Goal: Task Accomplishment & Management: Manage account settings

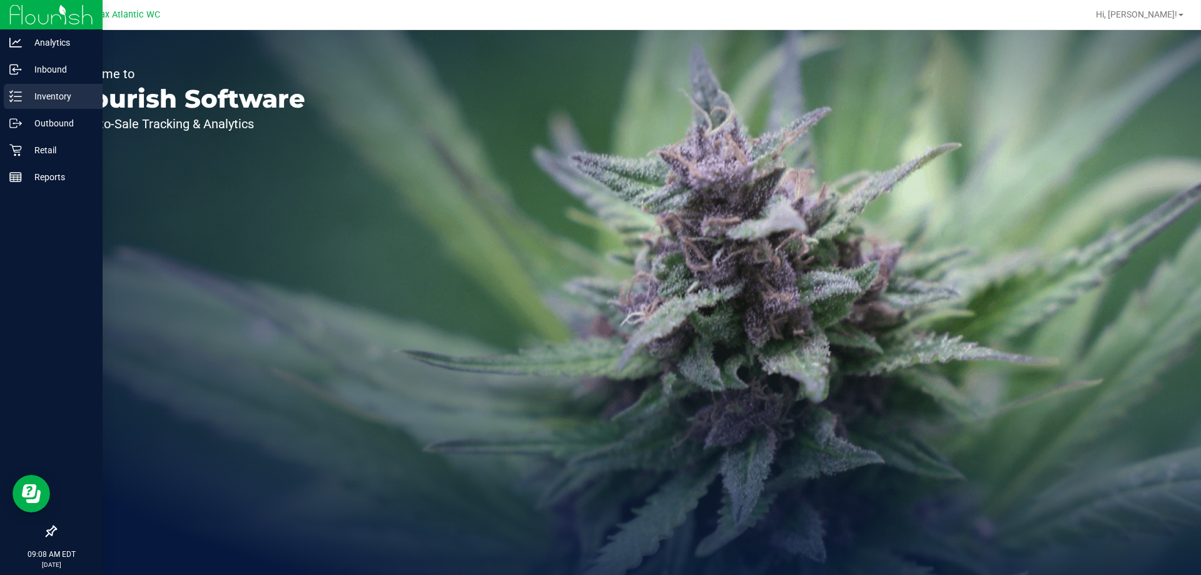
click at [16, 92] on line at bounding box center [17, 92] width 7 height 0
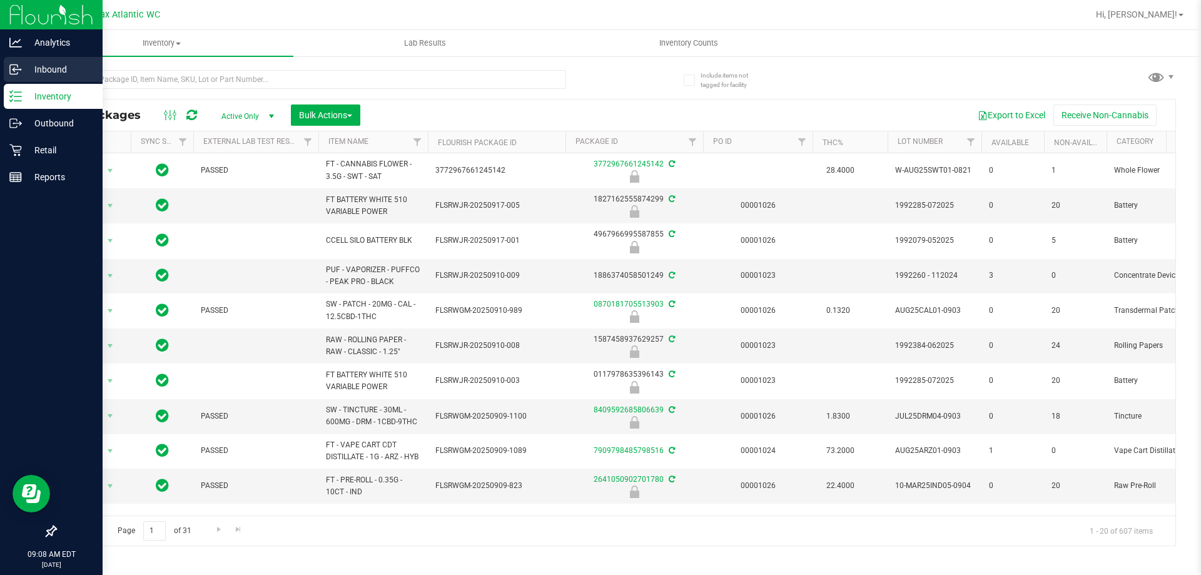
click at [31, 69] on p "Inbound" at bounding box center [59, 69] width 75 height 15
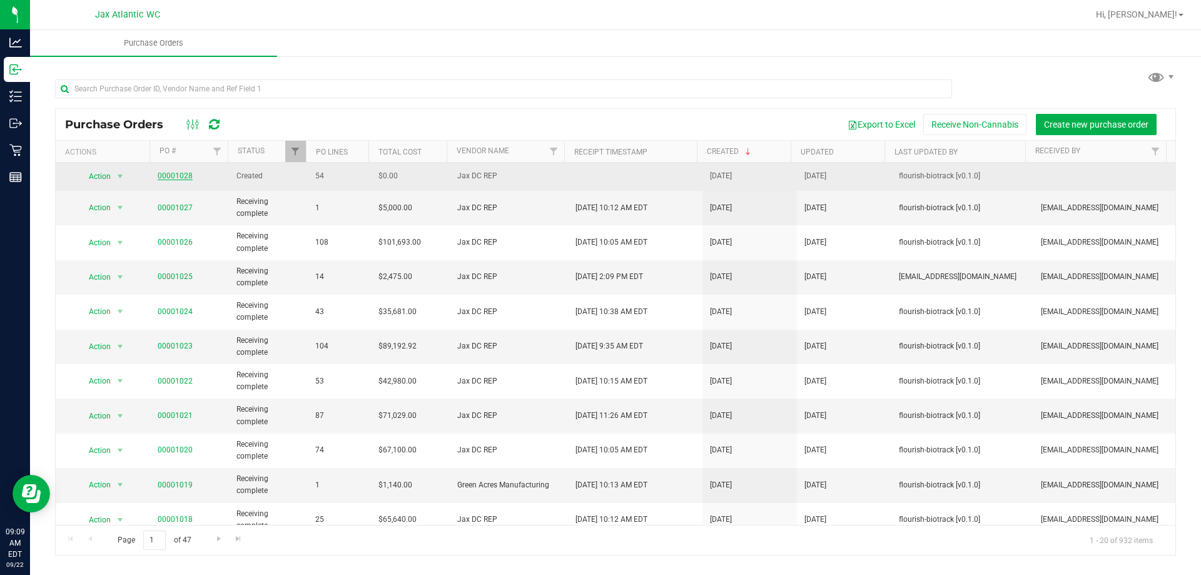
click at [171, 176] on link "00001028" at bounding box center [175, 175] width 35 height 9
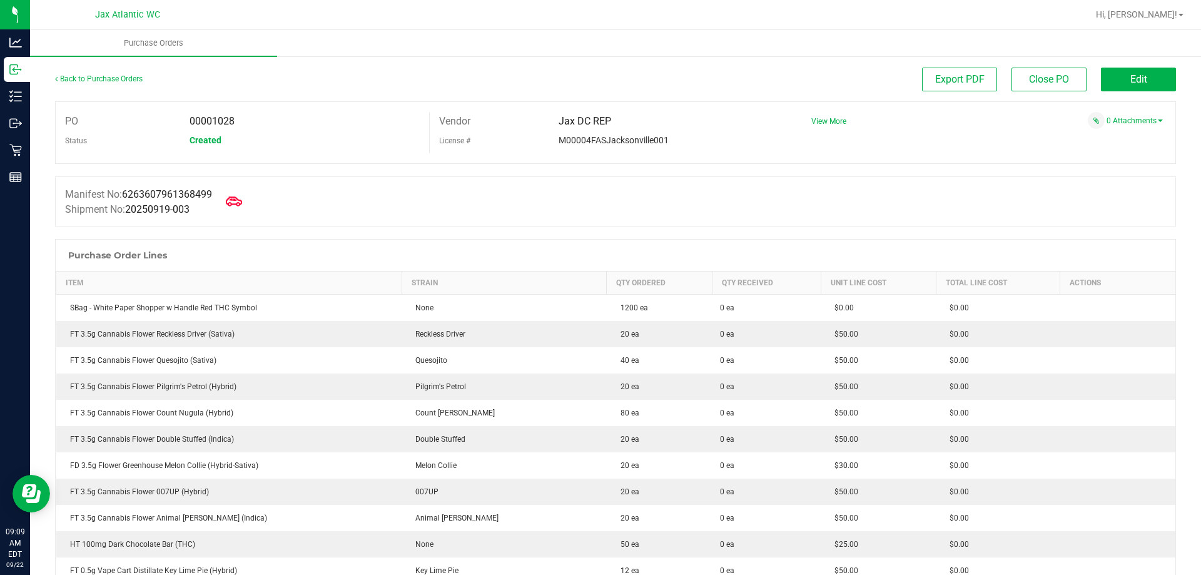
click at [248, 201] on span at bounding box center [234, 202] width 28 height 28
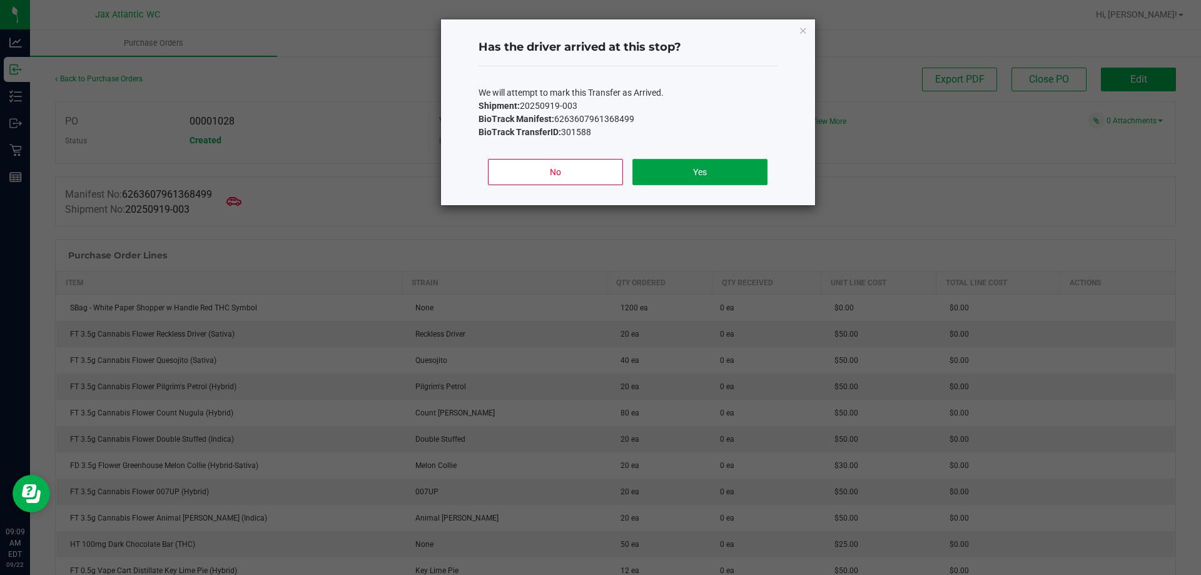
click at [675, 185] on button "Yes" at bounding box center [700, 172] width 135 height 26
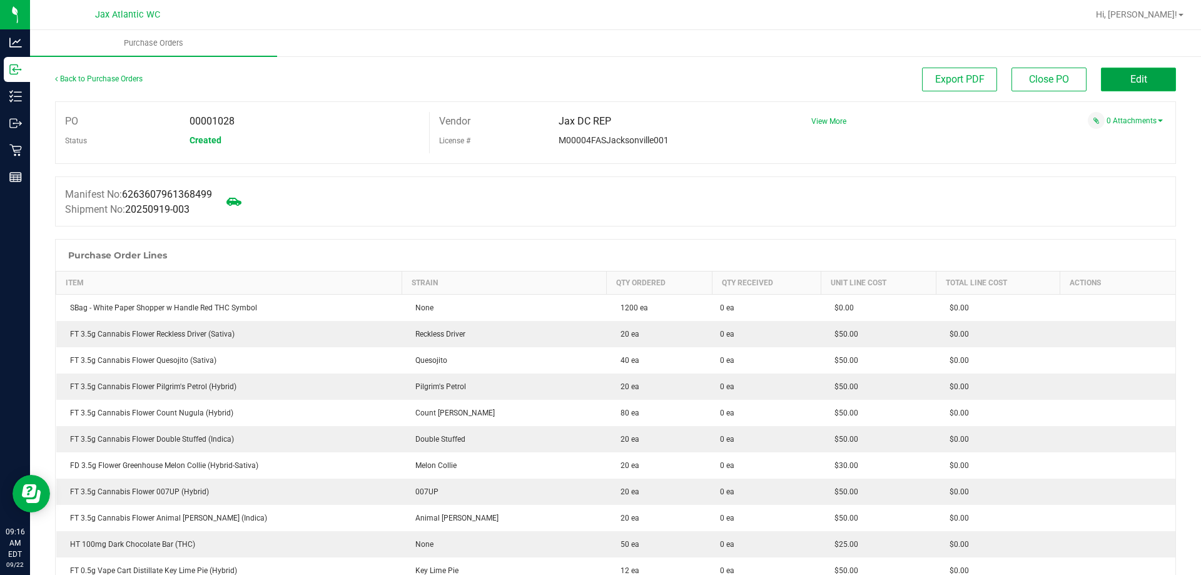
click at [1131, 73] on span "Edit" at bounding box center [1139, 79] width 17 height 12
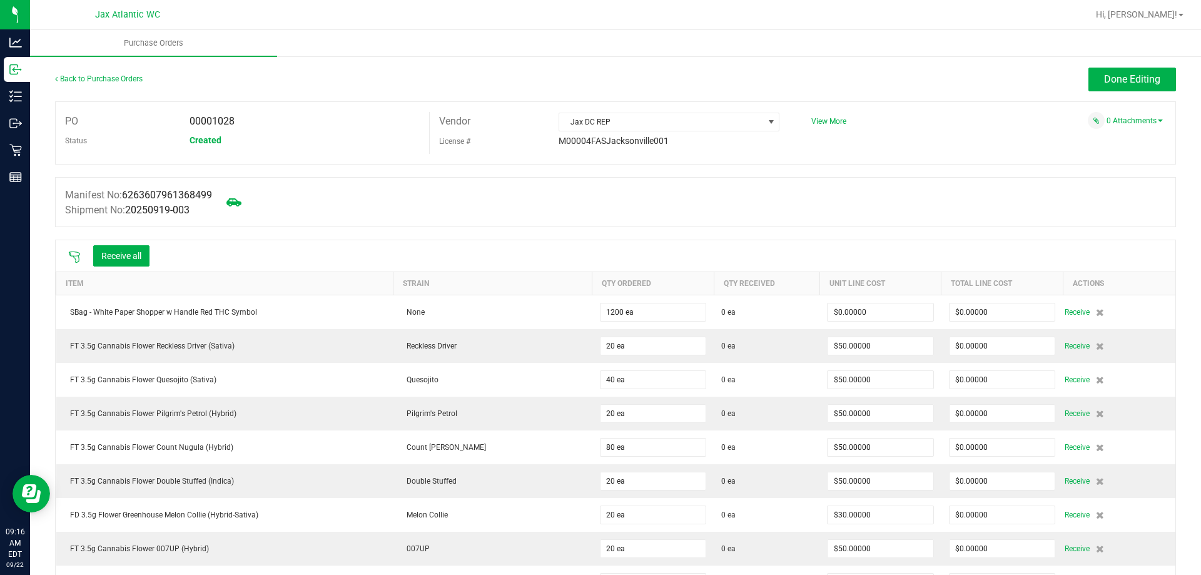
click at [75, 253] on icon at bounding box center [74, 257] width 13 height 13
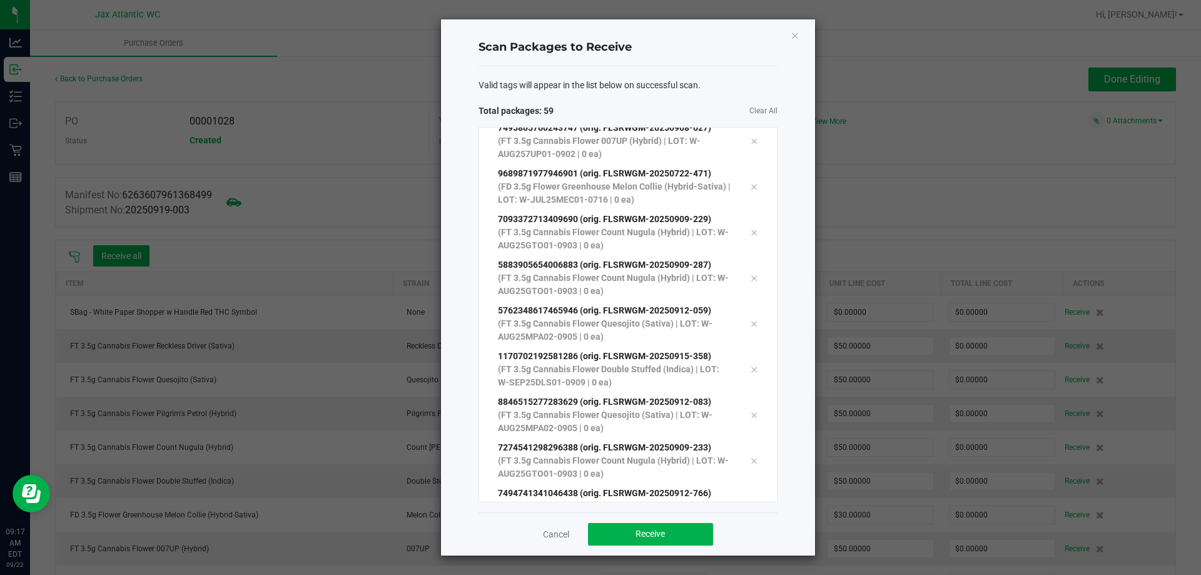
scroll to position [2352, 0]
click at [673, 531] on button "Receive" at bounding box center [650, 534] width 125 height 23
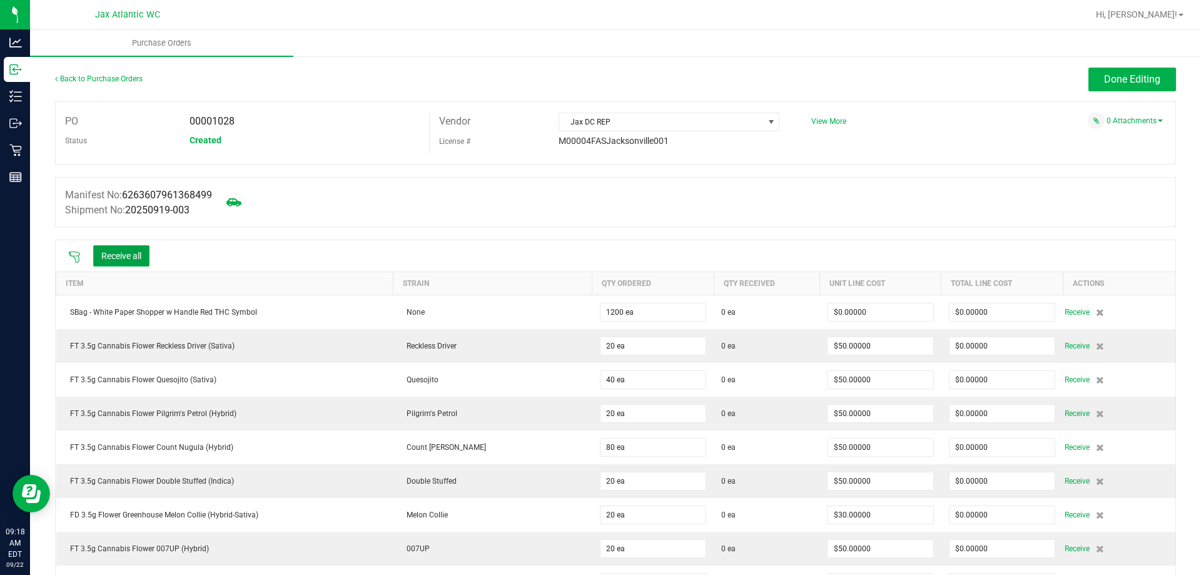
click at [135, 249] on button "Receive all" at bounding box center [121, 255] width 56 height 21
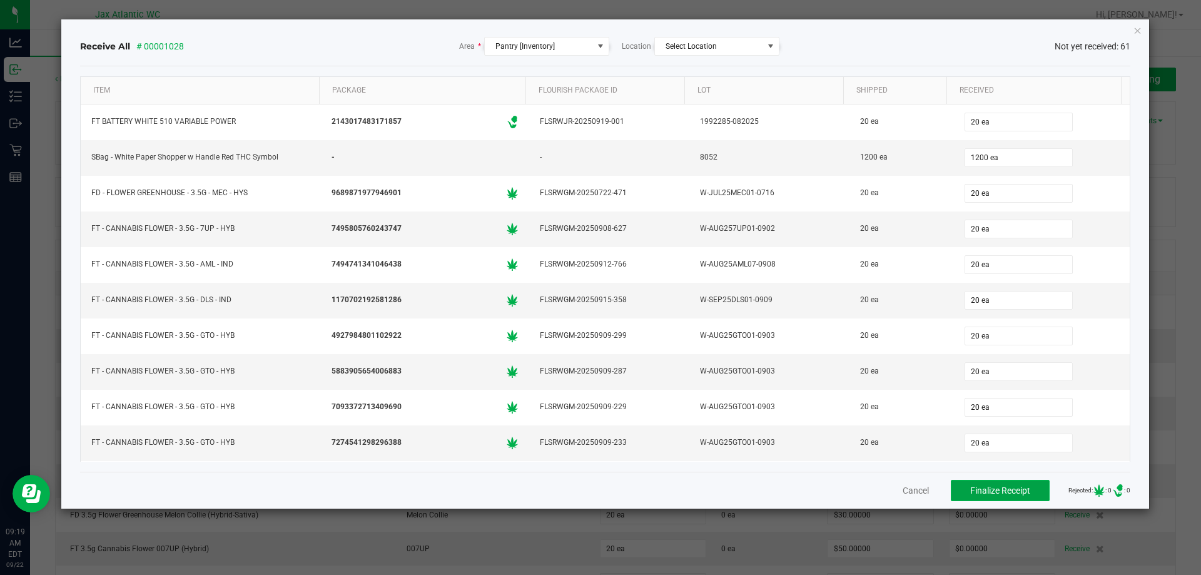
click at [971, 491] on span "Finalize Receipt" at bounding box center [1001, 491] width 60 height 10
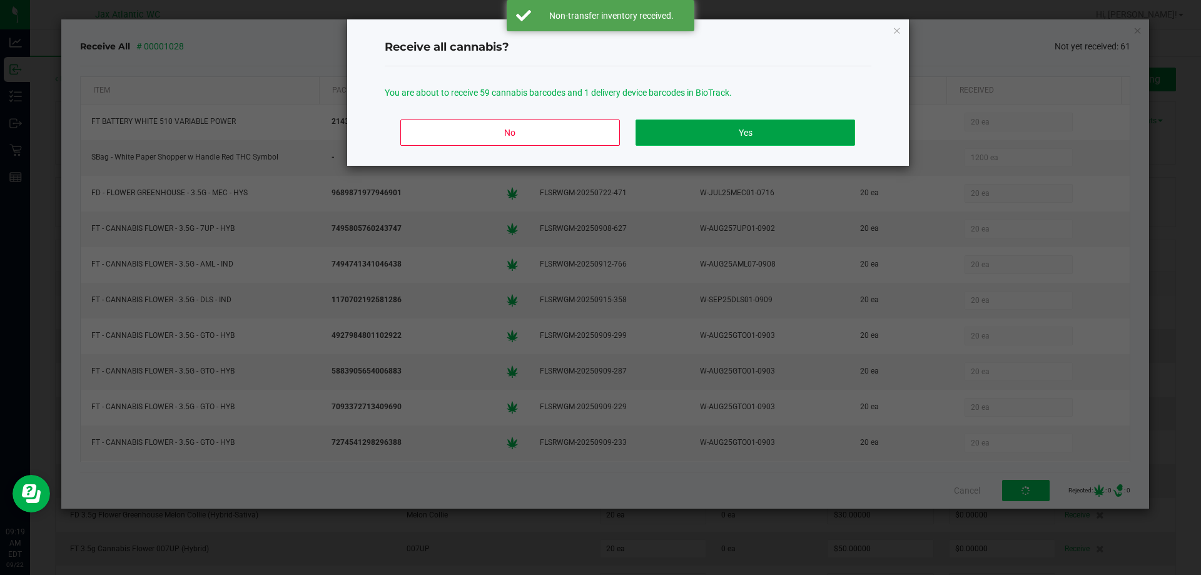
click at [690, 133] on button "Yes" at bounding box center [745, 133] width 219 height 26
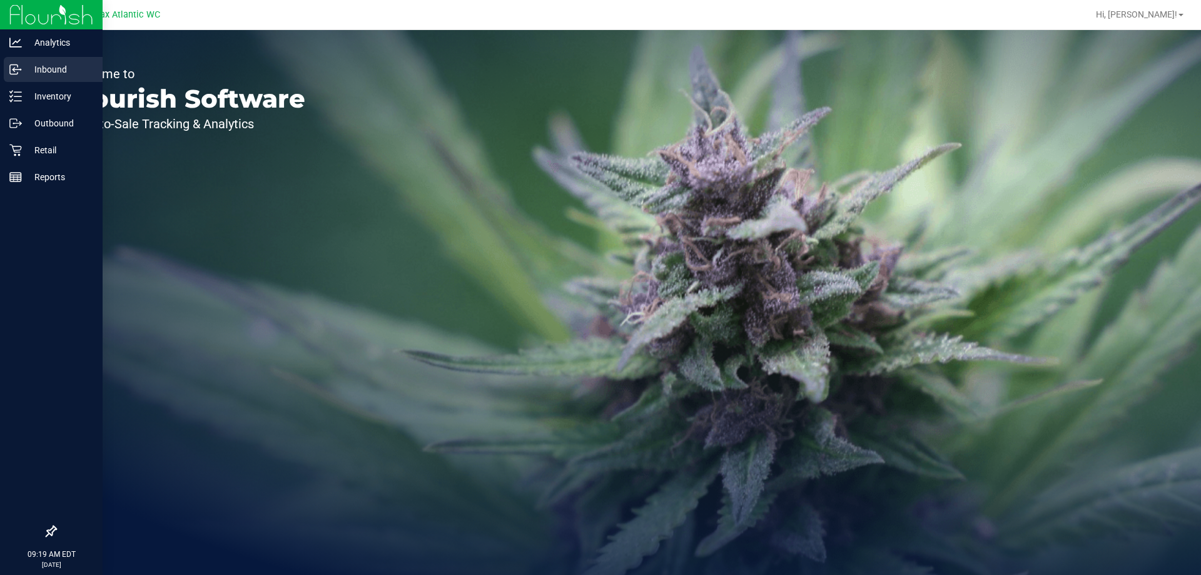
click at [29, 68] on p "Inbound" at bounding box center [59, 69] width 75 height 15
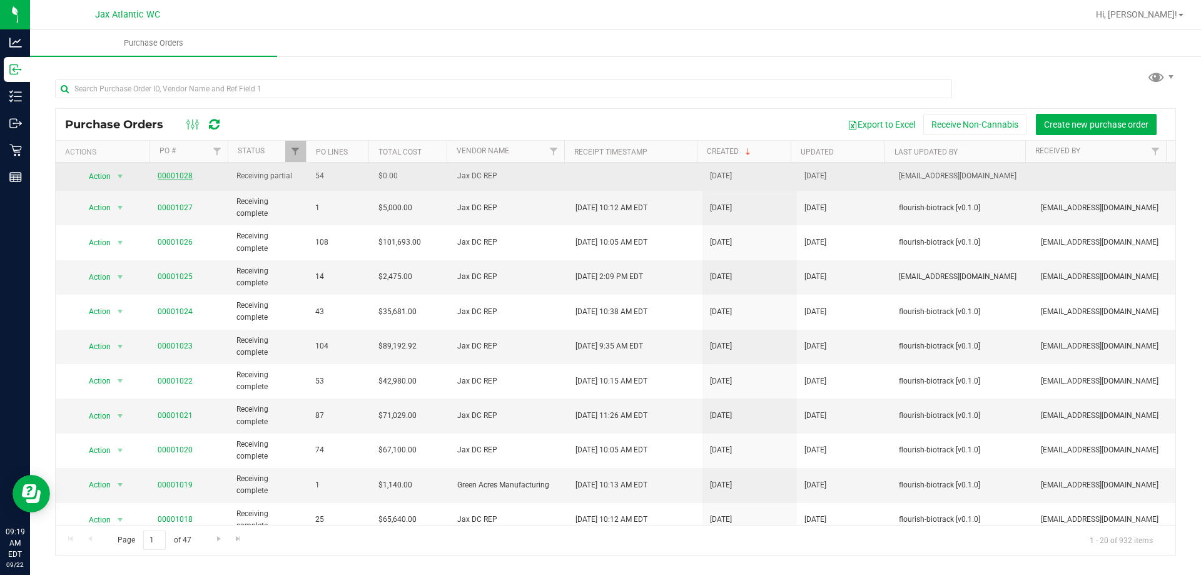
click at [188, 174] on link "00001028" at bounding box center [175, 175] width 35 height 9
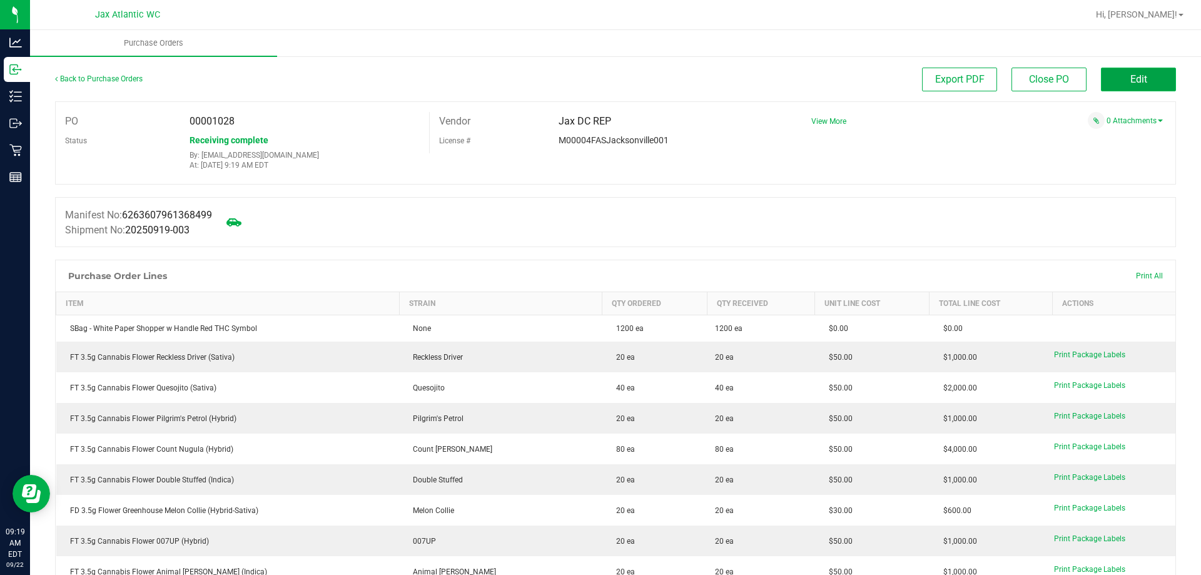
click at [1136, 78] on span "Edit" at bounding box center [1139, 79] width 17 height 12
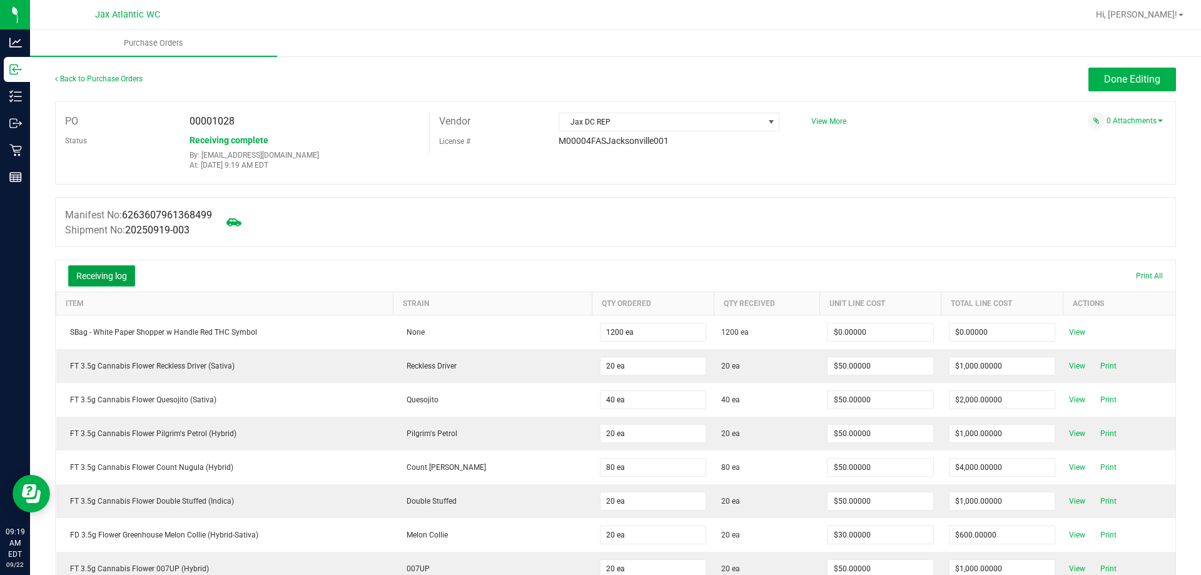
click at [116, 280] on button "Receiving log" at bounding box center [101, 275] width 67 height 21
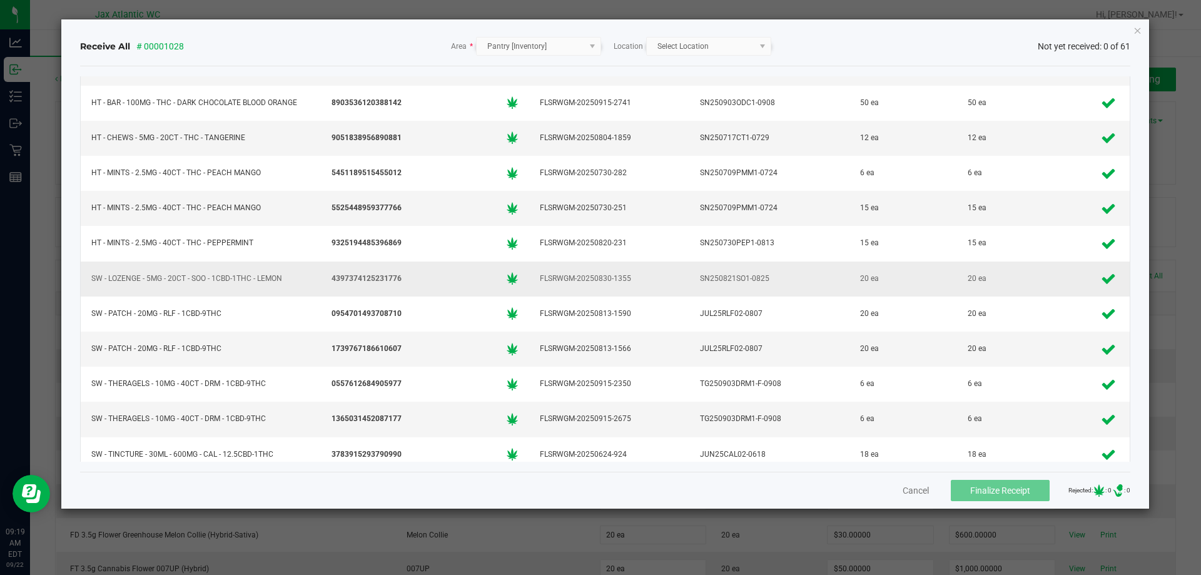
scroll to position [1788, 0]
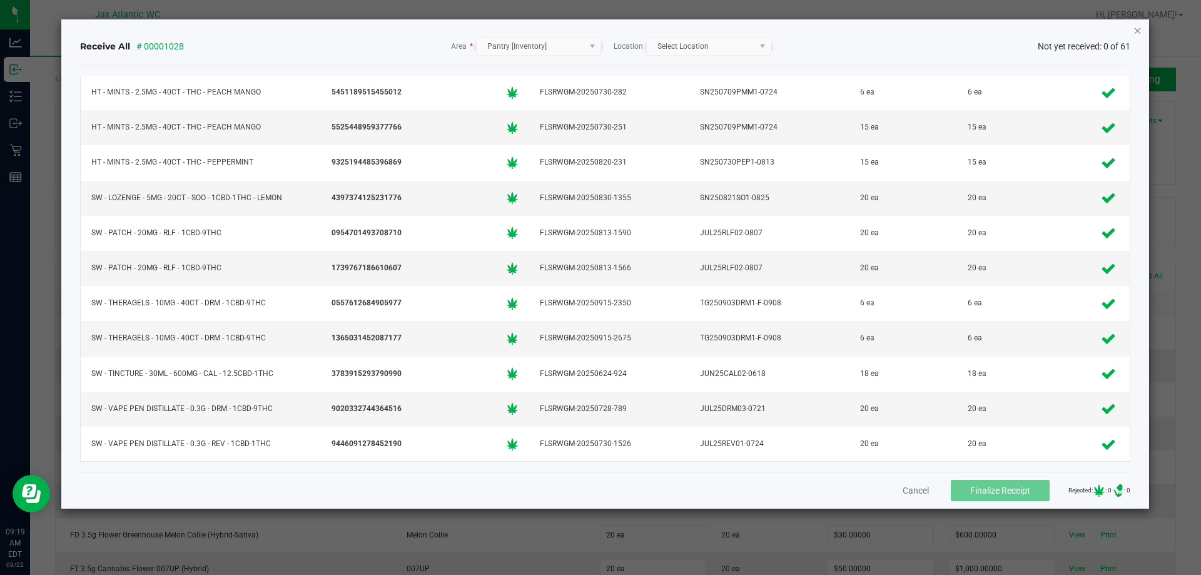
click at [1138, 28] on icon "Close" at bounding box center [1138, 30] width 9 height 15
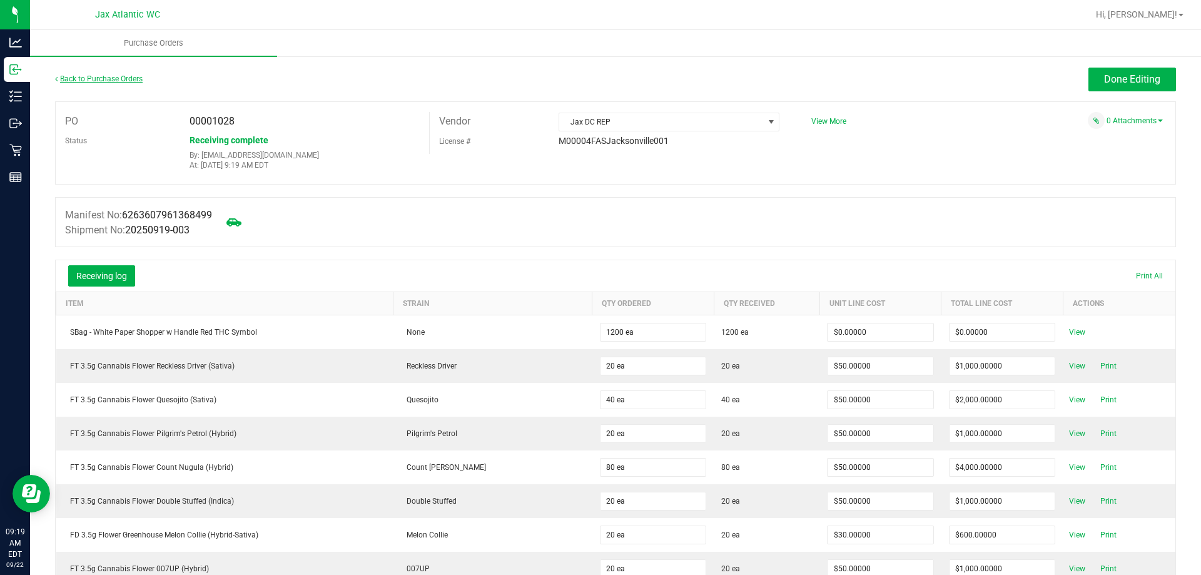
click at [95, 75] on link "Back to Purchase Orders" at bounding box center [99, 78] width 88 height 9
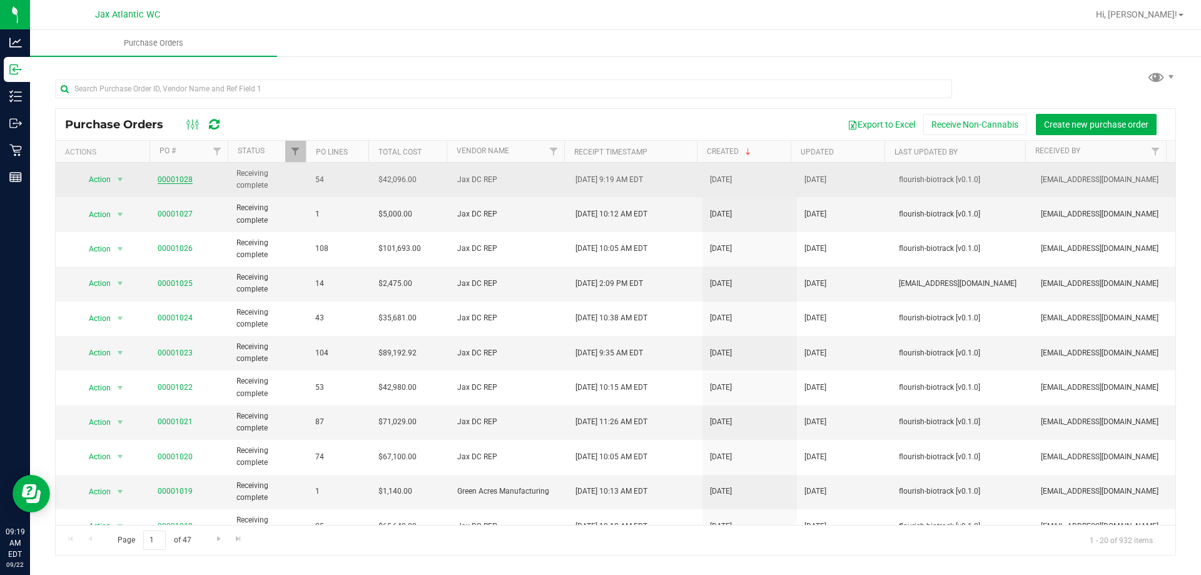
click at [178, 178] on link "00001028" at bounding box center [175, 179] width 35 height 9
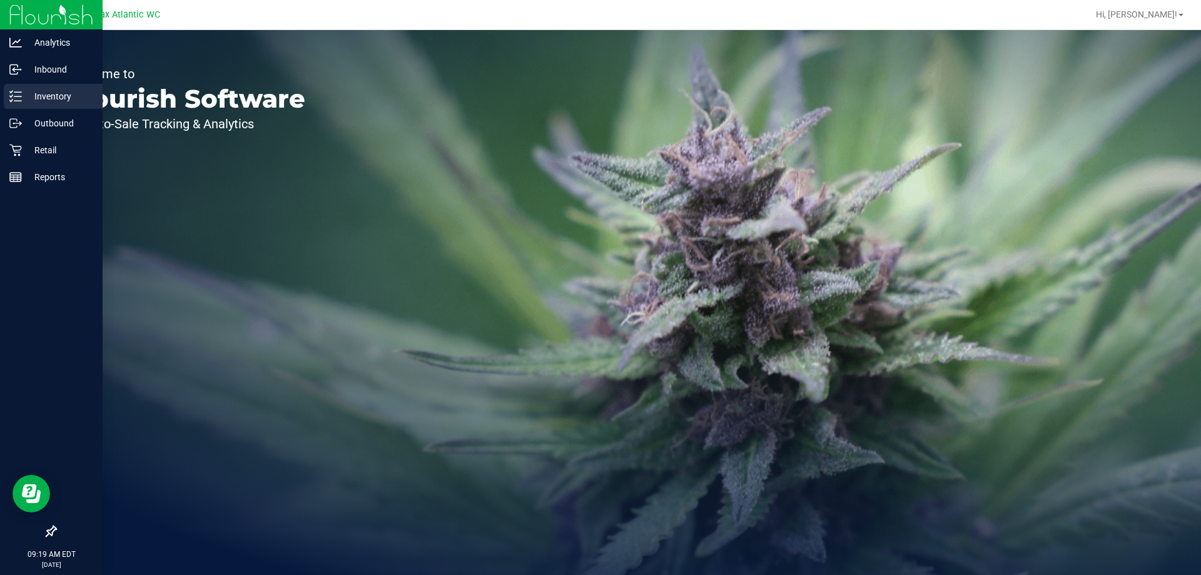
click at [28, 93] on p "Inventory" at bounding box center [59, 96] width 75 height 15
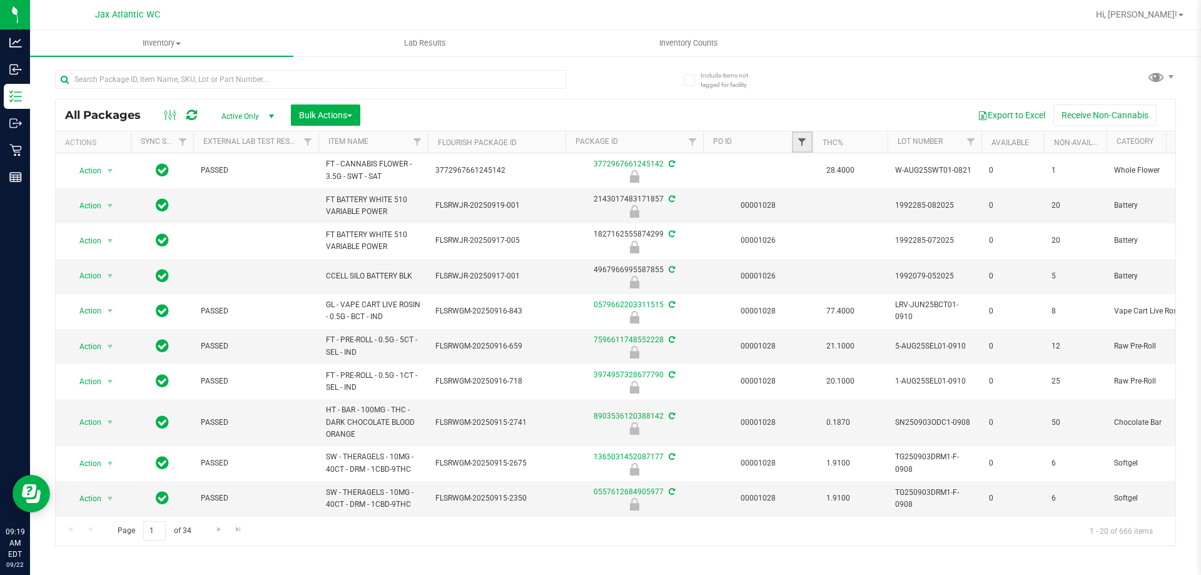
click at [807, 133] on link "Filter" at bounding box center [802, 141] width 21 height 21
click at [827, 166] on input "text" at bounding box center [864, 169] width 129 height 19
type input "1028"
click at [800, 189] on button "Filter" at bounding box center [830, 203] width 60 height 28
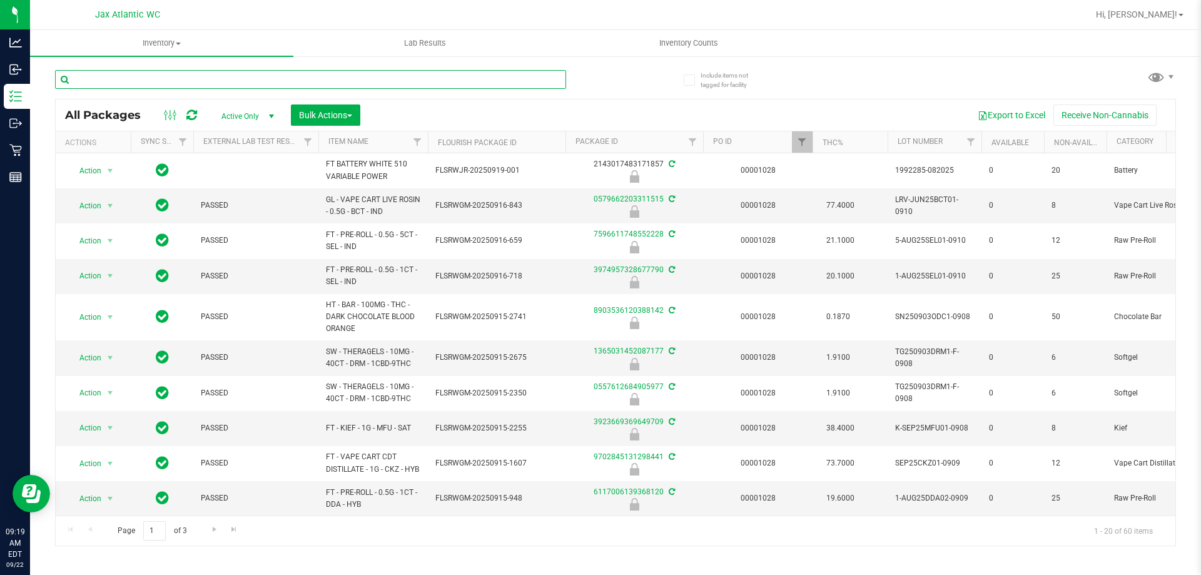
click at [263, 73] on input "text" at bounding box center [310, 79] width 511 height 19
type input "snp"
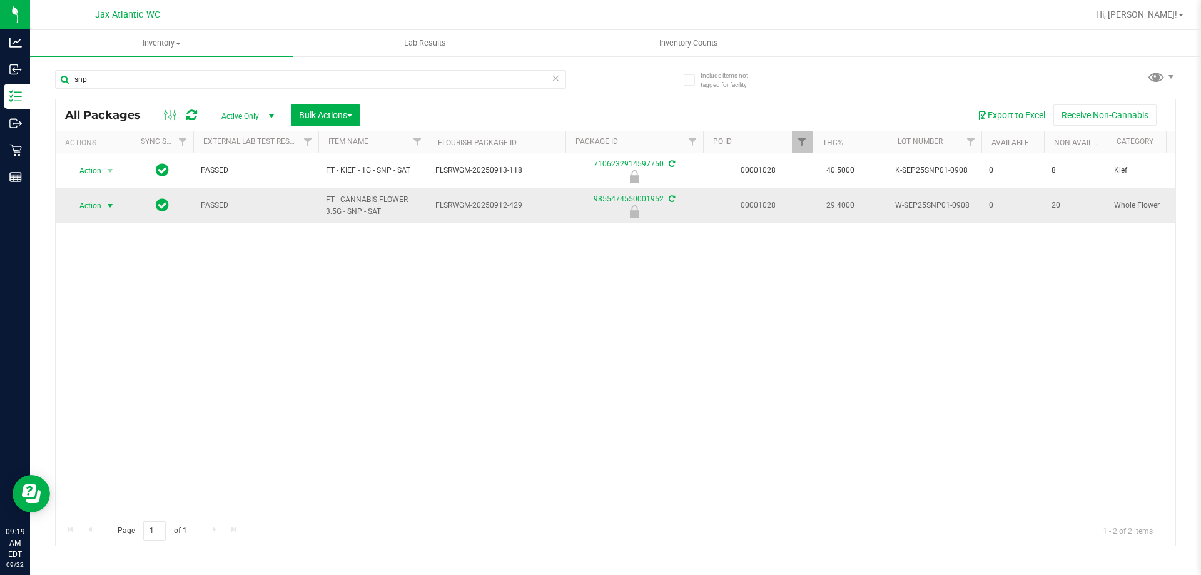
click at [111, 206] on span "select" at bounding box center [110, 206] width 10 height 10
click at [364, 335] on div "Action Action Edit attributes Global inventory Locate package Package audit log…" at bounding box center [616, 334] width 1120 height 362
click at [86, 198] on span "Action" at bounding box center [85, 206] width 34 height 18
click at [98, 345] on li "Unlock package" at bounding box center [109, 354] width 80 height 19
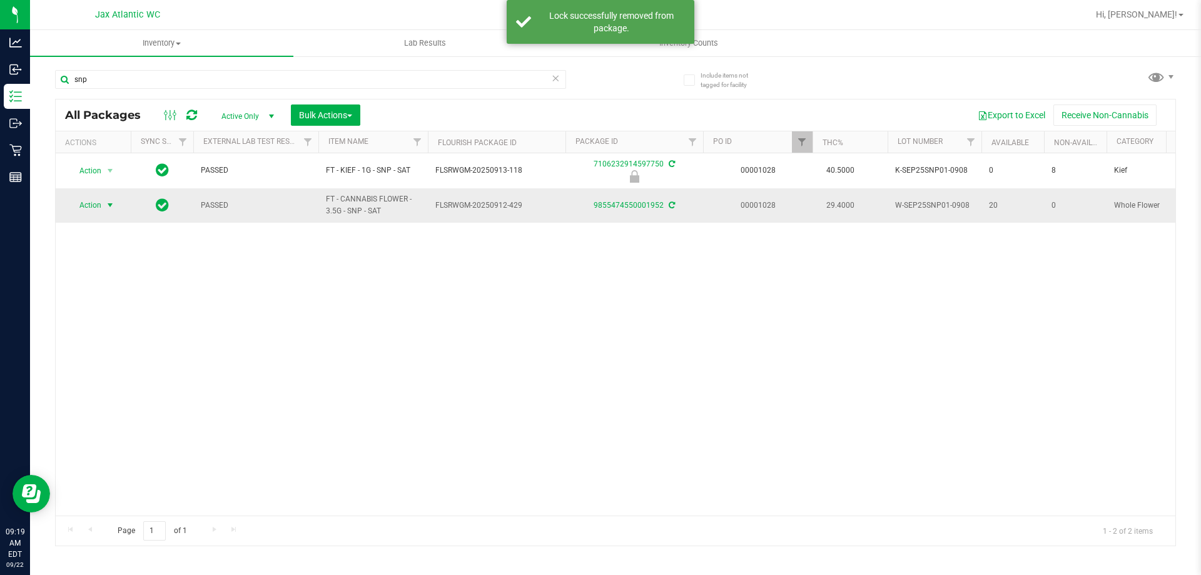
click at [103, 201] on span "select" at bounding box center [111, 205] width 16 height 18
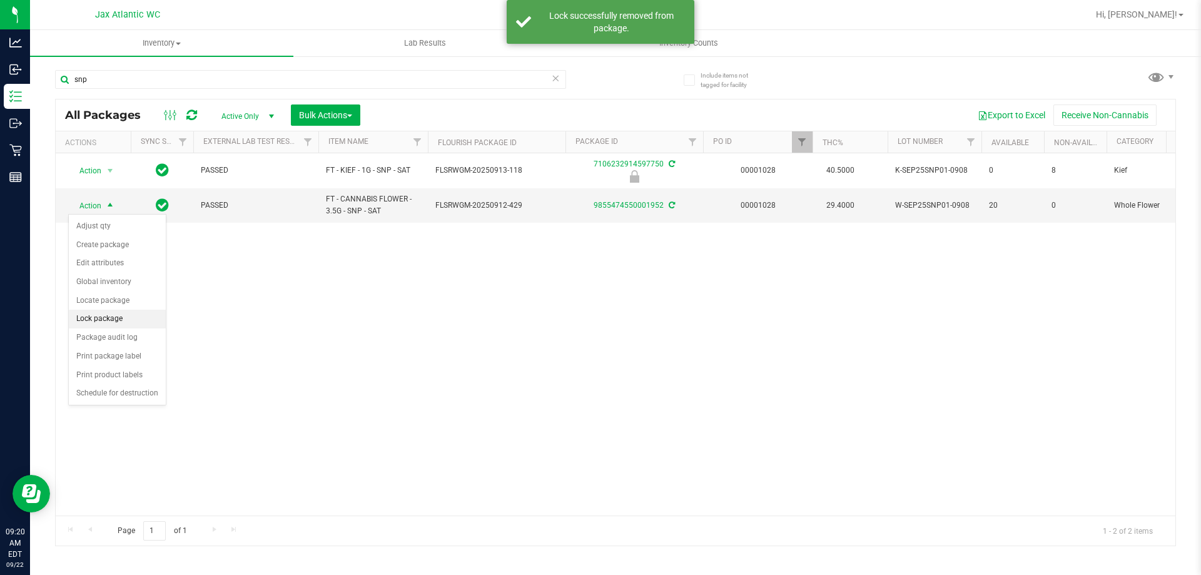
click at [115, 316] on li "Lock package" at bounding box center [117, 319] width 97 height 19
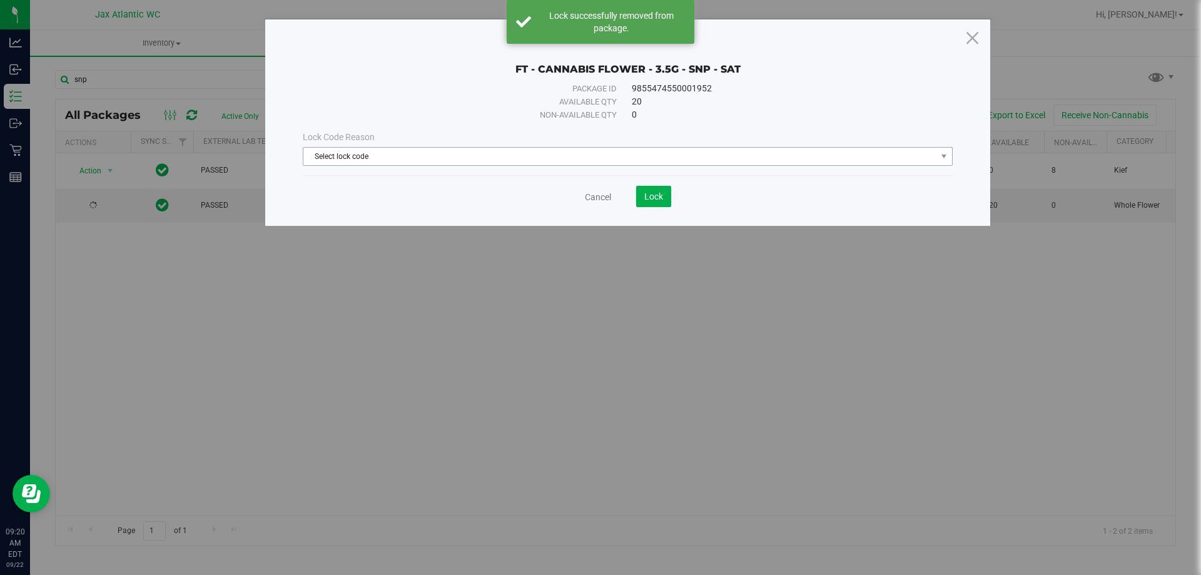
click at [559, 155] on span "Select lock code" at bounding box center [619, 157] width 633 height 18
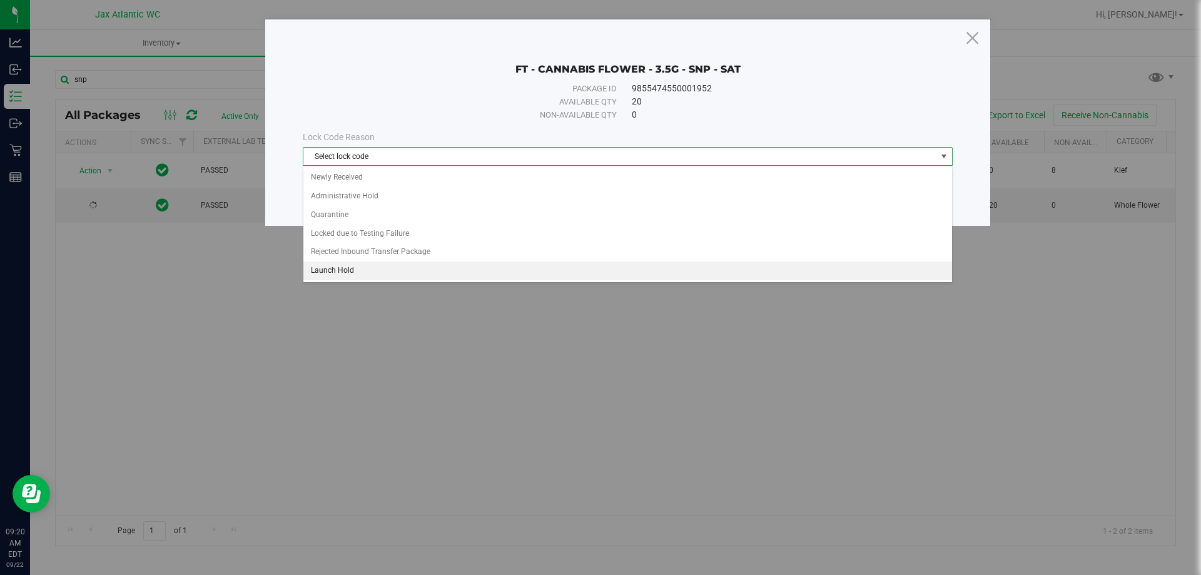
click at [364, 271] on li "Launch Hold" at bounding box center [627, 271] width 649 height 19
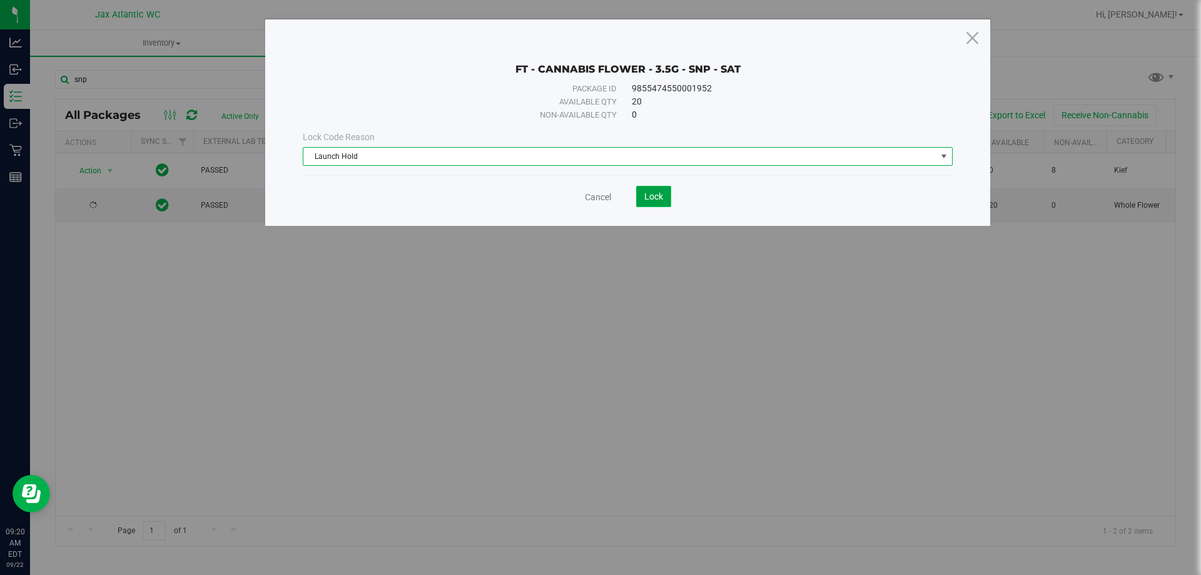
click at [651, 201] on button "Lock" at bounding box center [653, 196] width 35 height 21
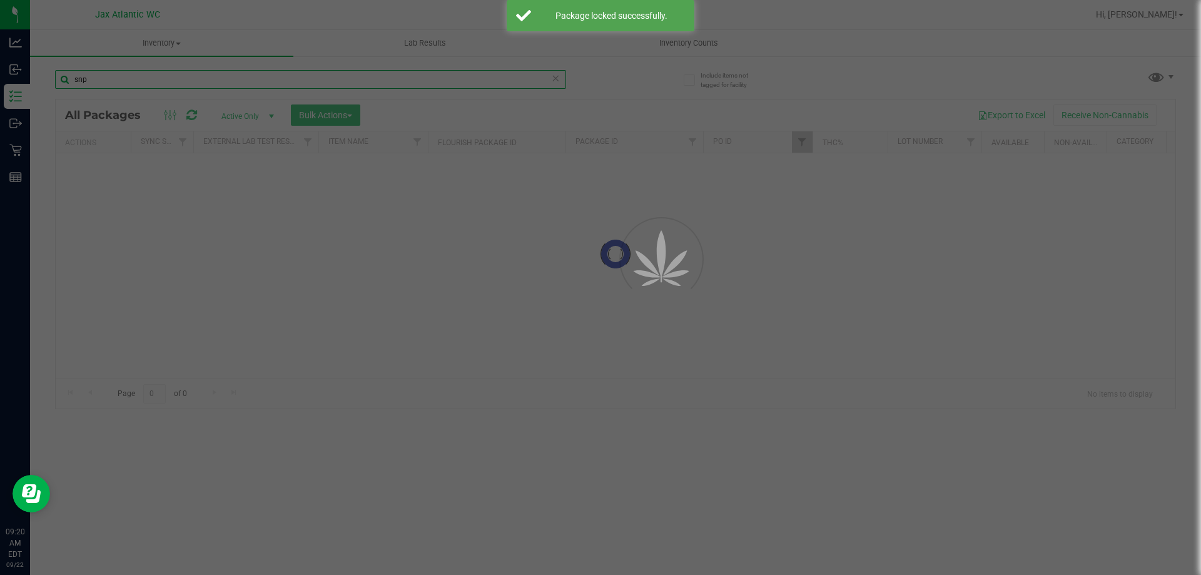
click at [160, 81] on input "snp" at bounding box center [310, 79] width 511 height 19
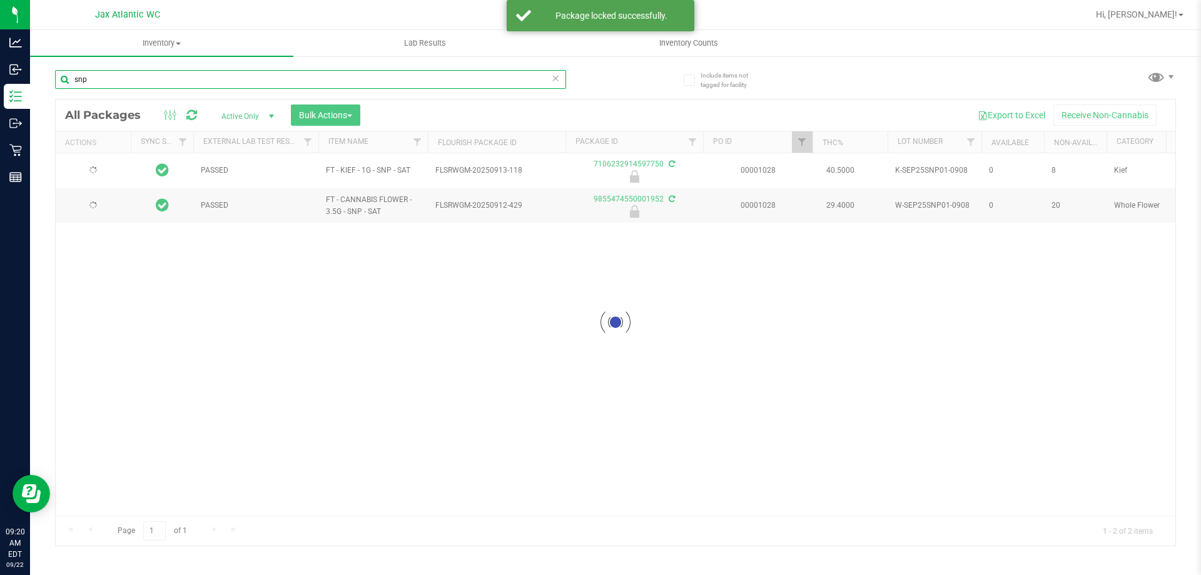
click at [160, 81] on input "snp" at bounding box center [310, 79] width 511 height 19
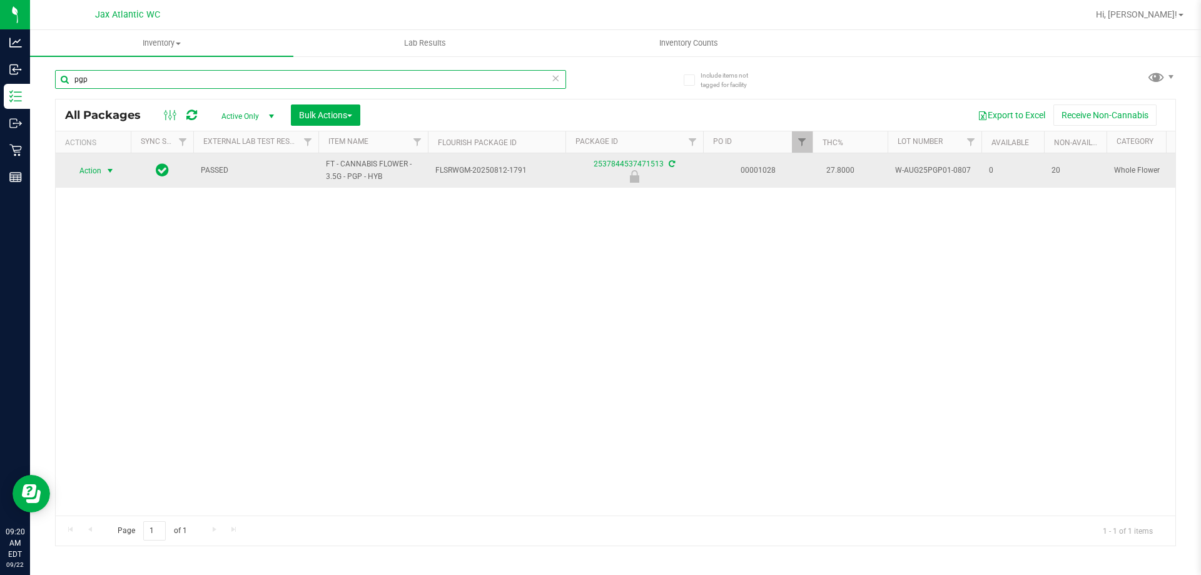
type input "pgp"
click at [108, 175] on span "select" at bounding box center [110, 171] width 10 height 10
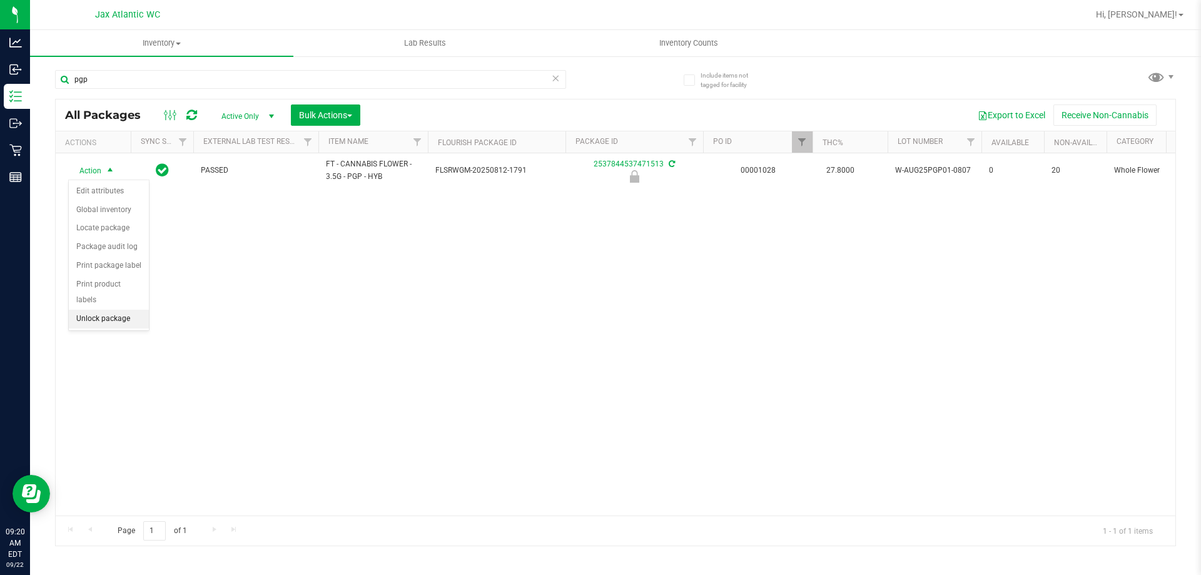
click at [108, 310] on li "Unlock package" at bounding box center [109, 319] width 80 height 19
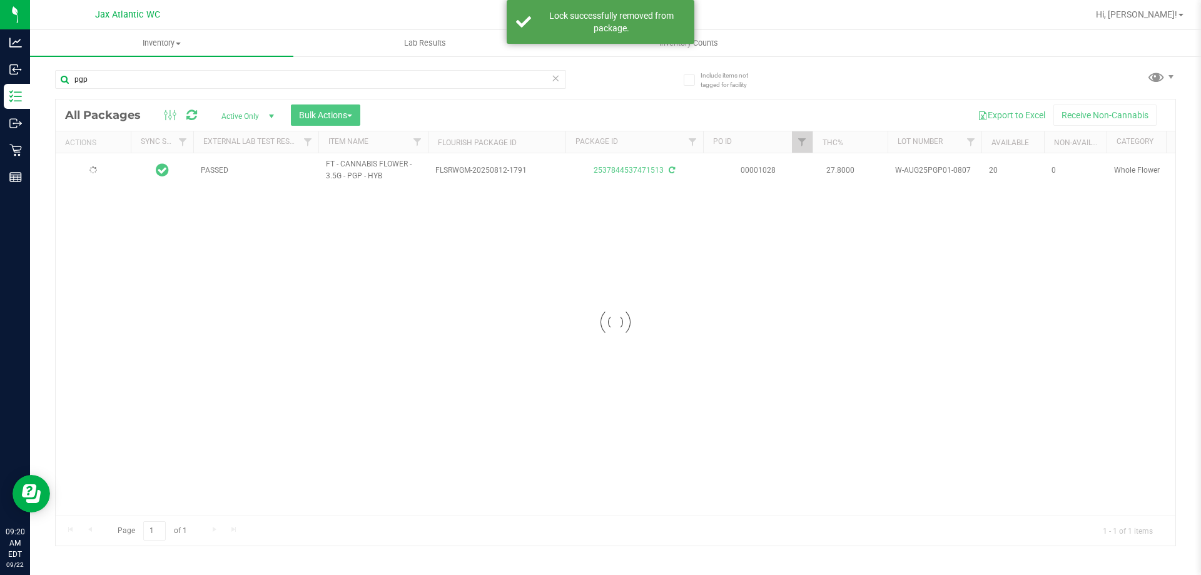
click at [106, 170] on div at bounding box center [616, 322] width 1120 height 446
click at [106, 171] on div at bounding box center [616, 322] width 1120 height 446
click at [113, 168] on div at bounding box center [616, 322] width 1120 height 446
click at [109, 171] on span "select" at bounding box center [110, 170] width 10 height 10
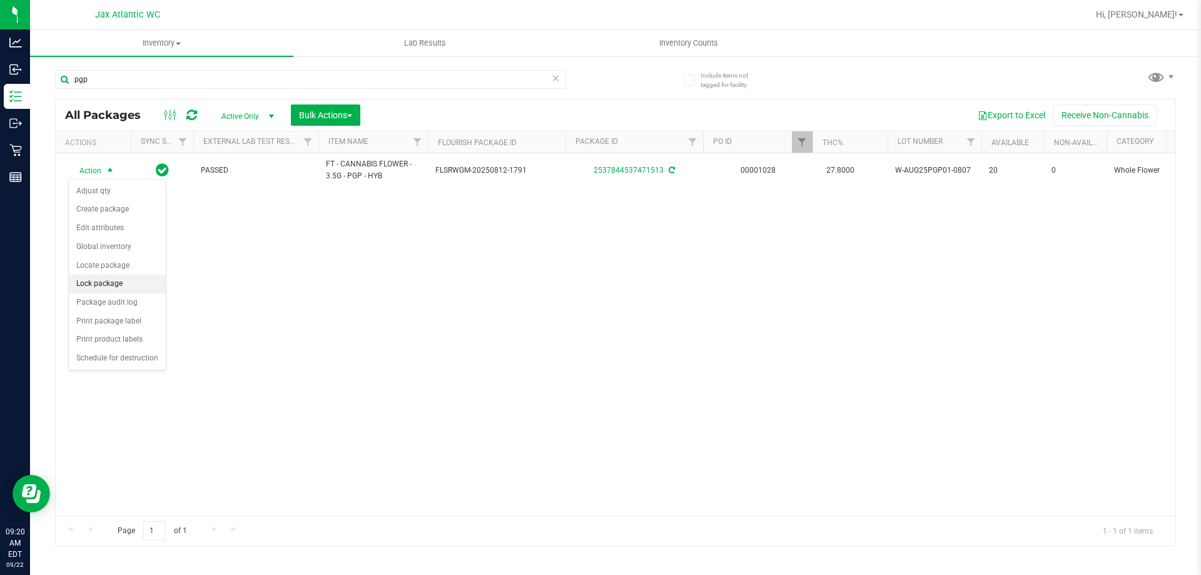
click at [114, 287] on li "Lock package" at bounding box center [117, 284] width 97 height 19
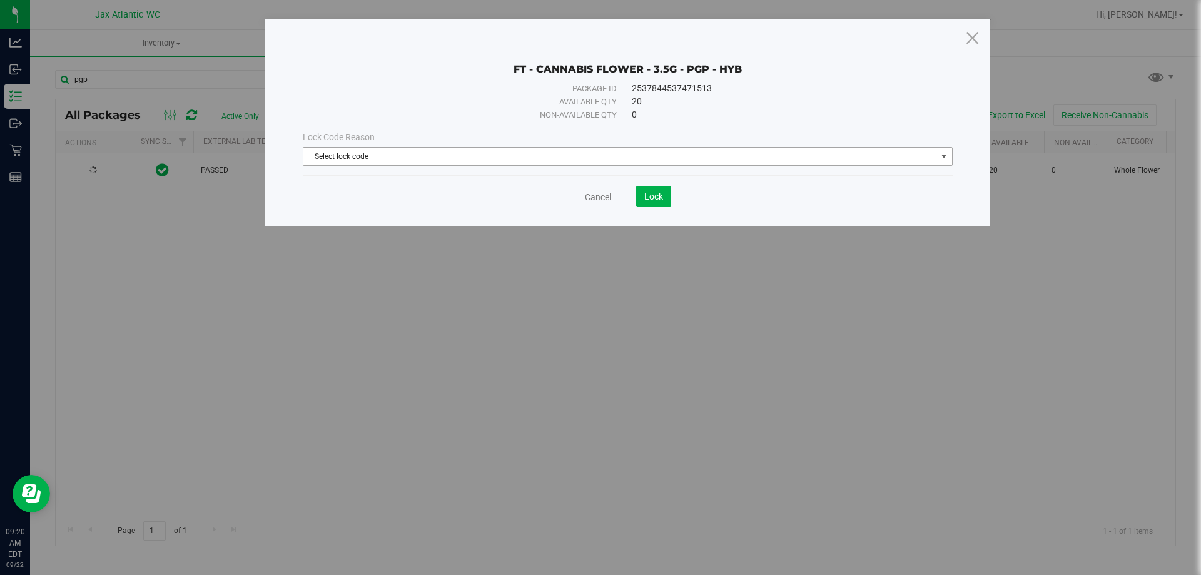
click at [355, 150] on span "Select lock code" at bounding box center [619, 157] width 633 height 18
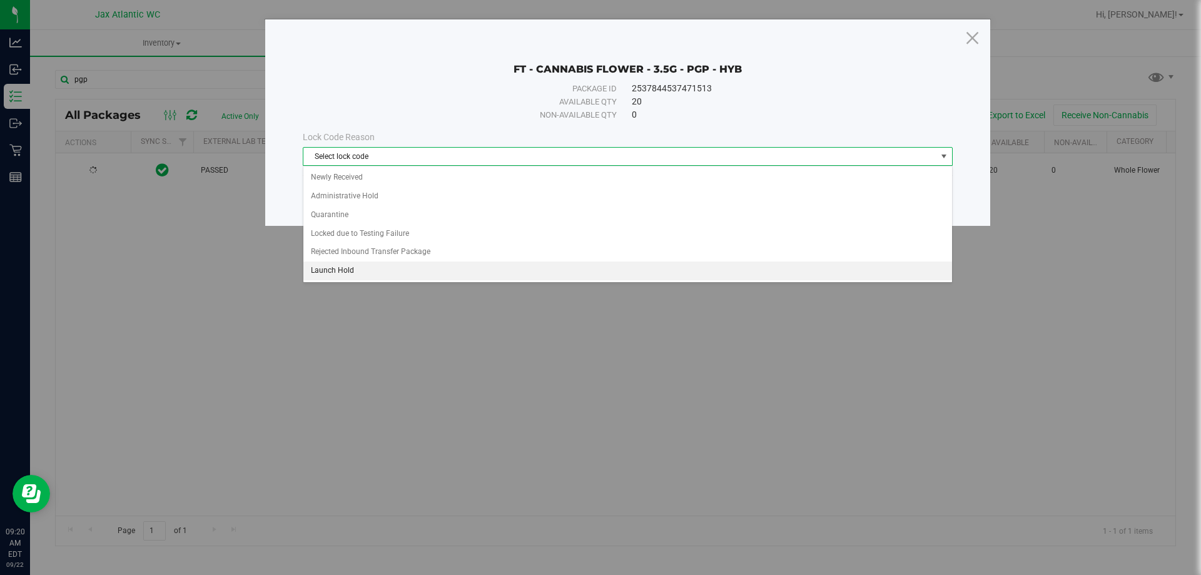
click at [346, 267] on li "Launch Hold" at bounding box center [627, 271] width 649 height 19
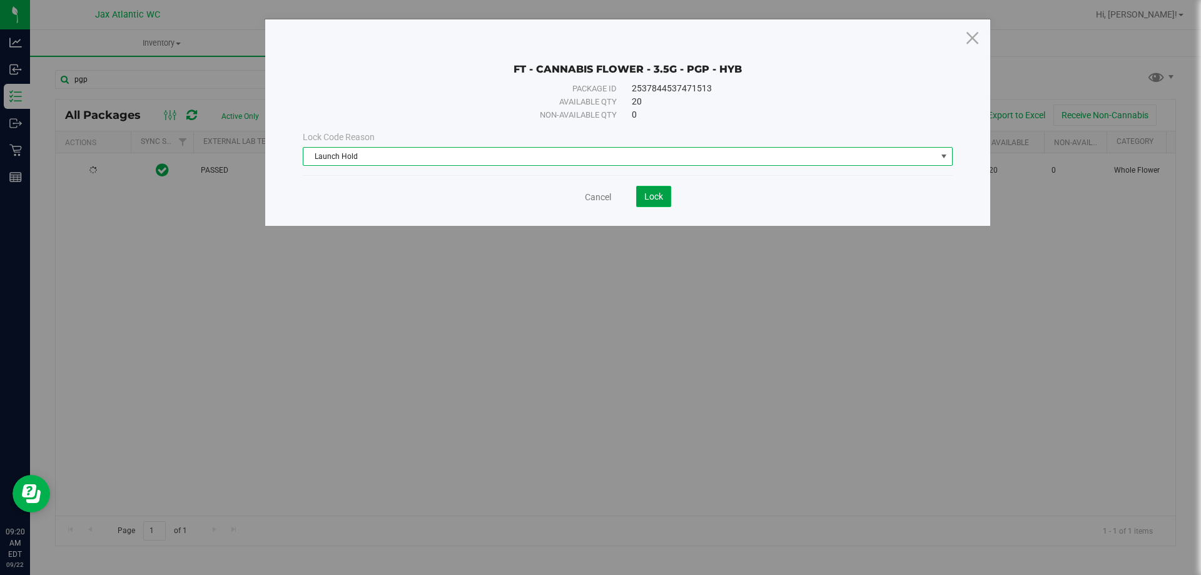
click at [636, 186] on button "Lock" at bounding box center [653, 196] width 35 height 21
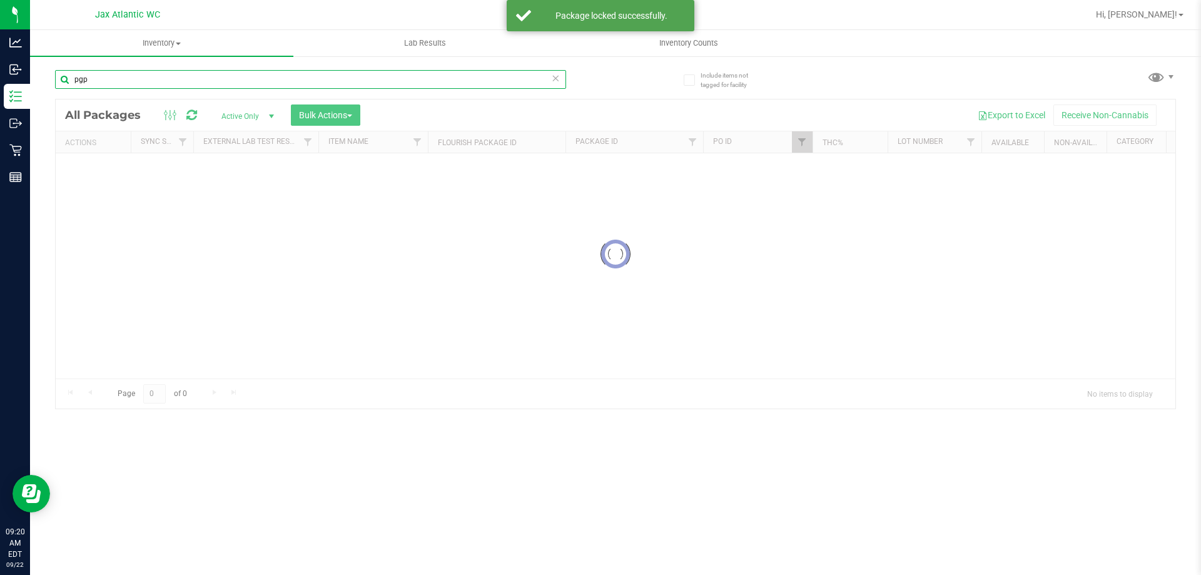
click at [131, 78] on input "pgp" at bounding box center [310, 79] width 511 height 19
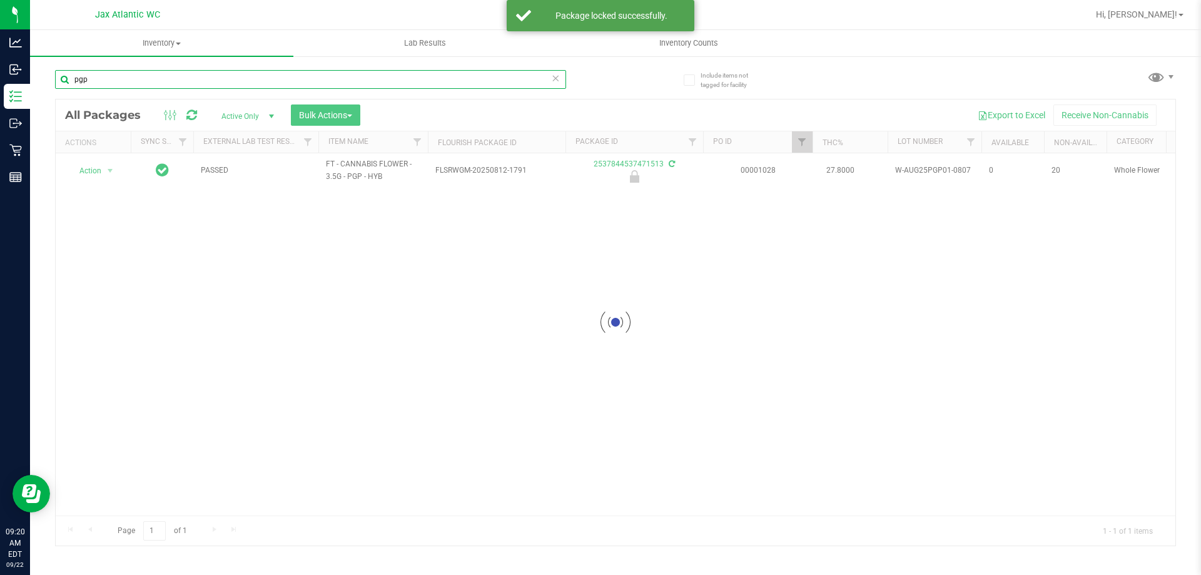
click at [133, 78] on input "pgp" at bounding box center [310, 79] width 511 height 19
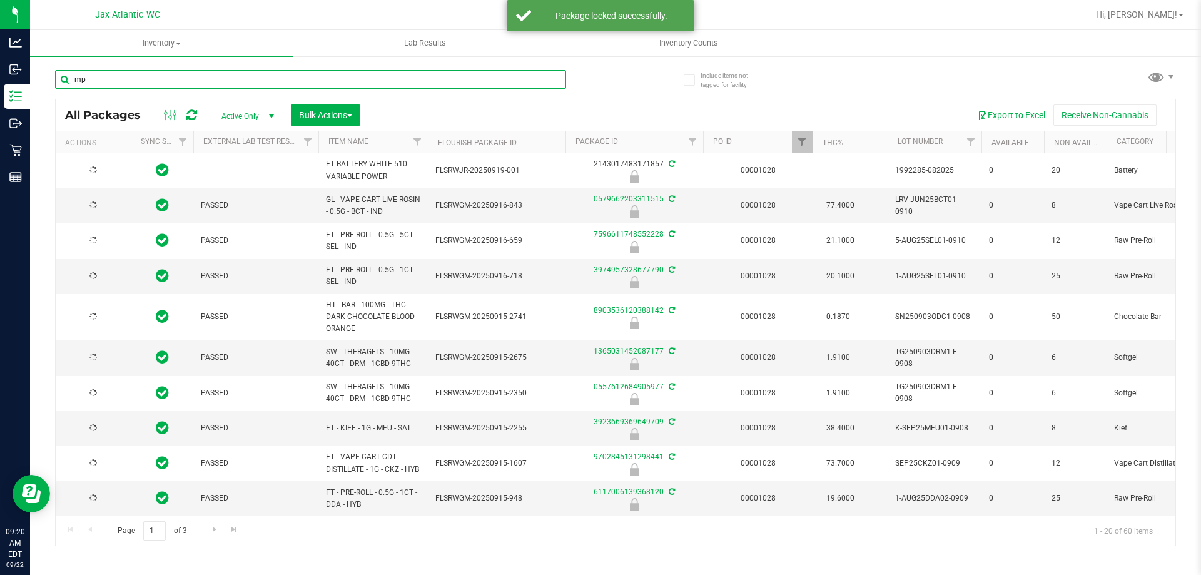
type input "mpa"
type input "[DATE]"
type input "mpa"
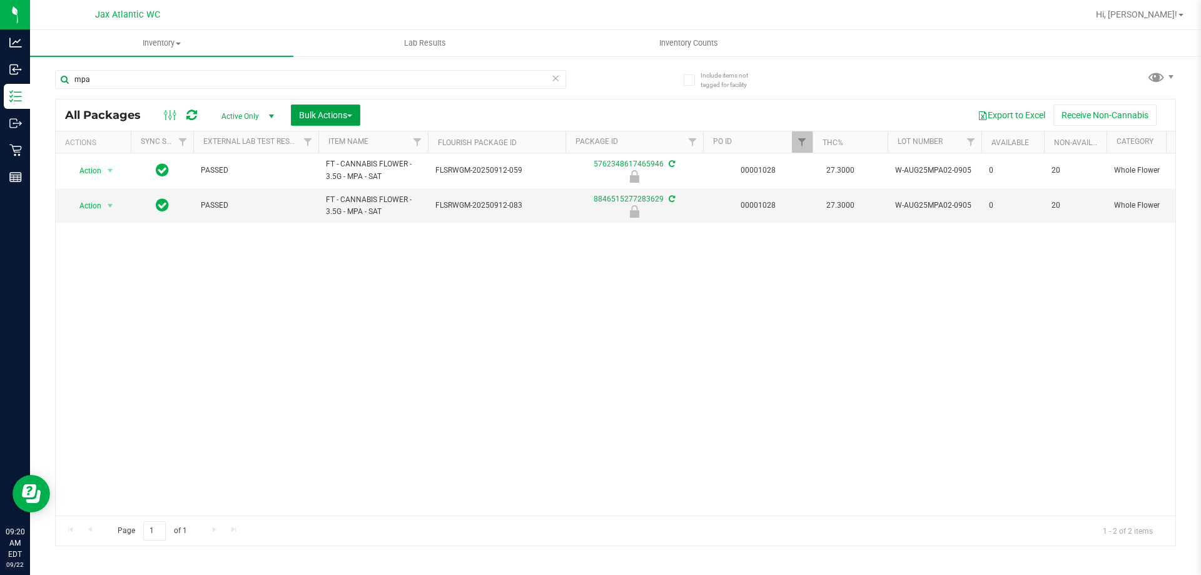
click at [324, 121] on button "Bulk Actions" at bounding box center [325, 114] width 69 height 21
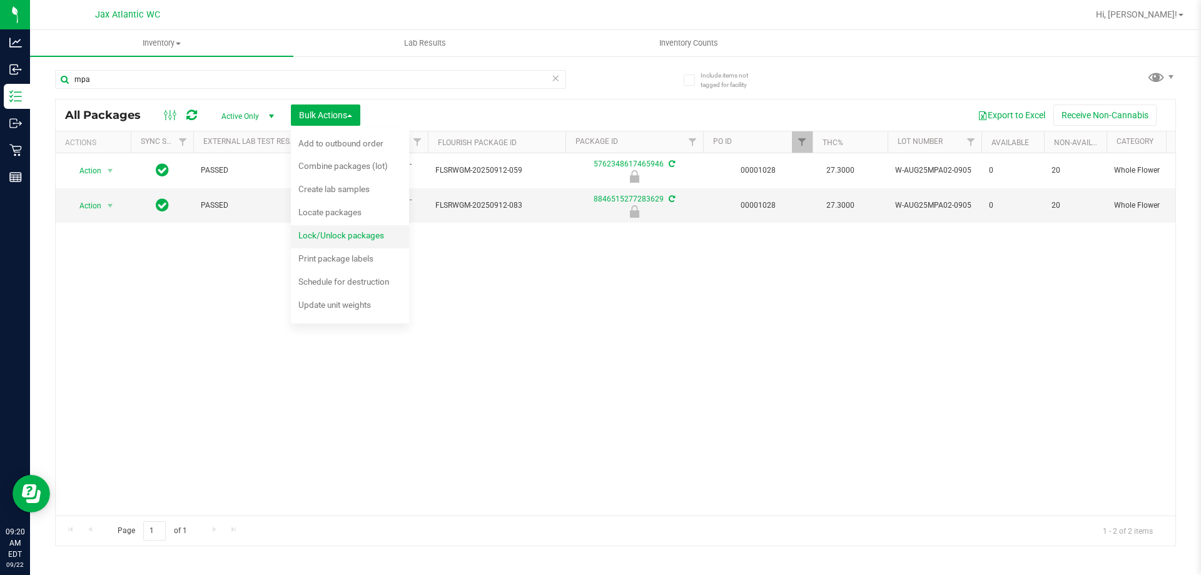
click at [349, 230] on span "Lock/Unlock packages" at bounding box center [341, 235] width 86 height 10
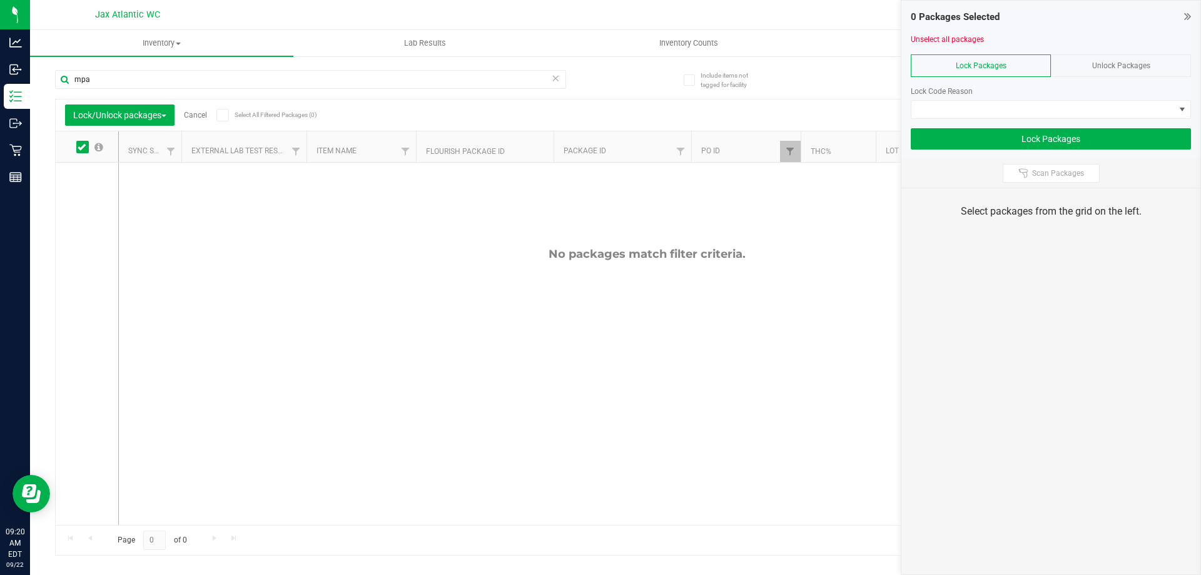
click at [1089, 65] on div "Unlock Packages" at bounding box center [1121, 65] width 140 height 23
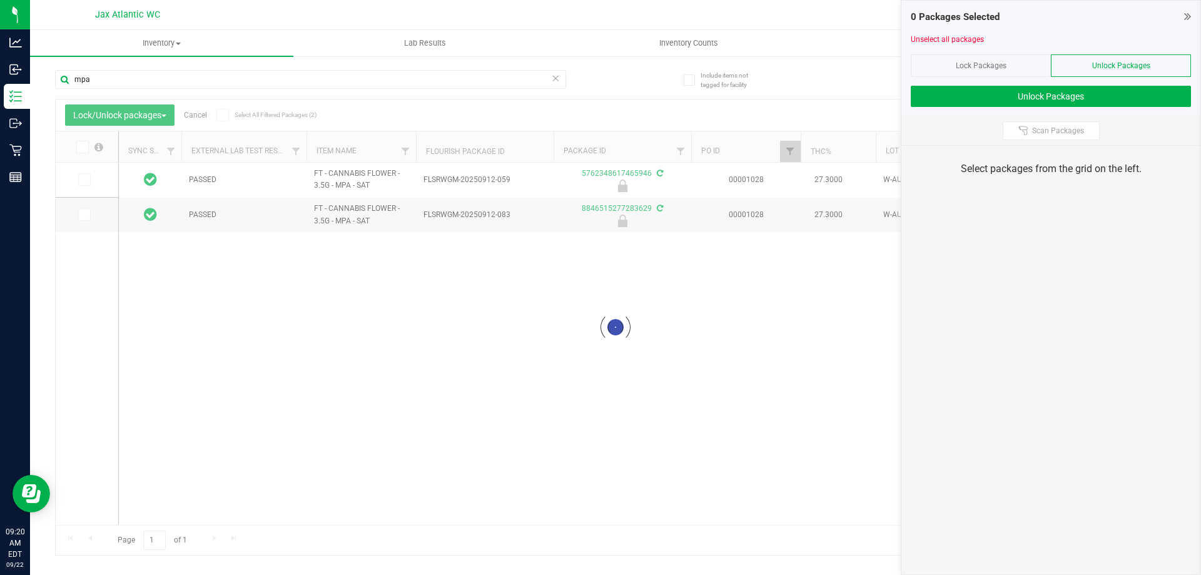
click at [83, 147] on icon at bounding box center [82, 147] width 8 height 0
click at [0, 0] on input "checkbox" at bounding box center [0, 0] width 0 height 0
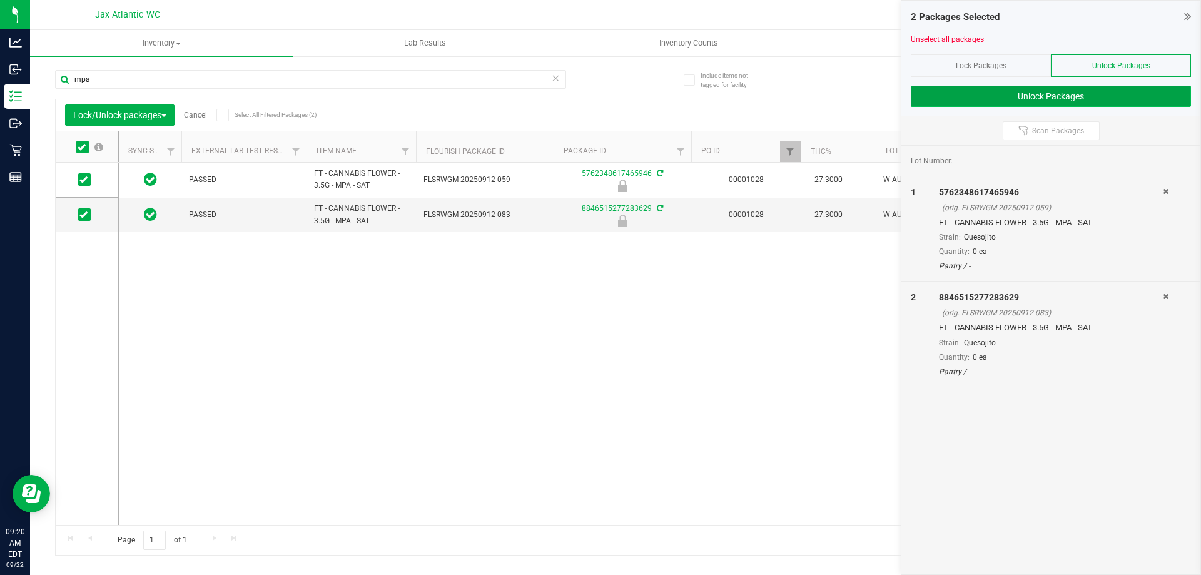
click at [1042, 101] on button "Unlock Packages" at bounding box center [1051, 96] width 280 height 21
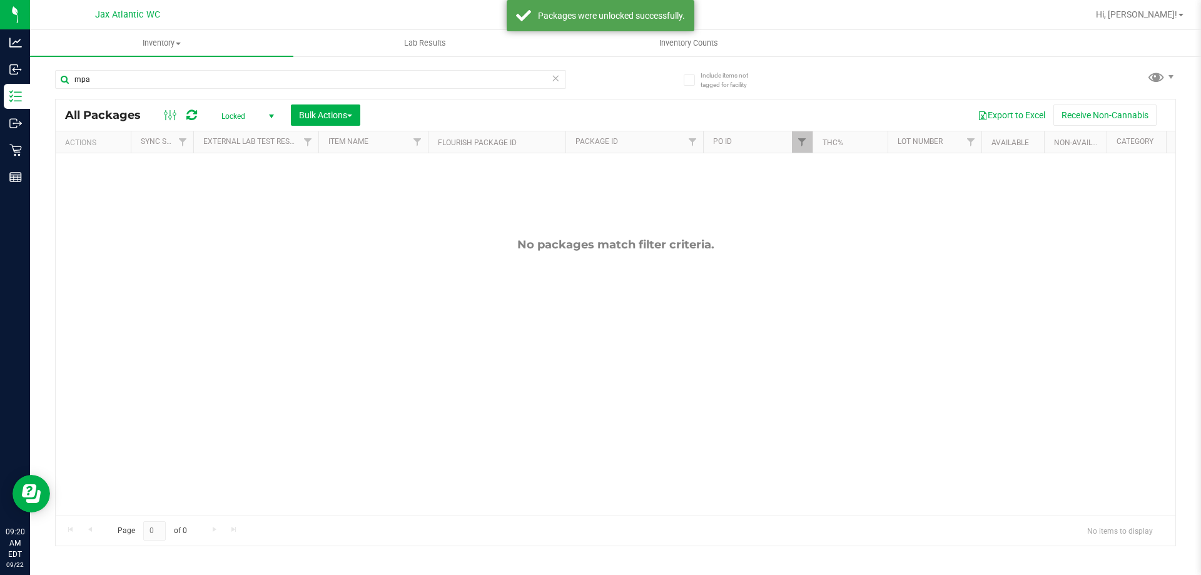
click at [230, 113] on span "Locked" at bounding box center [245, 117] width 69 height 18
click at [245, 185] on li "All" at bounding box center [245, 192] width 68 height 19
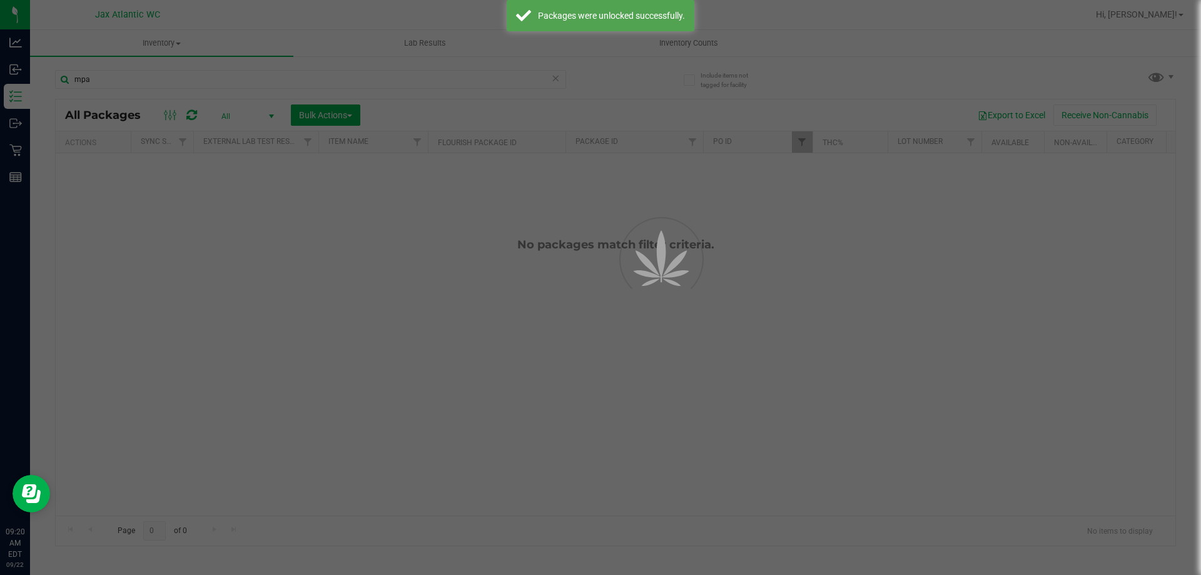
click at [328, 123] on div at bounding box center [600, 287] width 1201 height 575
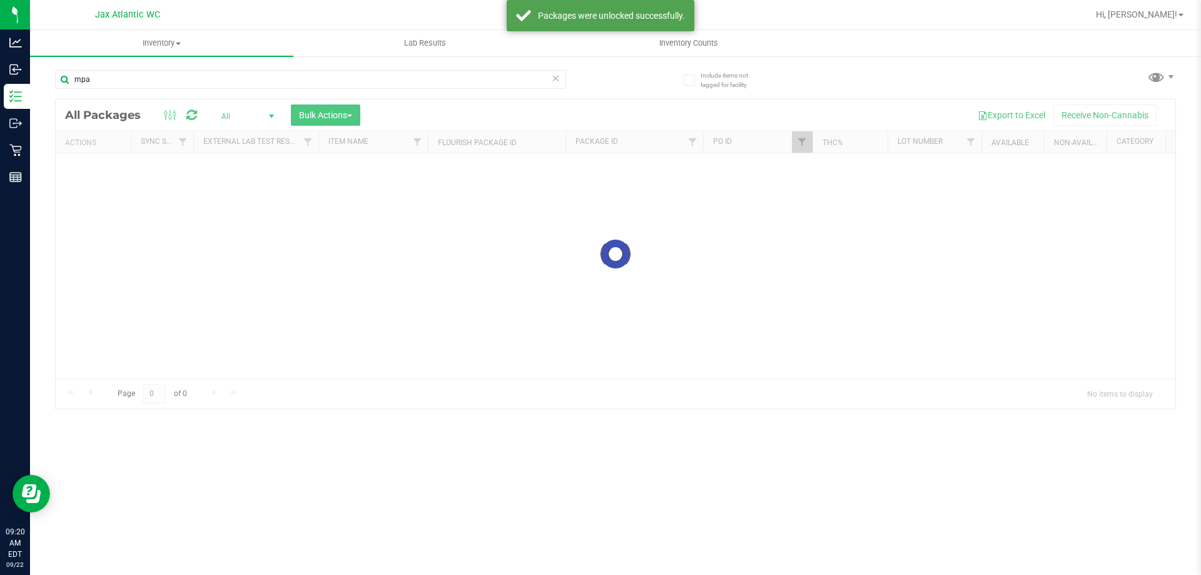
click at [335, 115] on div at bounding box center [616, 253] width 1120 height 309
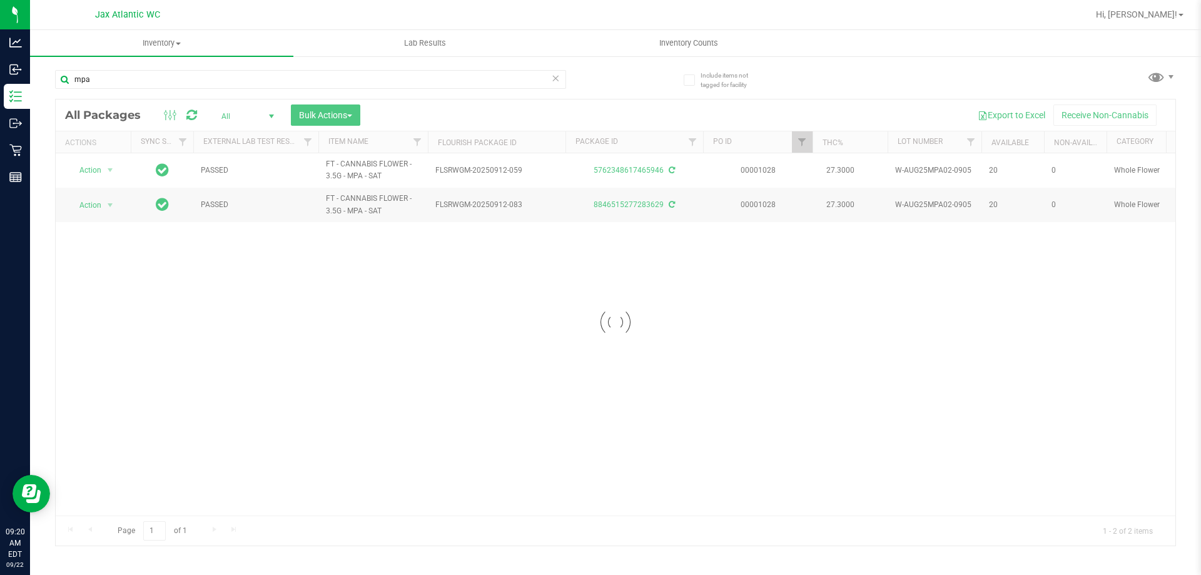
click at [335, 115] on div at bounding box center [616, 322] width 1120 height 446
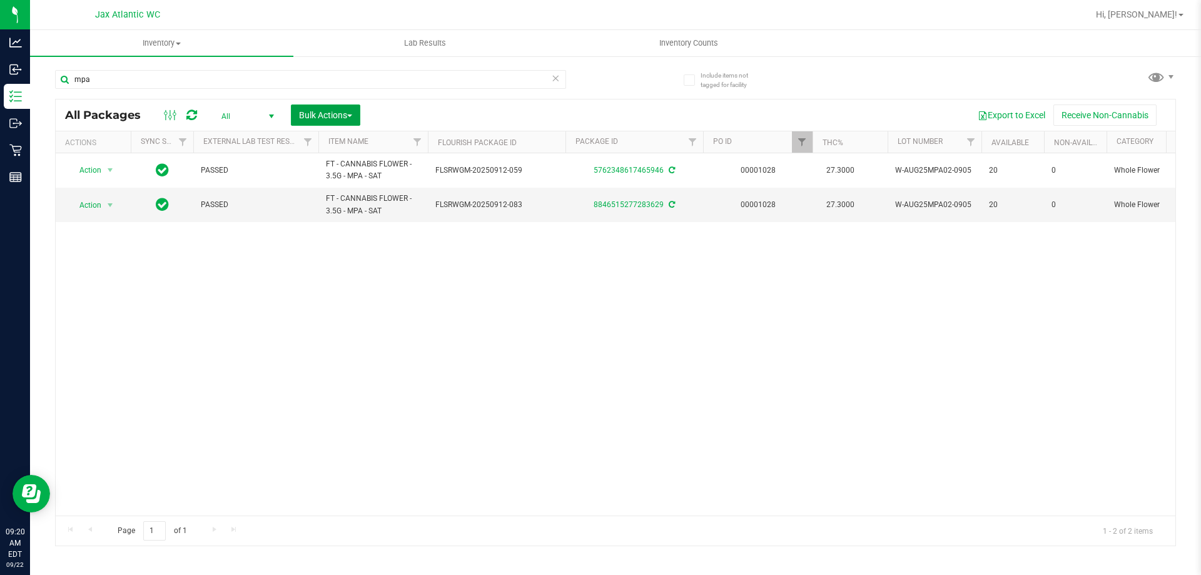
click at [335, 115] on span "Bulk Actions" at bounding box center [325, 115] width 53 height 10
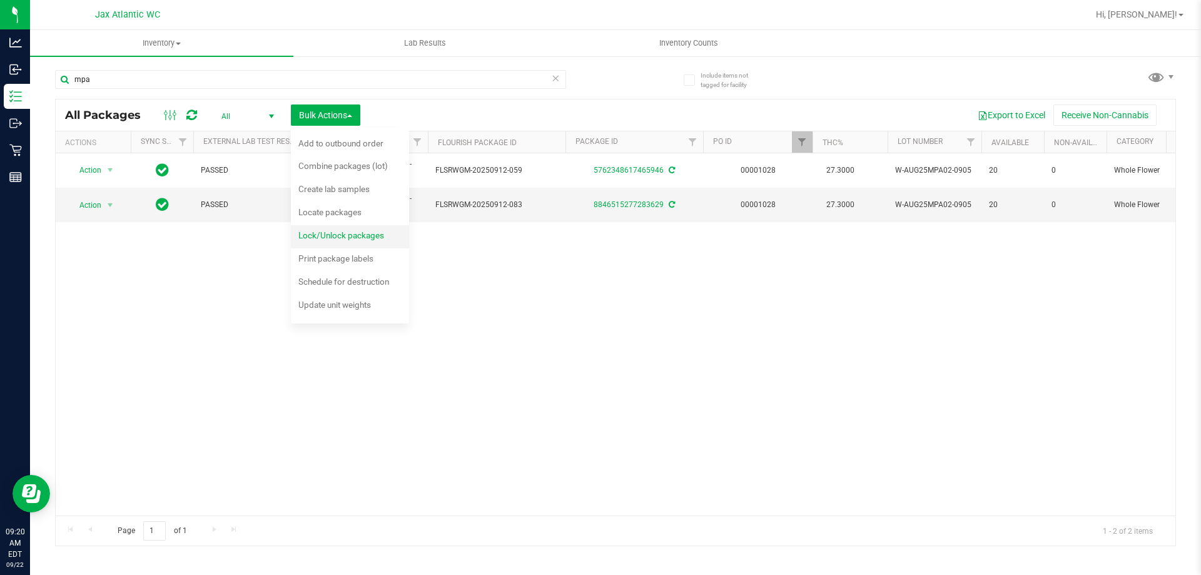
click at [317, 241] on div "Lock/Unlock packages" at bounding box center [349, 237] width 103 height 20
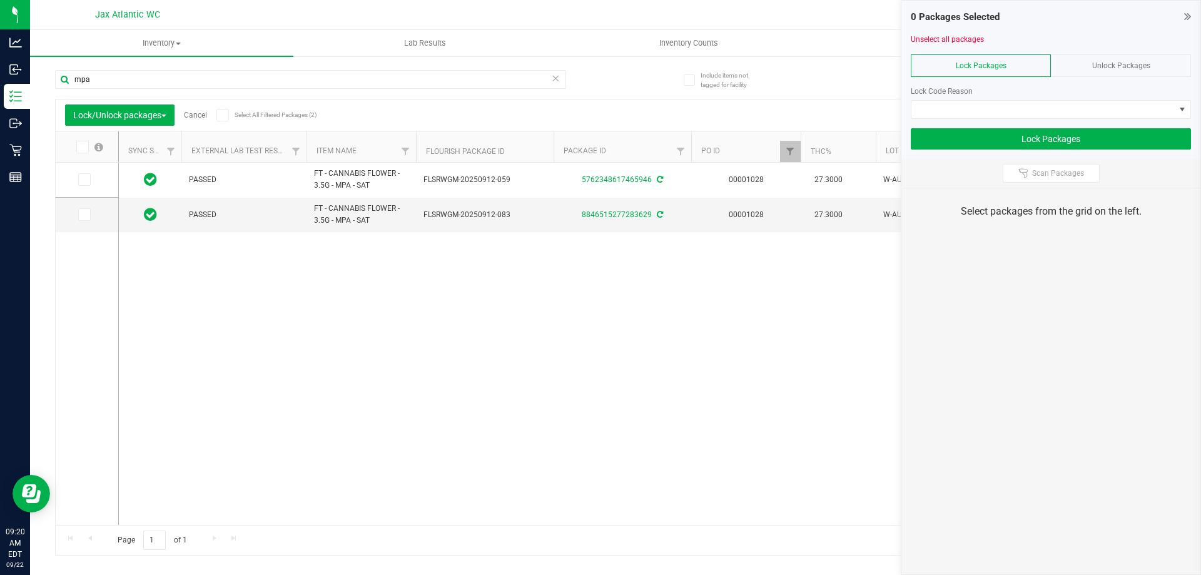
click at [86, 148] on span at bounding box center [82, 147] width 13 height 13
click at [0, 0] on input "checkbox" at bounding box center [0, 0] width 0 height 0
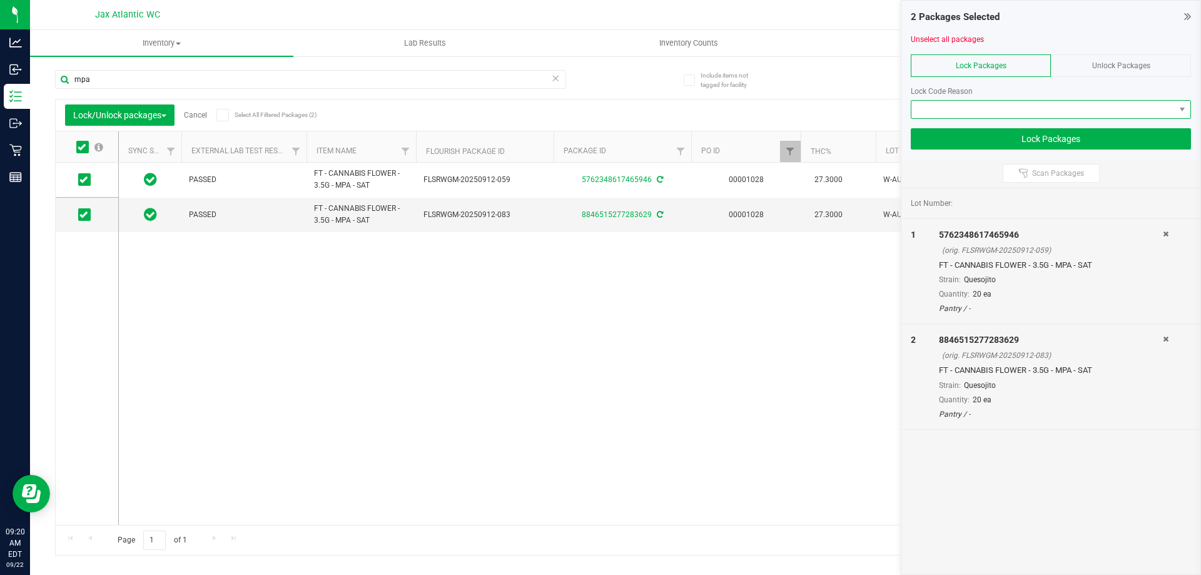
click at [1074, 110] on span at bounding box center [1043, 110] width 263 height 18
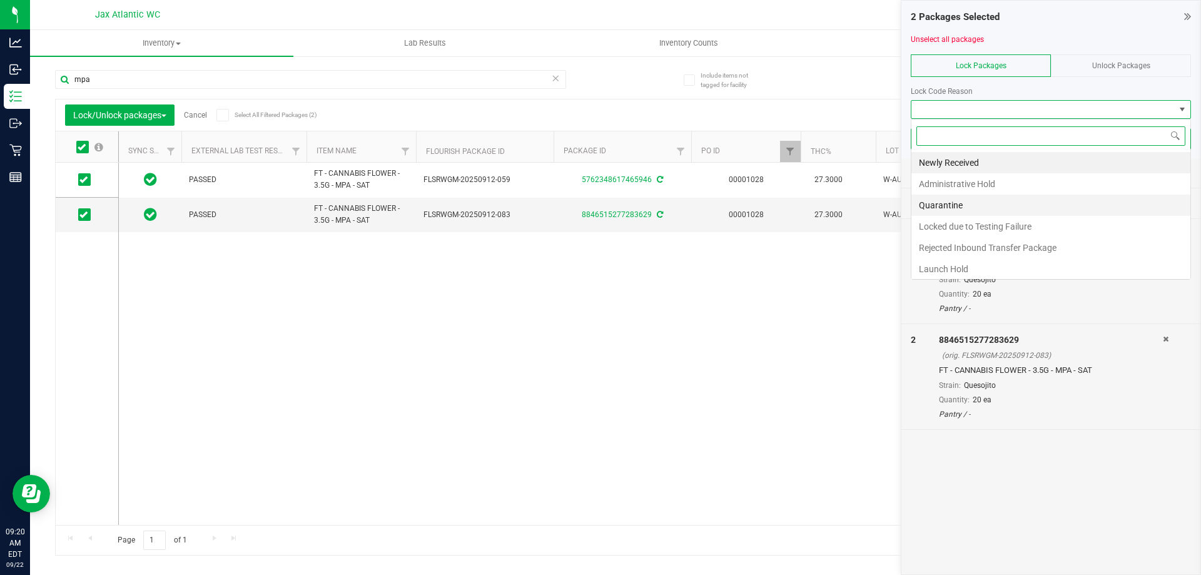
scroll to position [19, 280]
click at [966, 263] on li "Launch Hold" at bounding box center [1051, 268] width 279 height 21
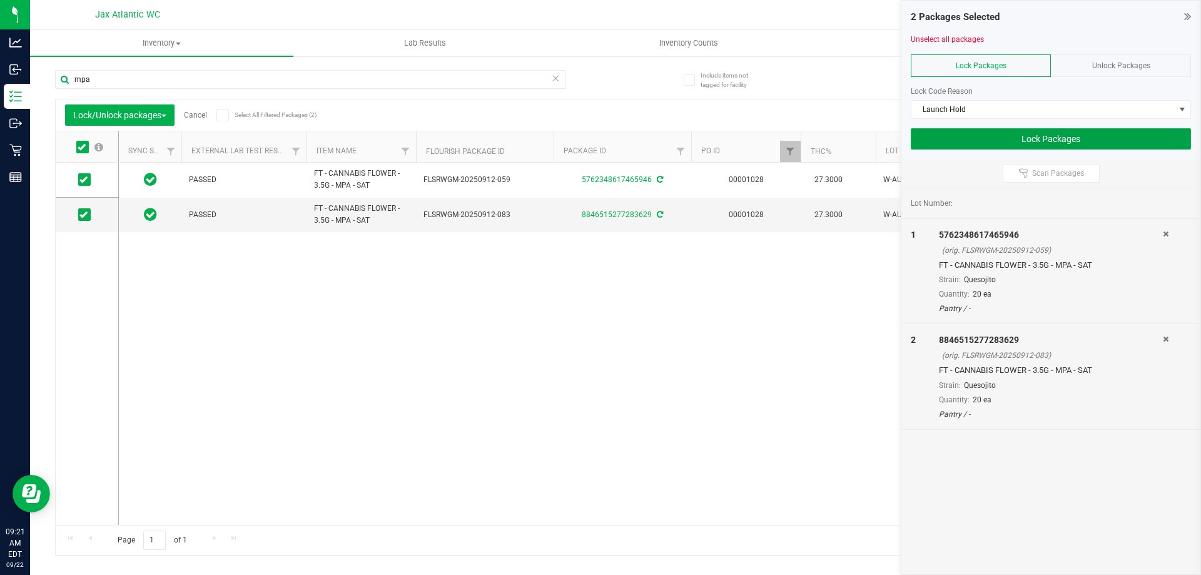
click at [1002, 129] on button "Lock Packages" at bounding box center [1051, 138] width 280 height 21
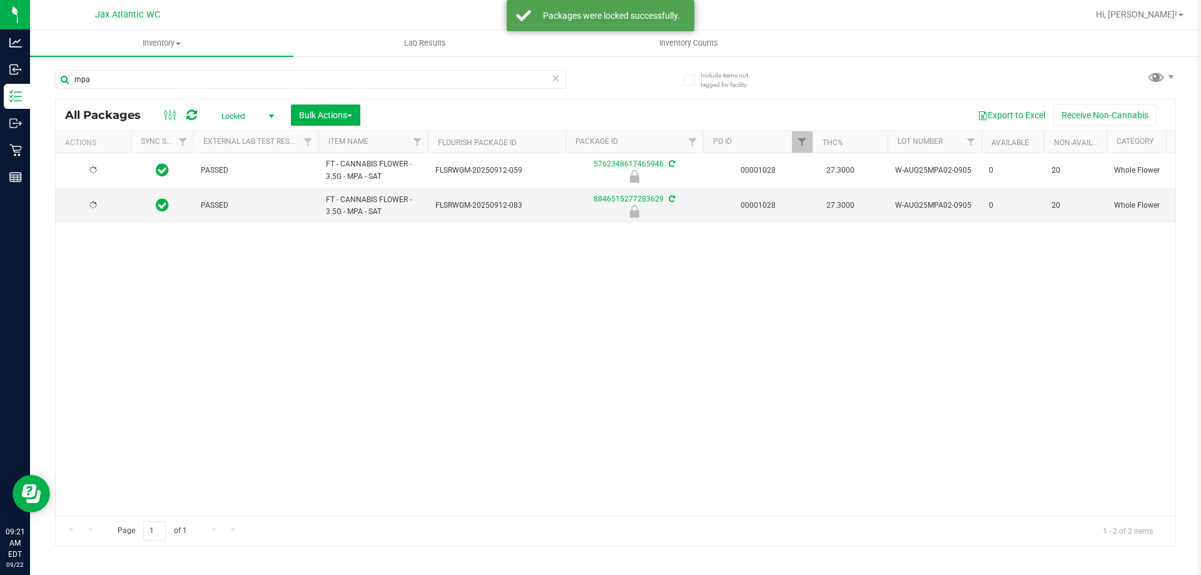
drag, startPoint x: 176, startPoint y: 91, endPoint x: 175, endPoint y: 75, distance: 16.4
click at [176, 91] on div "mpa" at bounding box center [310, 84] width 511 height 29
click at [175, 74] on input "mpa" at bounding box center [310, 79] width 511 height 19
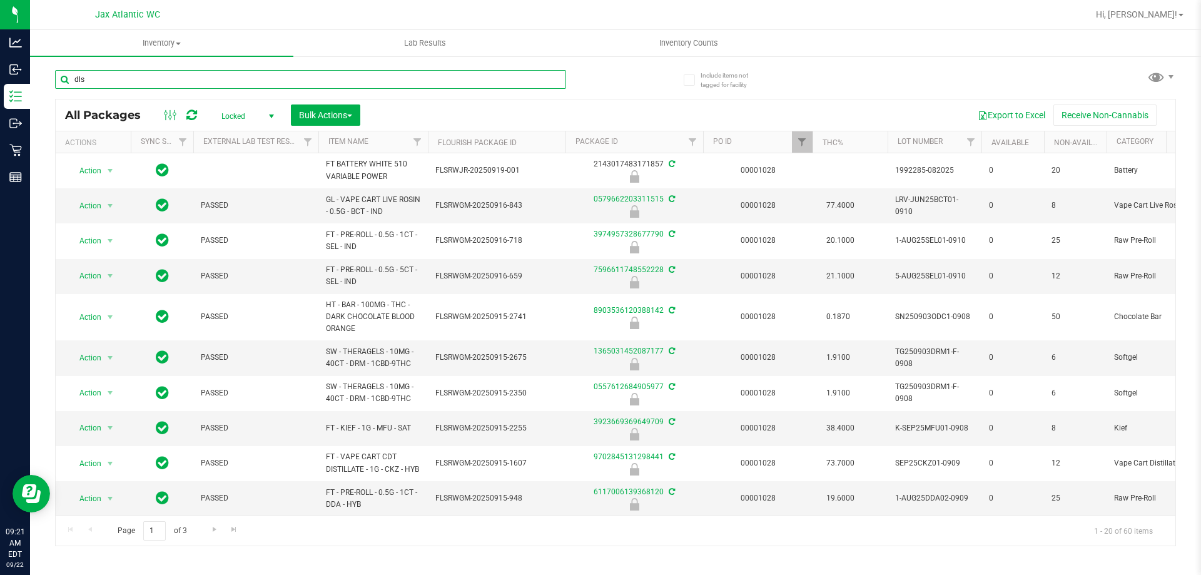
type input "dls"
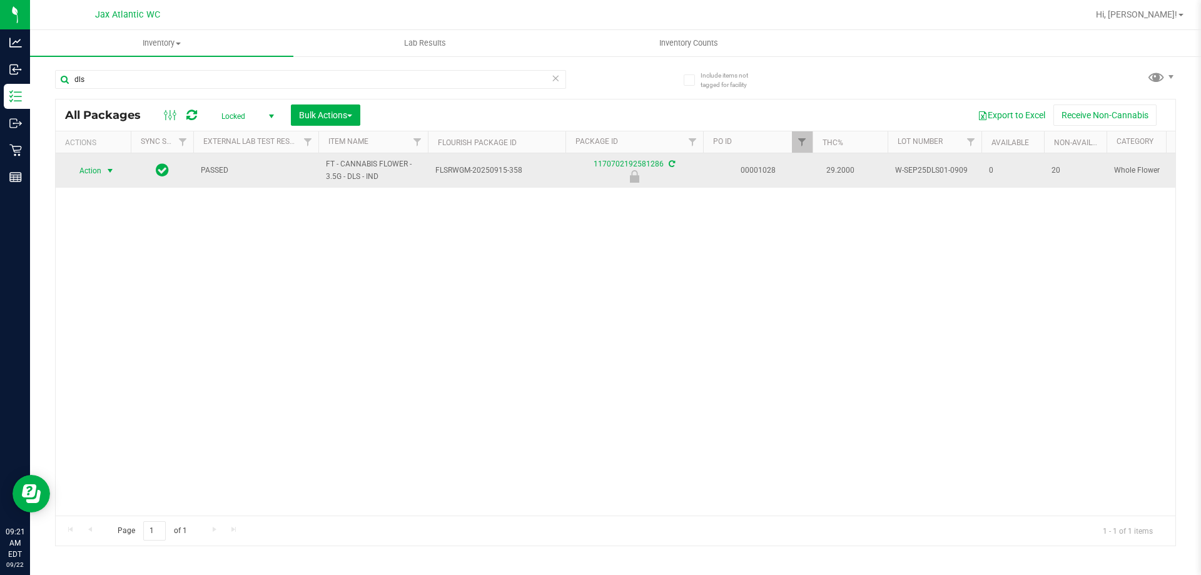
click at [103, 166] on span "select" at bounding box center [111, 171] width 16 height 18
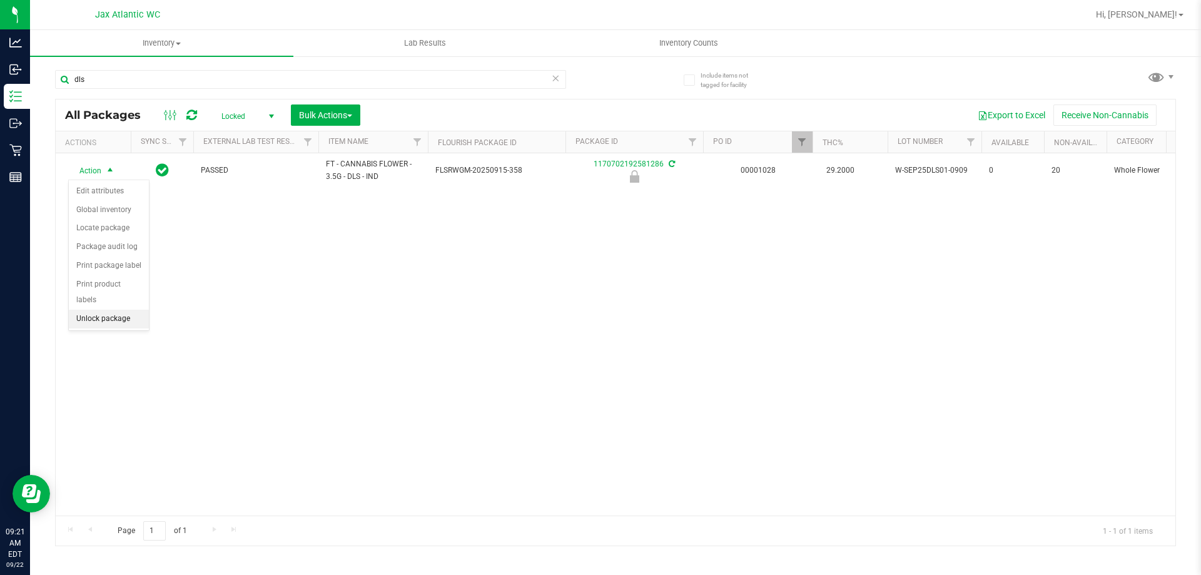
click at [107, 310] on li "Unlock package" at bounding box center [109, 319] width 80 height 19
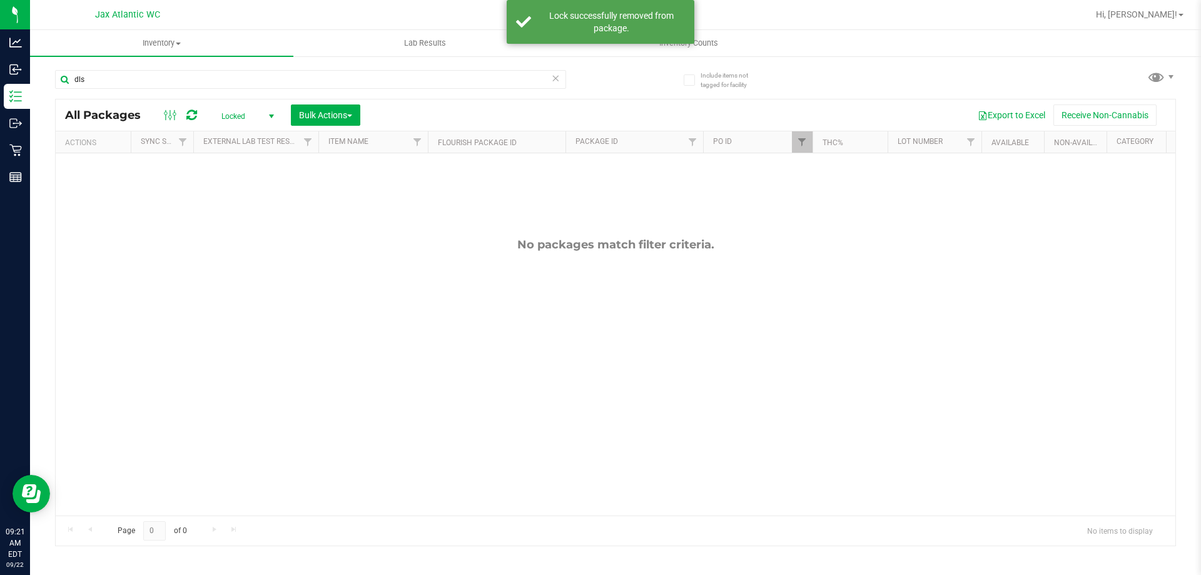
click at [265, 118] on span "select" at bounding box center [271, 117] width 16 height 18
click at [242, 193] on li "All" at bounding box center [245, 192] width 68 height 19
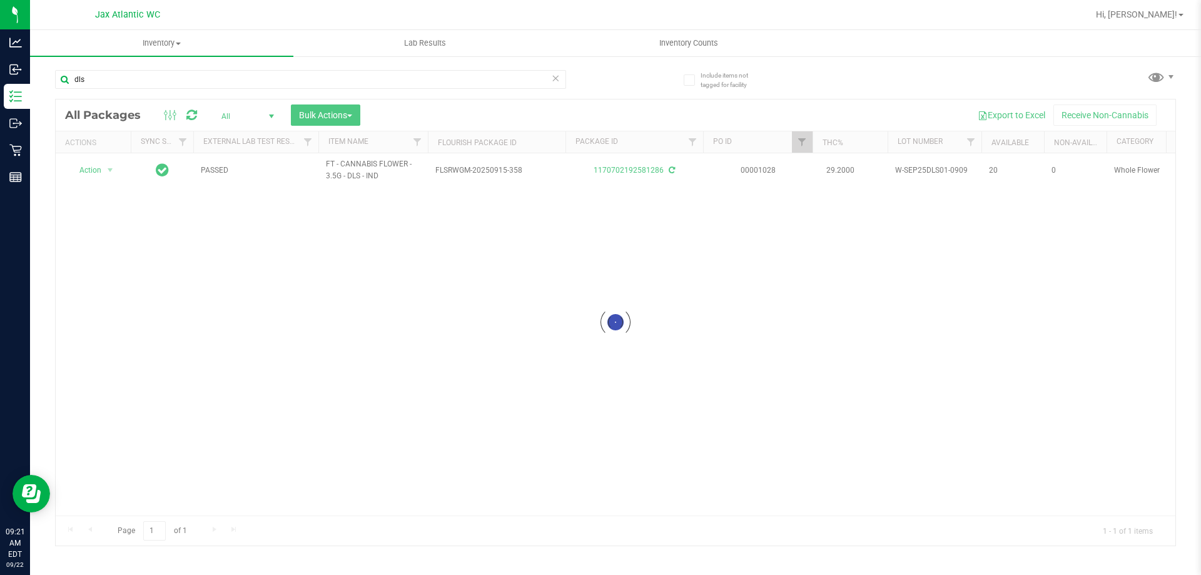
click at [108, 172] on div at bounding box center [616, 322] width 1120 height 446
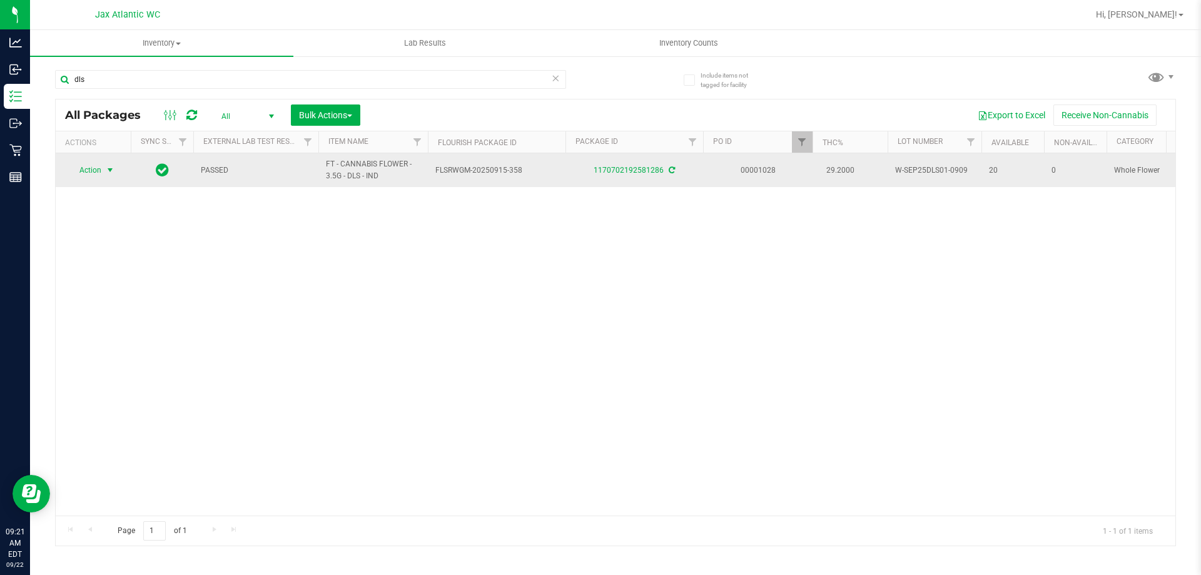
click at [107, 173] on span "select" at bounding box center [110, 170] width 10 height 10
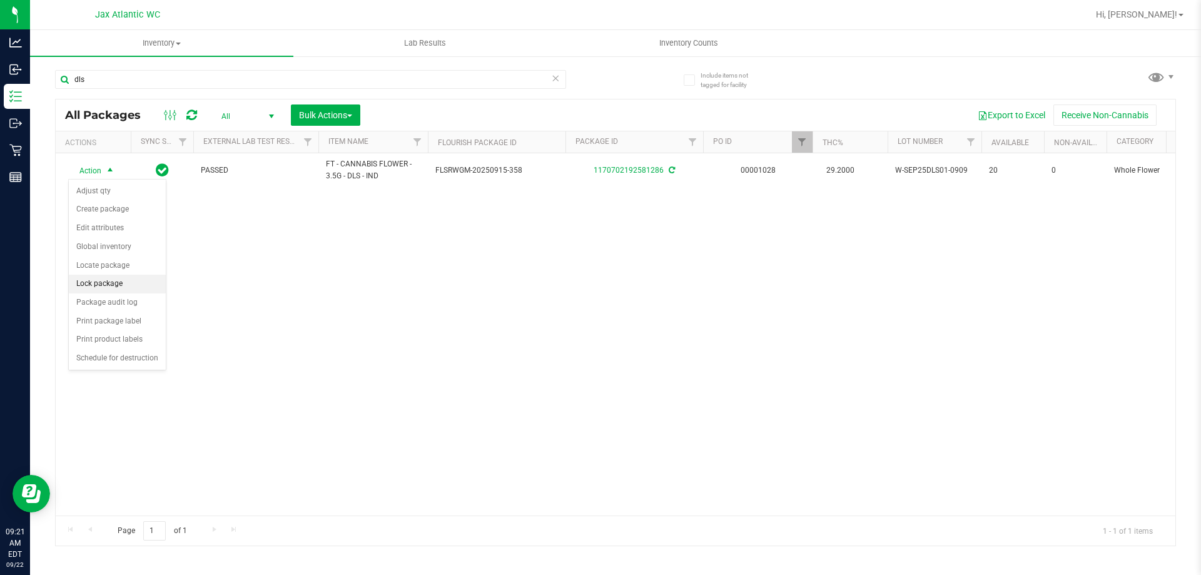
click at [123, 283] on li "Lock package" at bounding box center [117, 284] width 97 height 19
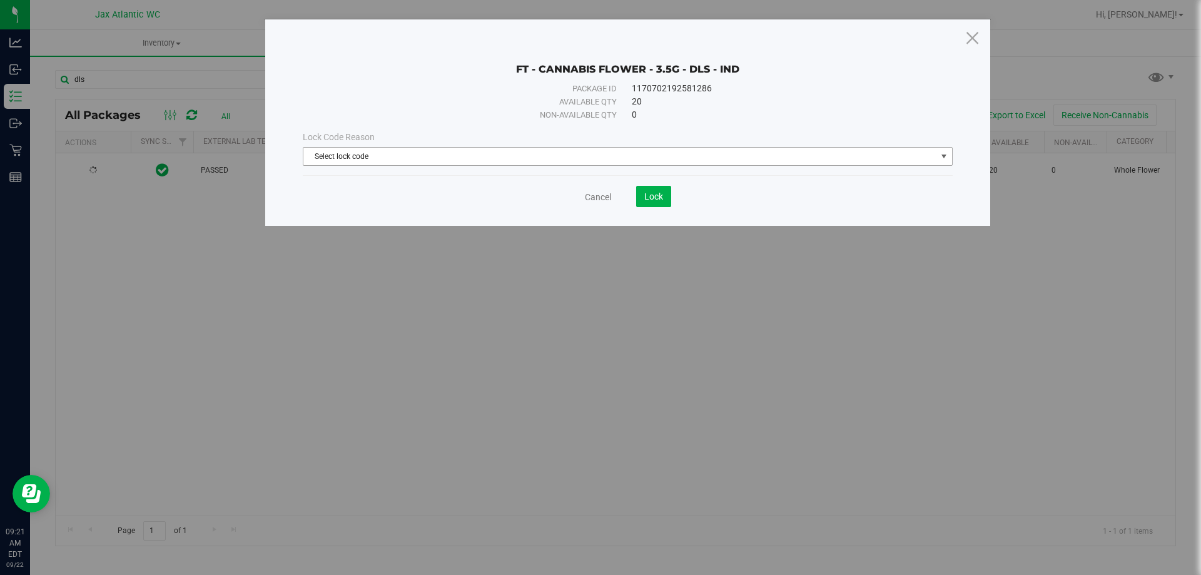
click at [427, 161] on span "Select lock code" at bounding box center [619, 157] width 633 height 18
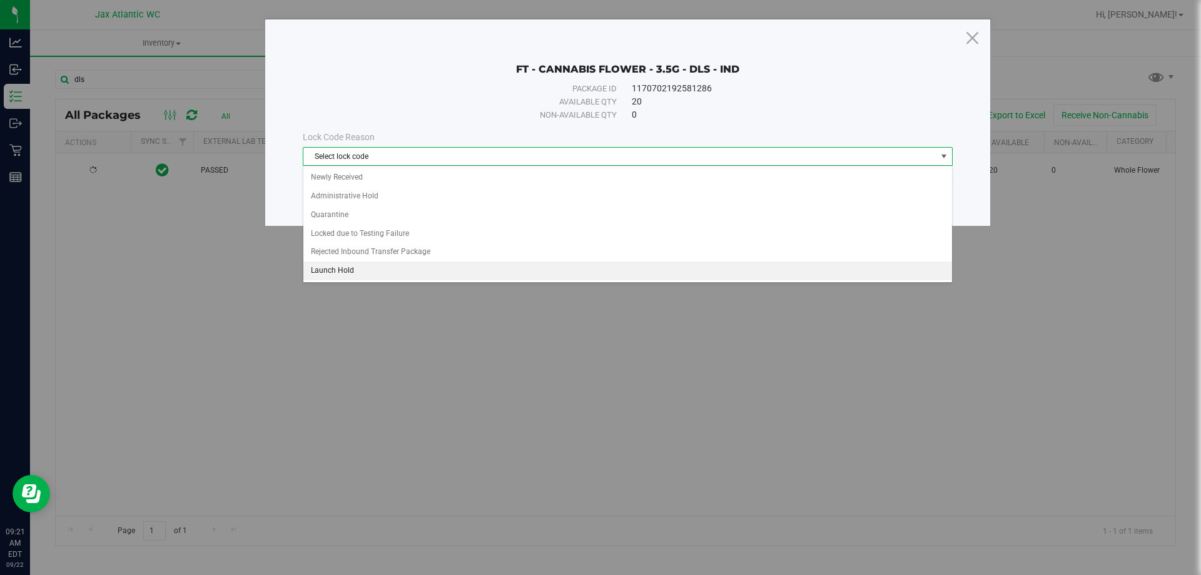
click at [366, 276] on li "Launch Hold" at bounding box center [627, 271] width 649 height 19
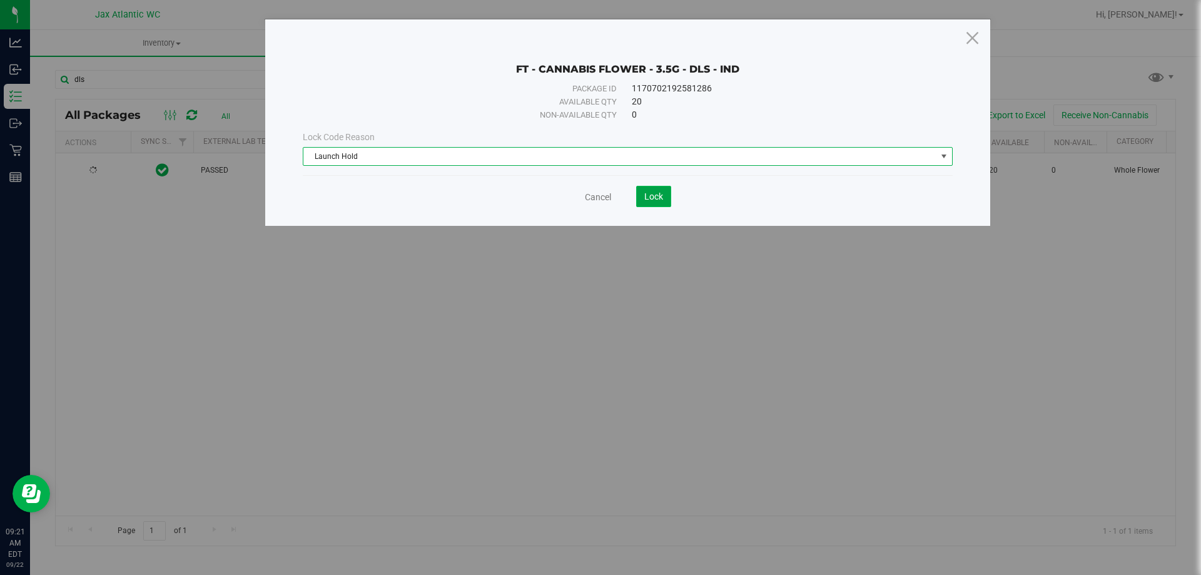
click at [666, 195] on button "Lock" at bounding box center [653, 196] width 35 height 21
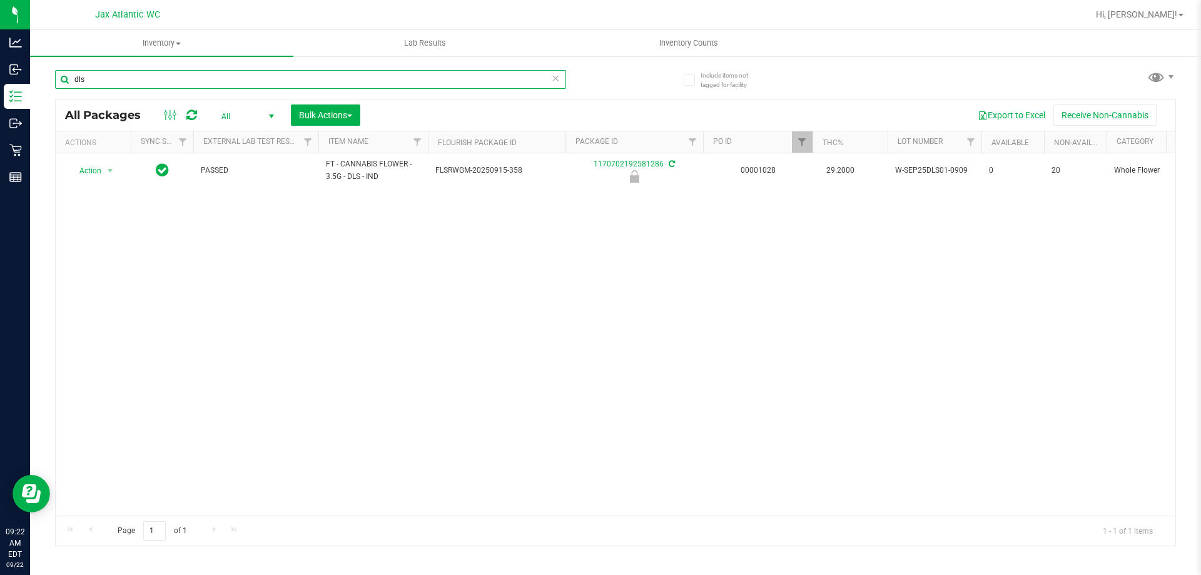
click at [154, 86] on input "dls" at bounding box center [310, 79] width 511 height 19
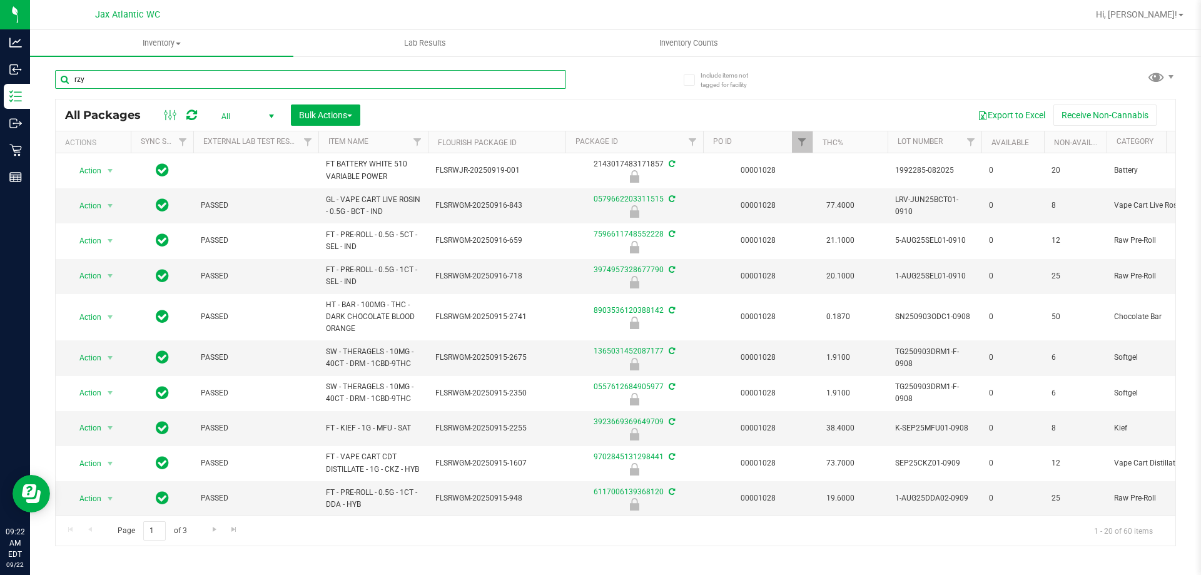
type input "rzy"
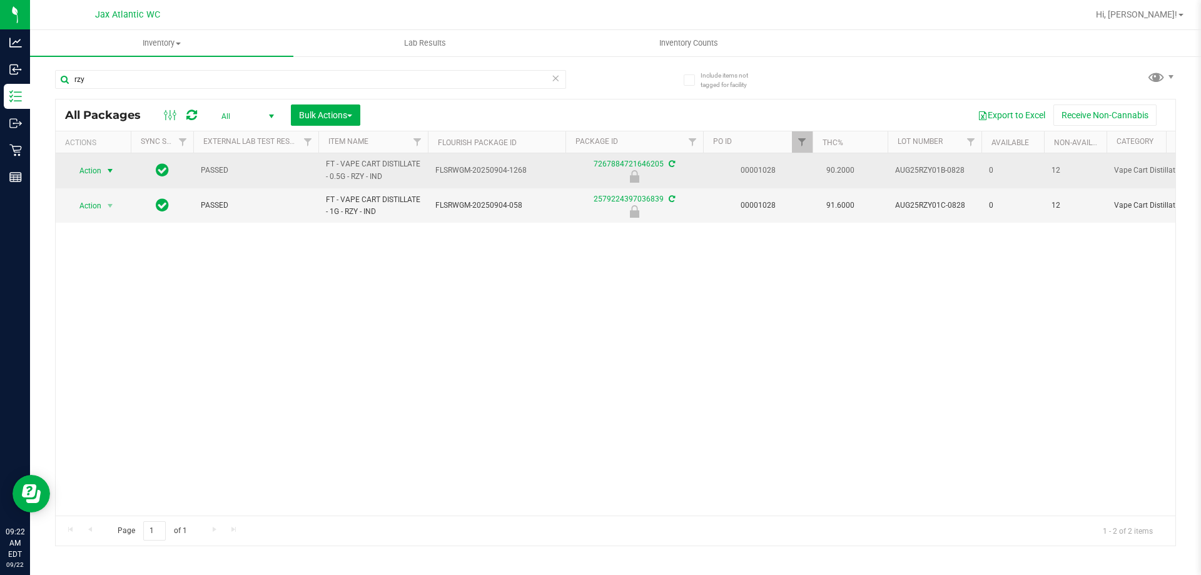
click at [86, 169] on span "Action" at bounding box center [85, 171] width 34 height 18
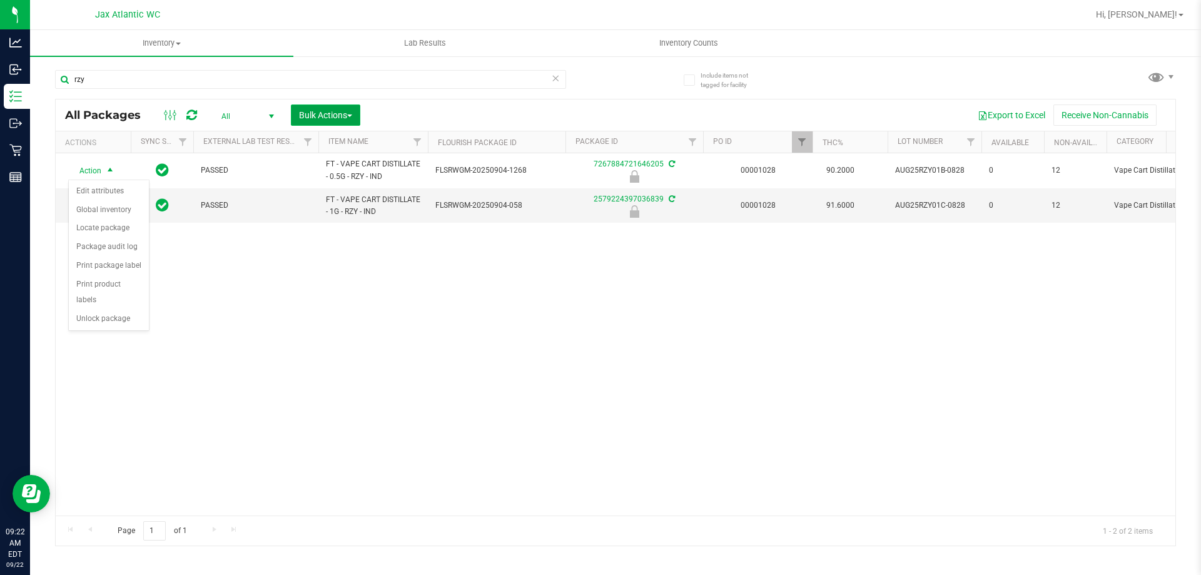
click at [344, 111] on span "Bulk Actions" at bounding box center [325, 115] width 53 height 10
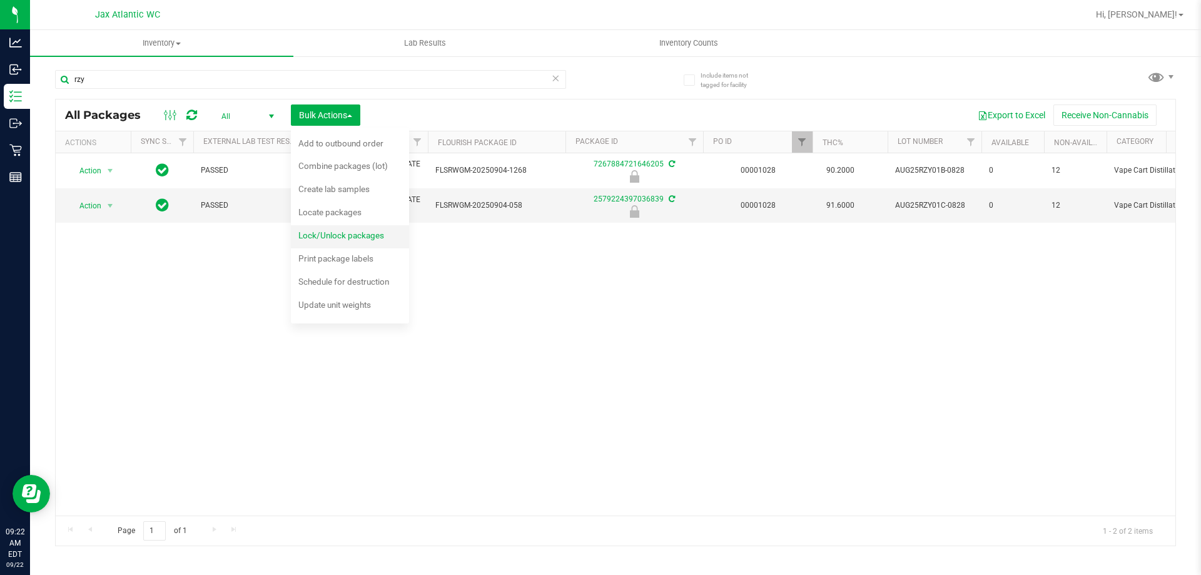
click at [343, 233] on span "Lock/Unlock packages" at bounding box center [341, 235] width 86 height 10
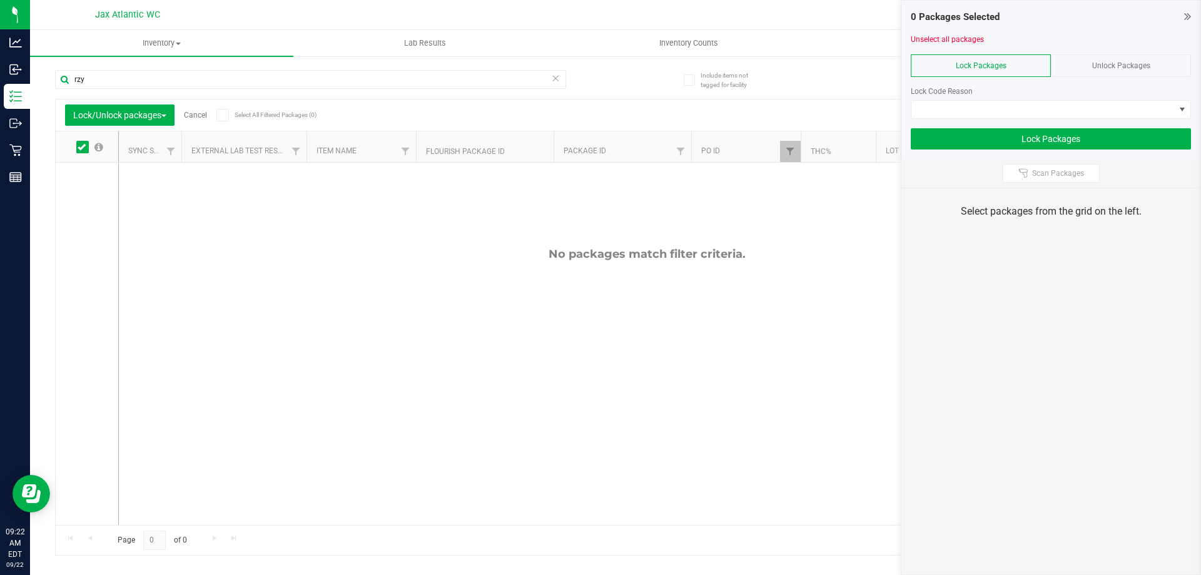
click at [1134, 66] on span "Unlock Packages" at bounding box center [1122, 65] width 58 height 9
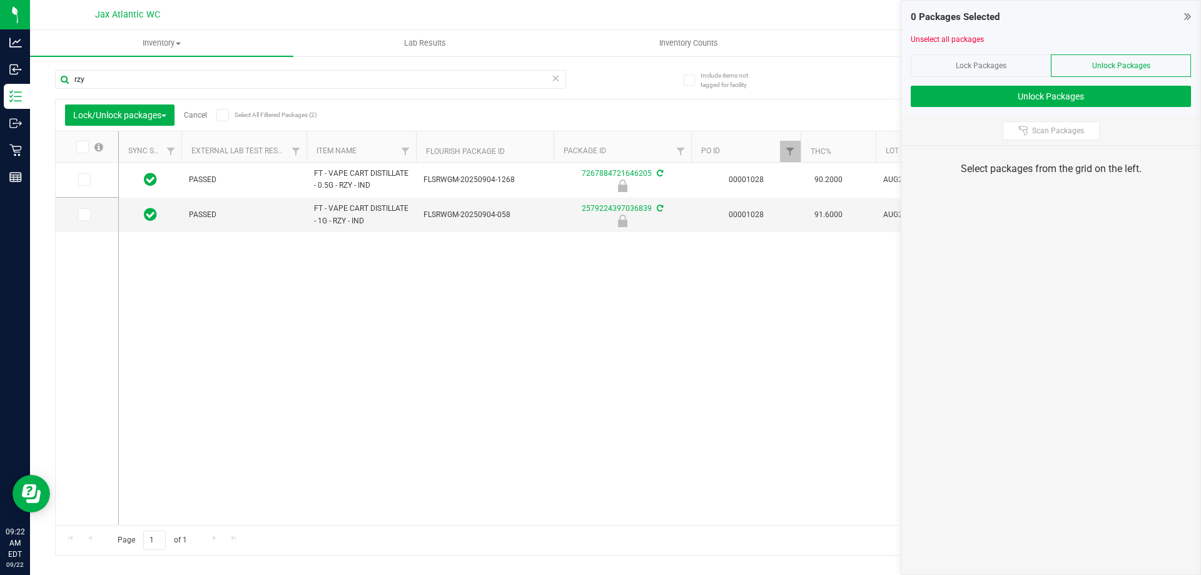
click at [79, 147] on icon at bounding box center [82, 147] width 8 height 0
click at [0, 0] on input "checkbox" at bounding box center [0, 0] width 0 height 0
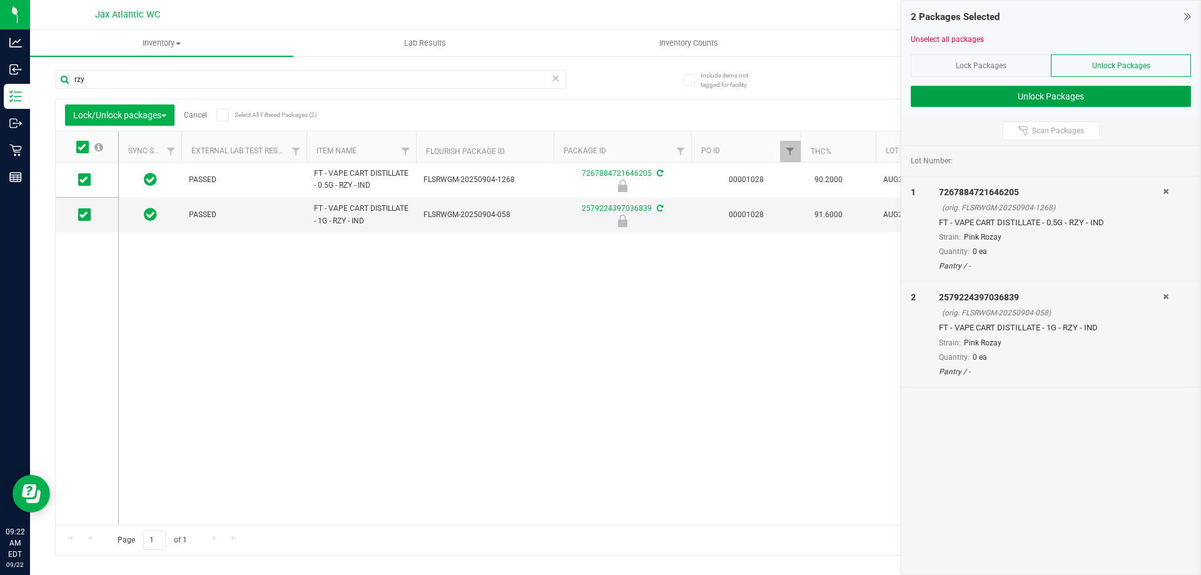
click at [1012, 94] on button "Unlock Packages" at bounding box center [1051, 96] width 280 height 21
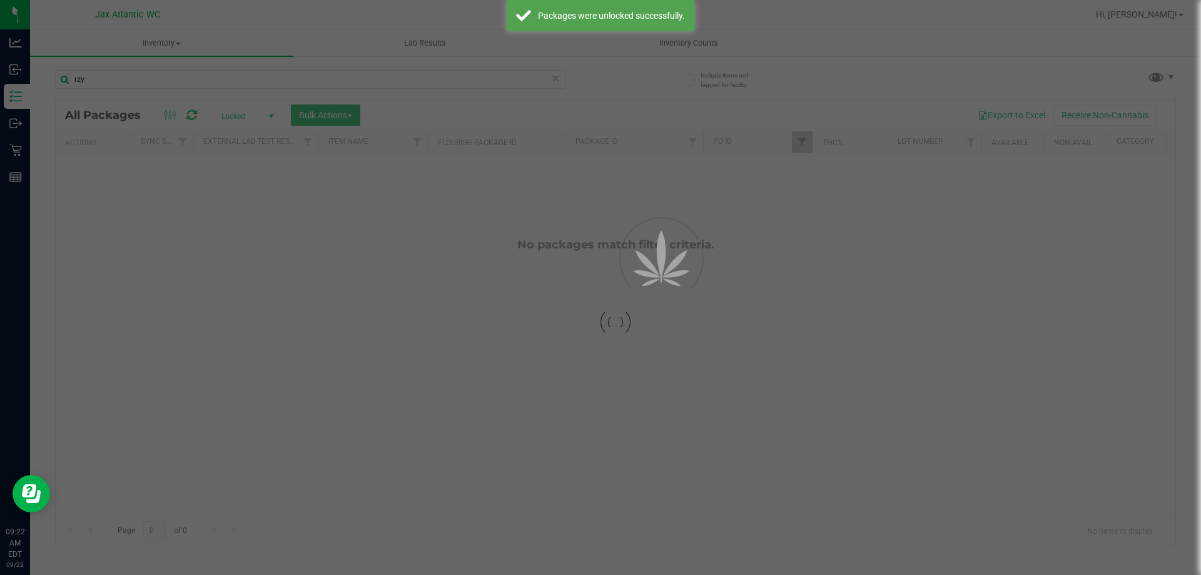
click at [222, 114] on div at bounding box center [616, 322] width 1120 height 446
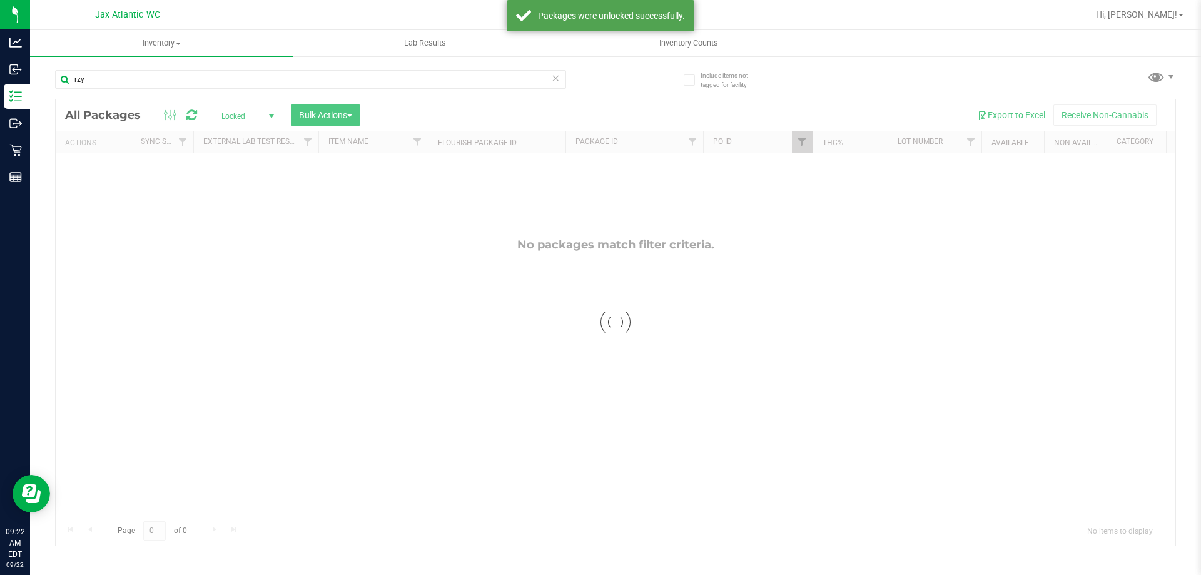
click at [252, 115] on div at bounding box center [616, 322] width 1120 height 446
click at [258, 116] on span "Locked" at bounding box center [245, 117] width 69 height 18
click at [250, 188] on li "All" at bounding box center [245, 192] width 68 height 19
click at [328, 116] on div at bounding box center [616, 253] width 1120 height 309
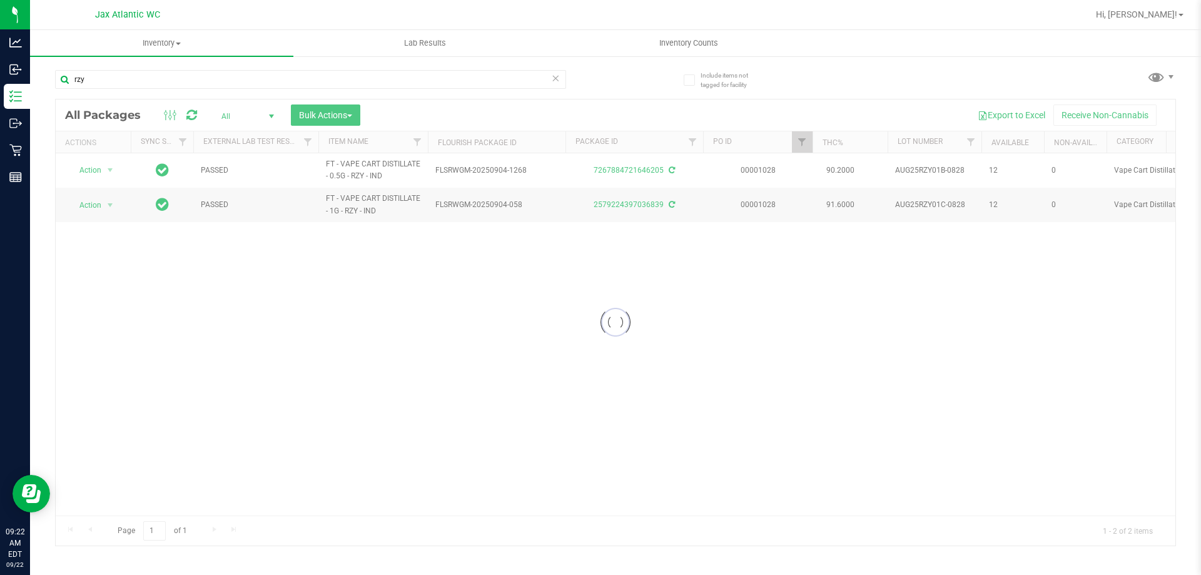
click at [328, 116] on div at bounding box center [616, 322] width 1120 height 446
click at [328, 116] on span "Bulk Actions" at bounding box center [325, 115] width 53 height 10
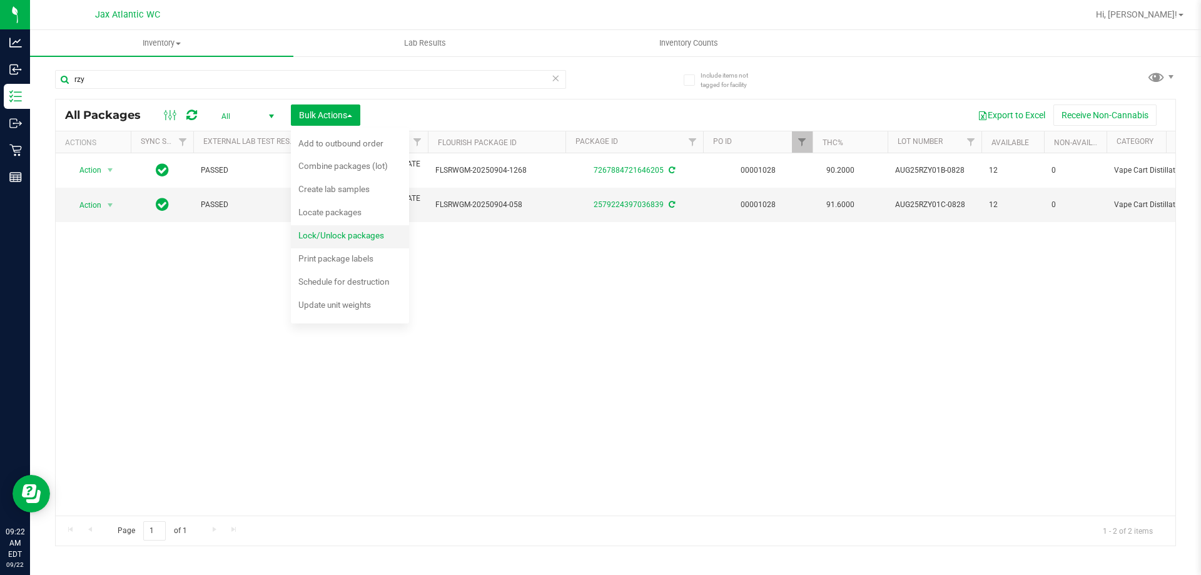
click at [314, 232] on span "Lock/Unlock packages" at bounding box center [341, 235] width 86 height 10
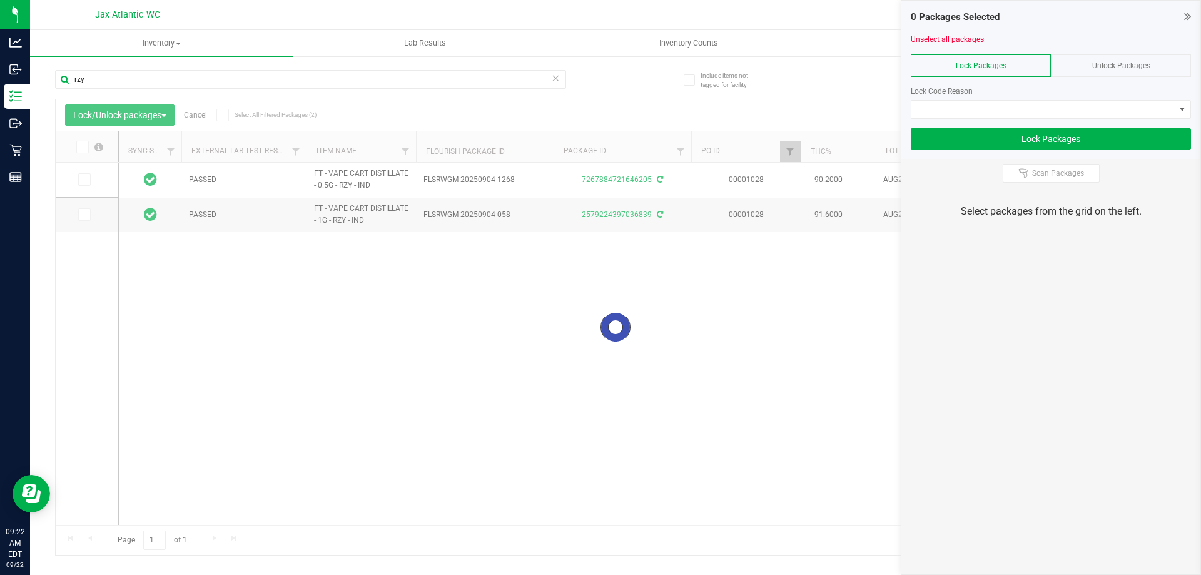
click at [87, 148] on span at bounding box center [82, 147] width 13 height 13
click at [0, 0] on input "checkbox" at bounding box center [0, 0] width 0 height 0
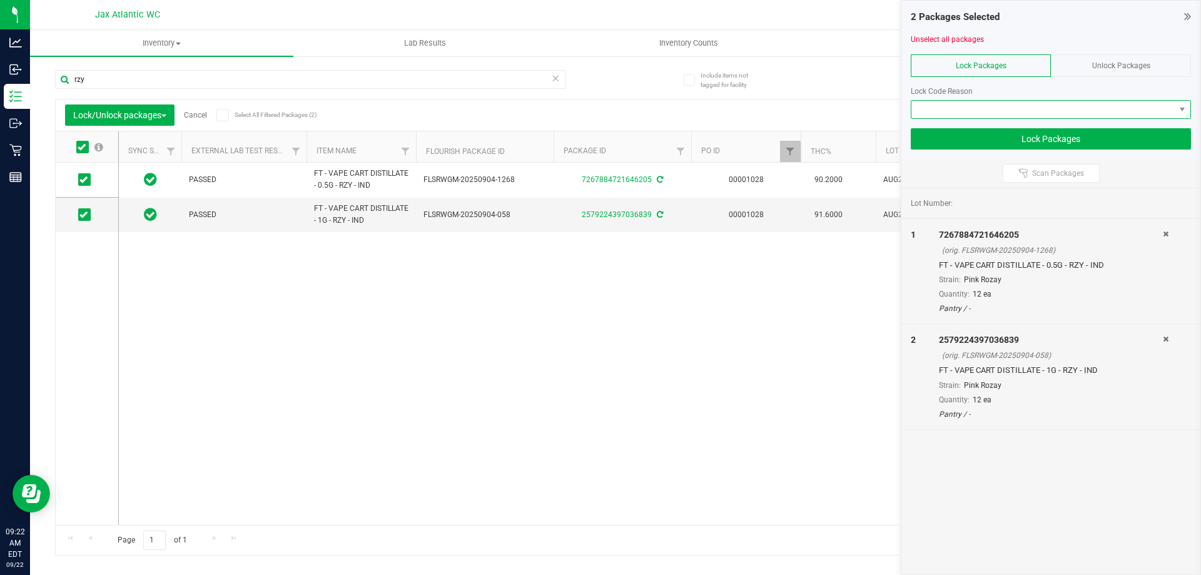
click at [962, 108] on span at bounding box center [1043, 110] width 263 height 18
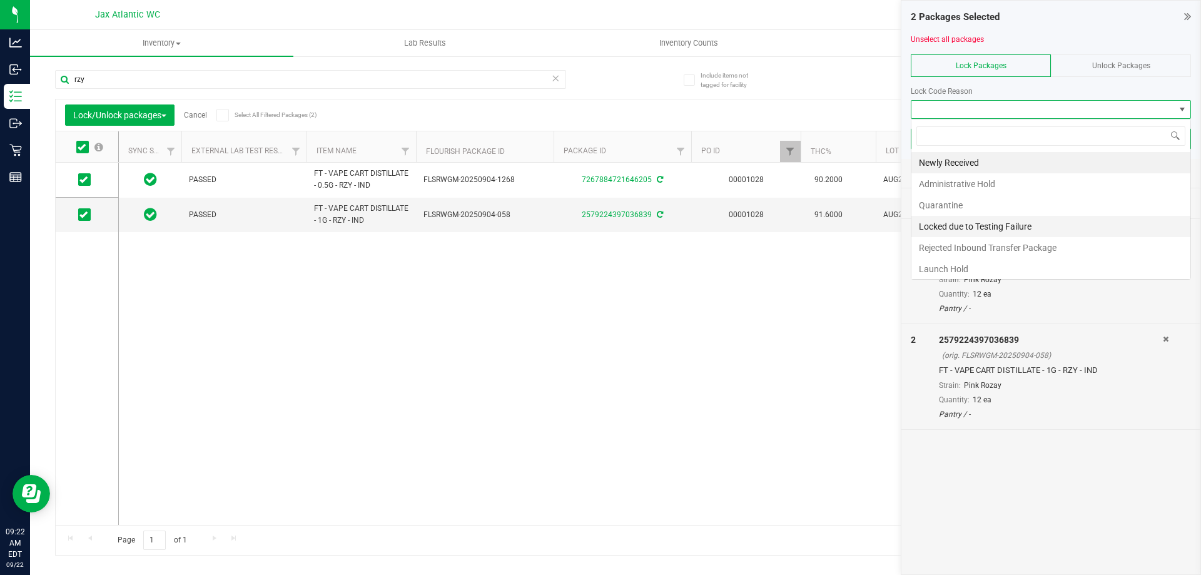
scroll to position [19, 280]
click at [962, 273] on li "Launch Hold" at bounding box center [1051, 268] width 279 height 21
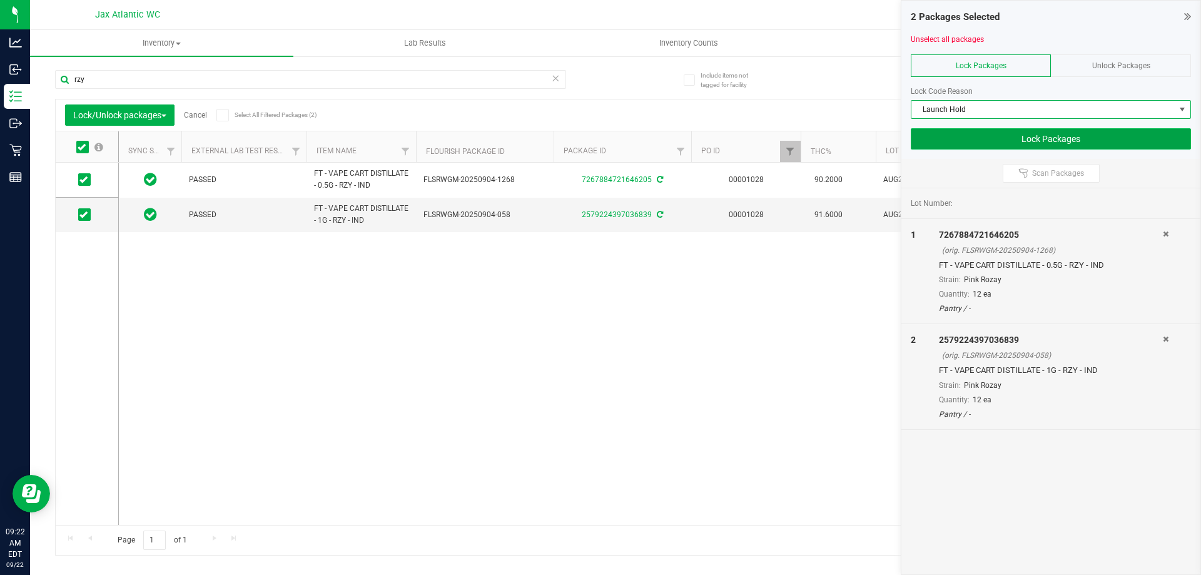
click at [949, 133] on button "Lock Packages" at bounding box center [1051, 138] width 280 height 21
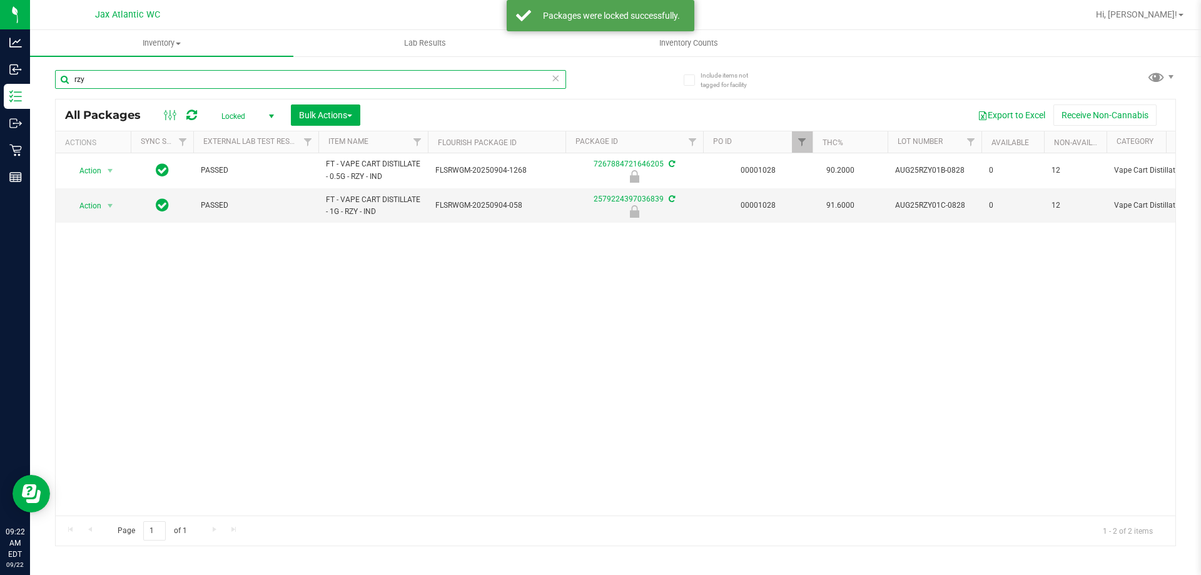
click at [170, 81] on input "rzy" at bounding box center [310, 79] width 511 height 19
type input "blo"
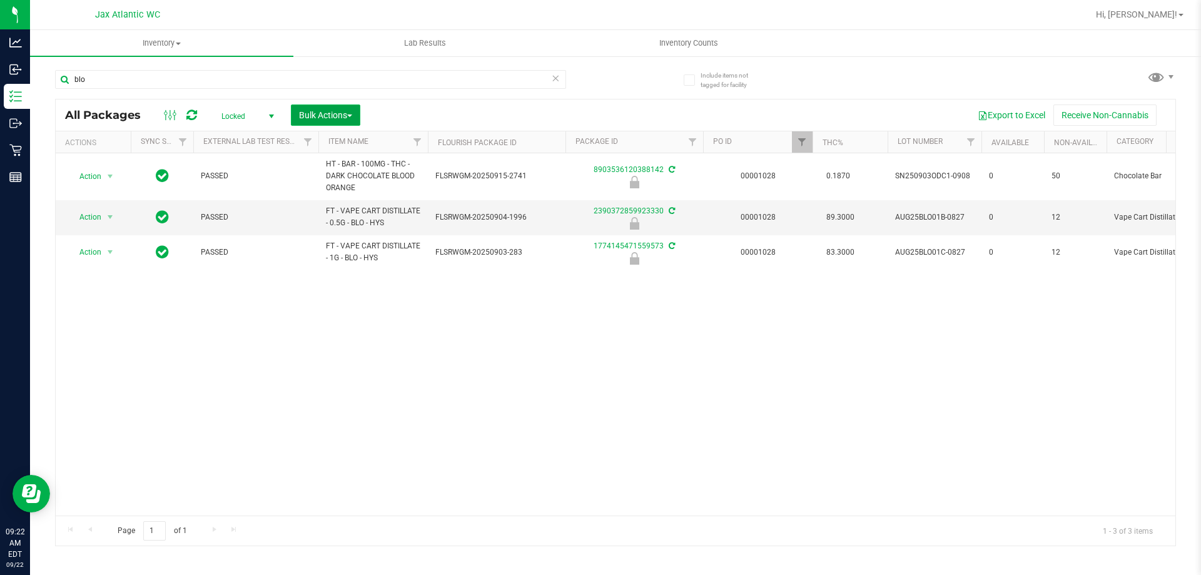
click at [328, 115] on span "Bulk Actions" at bounding box center [325, 115] width 53 height 10
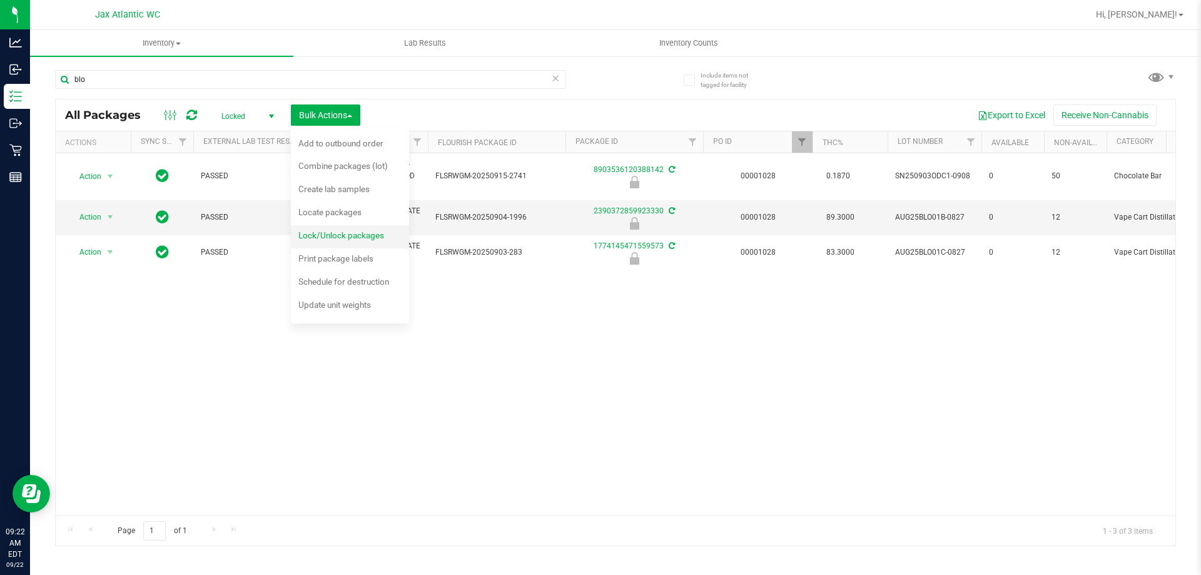
click at [339, 229] on div "Lock/Unlock packages" at bounding box center [349, 237] width 103 height 20
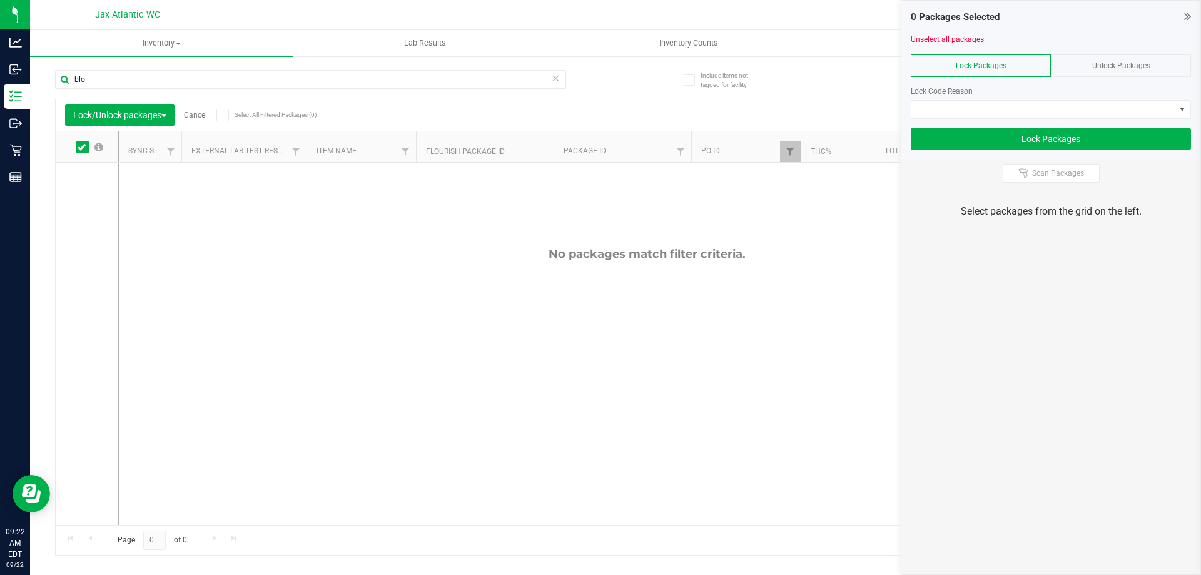
click at [1088, 69] on div "Unlock Packages" at bounding box center [1121, 65] width 140 height 23
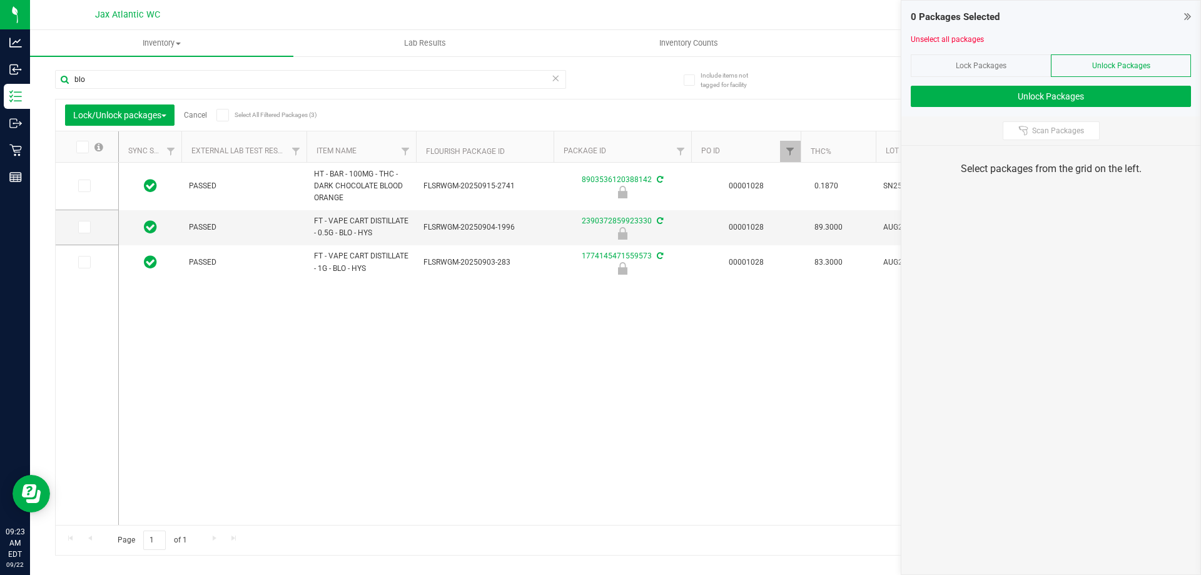
click at [81, 147] on icon at bounding box center [82, 147] width 8 height 0
click at [0, 0] on input "checkbox" at bounding box center [0, 0] width 0 height 0
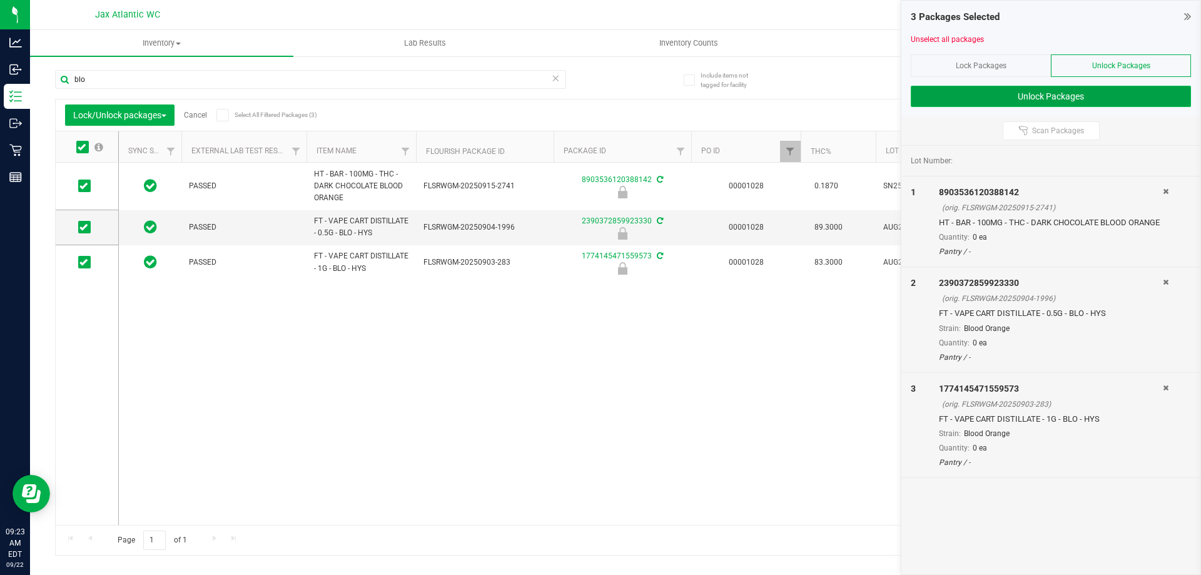
click at [1014, 96] on button "Unlock Packages" at bounding box center [1051, 96] width 280 height 21
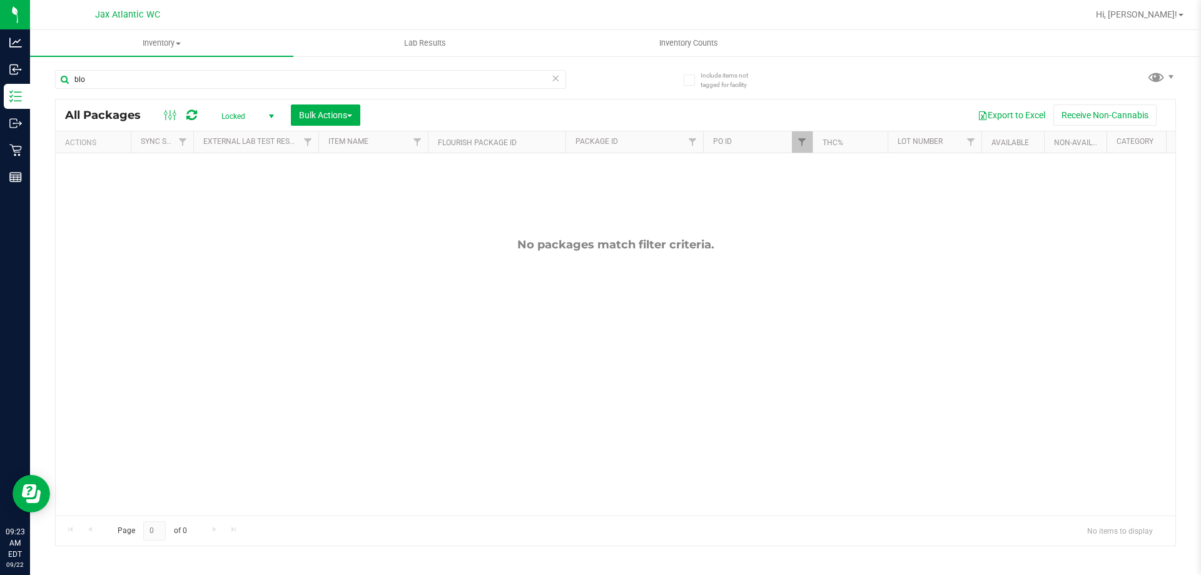
click at [248, 116] on span "Locked" at bounding box center [245, 117] width 69 height 18
click at [232, 186] on li "All" at bounding box center [245, 192] width 68 height 19
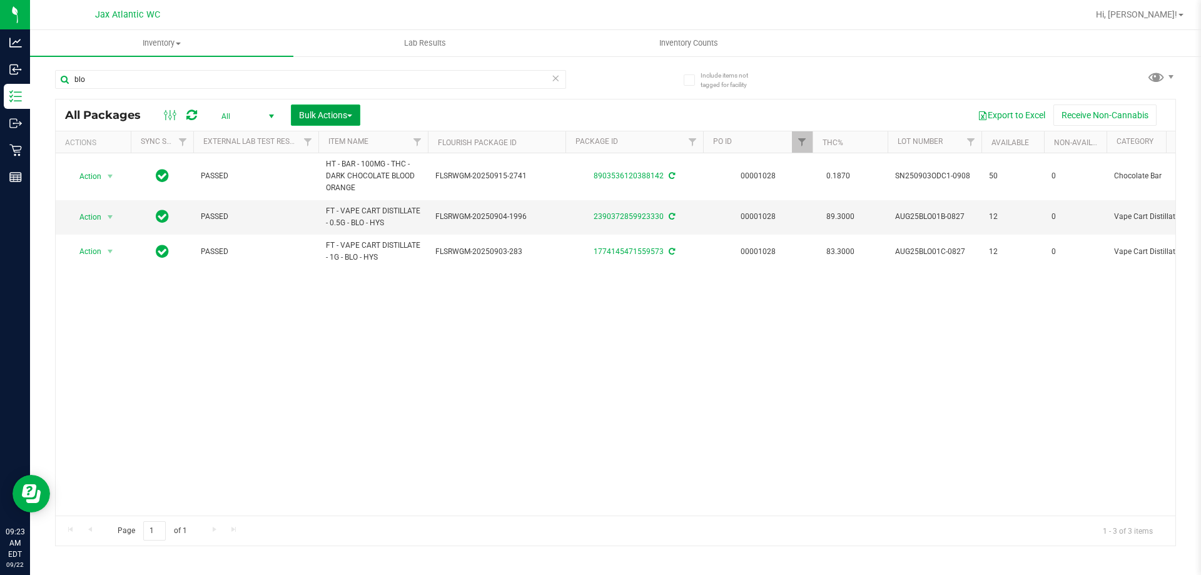
click at [324, 112] on span "Bulk Actions" at bounding box center [325, 115] width 53 height 10
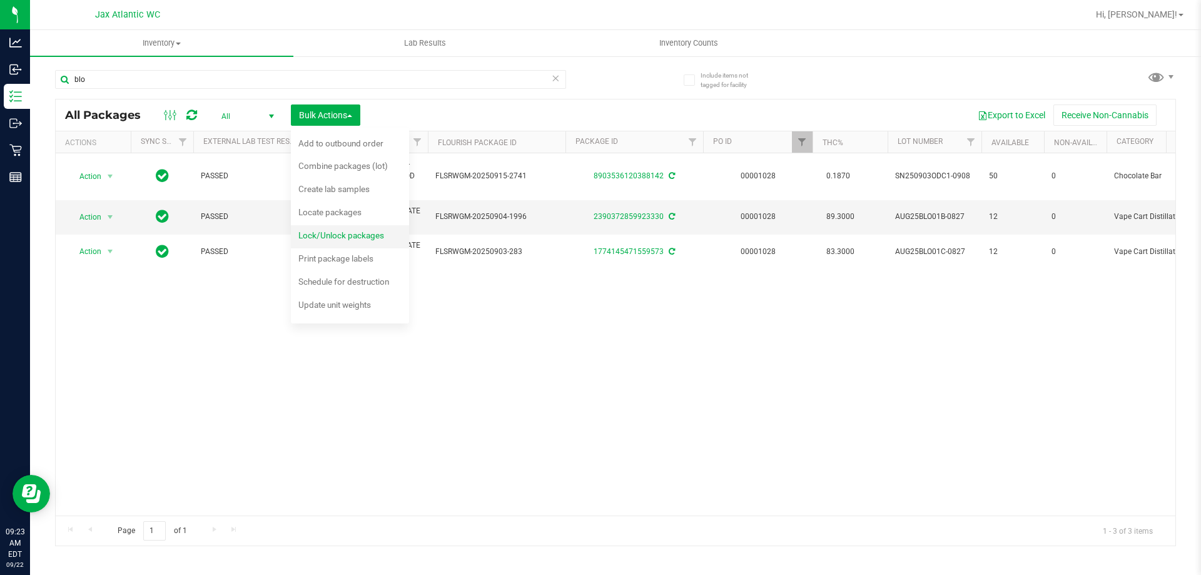
click at [366, 233] on span "Lock/Unlock packages" at bounding box center [341, 235] width 86 height 10
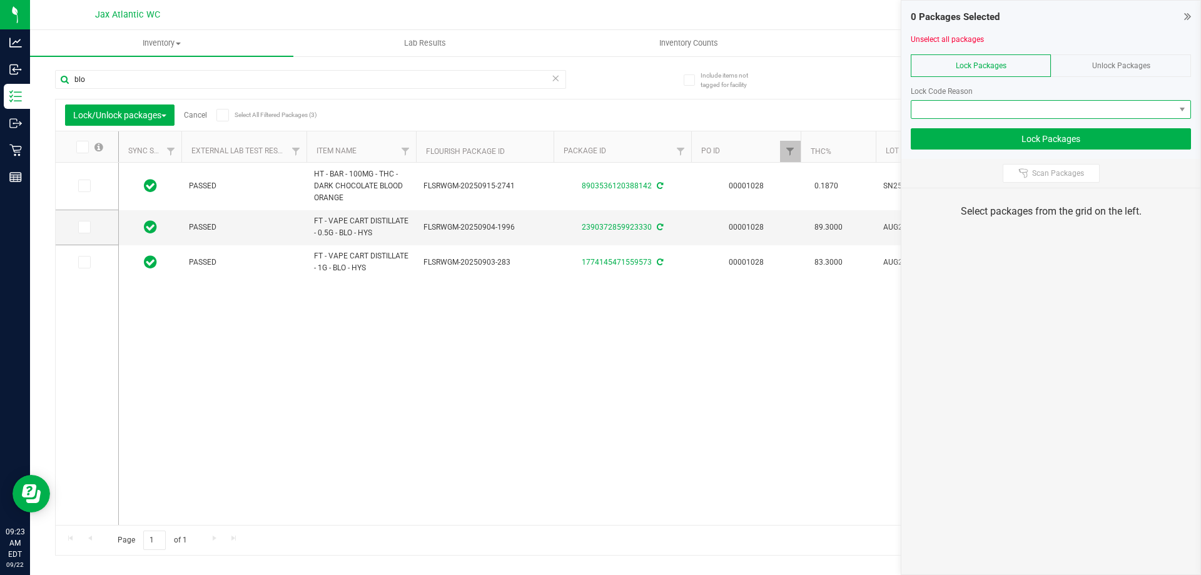
click at [993, 106] on span at bounding box center [1043, 110] width 263 height 18
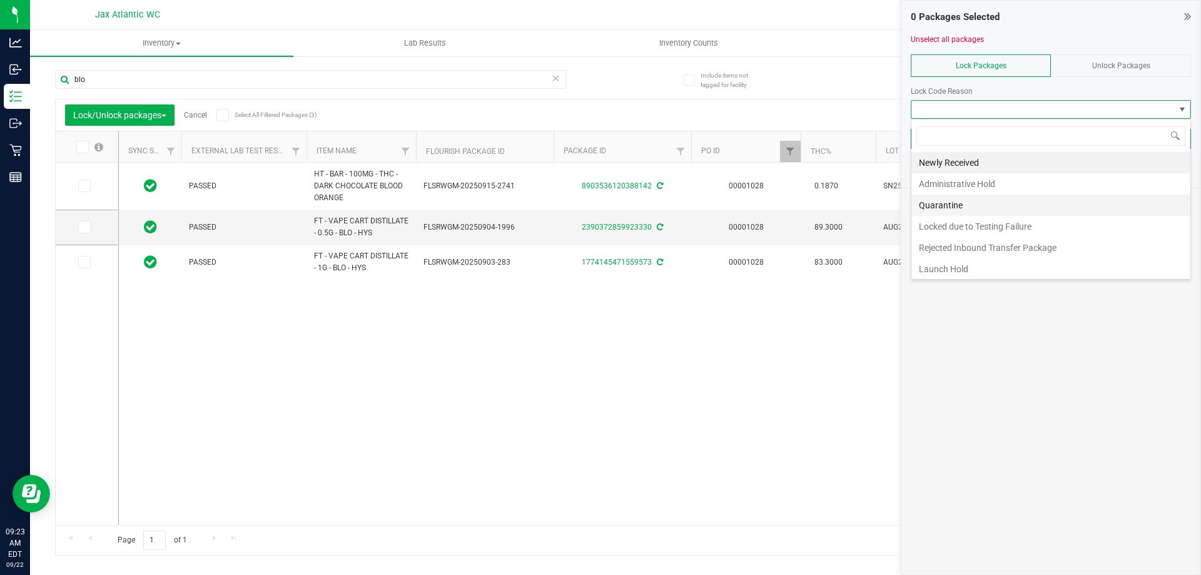
scroll to position [19, 280]
click at [952, 270] on li "Launch Hold" at bounding box center [1051, 268] width 279 height 21
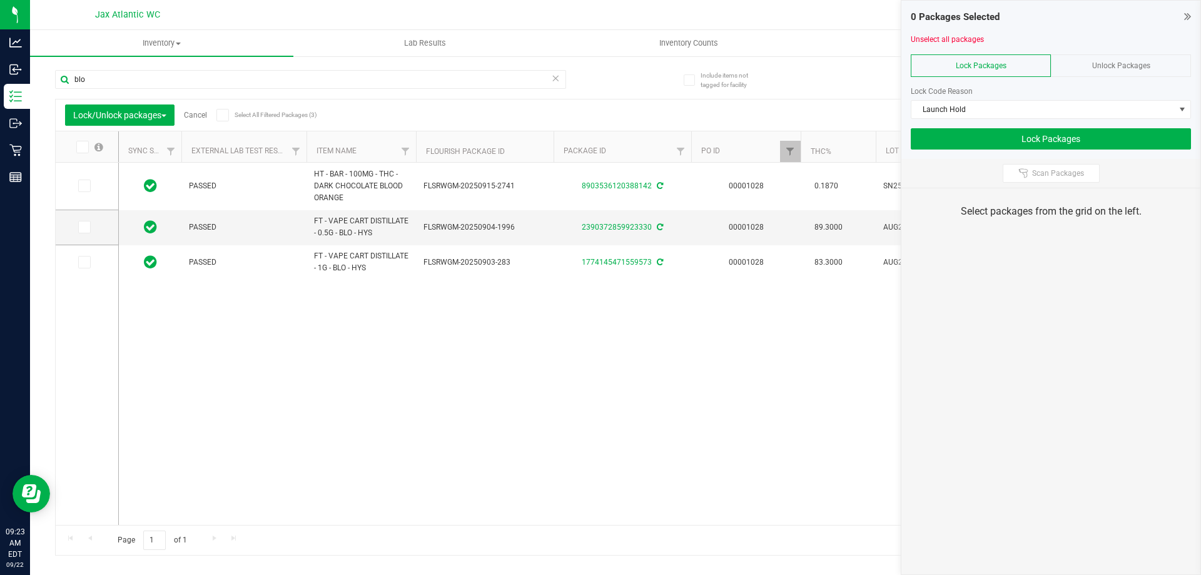
click at [88, 149] on span at bounding box center [82, 147] width 13 height 13
click at [0, 0] on input "checkbox" at bounding box center [0, 0] width 0 height 0
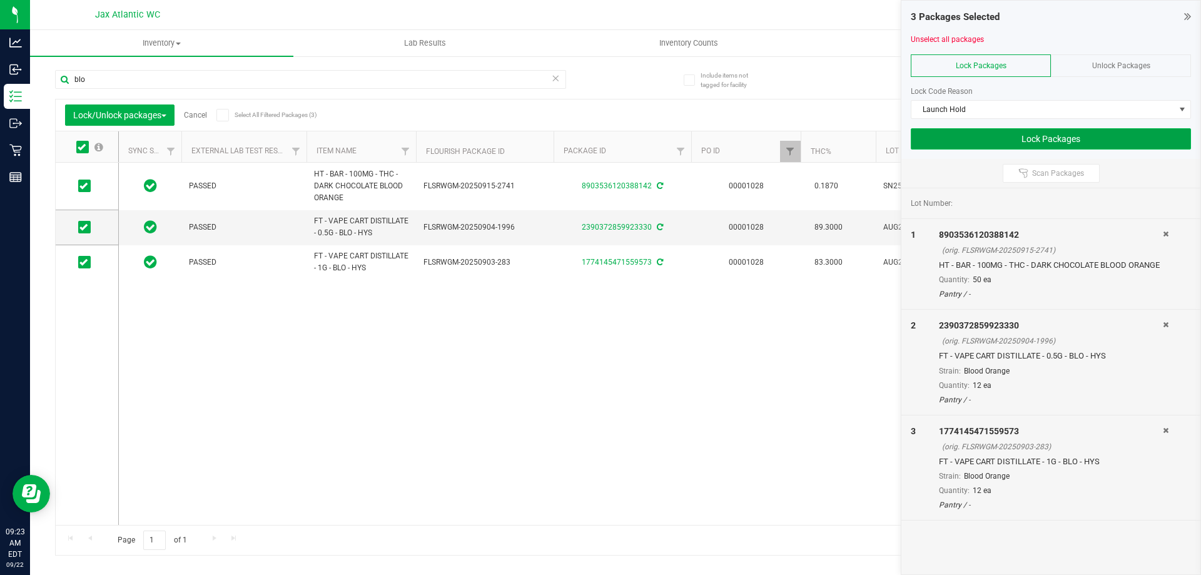
click at [955, 133] on button "Lock Packages" at bounding box center [1051, 138] width 280 height 21
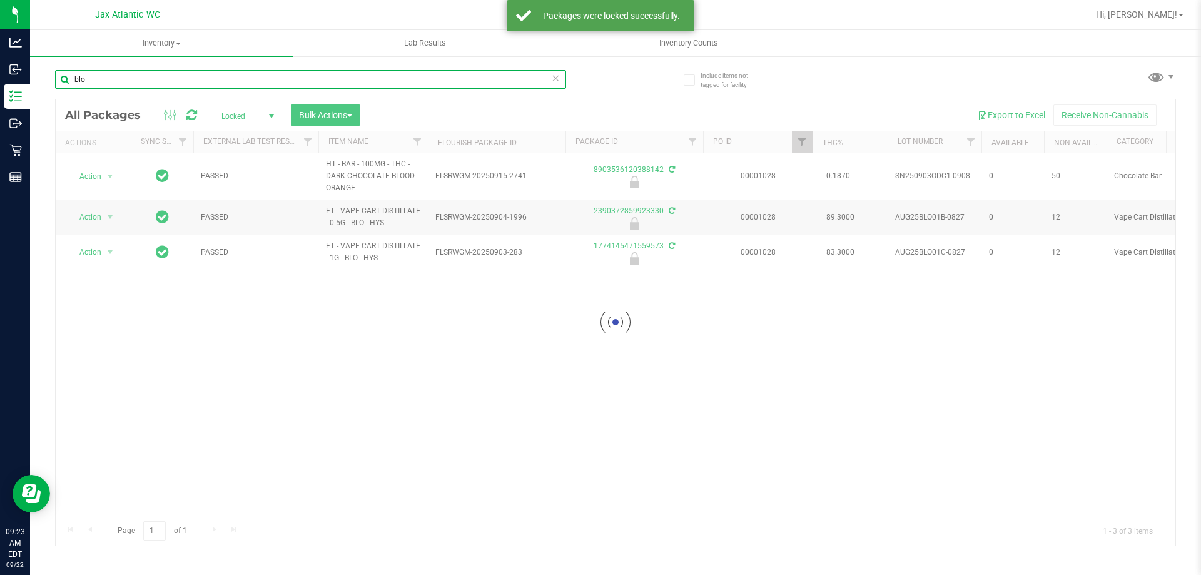
click at [125, 78] on input "blo" at bounding box center [310, 79] width 511 height 19
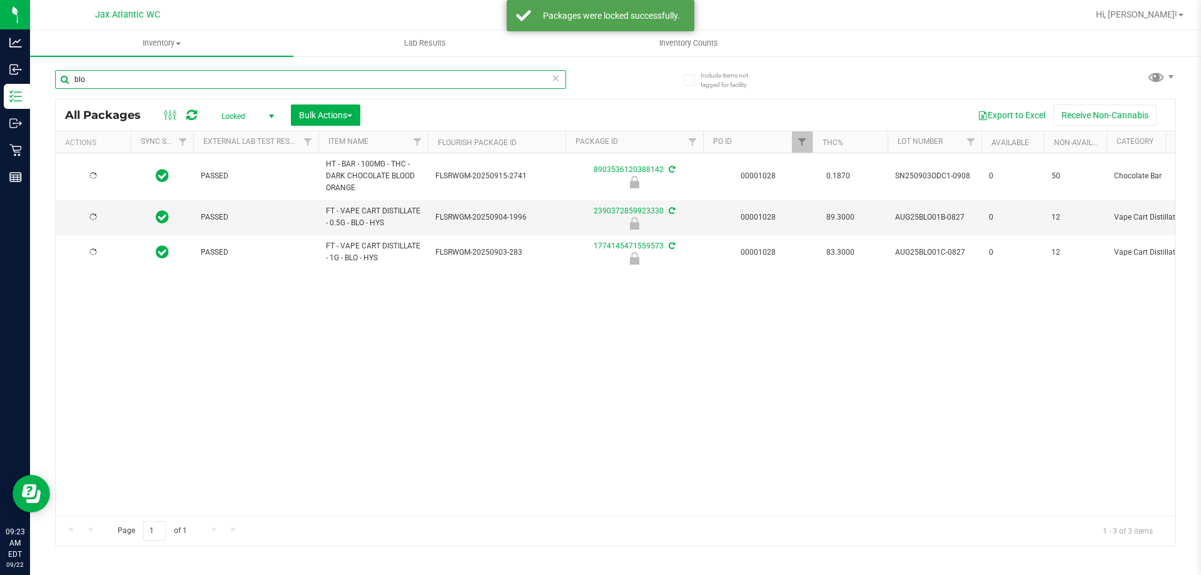
click at [125, 78] on input "blo" at bounding box center [310, 79] width 511 height 19
type input "slb"
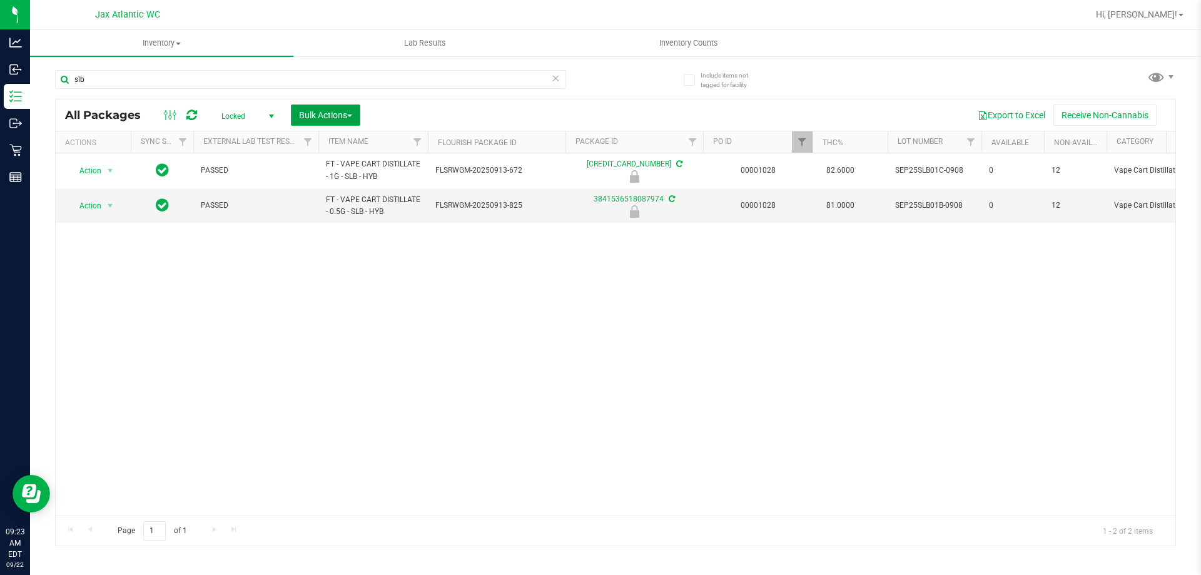
click at [315, 112] on span "Bulk Actions" at bounding box center [325, 115] width 53 height 10
click at [340, 232] on span "Lock/Unlock packages" at bounding box center [341, 235] width 86 height 10
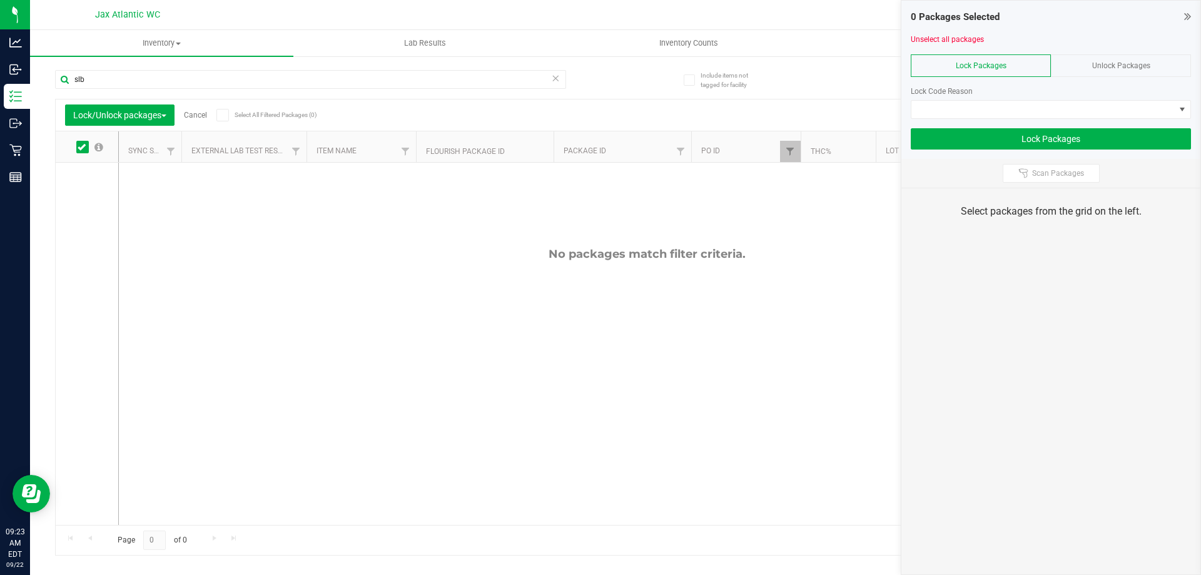
click at [1121, 56] on div "Unlock Packages" at bounding box center [1121, 65] width 140 height 23
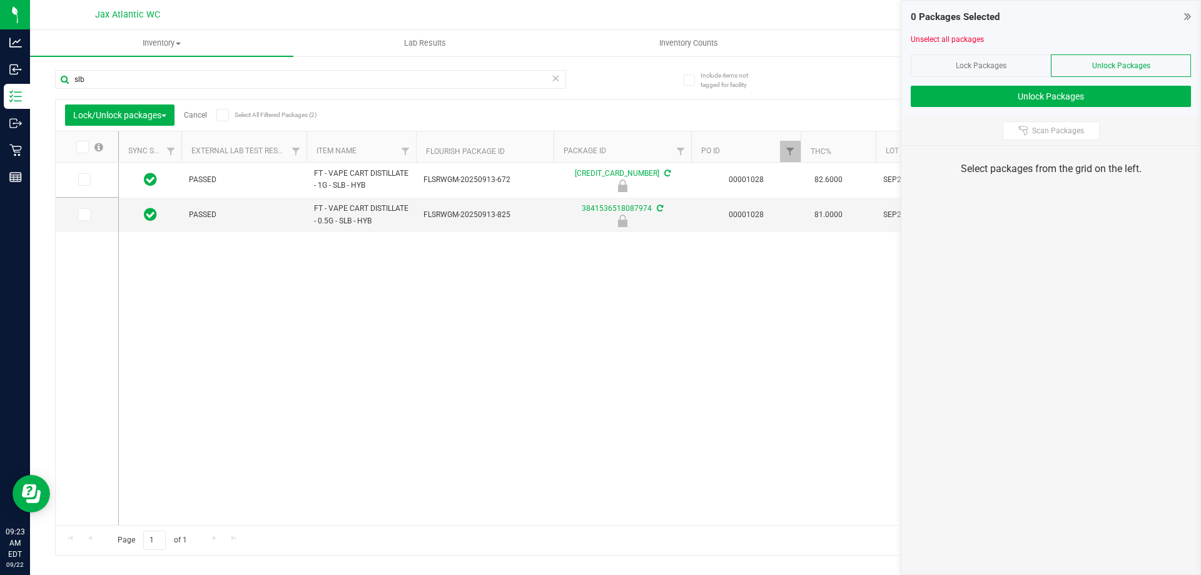
click at [83, 147] on icon at bounding box center [82, 147] width 8 height 0
click at [0, 0] on input "checkbox" at bounding box center [0, 0] width 0 height 0
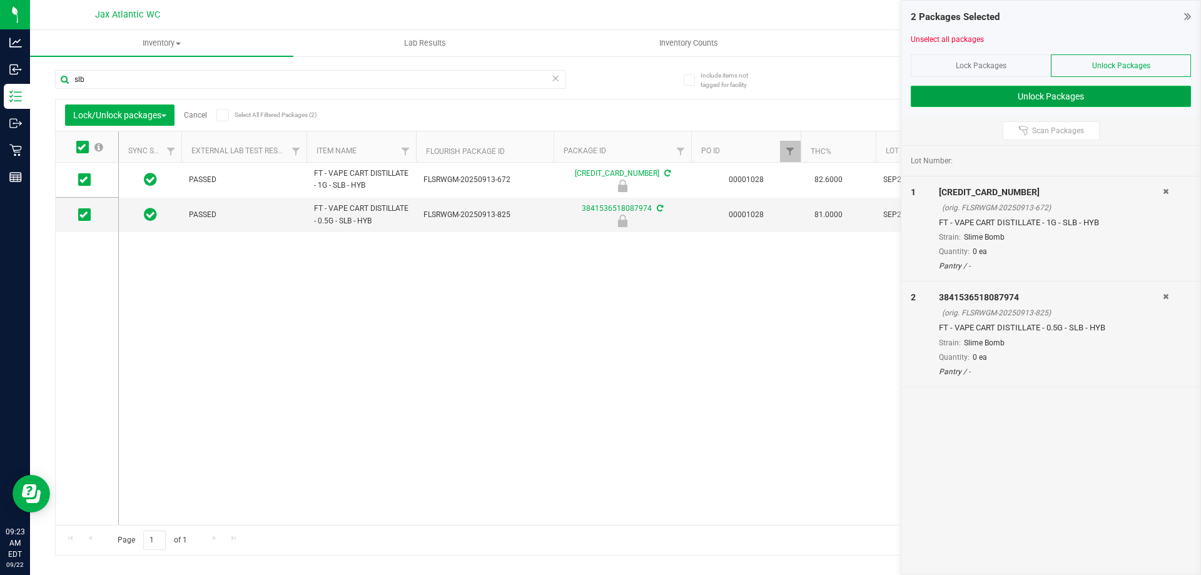
click at [967, 101] on button "Unlock Packages" at bounding box center [1051, 96] width 280 height 21
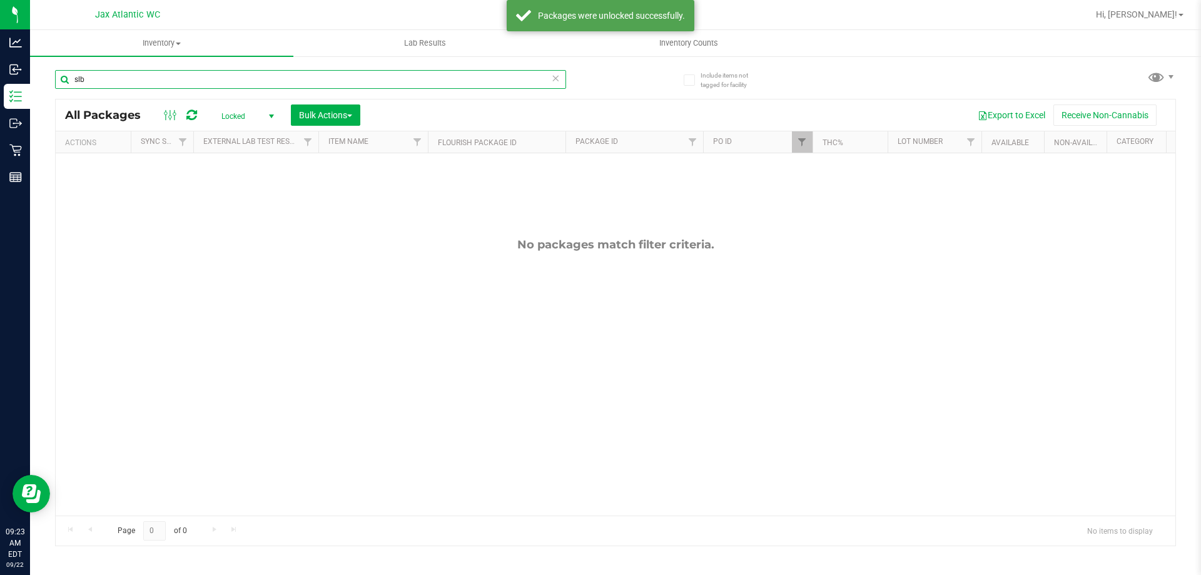
click at [146, 81] on input "slb" at bounding box center [310, 79] width 511 height 19
click at [263, 112] on span "Locked" at bounding box center [245, 117] width 69 height 18
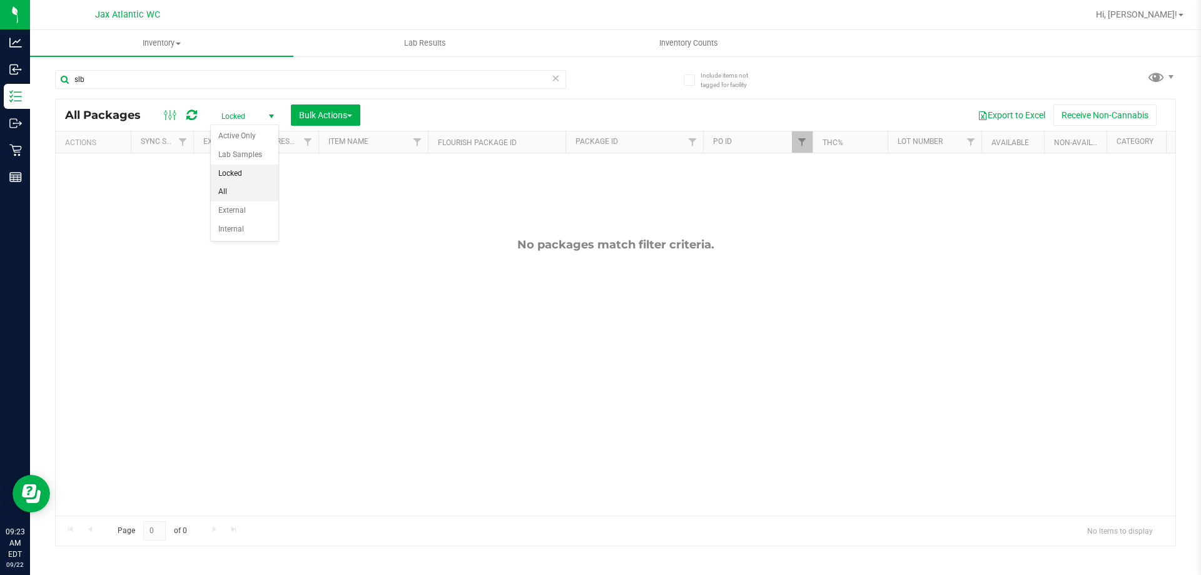
click at [240, 193] on li "All" at bounding box center [245, 192] width 68 height 19
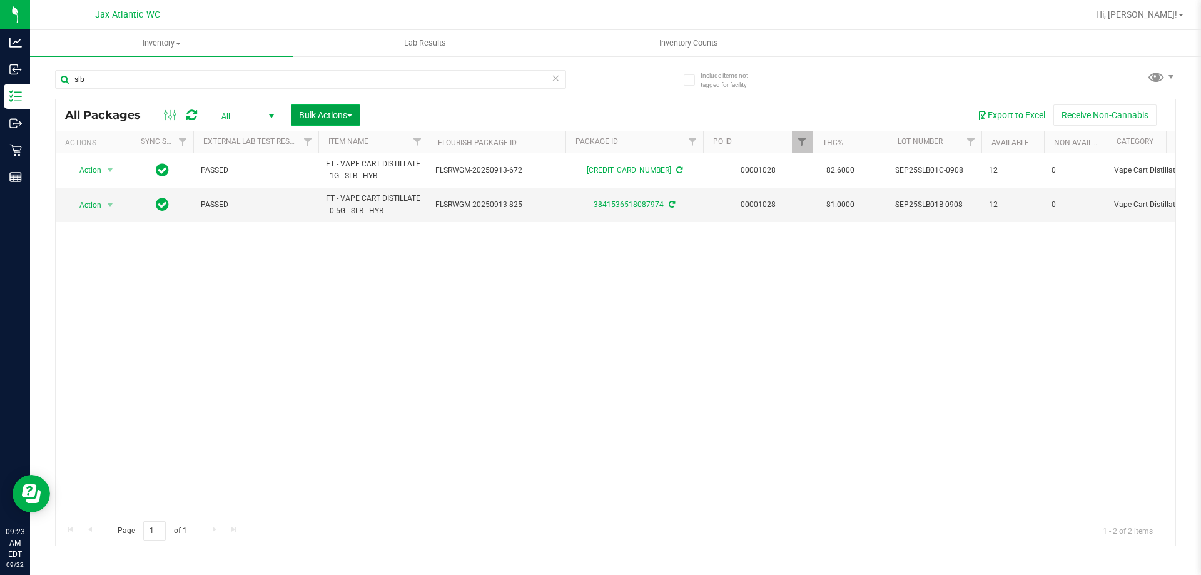
click at [319, 111] on span "Bulk Actions" at bounding box center [325, 115] width 53 height 10
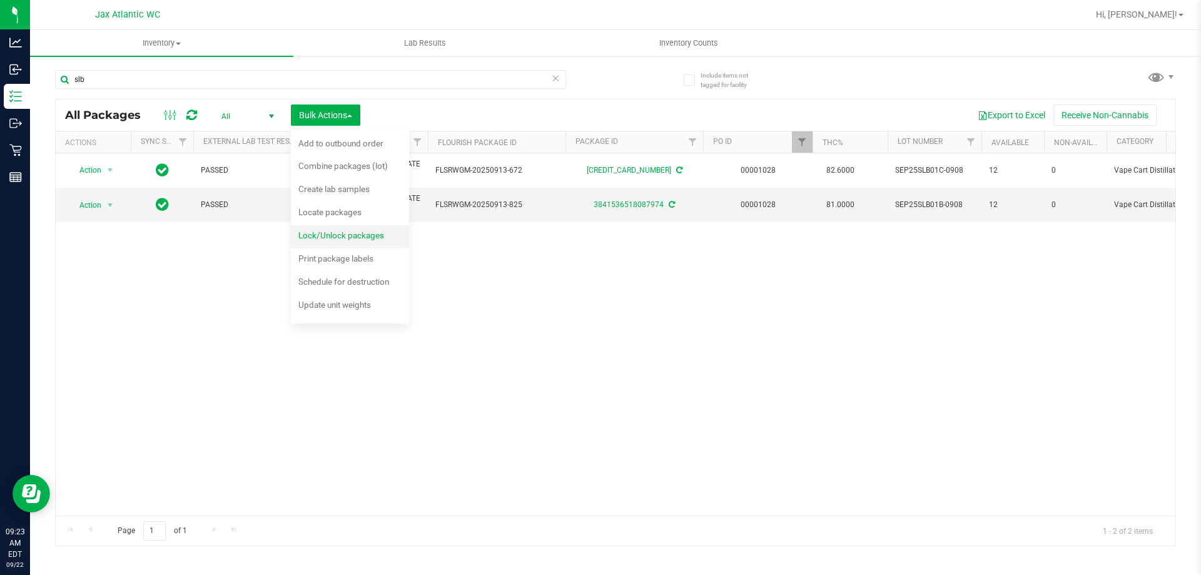
click at [334, 231] on span "Lock/Unlock packages" at bounding box center [341, 235] width 86 height 10
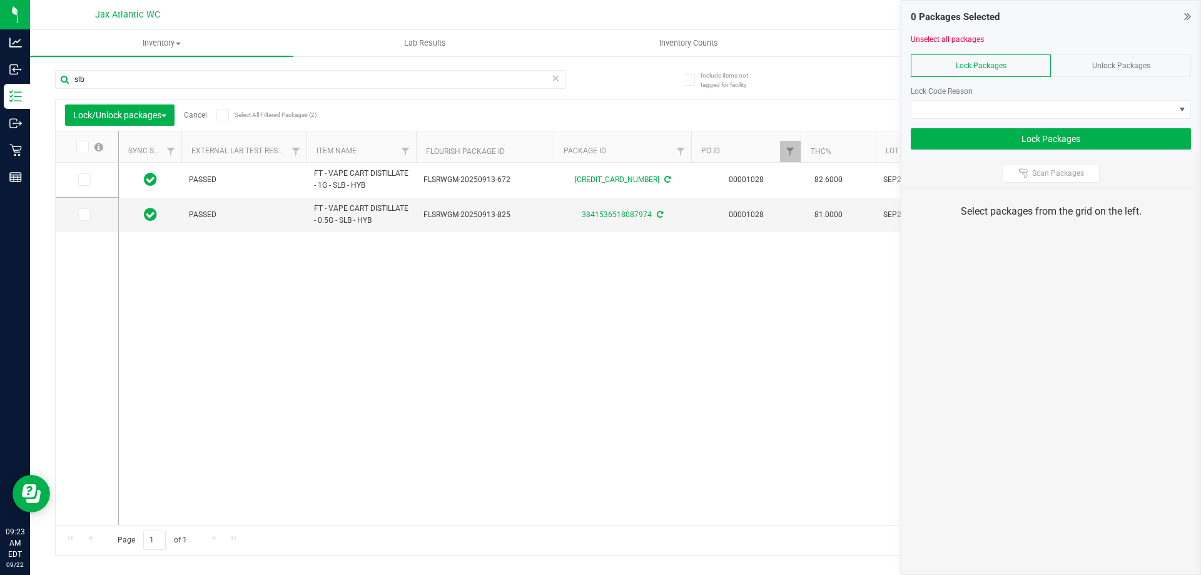
click at [91, 148] on label at bounding box center [89, 147] width 48 height 13
click at [0, 0] on input "checkbox" at bounding box center [0, 0] width 0 height 0
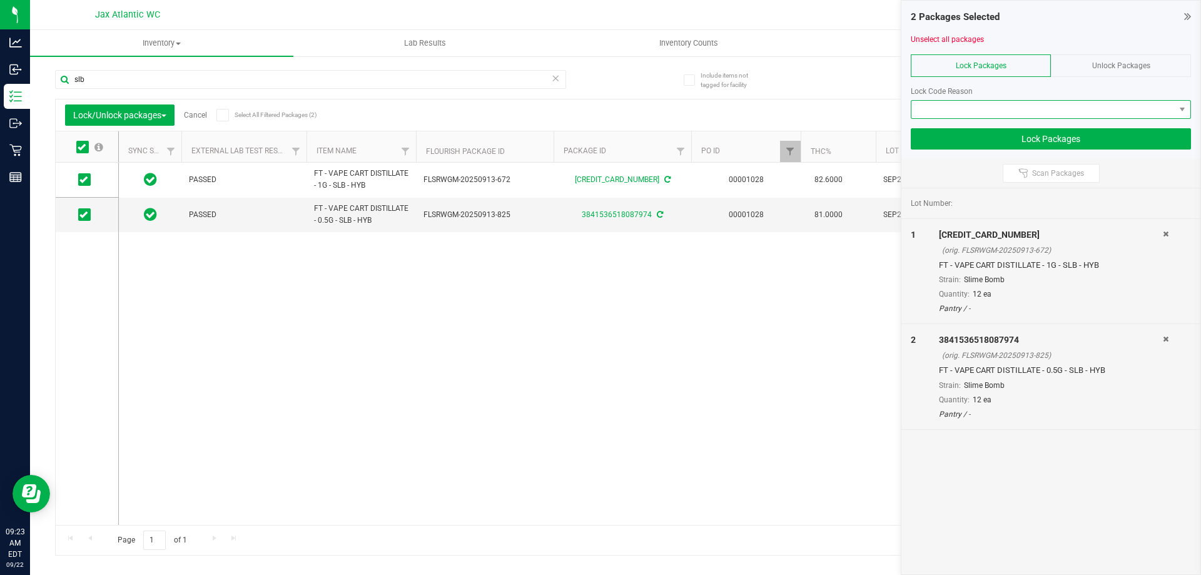
click at [993, 112] on span at bounding box center [1043, 110] width 263 height 18
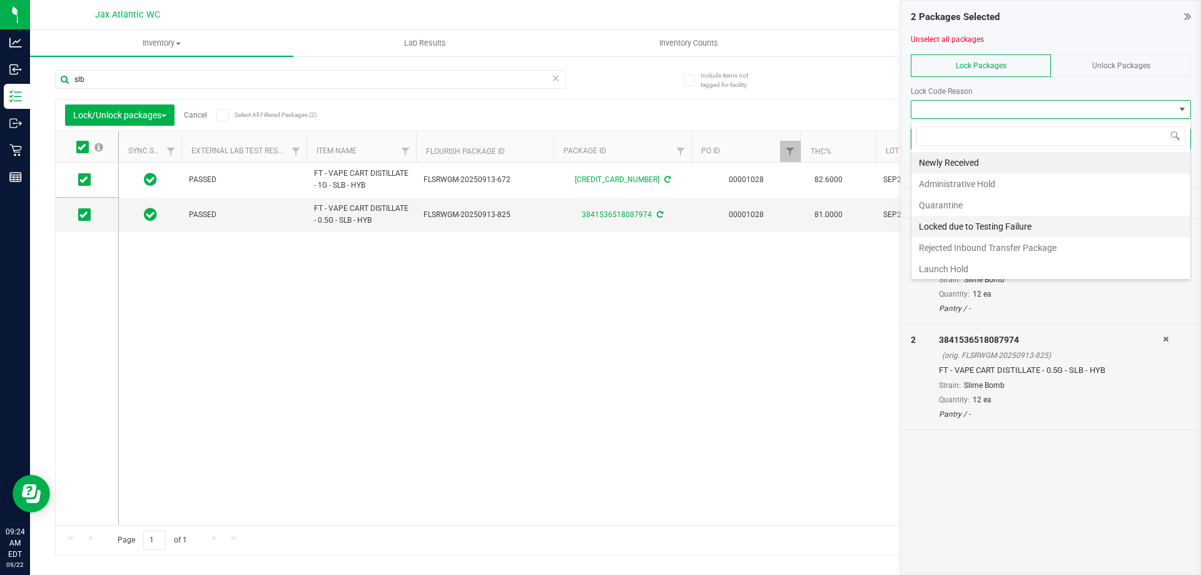
scroll to position [19, 280]
click at [940, 266] on li "Launch Hold" at bounding box center [1051, 268] width 279 height 21
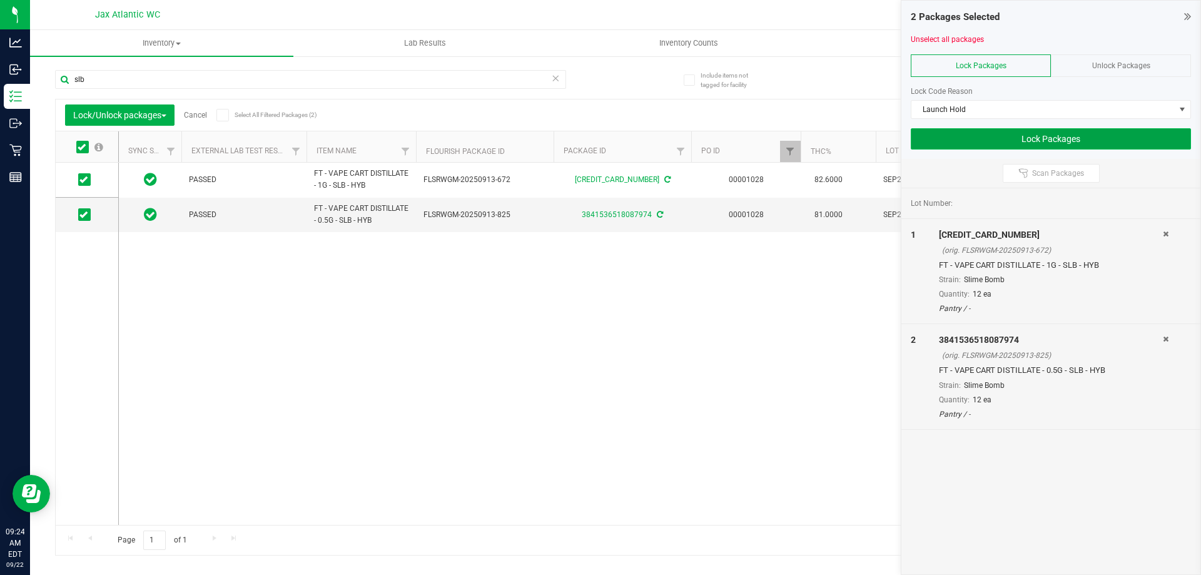
click at [982, 136] on button "Lock Packages" at bounding box center [1051, 138] width 280 height 21
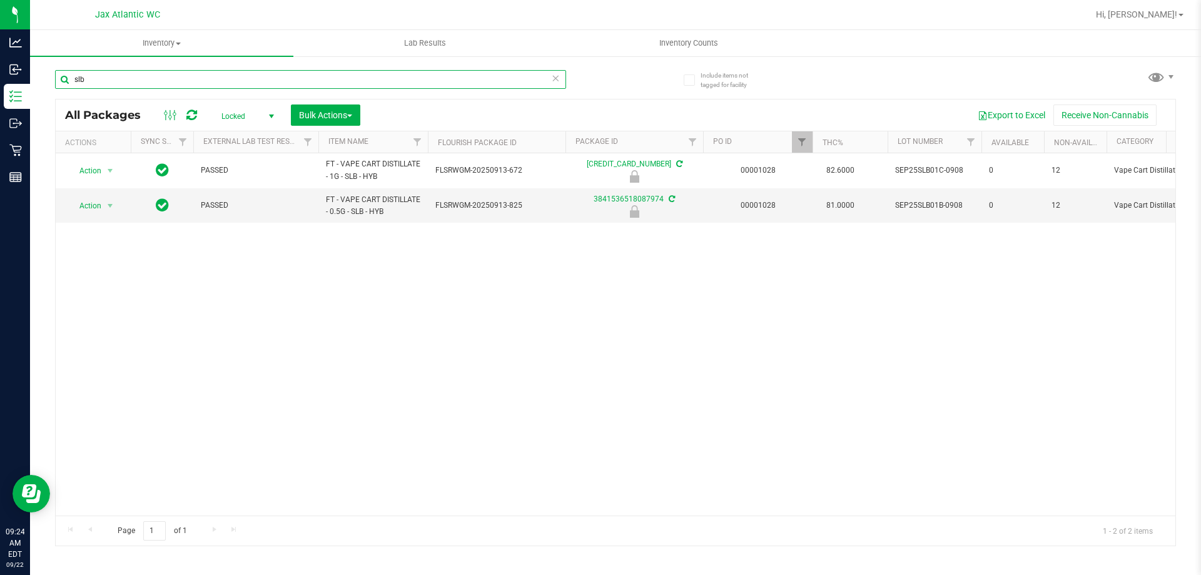
click at [98, 77] on input "slb" at bounding box center [310, 79] width 511 height 19
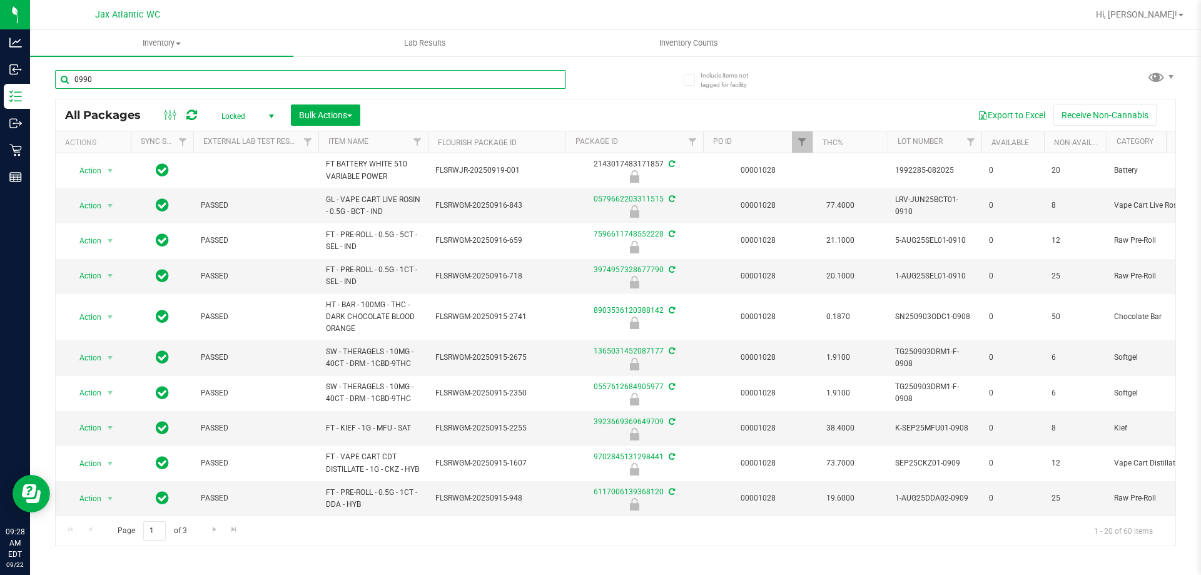
type input "0990"
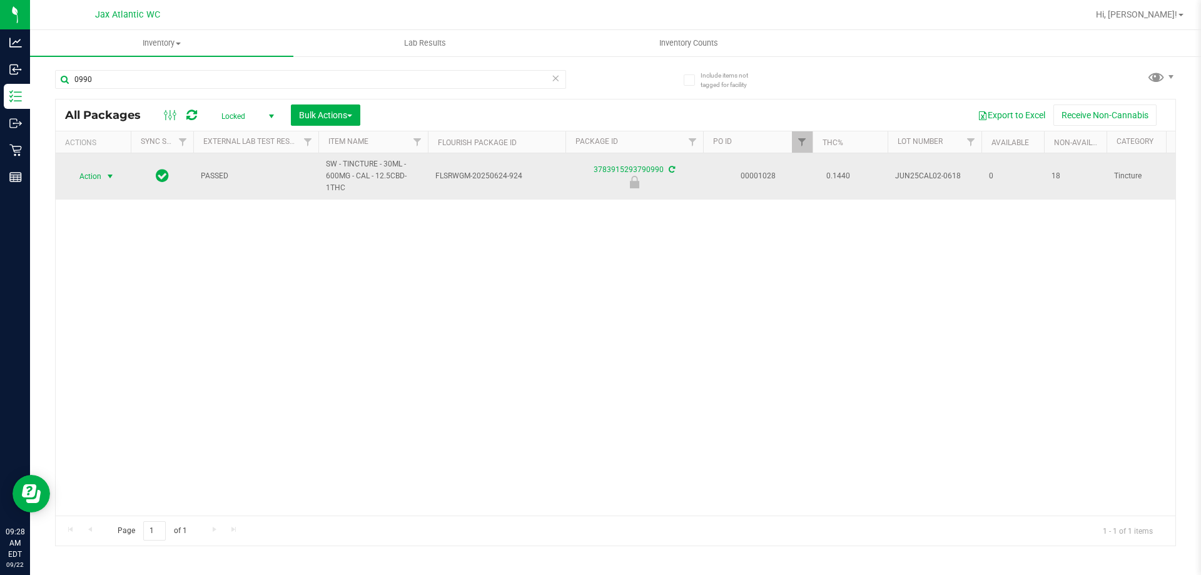
click at [104, 169] on span "select" at bounding box center [111, 177] width 16 height 18
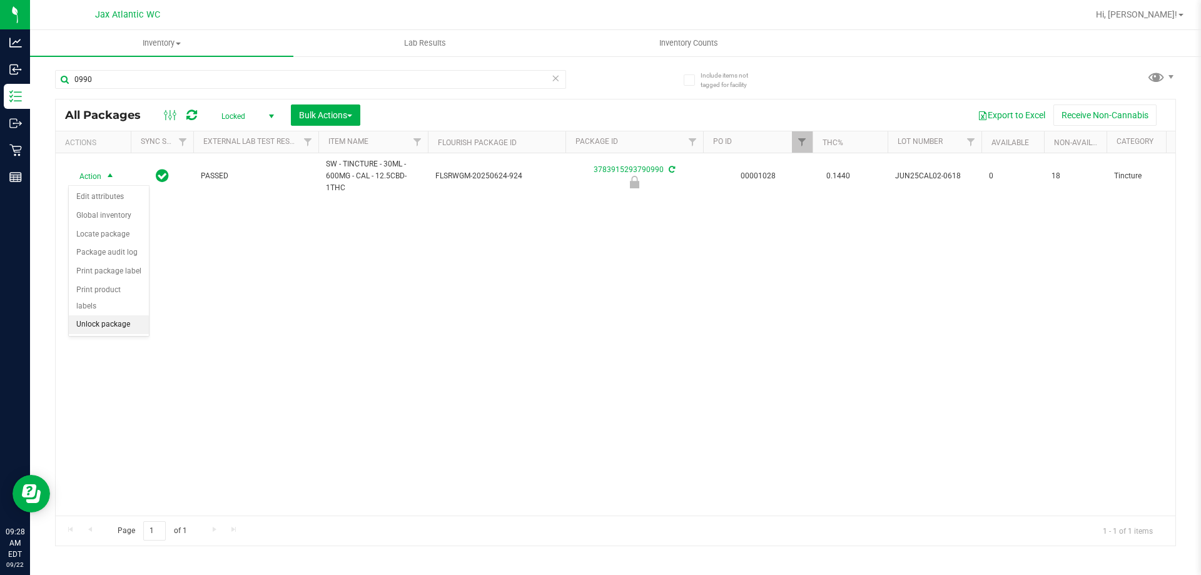
click at [133, 315] on li "Unlock package" at bounding box center [109, 324] width 80 height 19
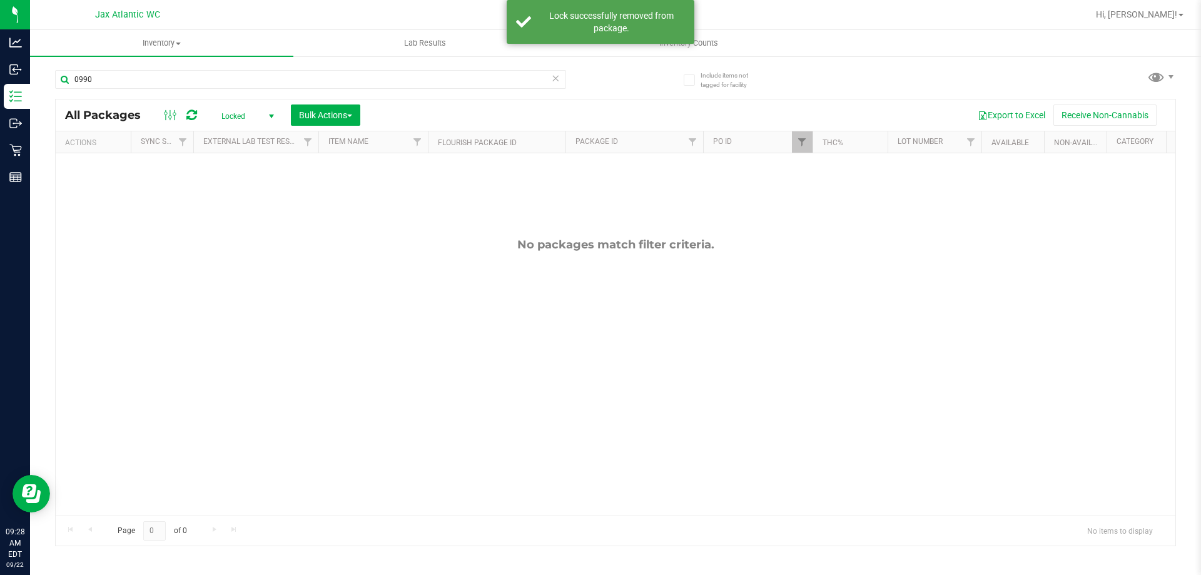
click at [102, 163] on div "No packages match filter criteria." at bounding box center [616, 376] width 1120 height 447
click at [256, 111] on span "Locked" at bounding box center [245, 117] width 69 height 18
click at [229, 192] on li "All" at bounding box center [245, 192] width 68 height 19
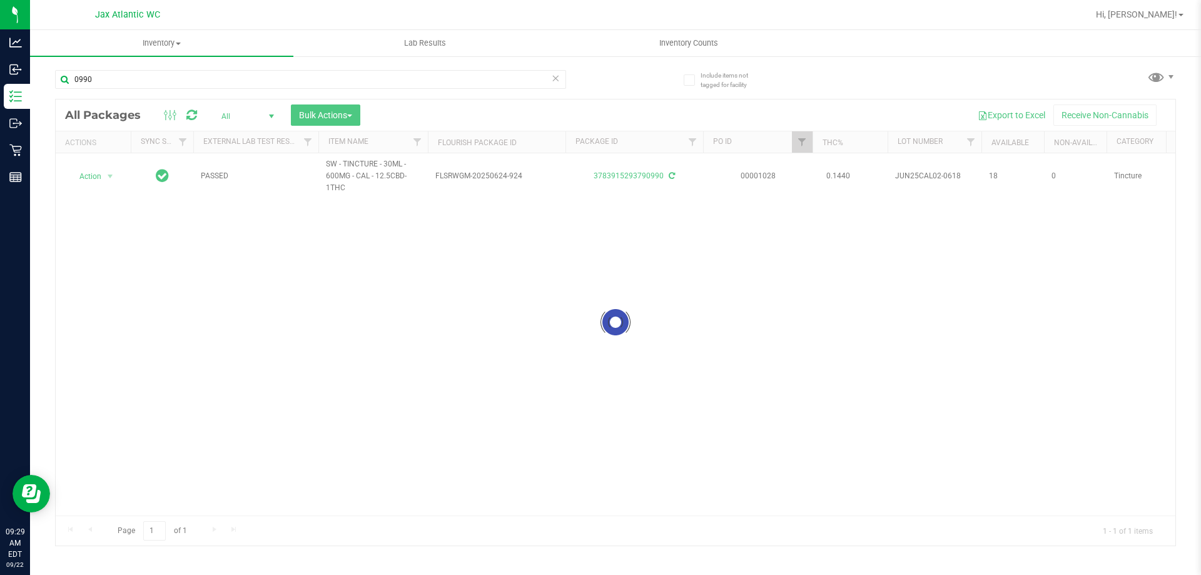
click at [103, 173] on div at bounding box center [616, 322] width 1120 height 446
click at [110, 176] on span "select" at bounding box center [110, 176] width 10 height 10
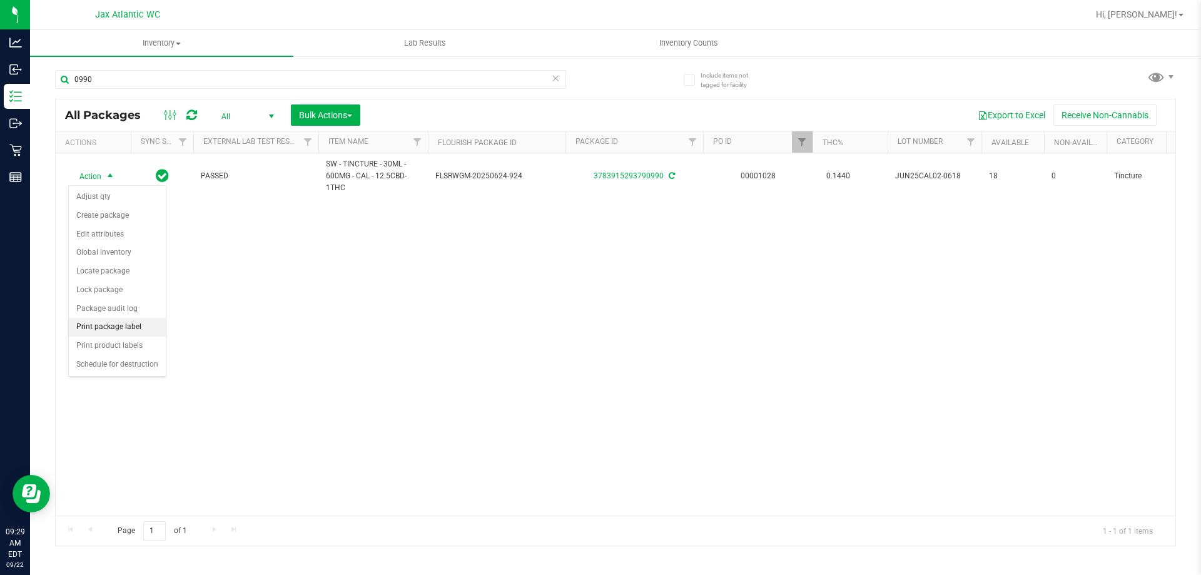
click at [109, 320] on li "Print package label" at bounding box center [117, 327] width 97 height 19
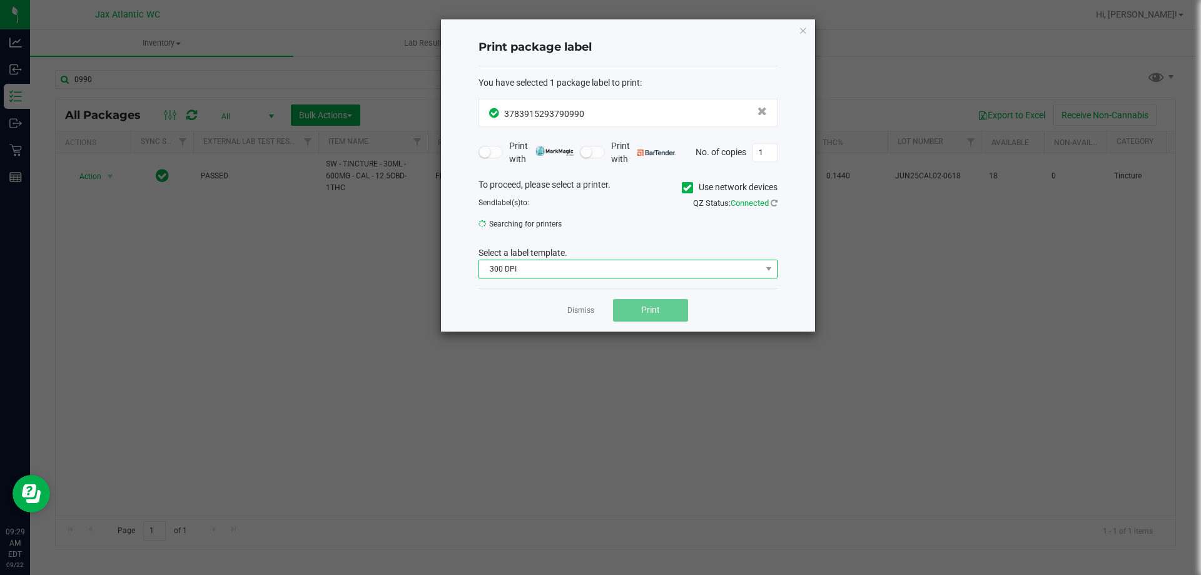
click at [527, 272] on span "300 DPI" at bounding box center [620, 269] width 282 height 18
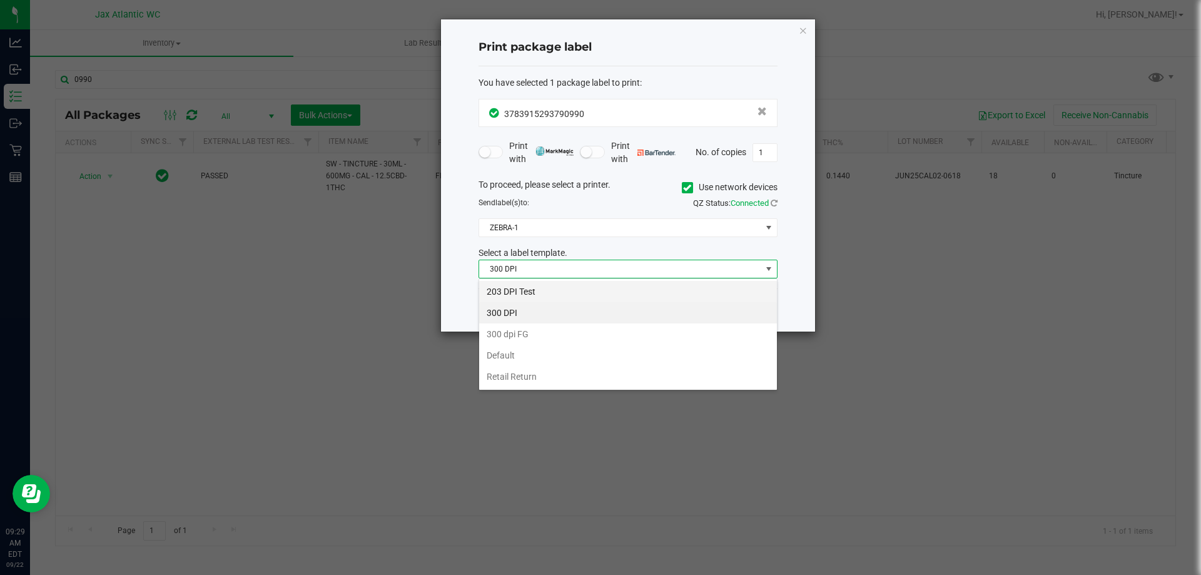
scroll to position [19, 299]
click at [522, 282] on li "203 DPI Test" at bounding box center [628, 291] width 298 height 21
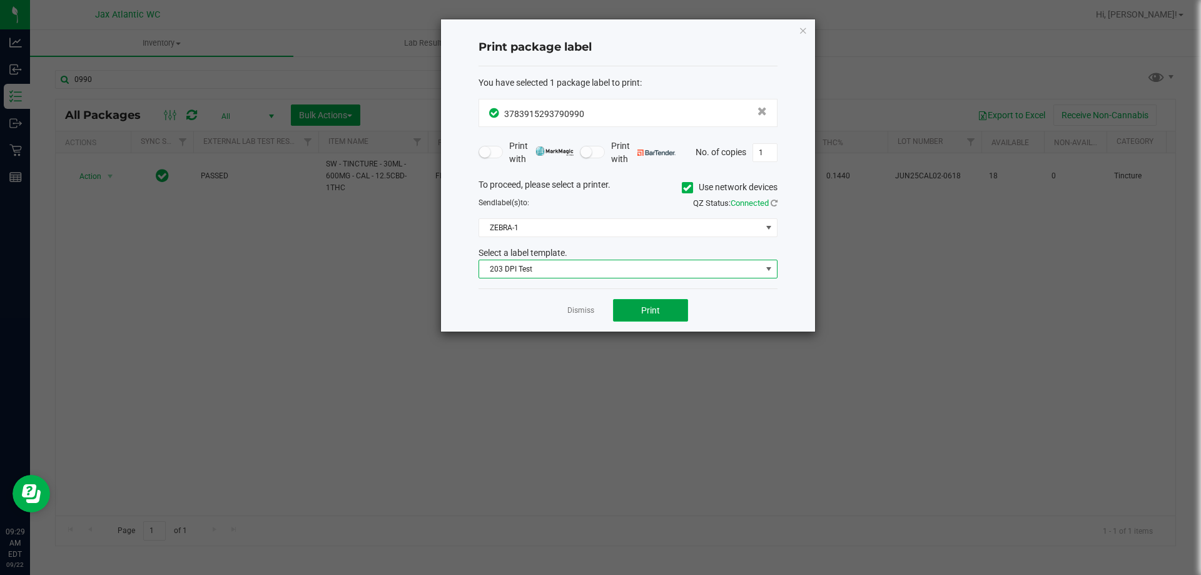
click at [646, 309] on span "Print" at bounding box center [650, 310] width 19 height 10
drag, startPoint x: 598, startPoint y: 315, endPoint x: 587, endPoint y: 314, distance: 10.7
click at [595, 315] on div "Dismiss Print" at bounding box center [628, 309] width 299 height 43
click at [587, 314] on link "Dismiss" at bounding box center [581, 310] width 27 height 11
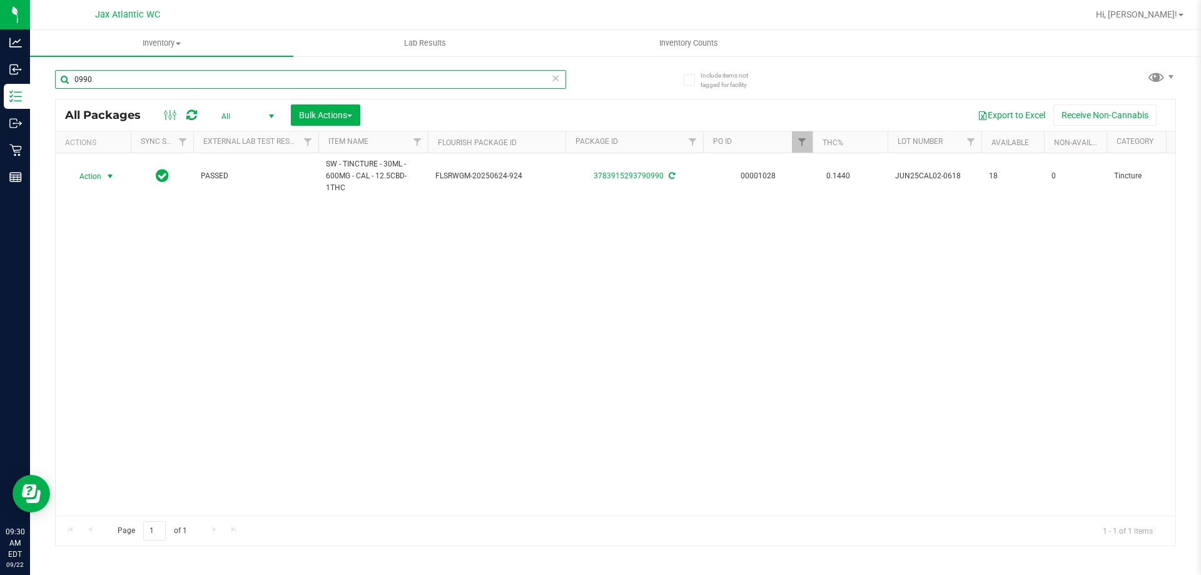
click at [305, 73] on input "0990" at bounding box center [310, 79] width 511 height 19
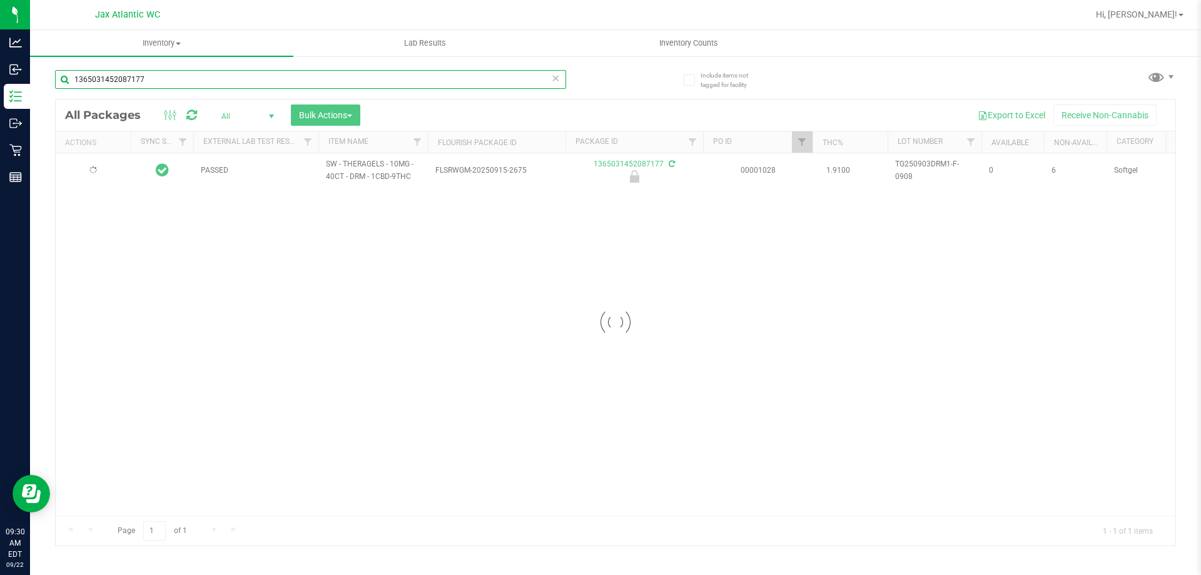
type input "1365031452087177"
click at [108, 178] on div at bounding box center [616, 322] width 1120 height 446
click at [97, 172] on div at bounding box center [616, 322] width 1120 height 446
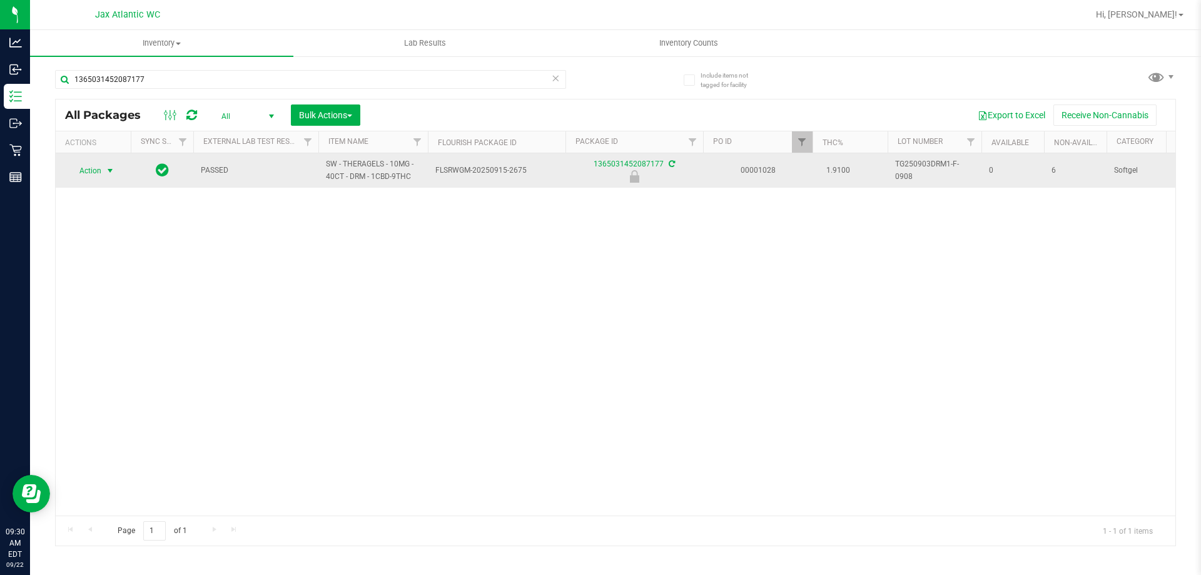
click at [103, 168] on span "select" at bounding box center [111, 171] width 16 height 18
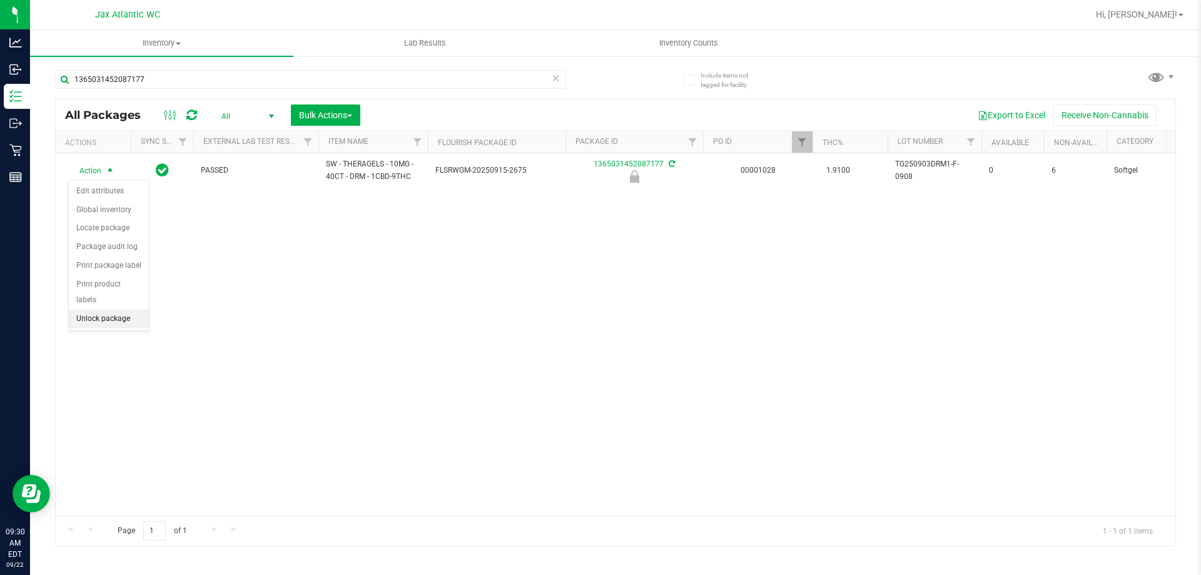
click at [125, 310] on li "Unlock package" at bounding box center [109, 319] width 80 height 19
click at [102, 151] on th "Actions" at bounding box center [93, 142] width 75 height 22
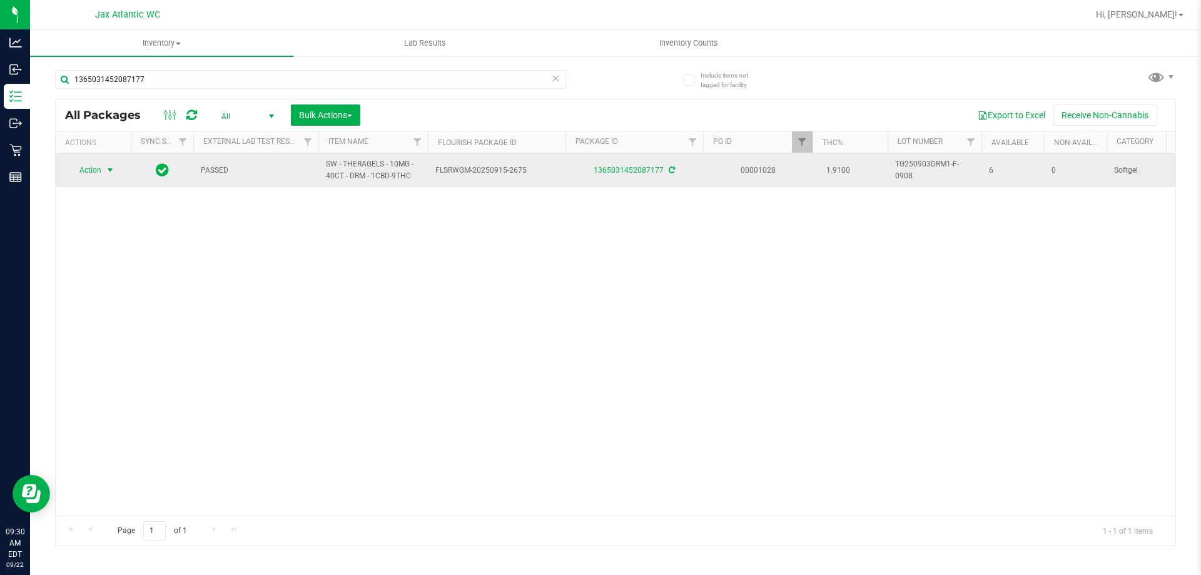
click at [106, 170] on span "select" at bounding box center [110, 170] width 10 height 10
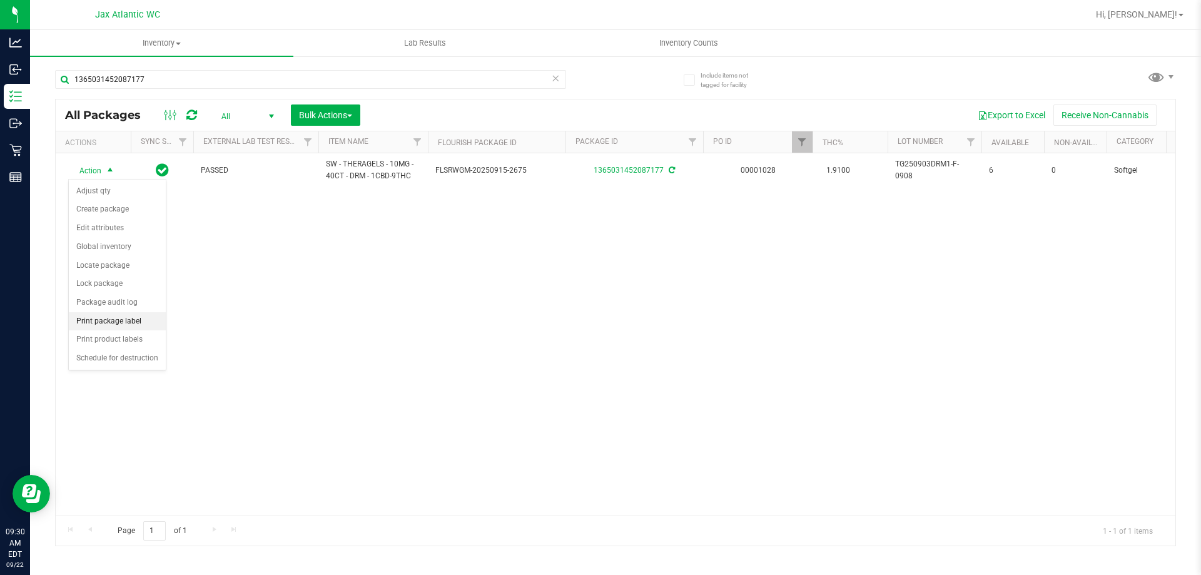
click at [138, 320] on li "Print package label" at bounding box center [117, 321] width 97 height 19
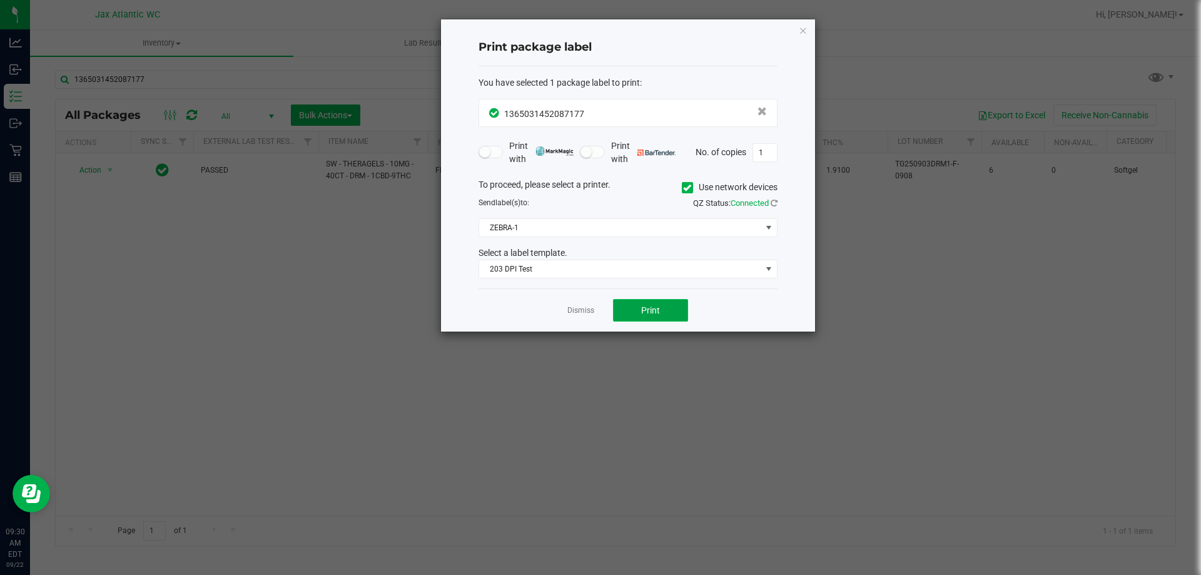
click at [668, 312] on button "Print" at bounding box center [650, 310] width 75 height 23
click at [570, 305] on link "Dismiss" at bounding box center [581, 310] width 27 height 11
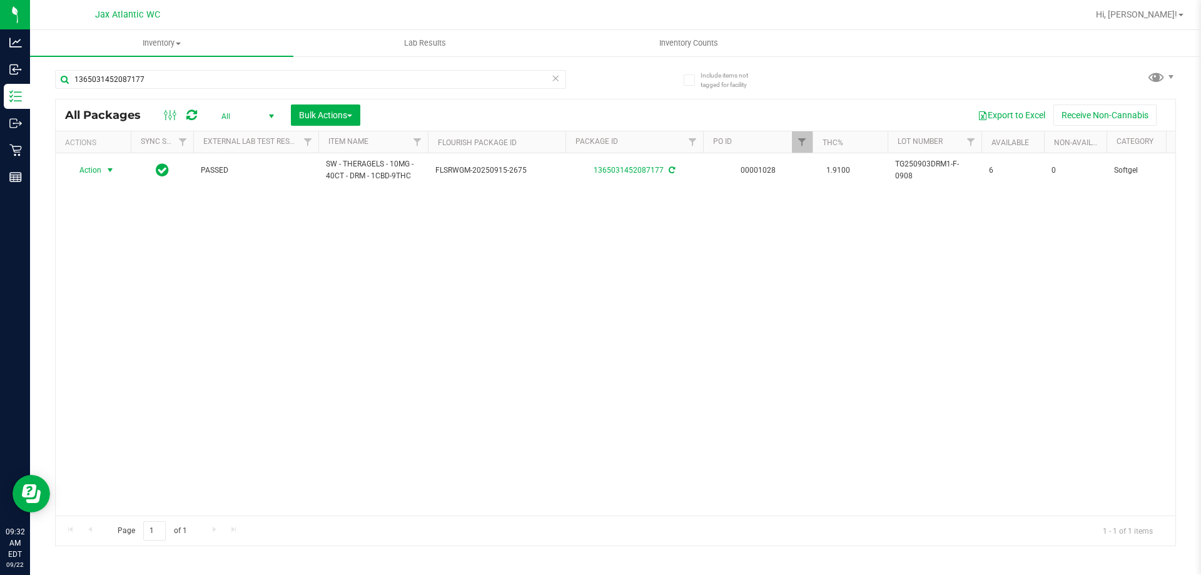
click at [237, 89] on div "1365031452087177" at bounding box center [310, 84] width 511 height 29
click at [222, 84] on input "1365031452087177" at bounding box center [310, 79] width 511 height 19
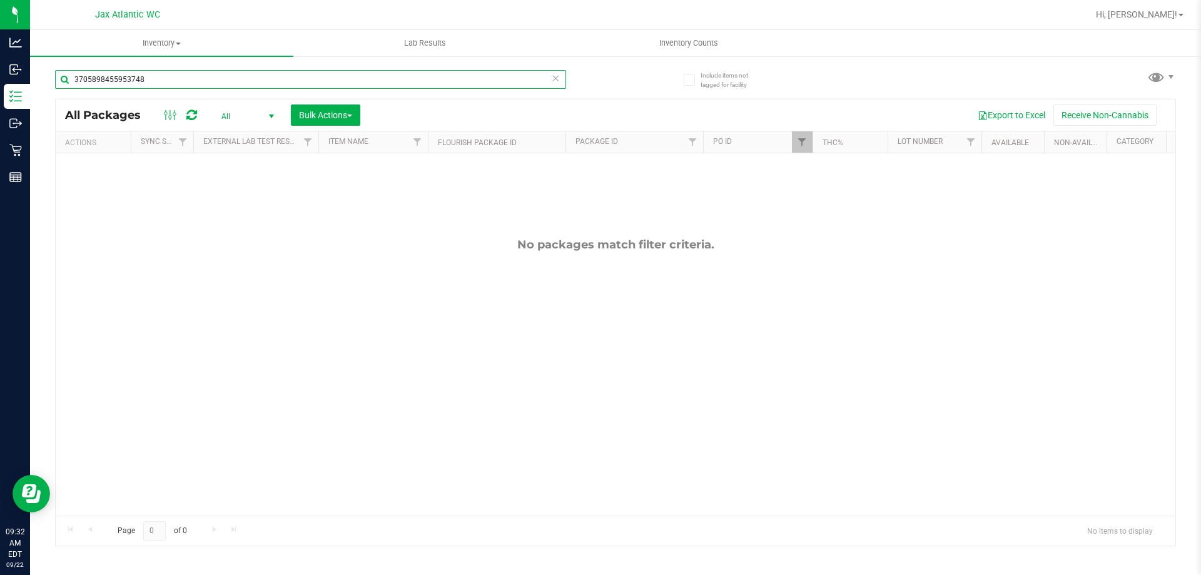
type input "3705898455953748"
click at [556, 82] on icon at bounding box center [555, 77] width 9 height 15
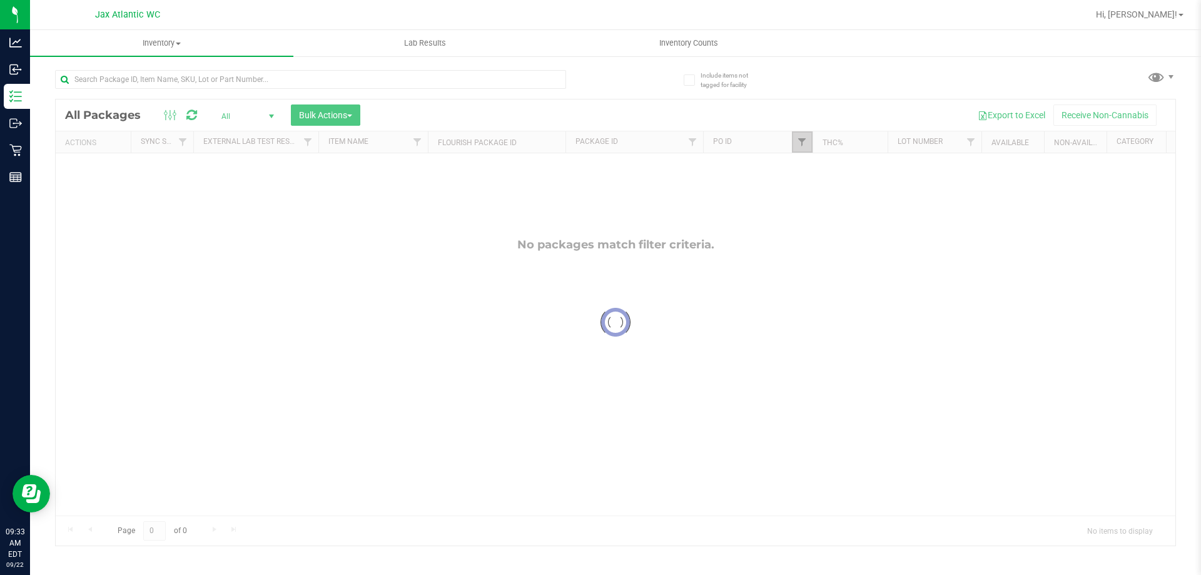
click at [803, 141] on span "Filter" at bounding box center [802, 142] width 10 height 10
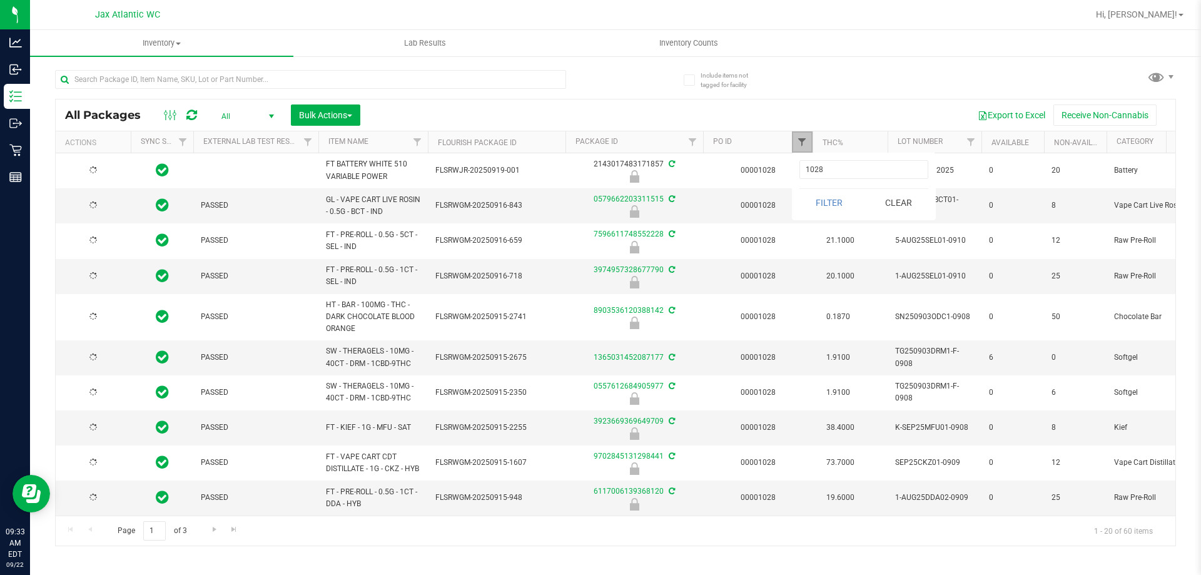
click at [799, 143] on span "Filter" at bounding box center [802, 142] width 10 height 10
click at [802, 142] on span "Filter" at bounding box center [802, 142] width 10 height 10
click at [888, 202] on button "Clear" at bounding box center [899, 203] width 60 height 28
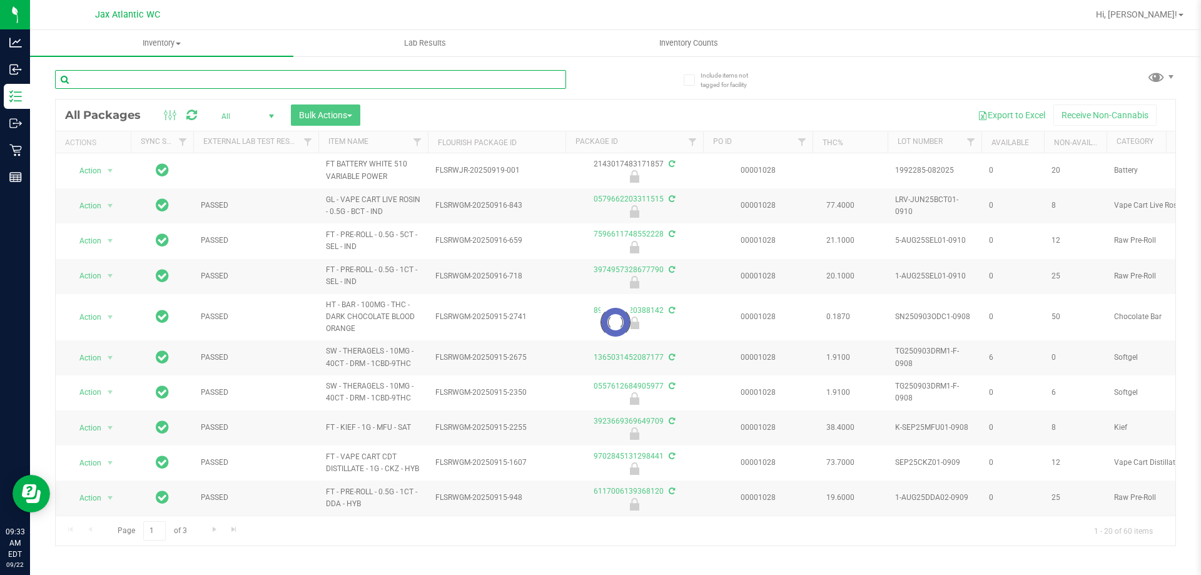
click at [119, 81] on input "text" at bounding box center [310, 79] width 511 height 19
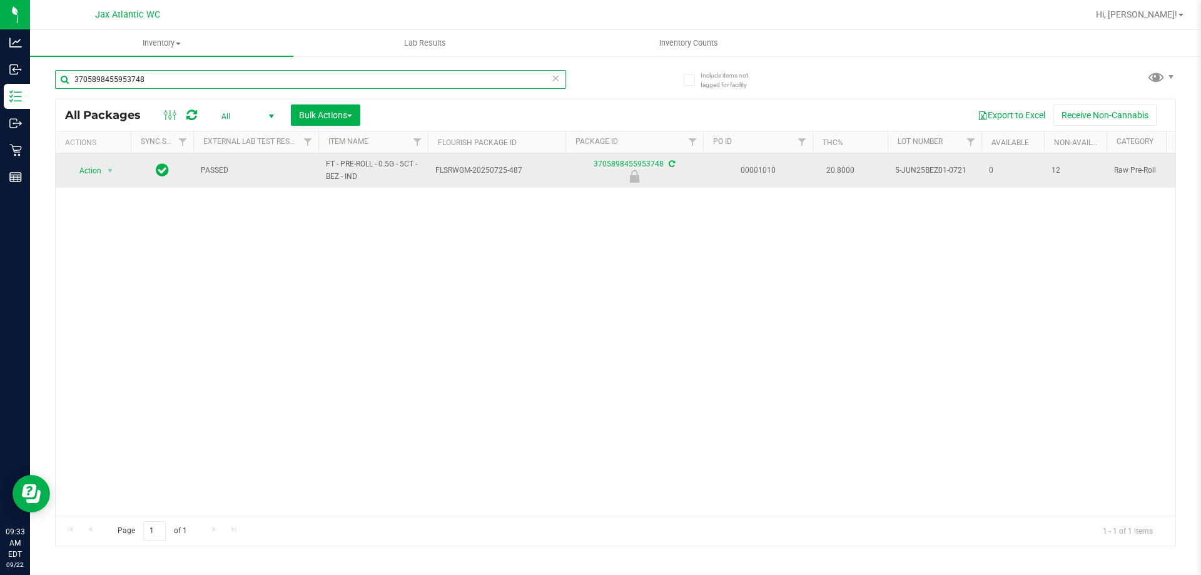
type input "3705898455953748"
click at [88, 175] on span "Action" at bounding box center [85, 171] width 34 height 18
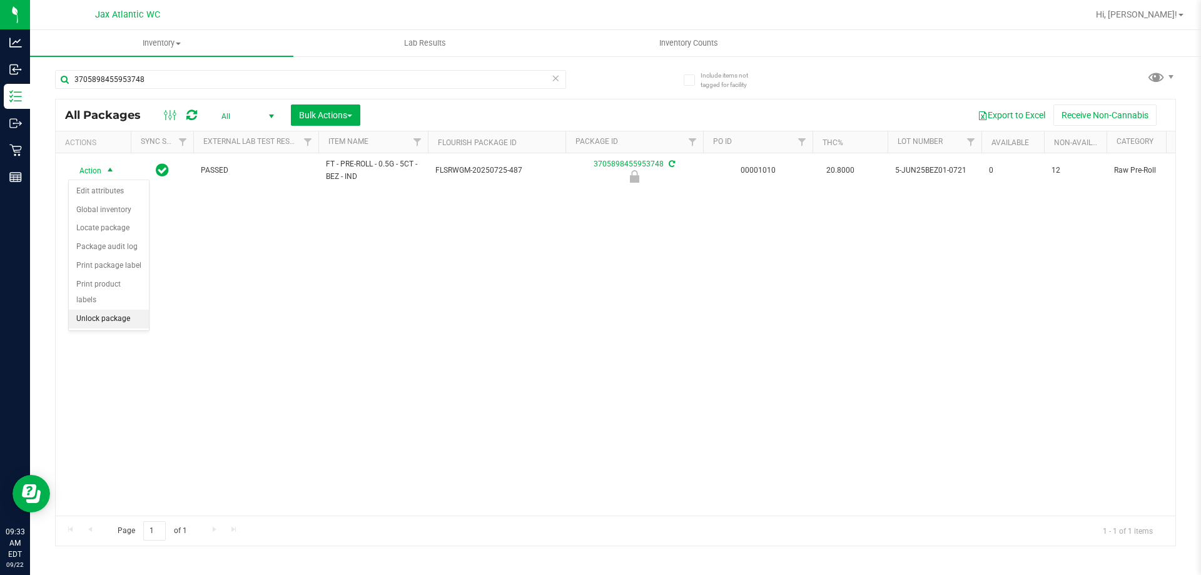
click at [123, 310] on li "Unlock package" at bounding box center [109, 319] width 80 height 19
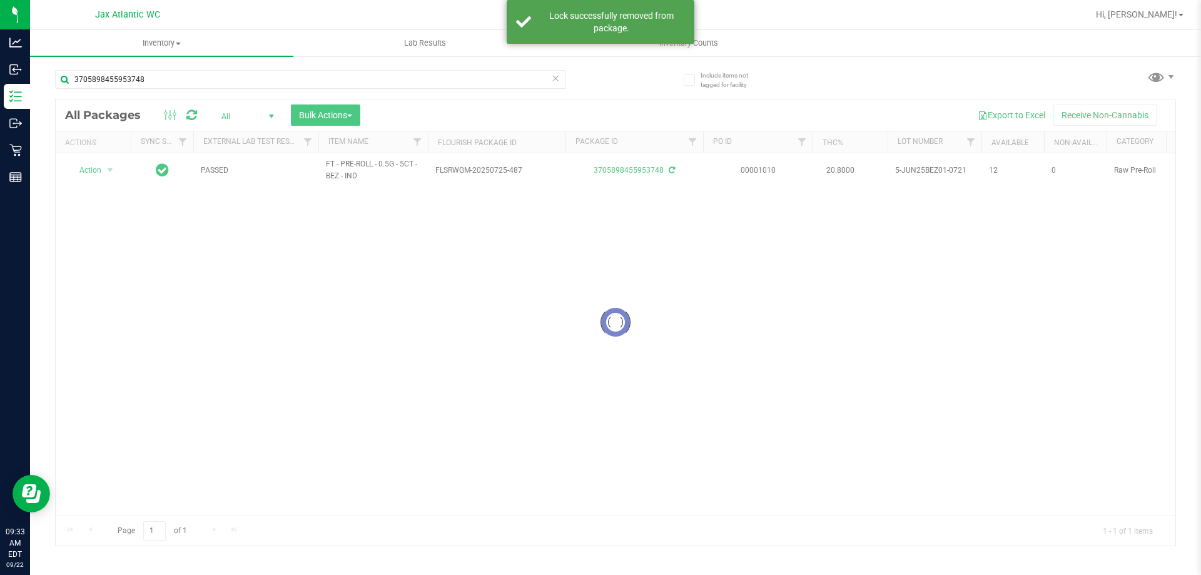
click at [86, 170] on div at bounding box center [616, 322] width 1120 height 446
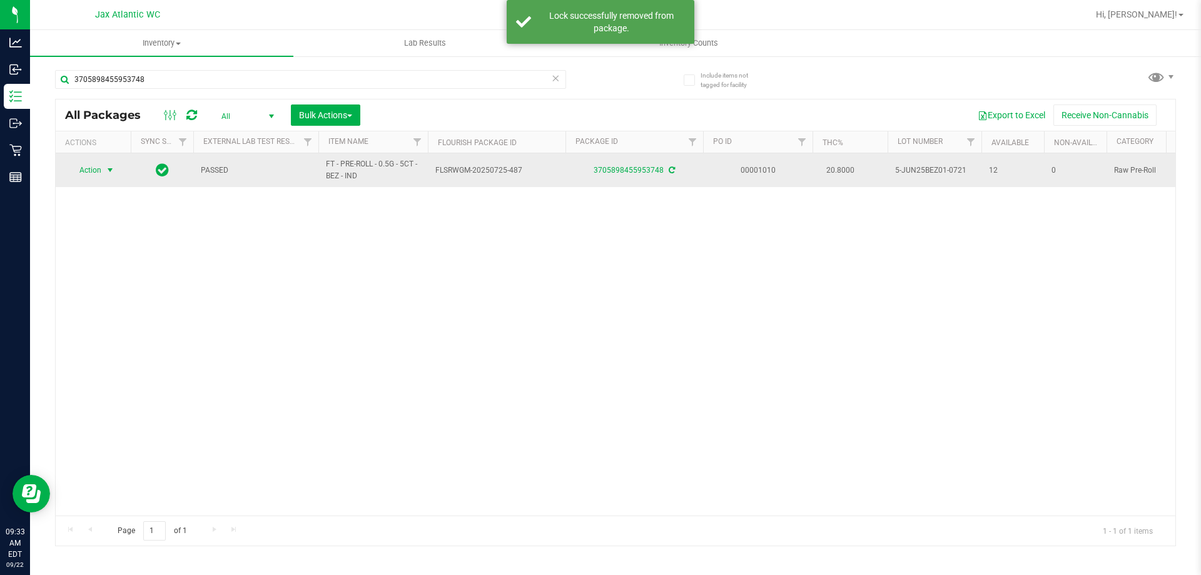
click at [107, 170] on span "select" at bounding box center [110, 170] width 10 height 10
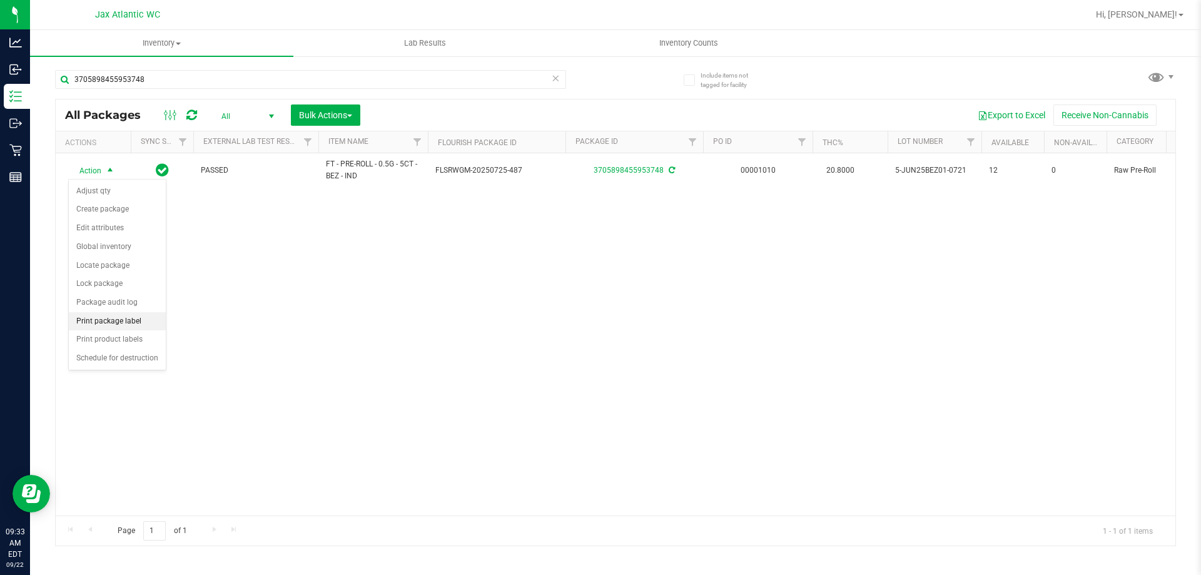
click at [135, 322] on li "Print package label" at bounding box center [117, 321] width 97 height 19
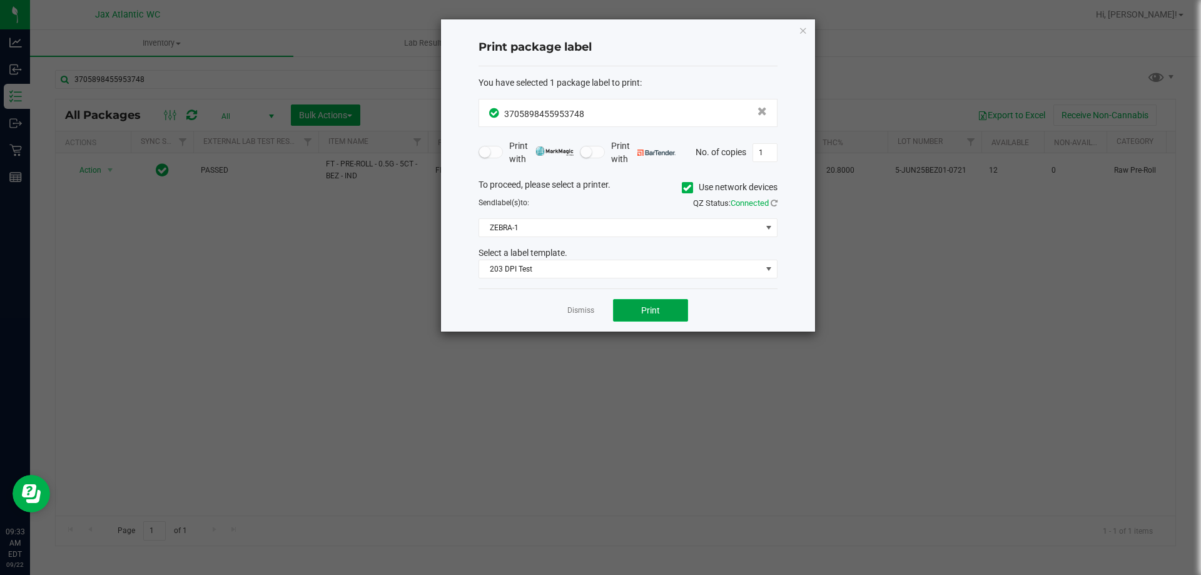
click at [671, 320] on button "Print" at bounding box center [650, 310] width 75 height 23
click at [579, 312] on link "Dismiss" at bounding box center [581, 310] width 27 height 11
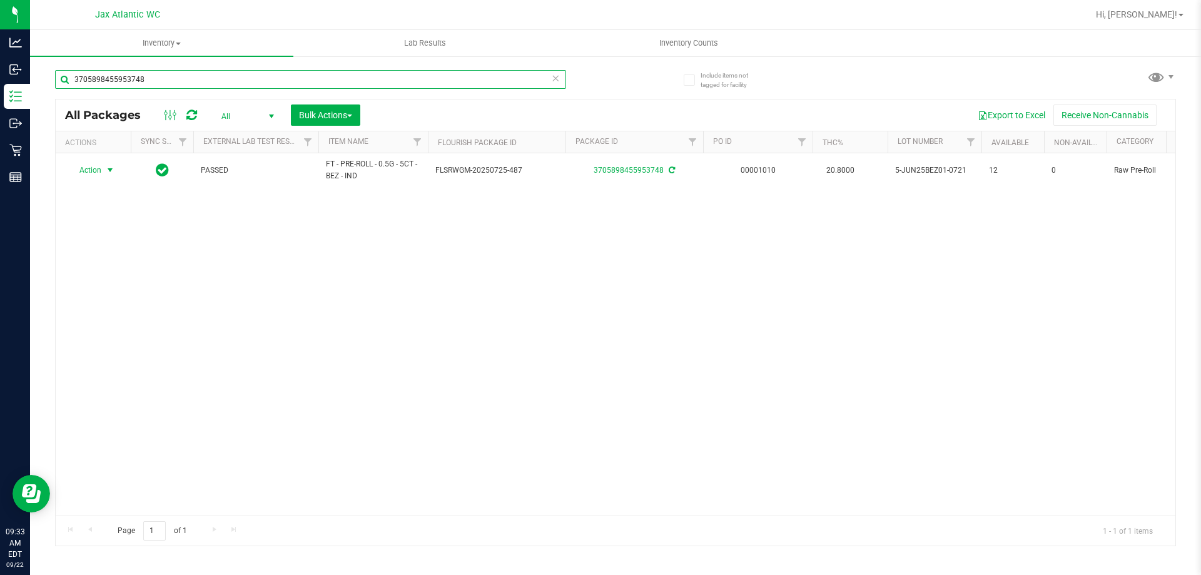
click at [374, 79] on input "3705898455953748" at bounding box center [310, 79] width 511 height 19
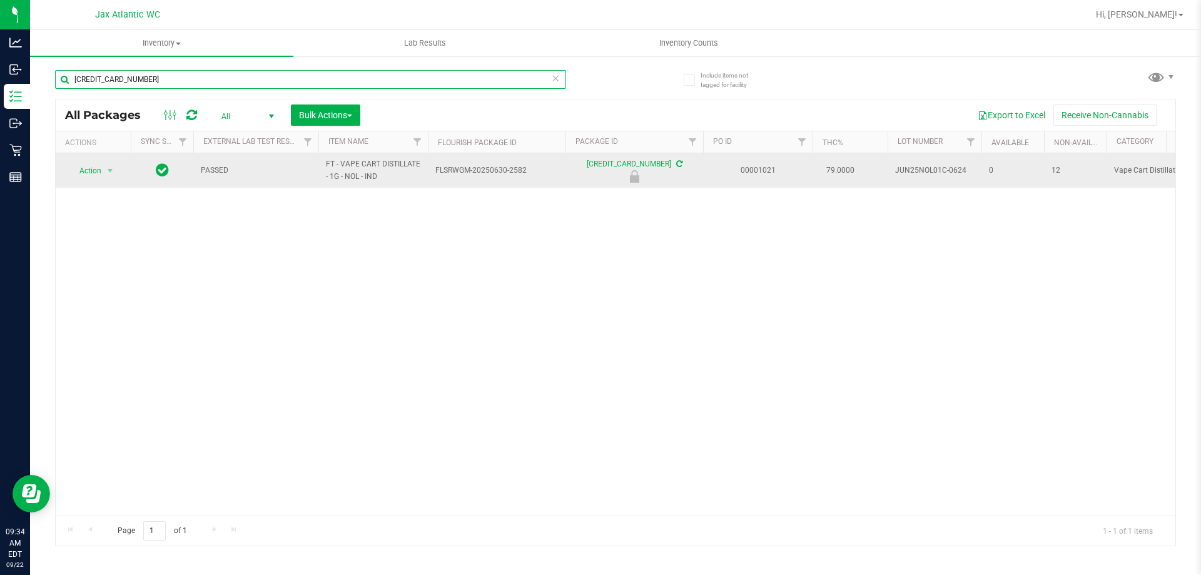
type input "[CREDIT_CARD_NUMBER]"
click at [90, 177] on span "Action" at bounding box center [85, 171] width 34 height 18
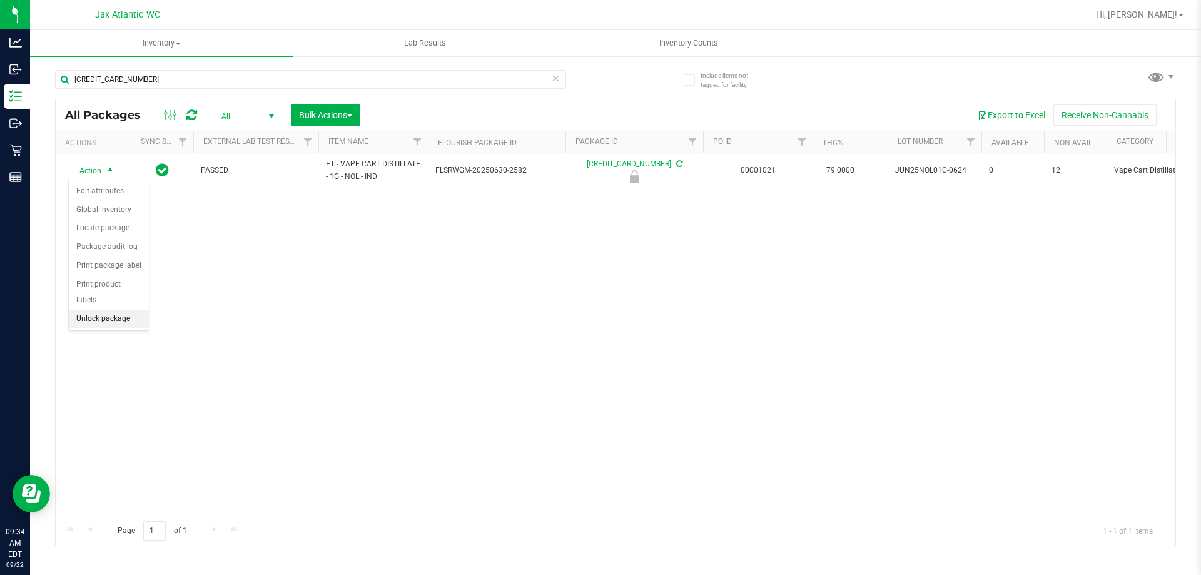
click at [134, 310] on li "Unlock package" at bounding box center [109, 319] width 80 height 19
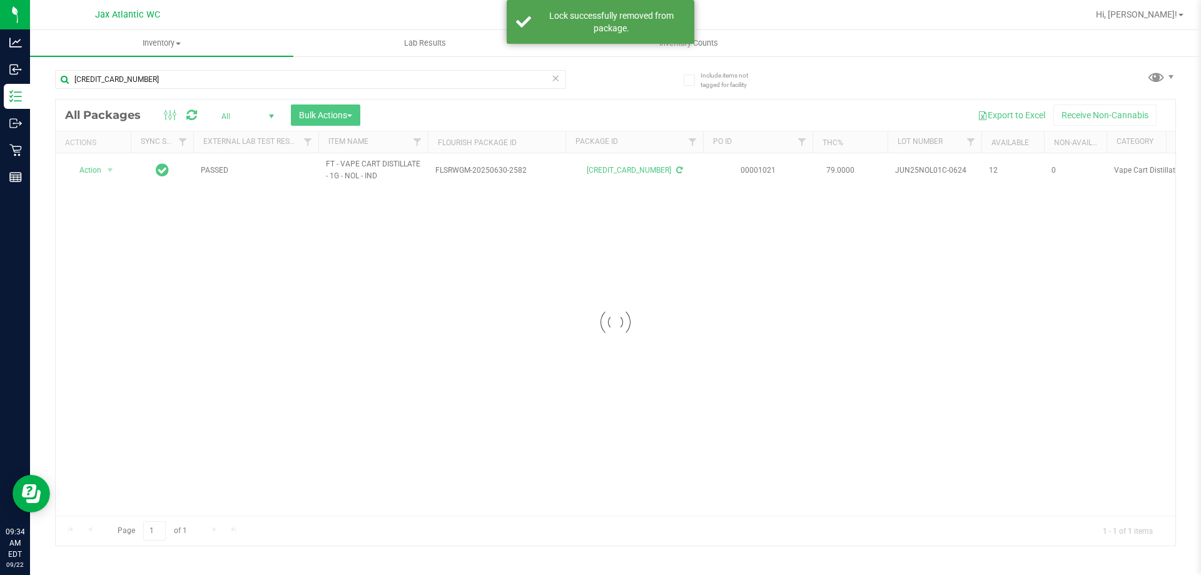
click at [116, 171] on div at bounding box center [616, 322] width 1120 height 446
click at [103, 172] on div at bounding box center [616, 322] width 1120 height 446
click at [107, 172] on div at bounding box center [616, 322] width 1120 height 446
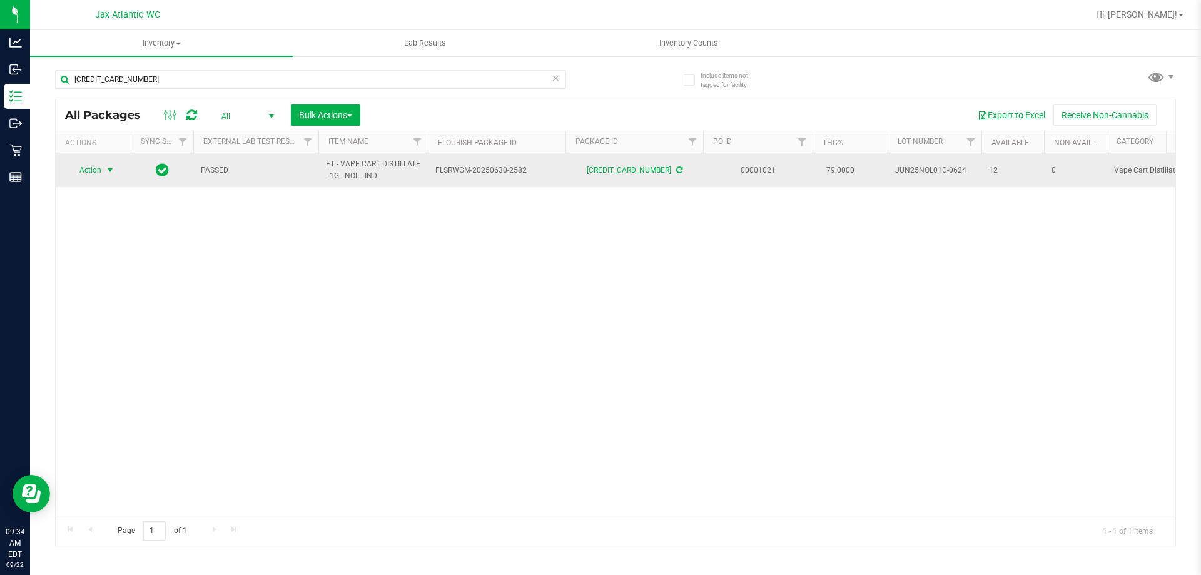
click at [115, 170] on span "select" at bounding box center [110, 170] width 10 height 10
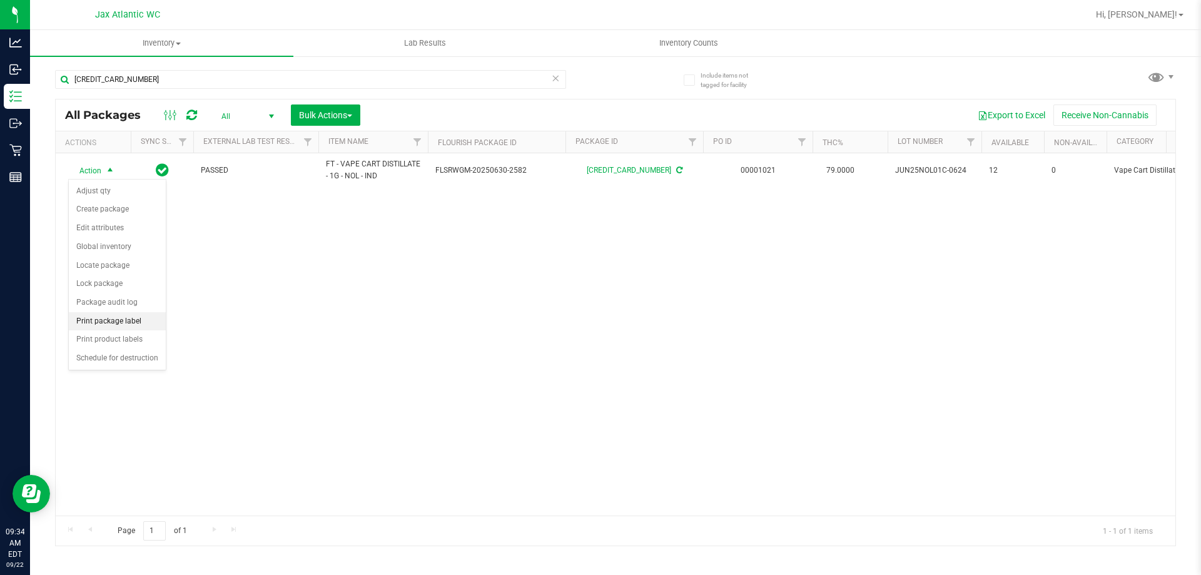
click at [125, 324] on li "Print package label" at bounding box center [117, 321] width 97 height 19
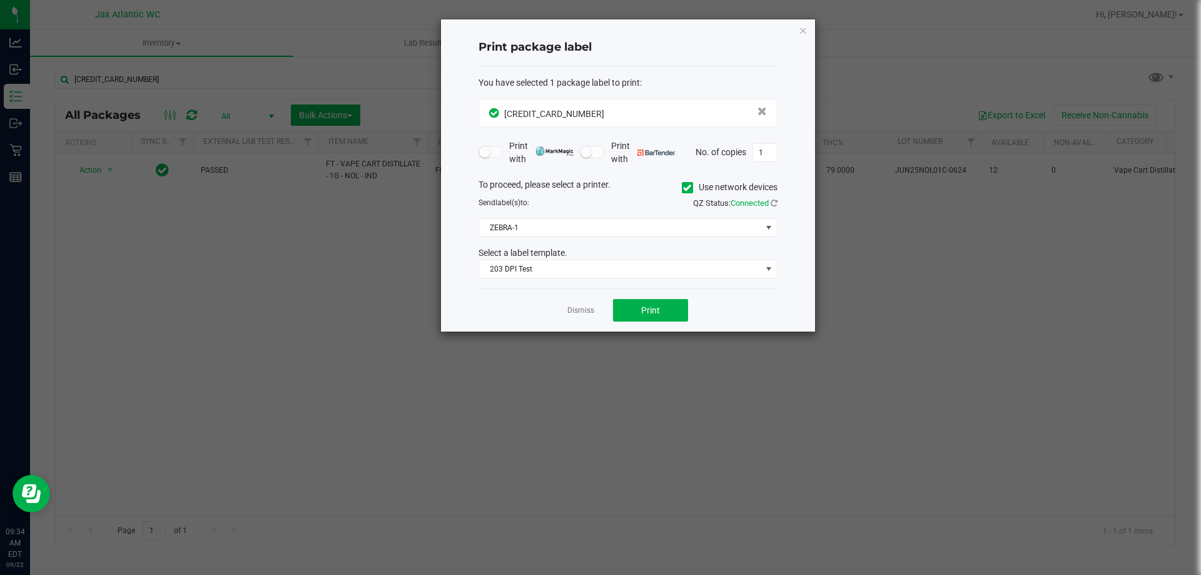
click at [662, 298] on div "Dismiss Print" at bounding box center [628, 309] width 299 height 43
click at [658, 317] on button "Print" at bounding box center [650, 310] width 75 height 23
click at [568, 314] on link "Dismiss" at bounding box center [581, 310] width 27 height 11
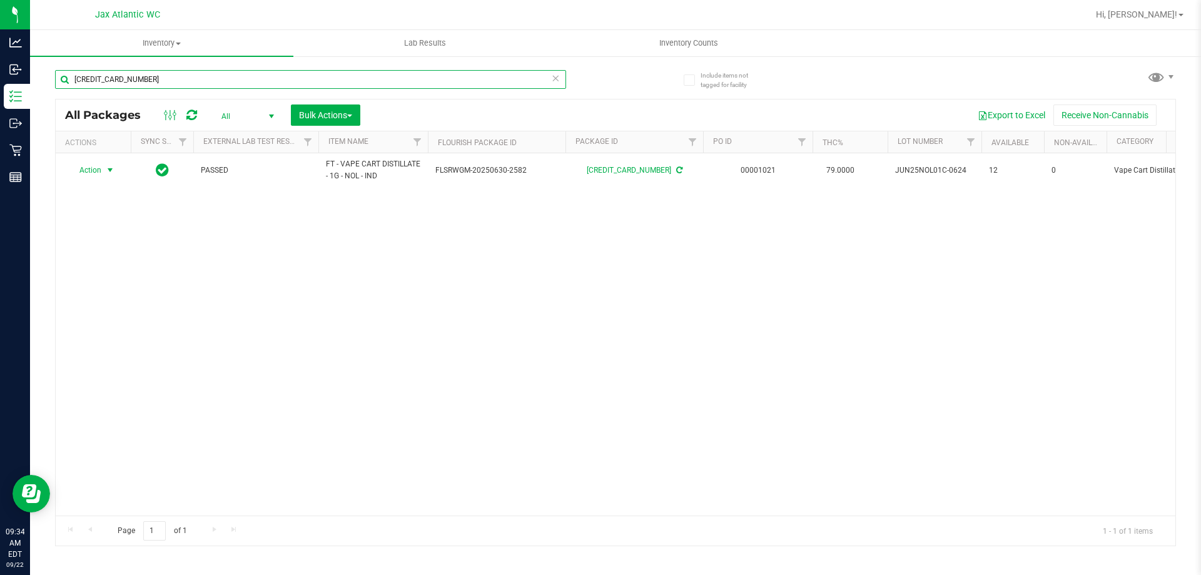
click at [307, 81] on input "[CREDIT_CARD_NUMBER]" at bounding box center [310, 79] width 511 height 19
type input "9628759380819006"
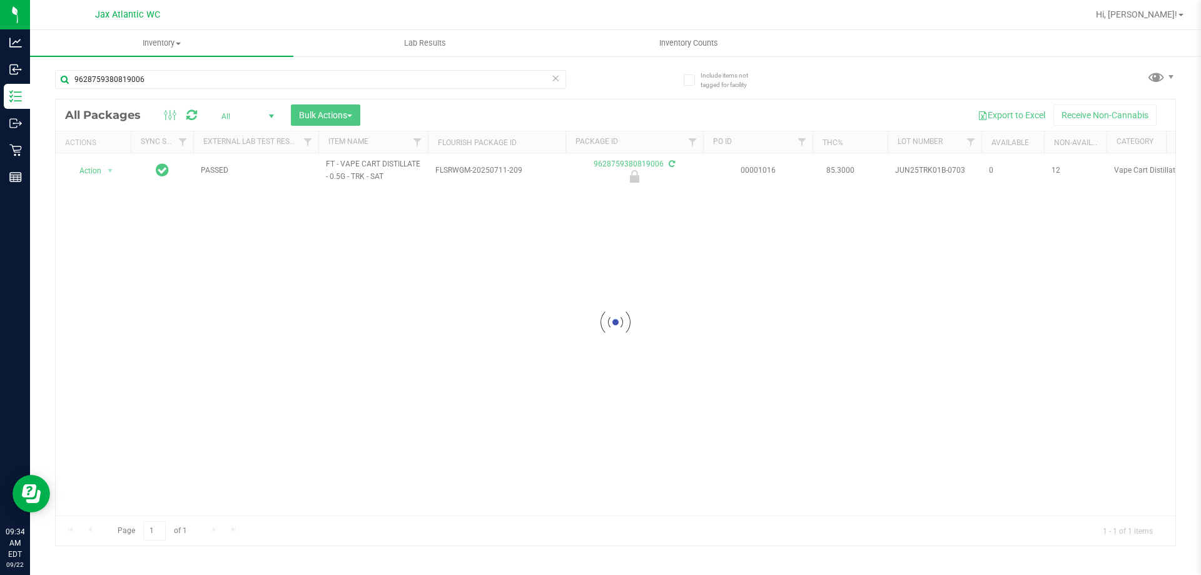
click at [96, 163] on div at bounding box center [616, 322] width 1120 height 446
click at [98, 176] on div at bounding box center [616, 322] width 1120 height 446
click at [107, 160] on div at bounding box center [616, 322] width 1120 height 446
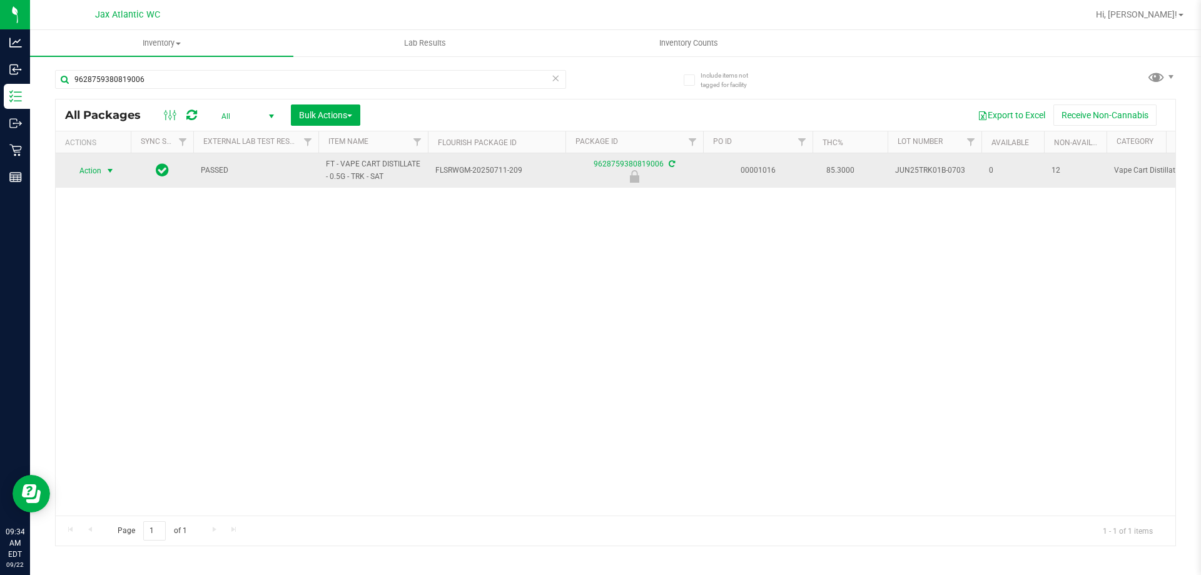
click at [110, 173] on span "select" at bounding box center [110, 171] width 10 height 10
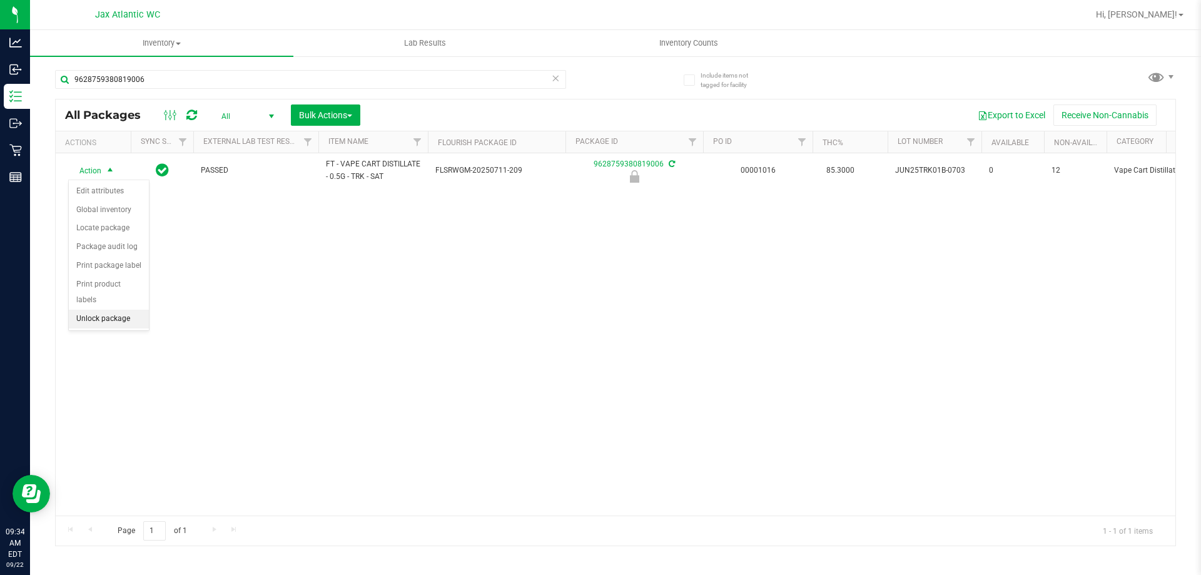
click at [140, 310] on li "Unlock package" at bounding box center [109, 319] width 80 height 19
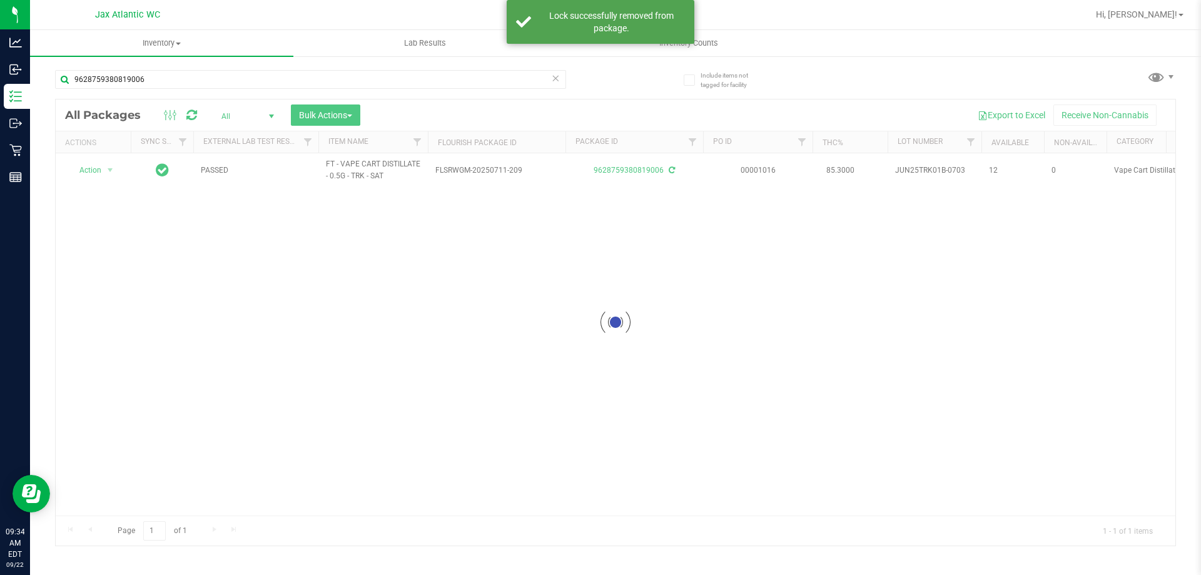
click at [78, 174] on div at bounding box center [616, 322] width 1120 height 446
click at [106, 168] on div at bounding box center [616, 322] width 1120 height 446
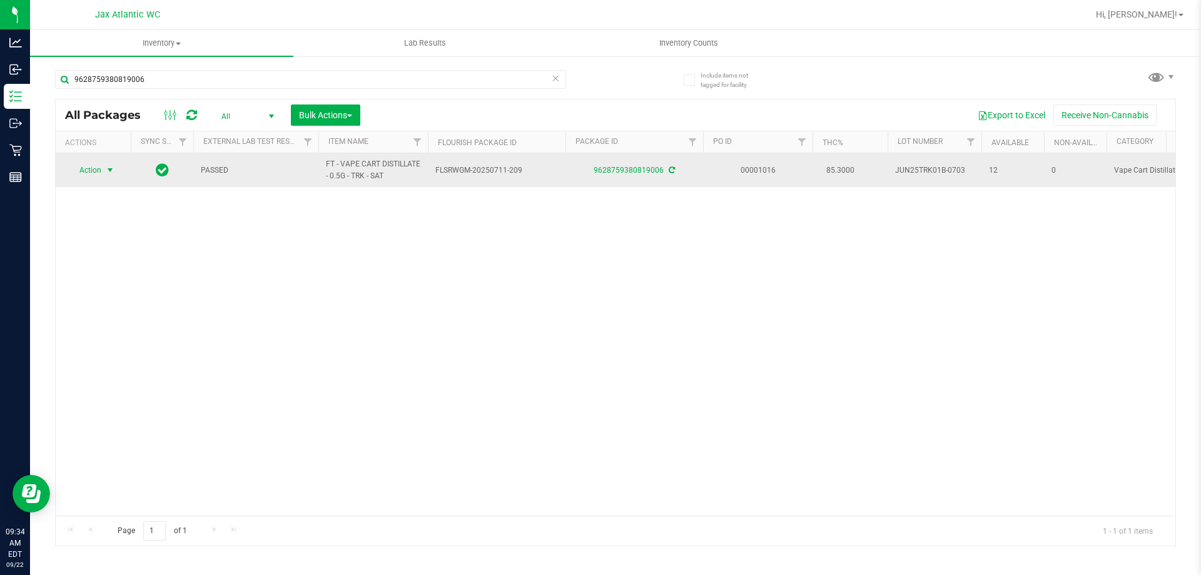
click at [106, 168] on span "select" at bounding box center [110, 170] width 10 height 10
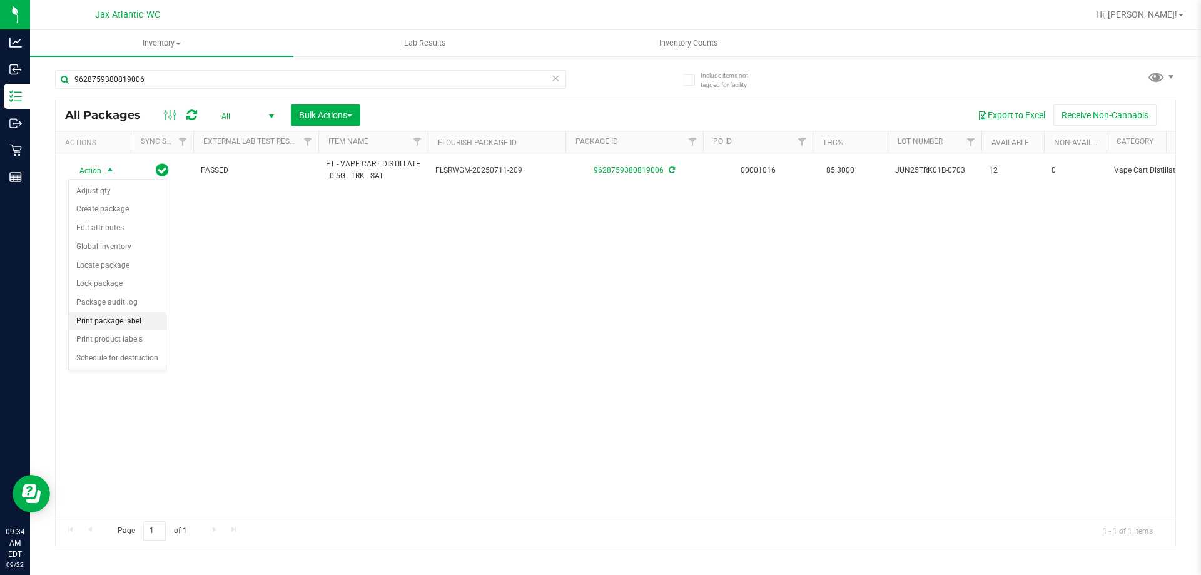
click at [117, 321] on li "Print package label" at bounding box center [117, 321] width 97 height 19
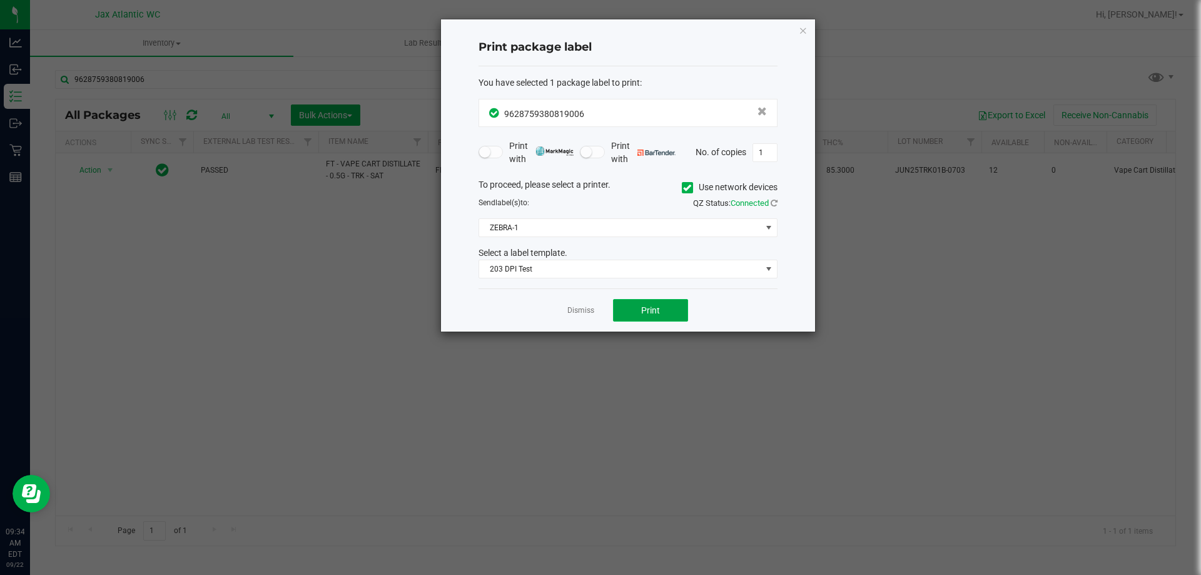
click at [626, 299] on button "Print" at bounding box center [650, 310] width 75 height 23
click at [588, 310] on link "Dismiss" at bounding box center [581, 310] width 27 height 11
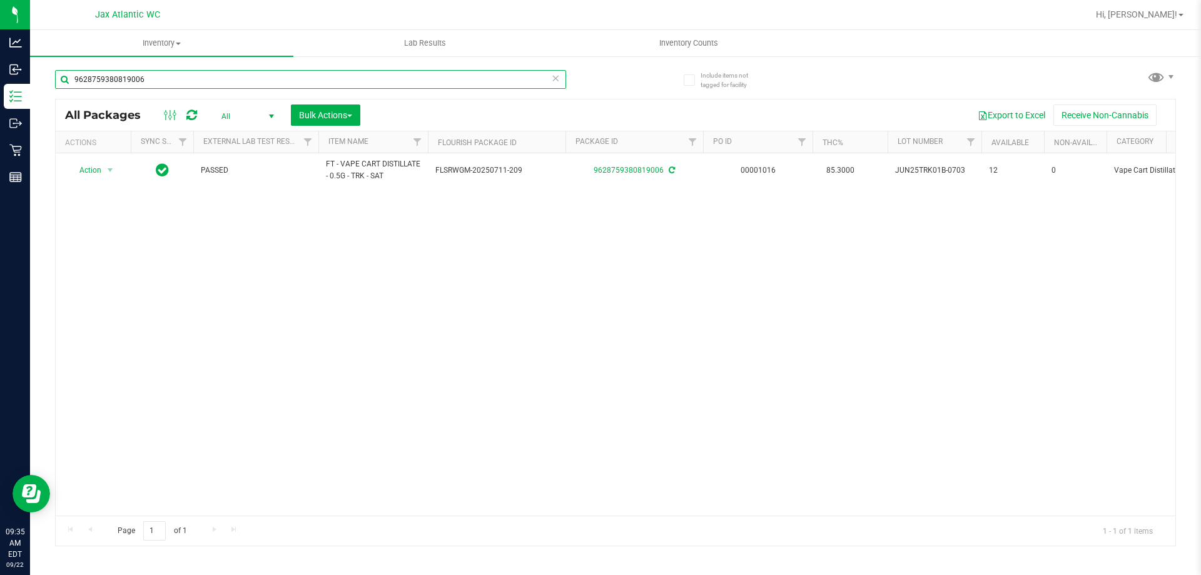
click at [324, 74] on input "9628759380819006" at bounding box center [310, 79] width 511 height 19
type input "0579662203311515"
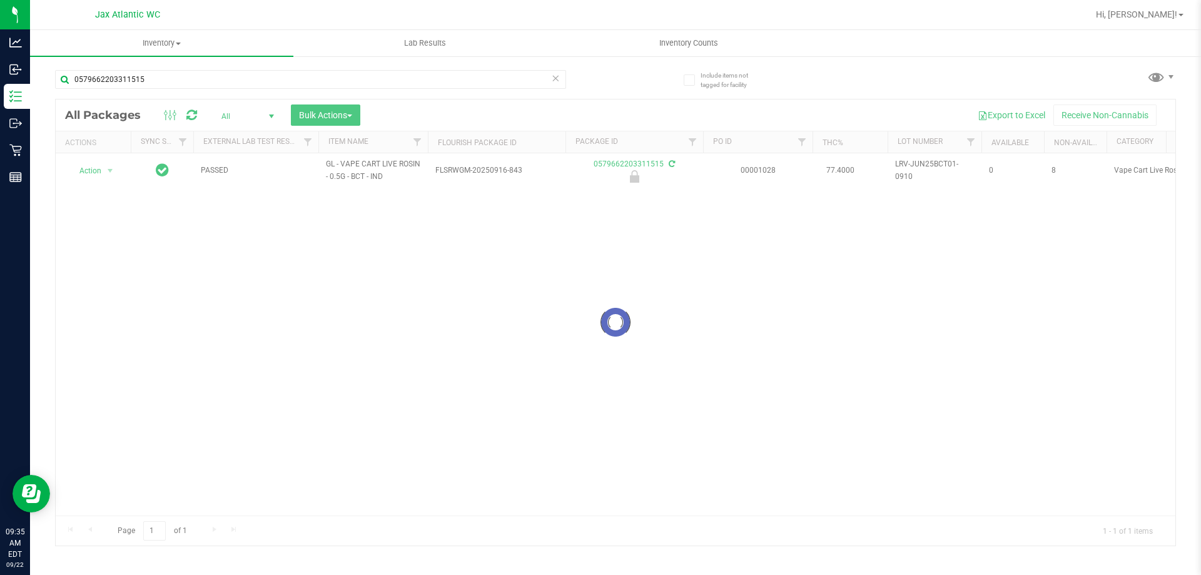
click at [104, 163] on div at bounding box center [616, 322] width 1120 height 446
click at [108, 171] on div at bounding box center [616, 322] width 1120 height 446
click at [108, 172] on div at bounding box center [616, 322] width 1120 height 446
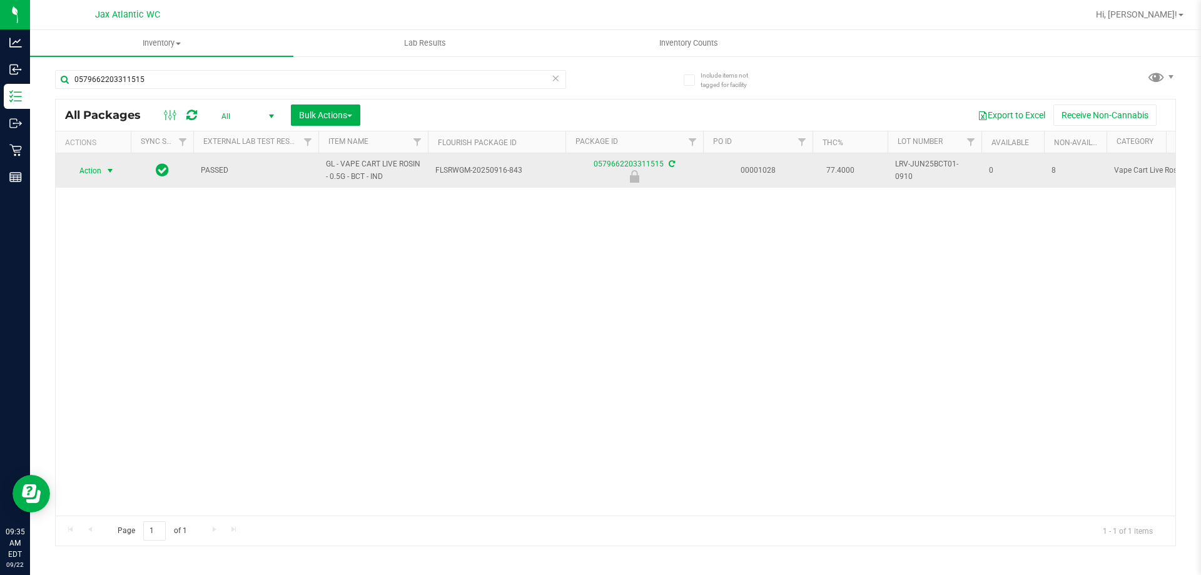
click at [109, 171] on span "select" at bounding box center [110, 171] width 10 height 10
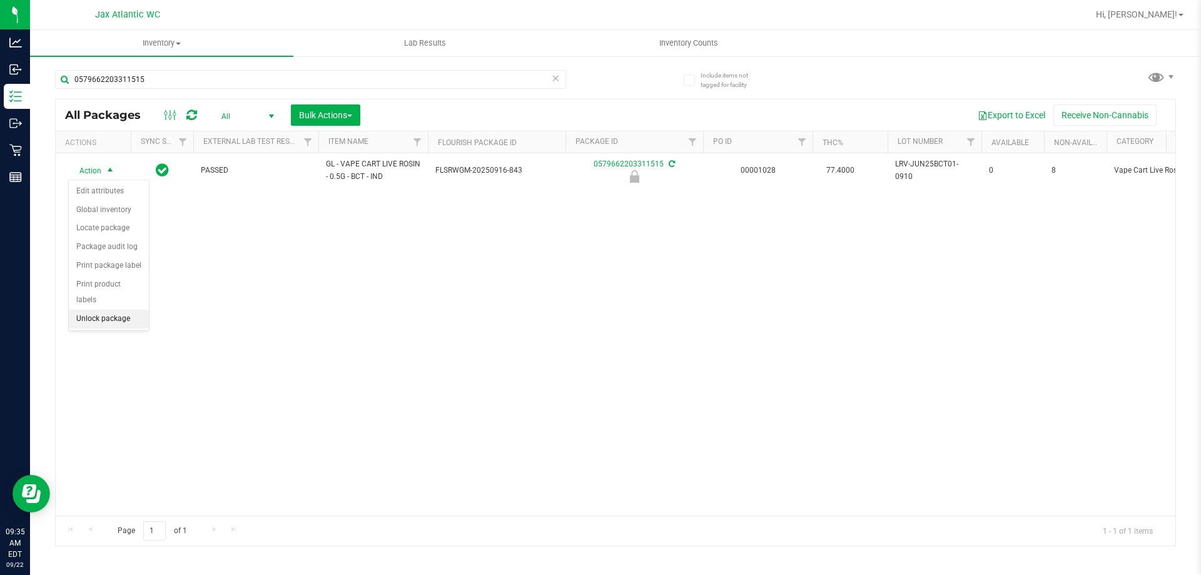
click at [119, 310] on li "Unlock package" at bounding box center [109, 319] width 80 height 19
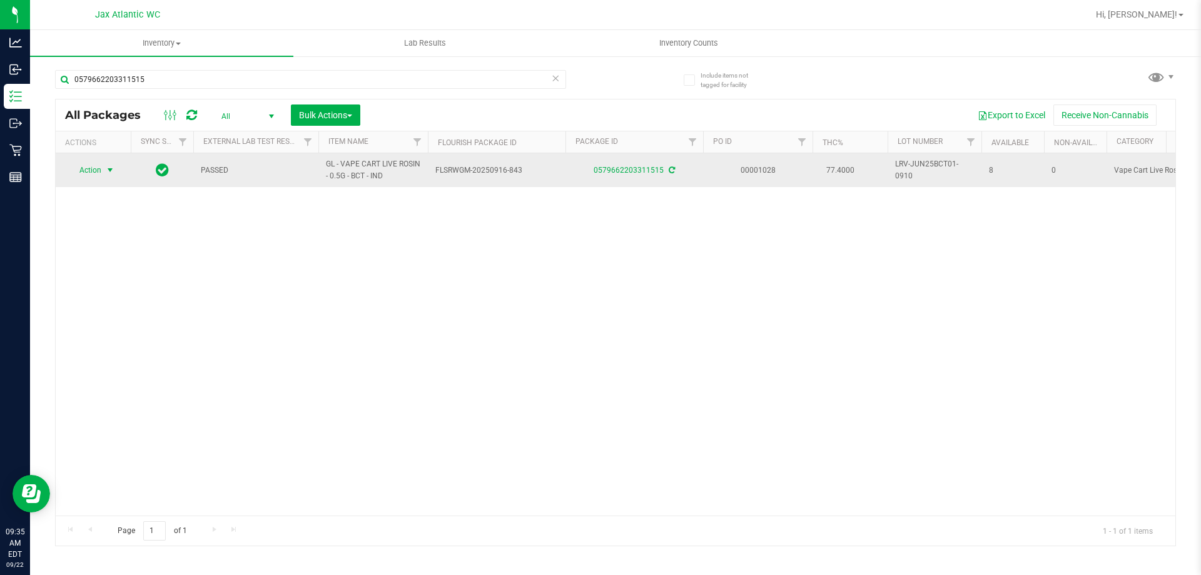
click at [94, 170] on span "Action" at bounding box center [85, 170] width 34 height 18
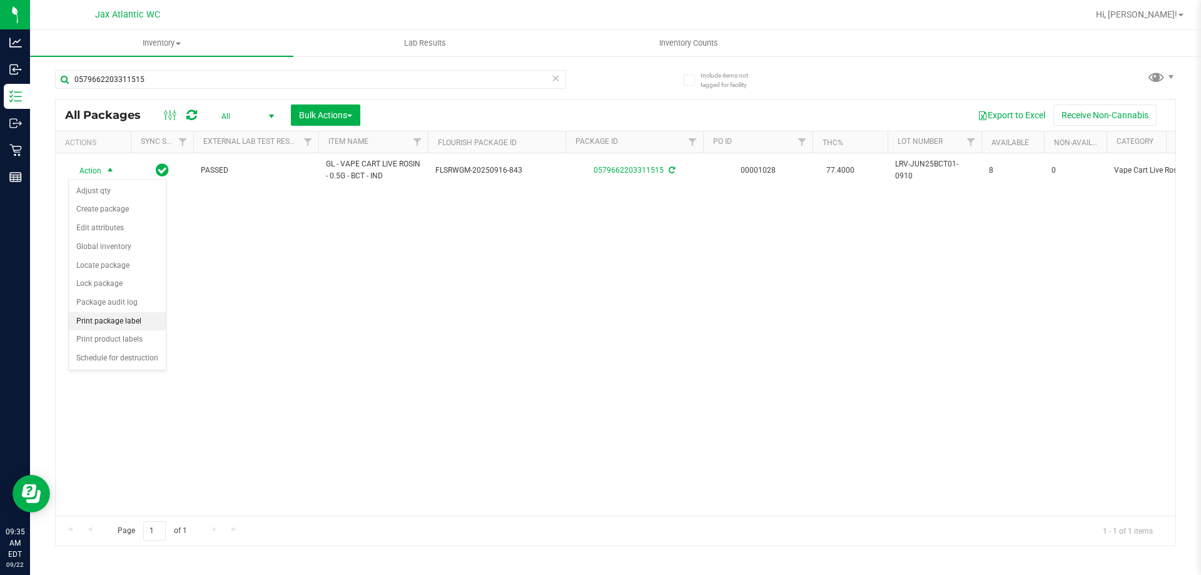
click at [125, 324] on li "Print package label" at bounding box center [117, 321] width 97 height 19
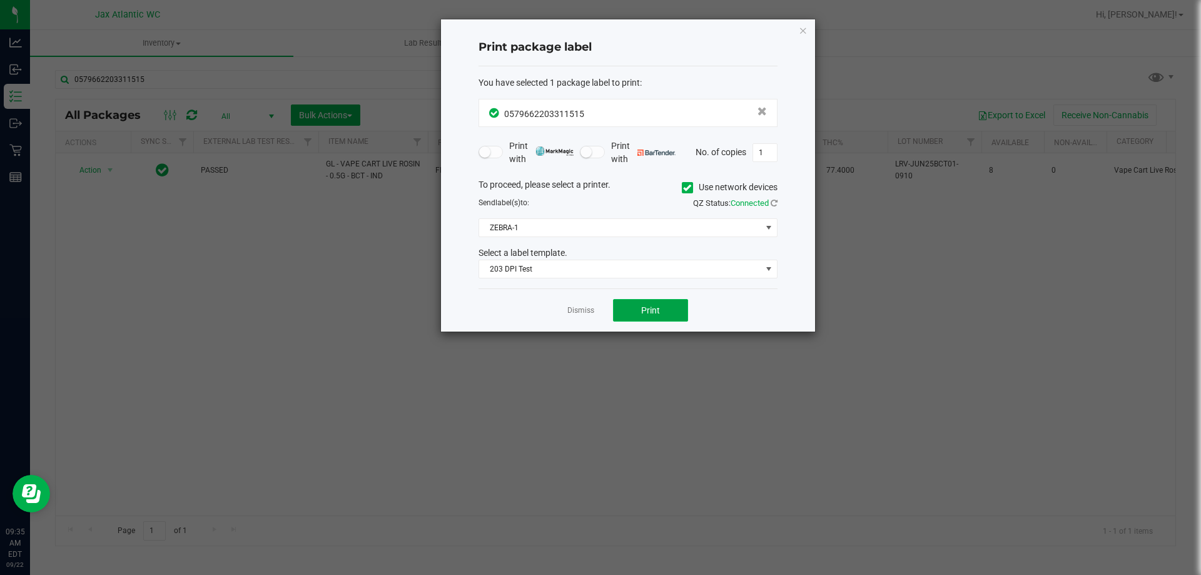
click at [638, 309] on button "Print" at bounding box center [650, 310] width 75 height 23
click at [585, 313] on link "Dismiss" at bounding box center [581, 310] width 27 height 11
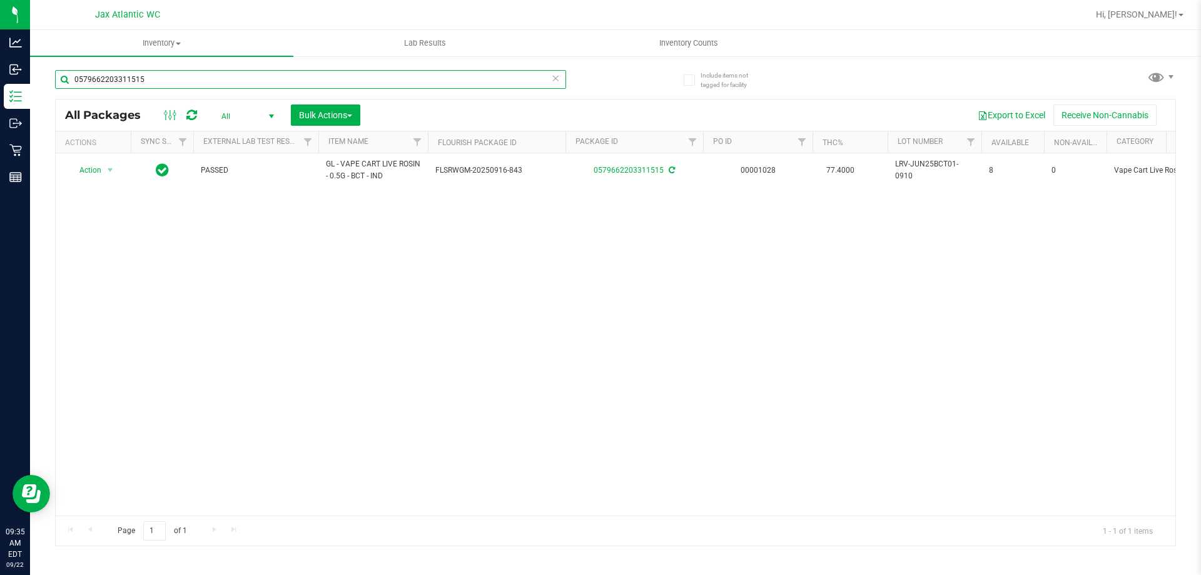
click at [315, 78] on input "0579662203311515" at bounding box center [310, 79] width 511 height 19
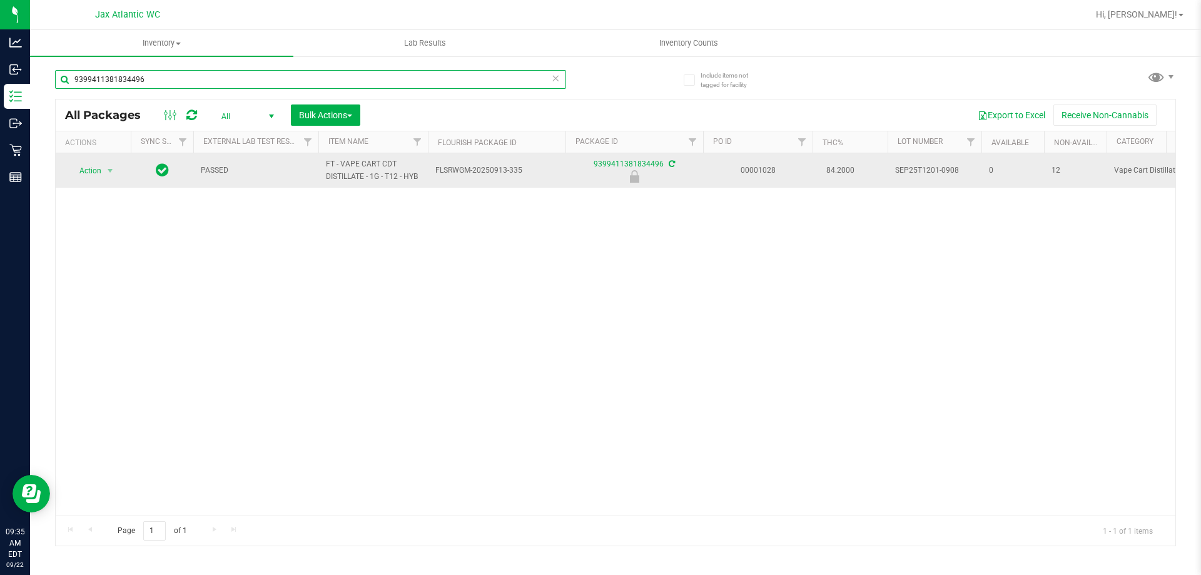
type input "9399411381834496"
click at [89, 175] on span "Action" at bounding box center [85, 171] width 34 height 18
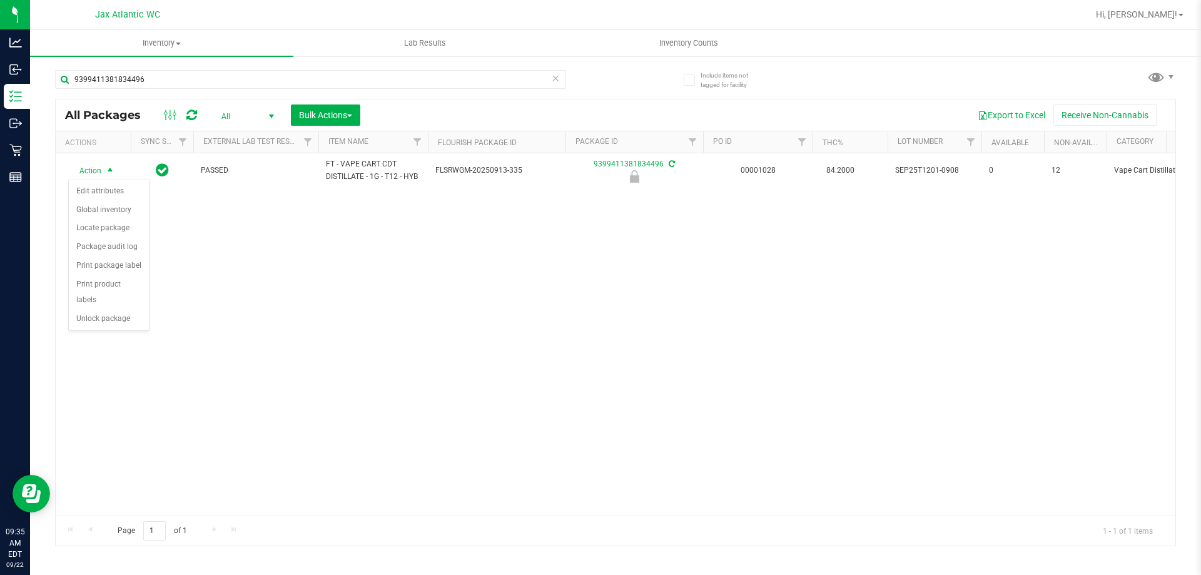
click at [128, 313] on div "Action Edit attributes Global inventory Locate package Package audit log Print …" at bounding box center [108, 256] width 81 height 152
click at [140, 310] on li "Unlock package" at bounding box center [109, 319] width 80 height 19
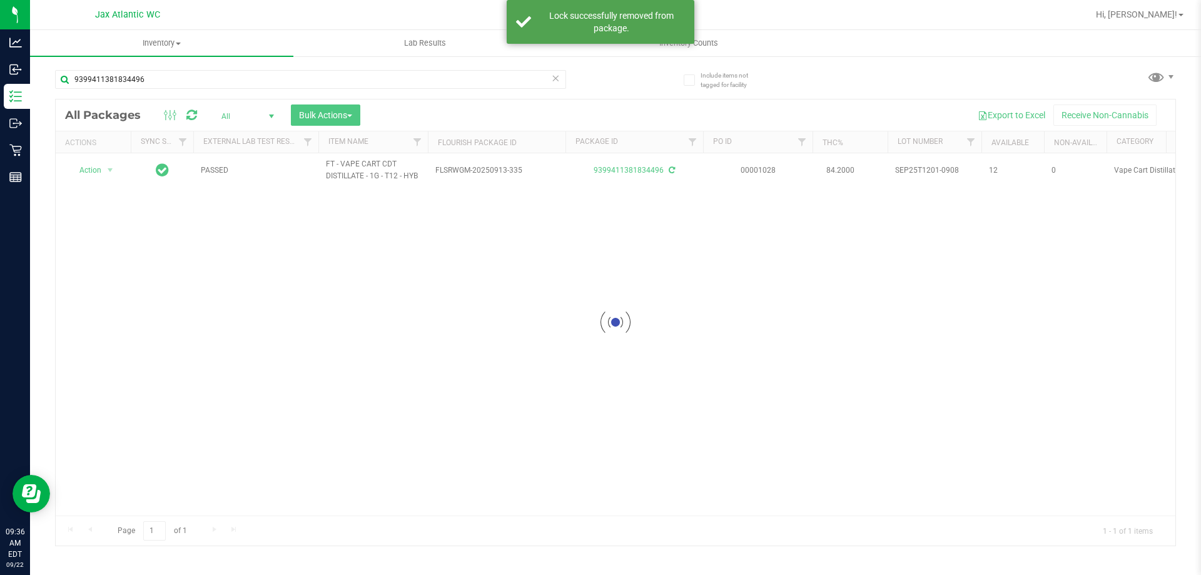
click at [104, 169] on div at bounding box center [616, 322] width 1120 height 446
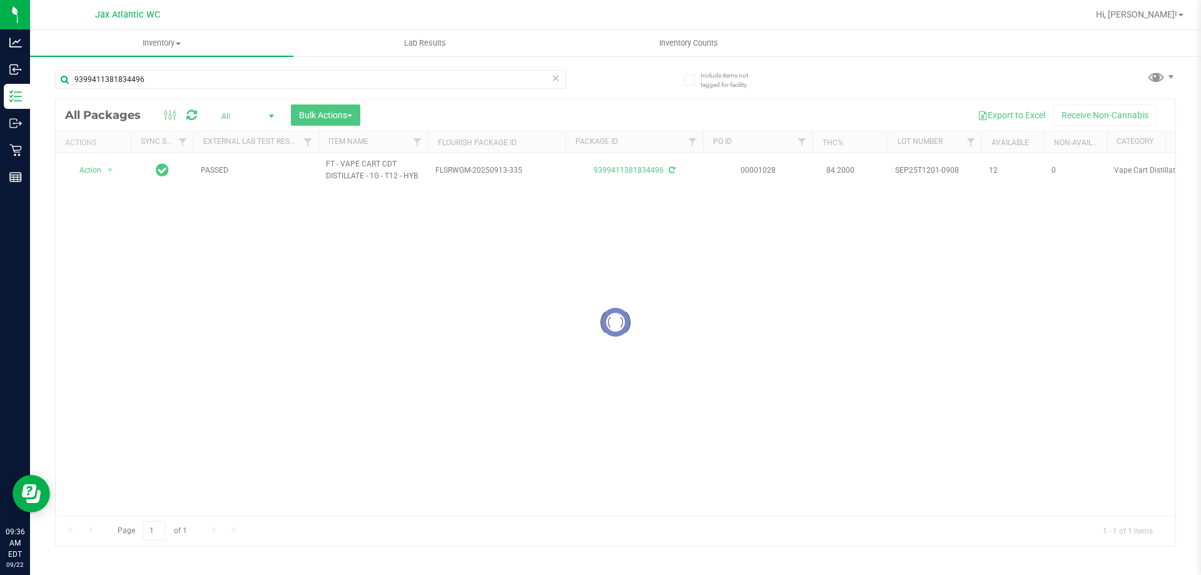
click at [113, 166] on div at bounding box center [616, 322] width 1120 height 446
click at [108, 181] on div at bounding box center [616, 322] width 1120 height 446
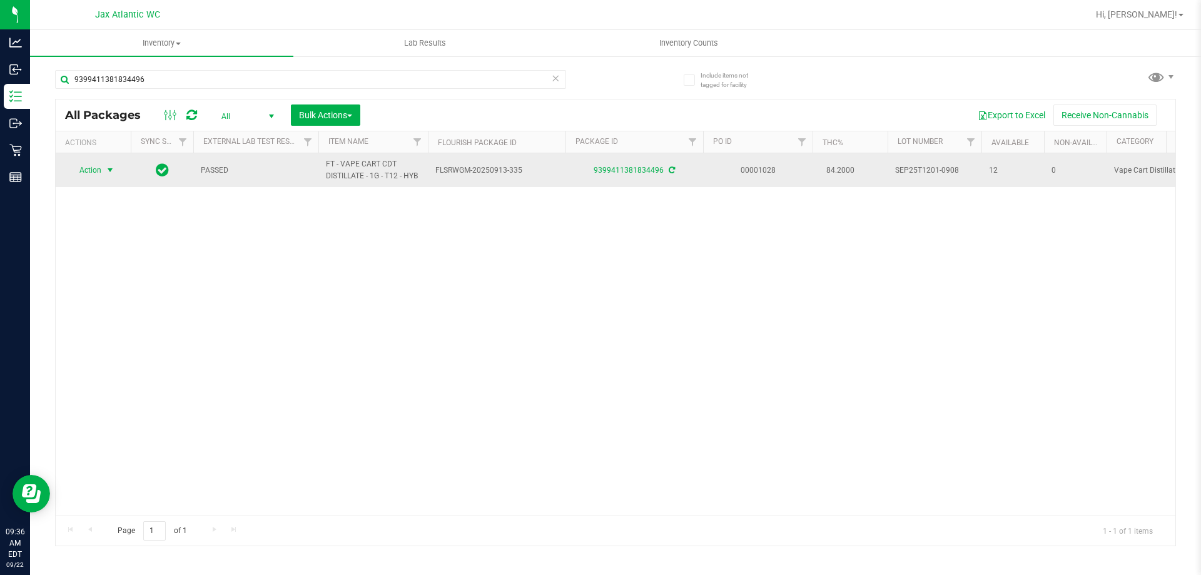
click at [109, 170] on span "select" at bounding box center [110, 170] width 10 height 10
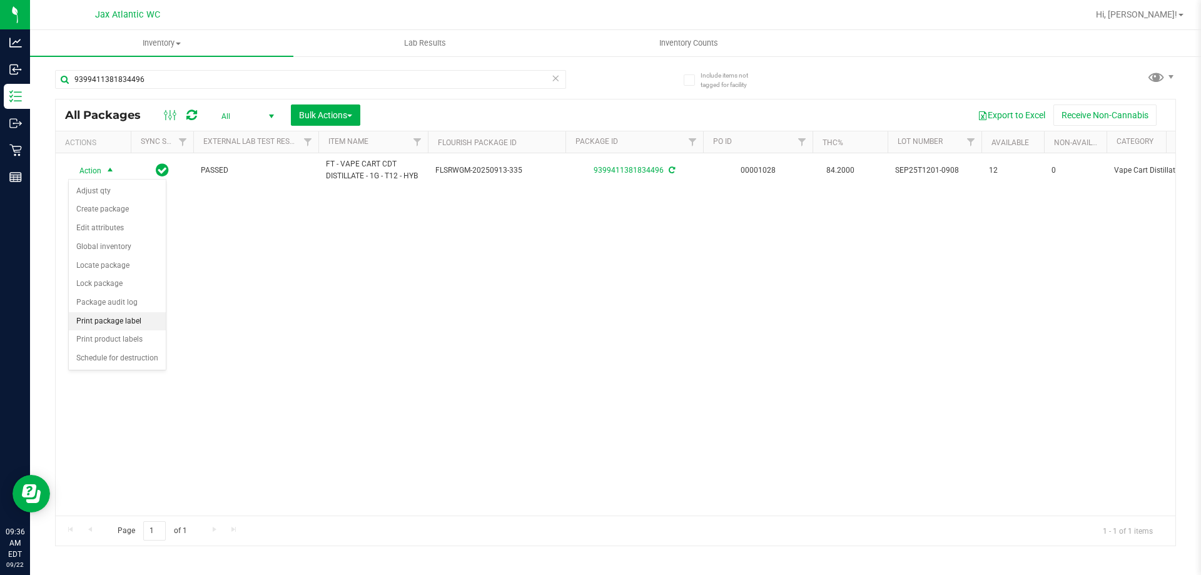
click at [123, 322] on li "Print package label" at bounding box center [117, 321] width 97 height 19
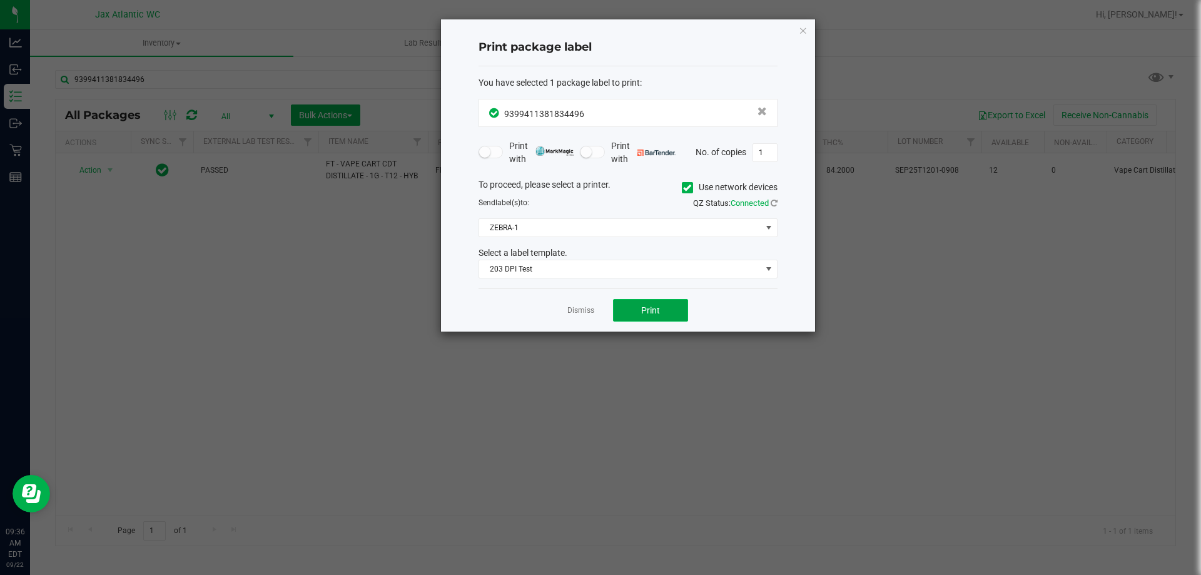
click at [653, 302] on button "Print" at bounding box center [650, 310] width 75 height 23
click at [564, 310] on div "Dismiss Print" at bounding box center [628, 309] width 299 height 43
click at [579, 313] on link "Dismiss" at bounding box center [581, 310] width 27 height 11
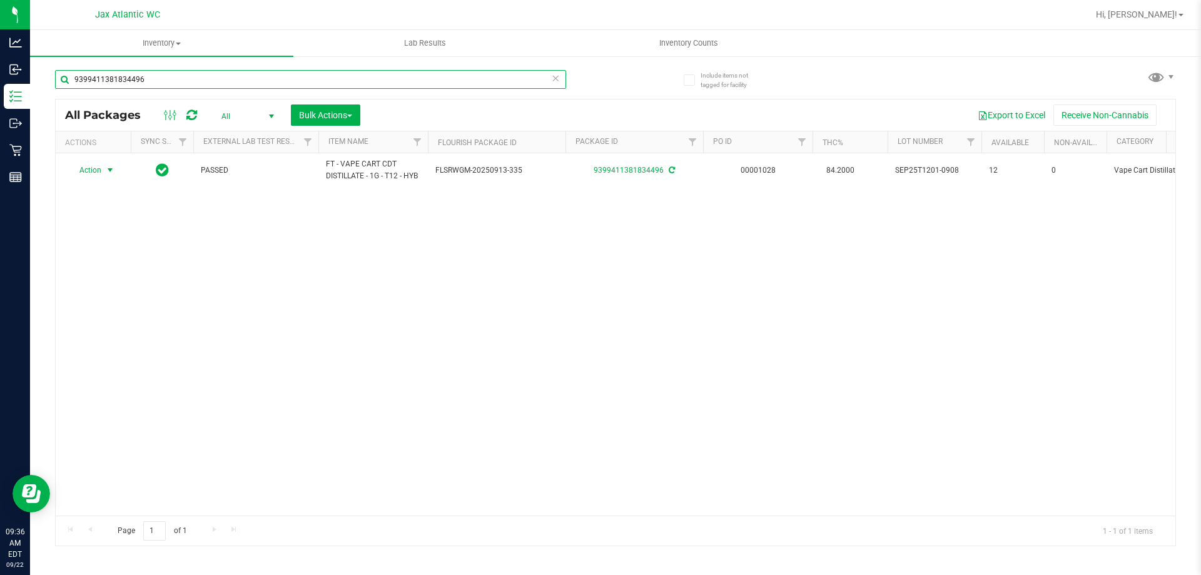
click at [364, 83] on input "9399411381834496" at bounding box center [310, 79] width 511 height 19
type input "9702845131298441"
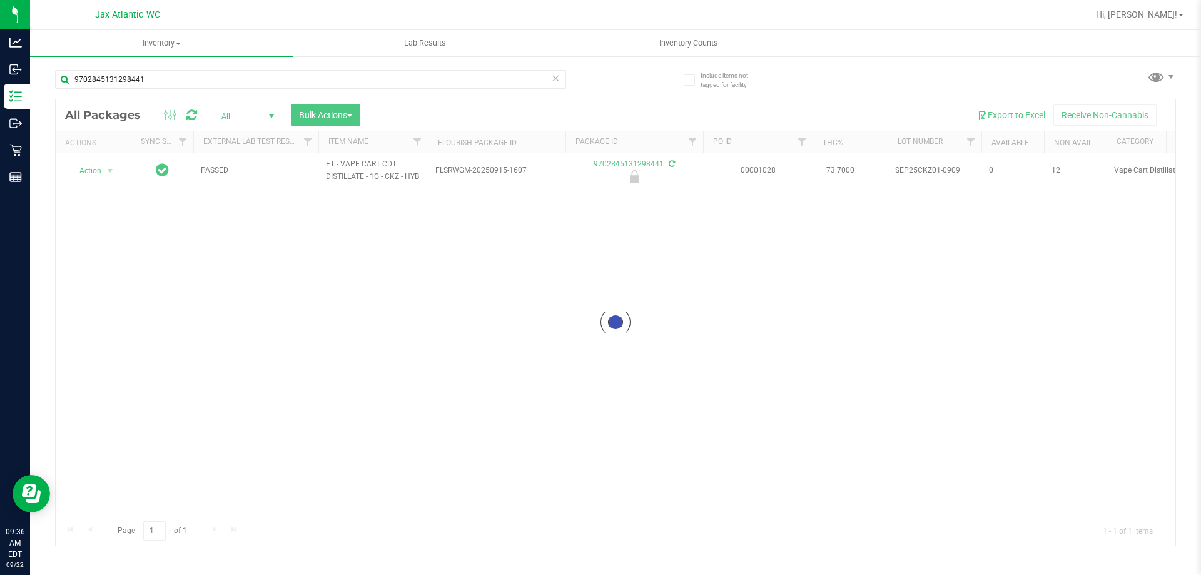
click at [99, 185] on div at bounding box center [616, 322] width 1120 height 446
click at [103, 165] on div at bounding box center [616, 322] width 1120 height 446
click at [89, 361] on li "Unlock package" at bounding box center [93, 355] width 49 height 34
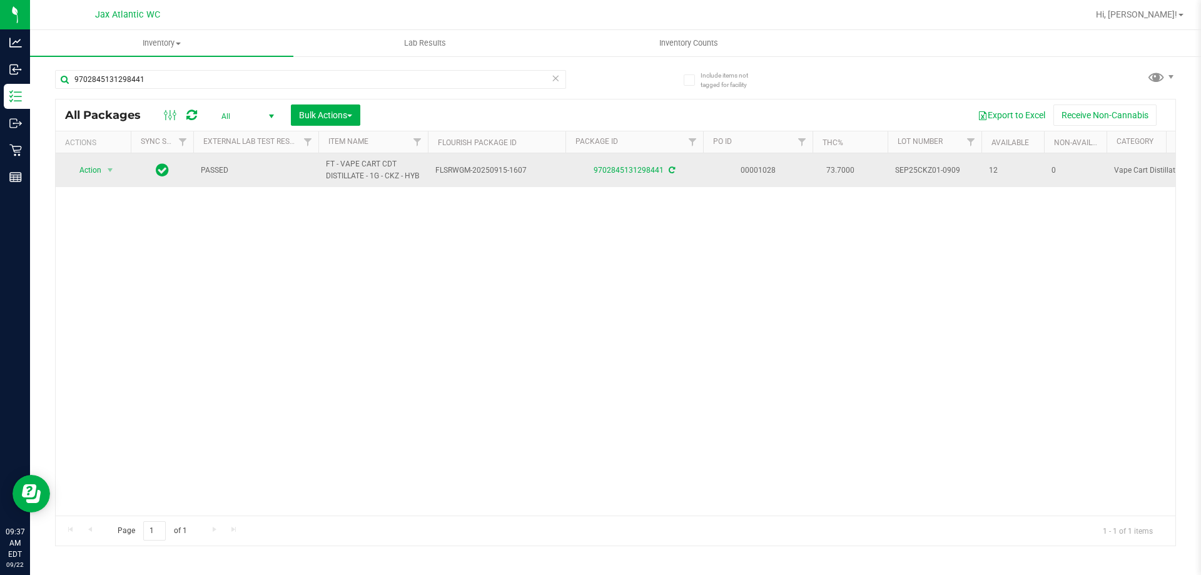
click at [94, 179] on span "Action" at bounding box center [85, 170] width 34 height 18
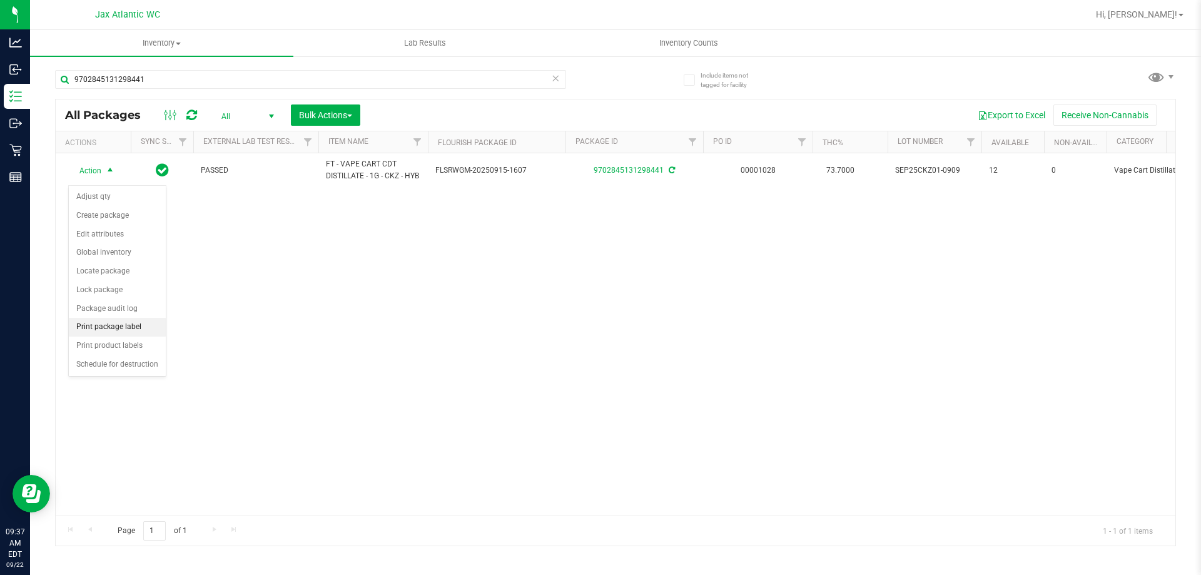
click at [116, 324] on li "Print package label" at bounding box center [117, 327] width 97 height 19
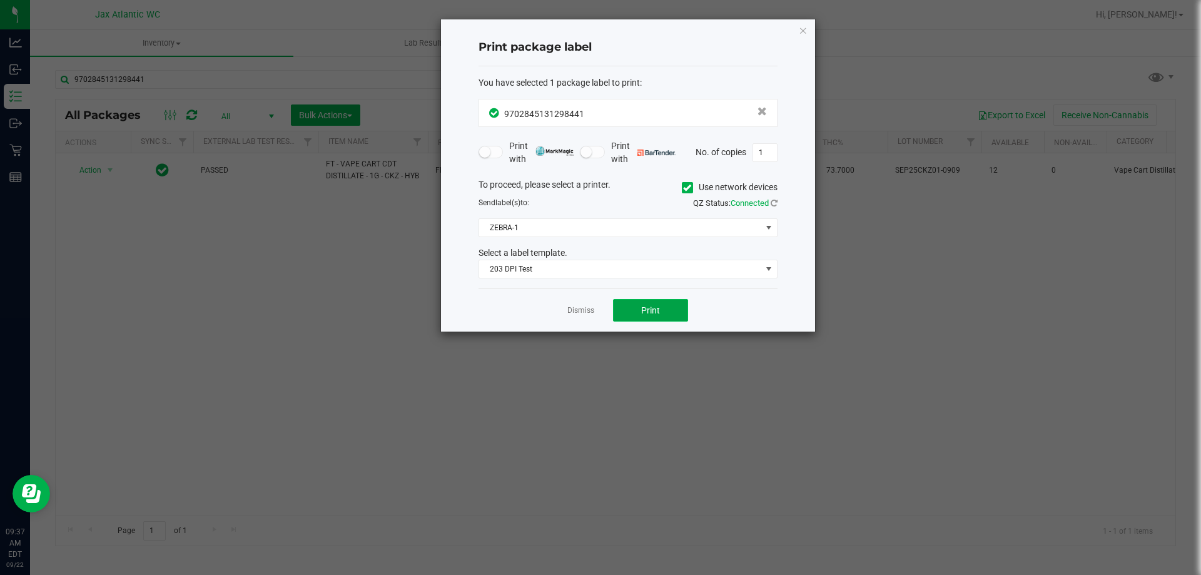
click at [654, 312] on span "Print" at bounding box center [650, 310] width 19 height 10
click at [592, 317] on div "Dismiss Print" at bounding box center [628, 309] width 299 height 43
click at [591, 313] on link "Dismiss" at bounding box center [581, 310] width 27 height 11
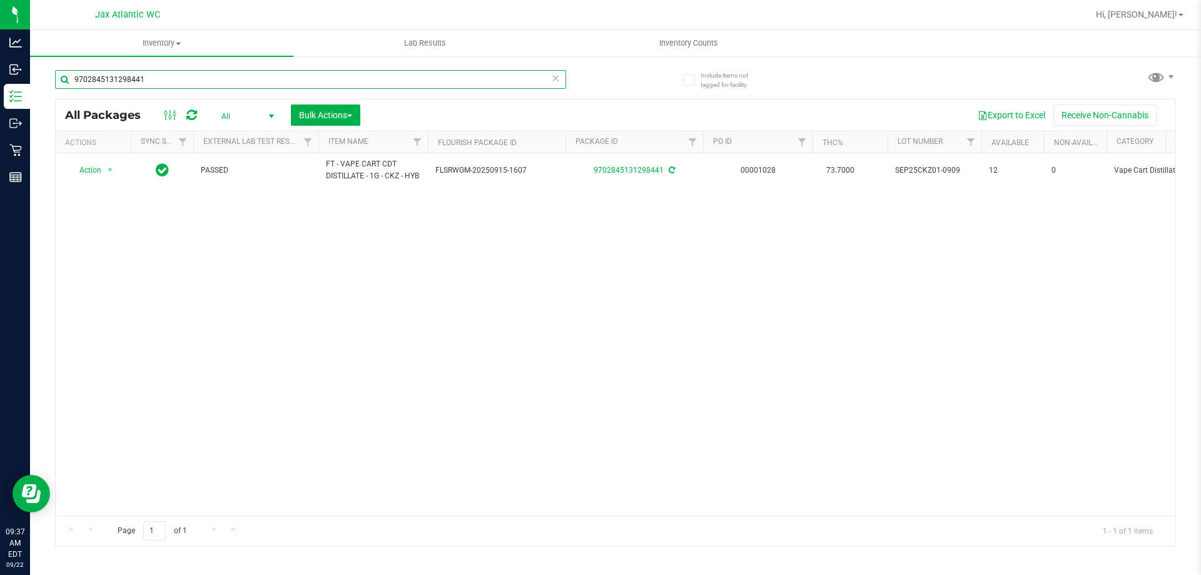
click at [253, 88] on input "9702845131298441" at bounding box center [310, 79] width 511 height 19
click at [256, 86] on input "9702845131298441" at bounding box center [310, 79] width 511 height 19
type input "2908538230597007"
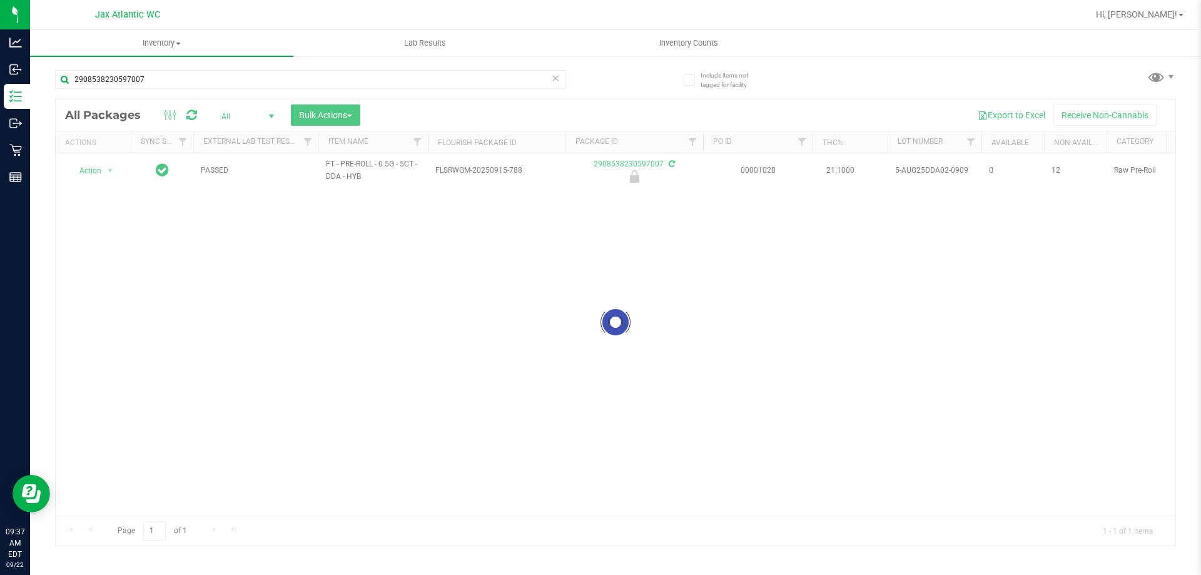
click at [91, 165] on div at bounding box center [616, 322] width 1120 height 446
click at [96, 167] on div at bounding box center [616, 322] width 1120 height 446
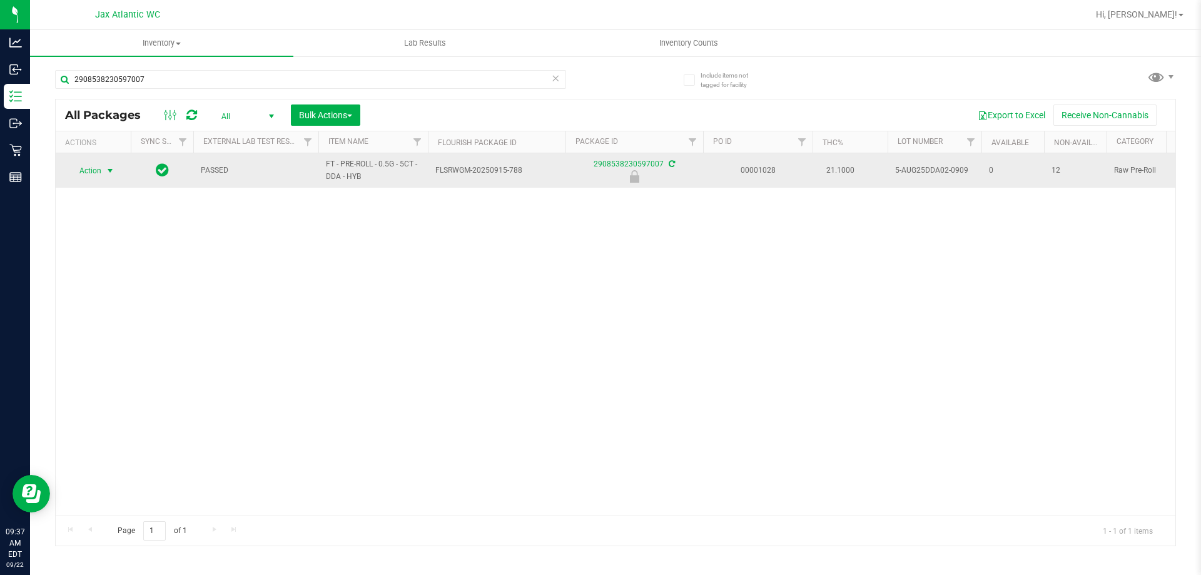
click at [108, 173] on span "select" at bounding box center [110, 171] width 10 height 10
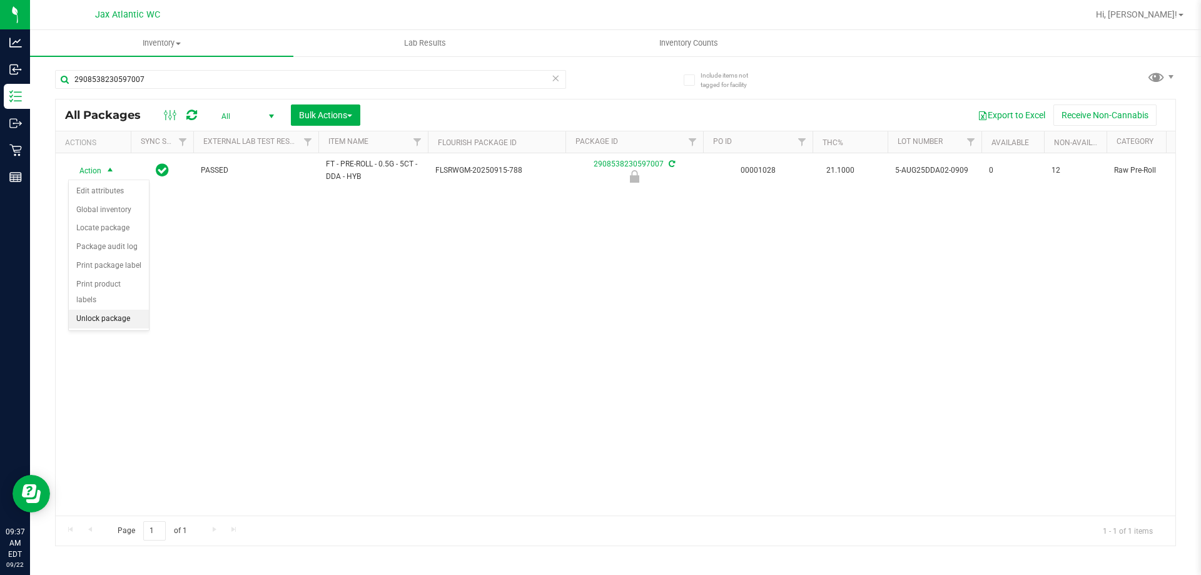
click at [114, 310] on li "Unlock package" at bounding box center [109, 319] width 80 height 19
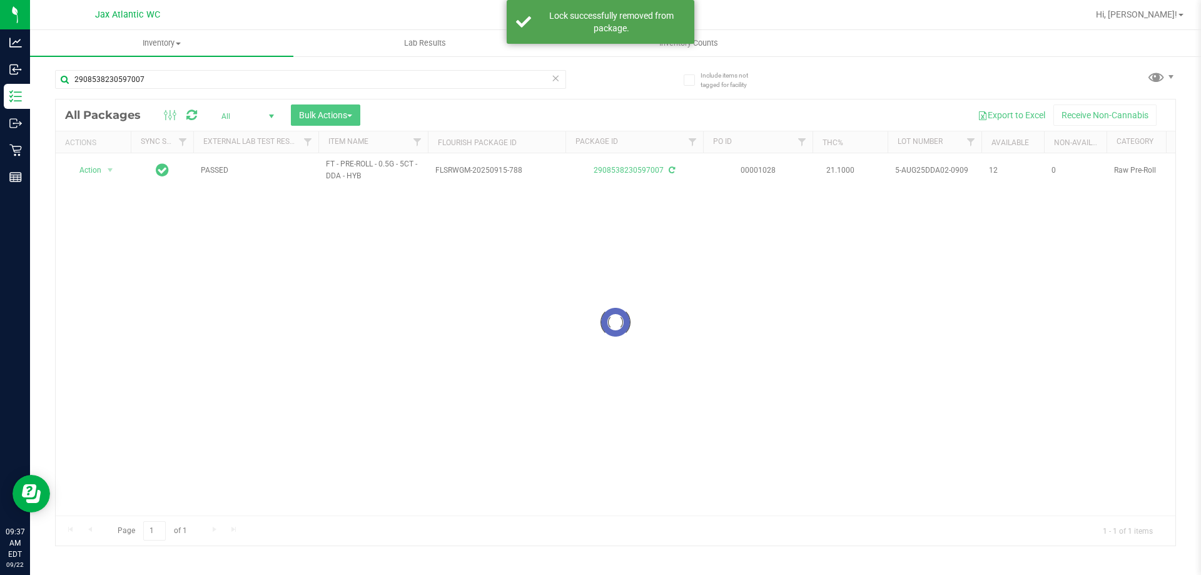
click at [113, 161] on div at bounding box center [616, 322] width 1120 height 446
click at [110, 166] on div at bounding box center [616, 322] width 1120 height 446
click at [104, 171] on div at bounding box center [616, 322] width 1120 height 446
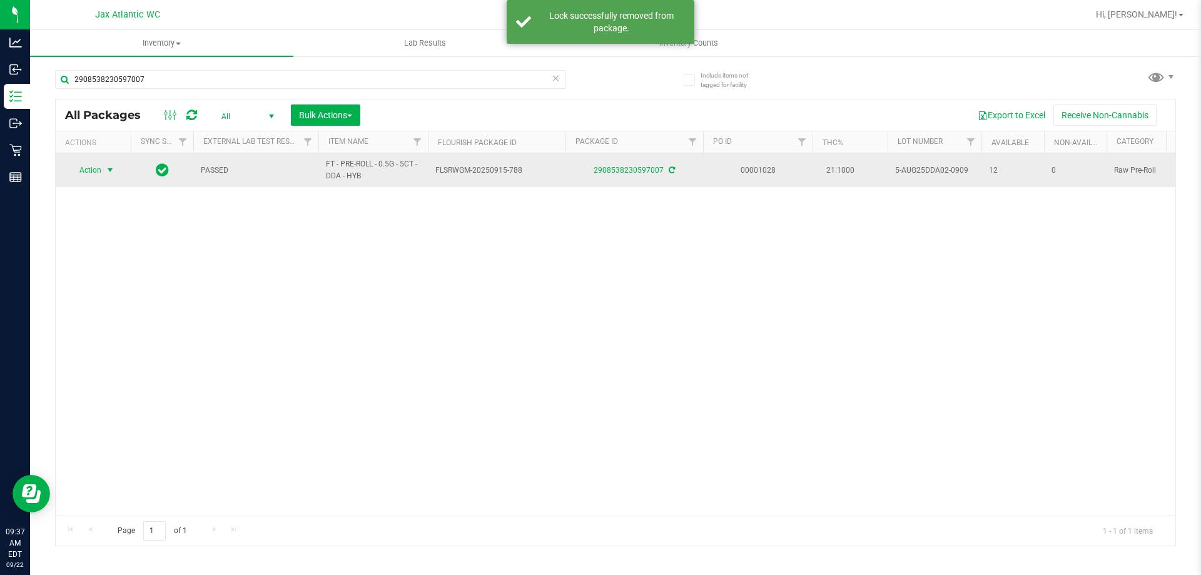
click at [104, 172] on span "select" at bounding box center [111, 170] width 16 height 18
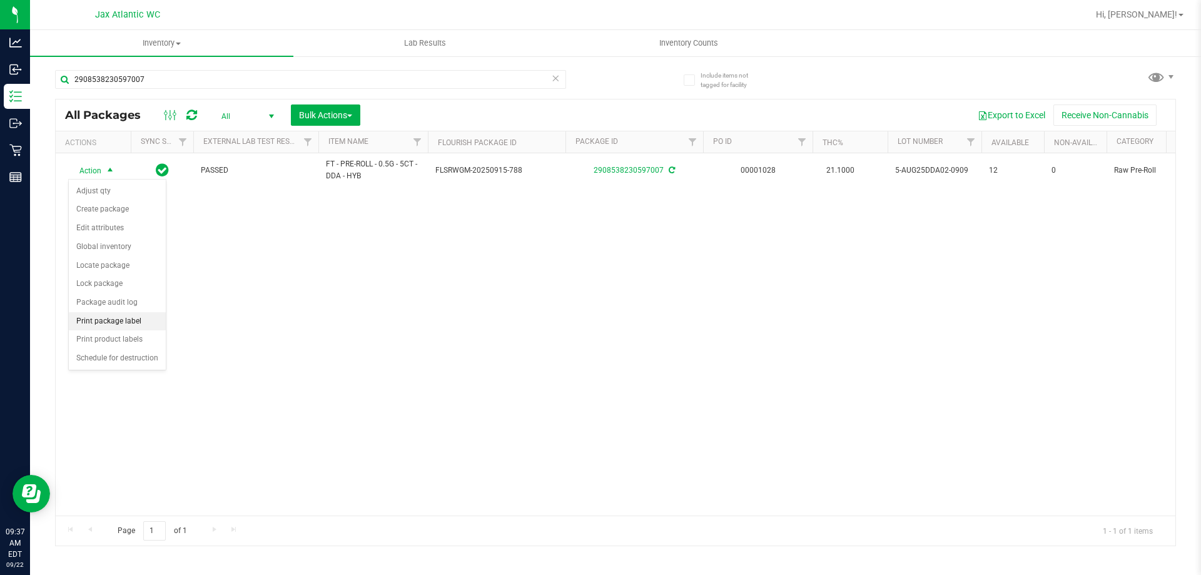
click at [111, 320] on li "Print package label" at bounding box center [117, 321] width 97 height 19
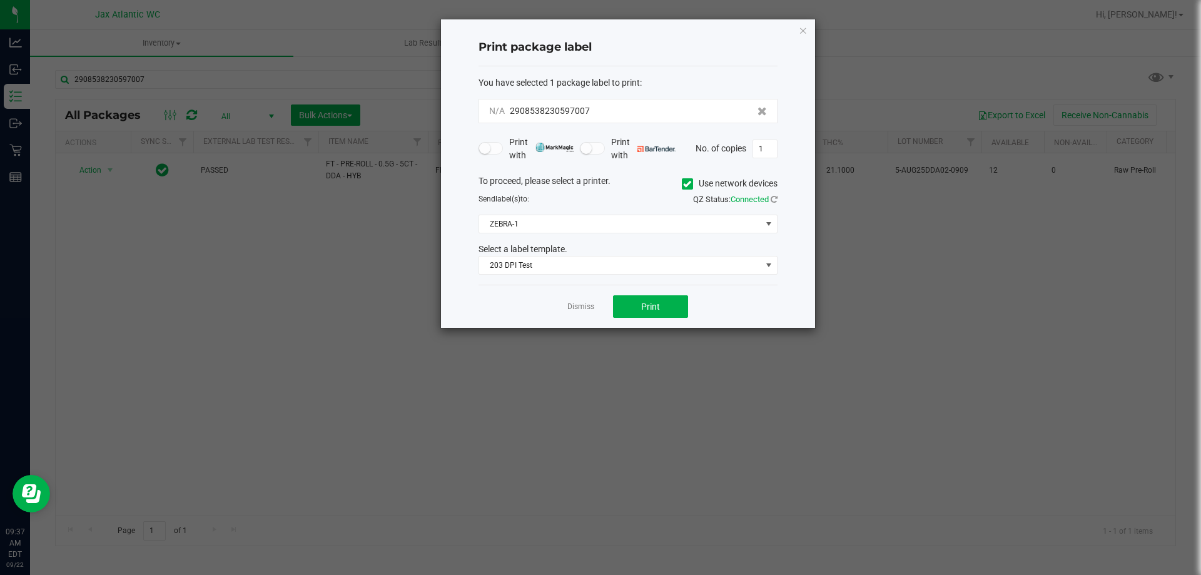
click at [612, 309] on div "Dismiss Print" at bounding box center [628, 306] width 299 height 43
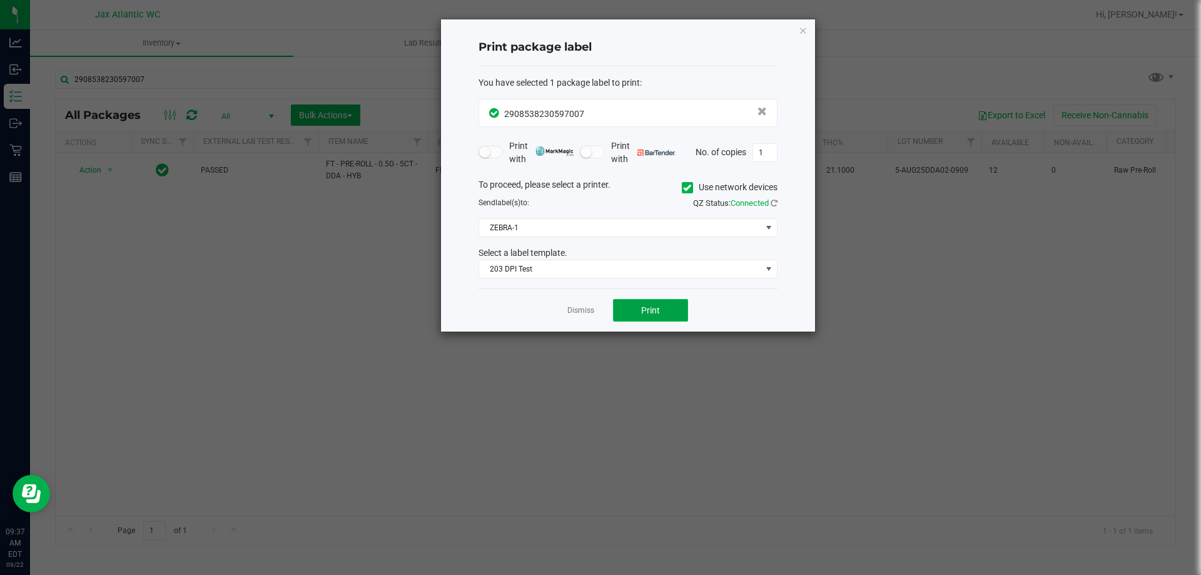
click at [642, 311] on span "Print" at bounding box center [650, 310] width 19 height 10
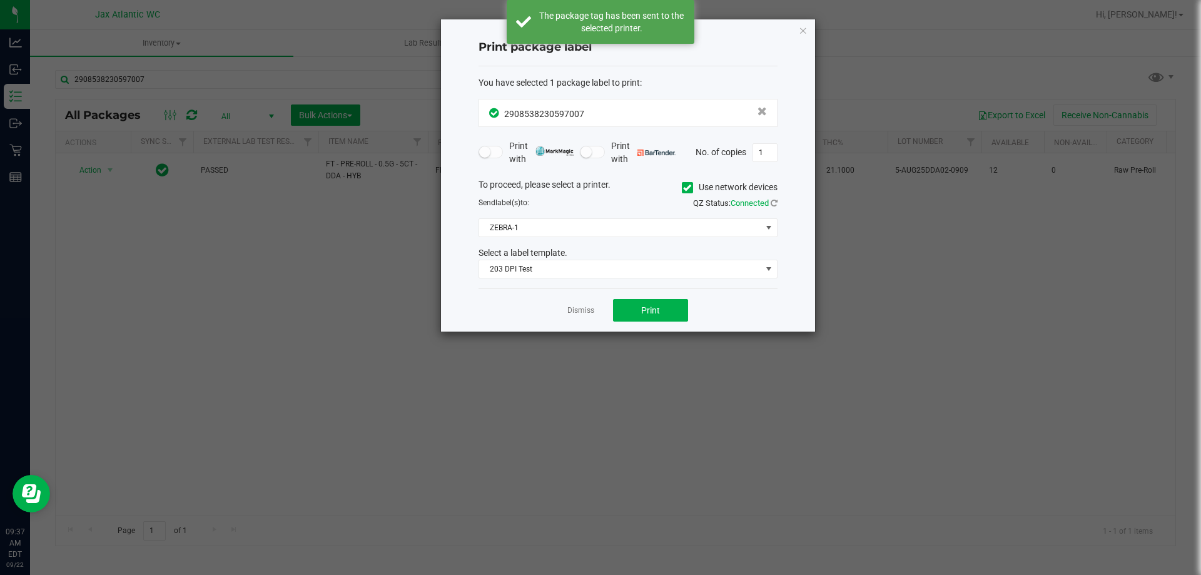
click at [571, 312] on link "Dismiss" at bounding box center [581, 310] width 27 height 11
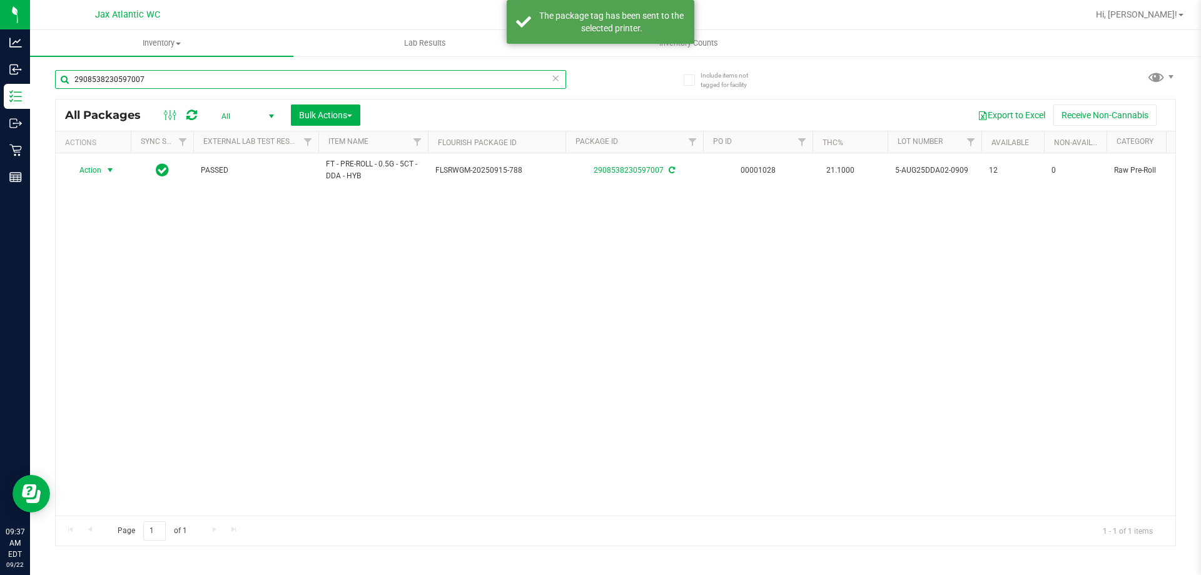
click at [236, 78] on input "2908538230597007" at bounding box center [310, 79] width 511 height 19
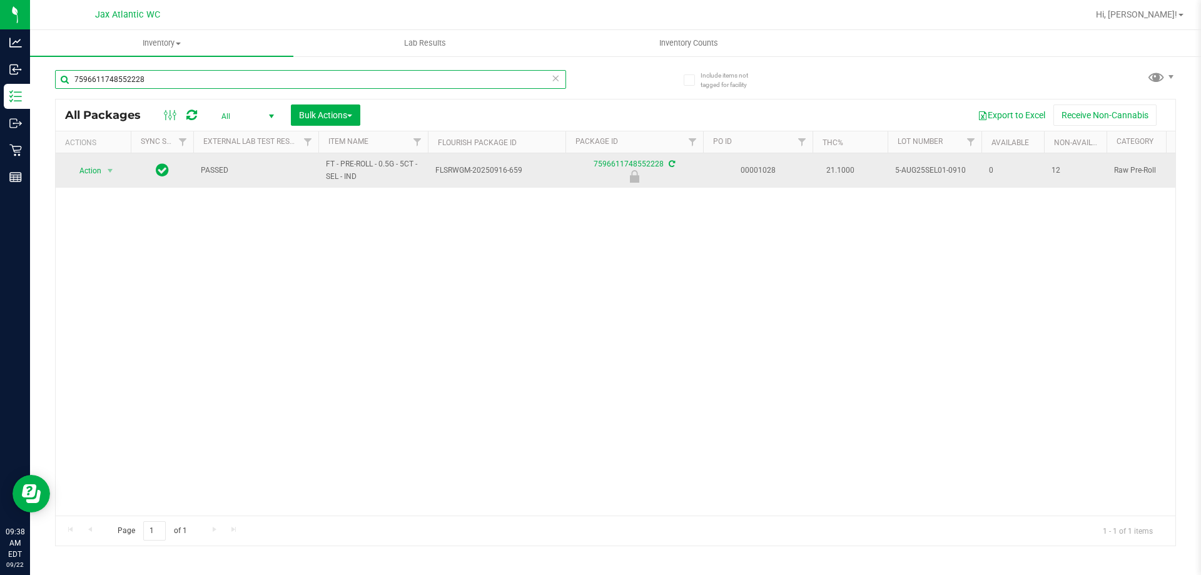
type input "7596611748552228"
click at [91, 170] on span "Action" at bounding box center [85, 171] width 34 height 18
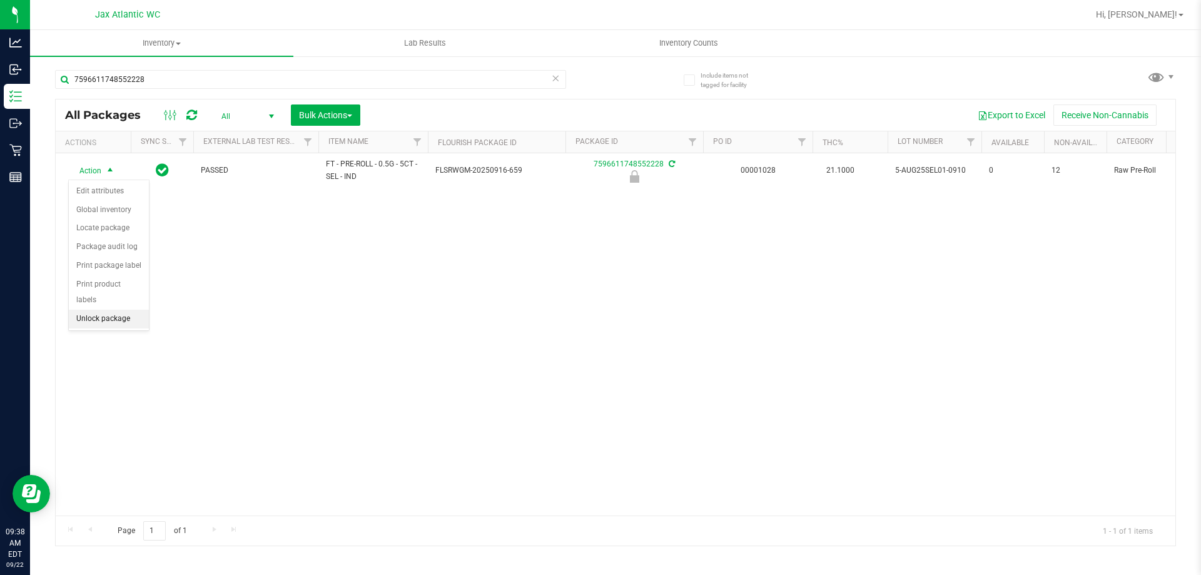
click at [130, 310] on li "Unlock package" at bounding box center [109, 319] width 80 height 19
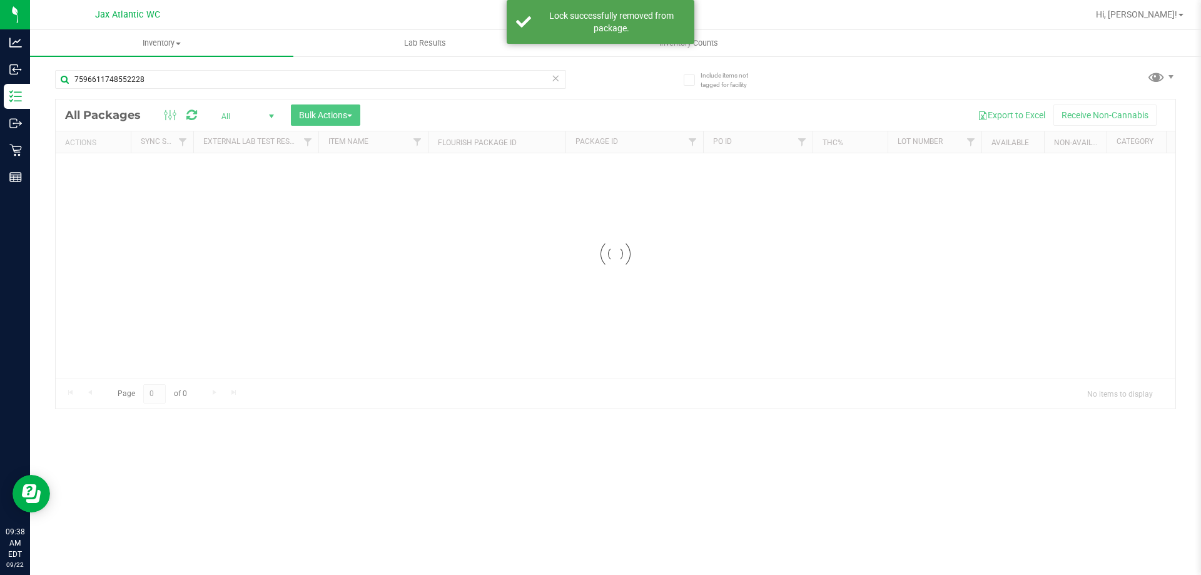
click at [103, 187] on div at bounding box center [616, 253] width 1120 height 309
click at [100, 176] on div at bounding box center [616, 253] width 1120 height 309
click at [108, 184] on div at bounding box center [616, 322] width 1120 height 446
click at [106, 165] on div at bounding box center [616, 322] width 1120 height 446
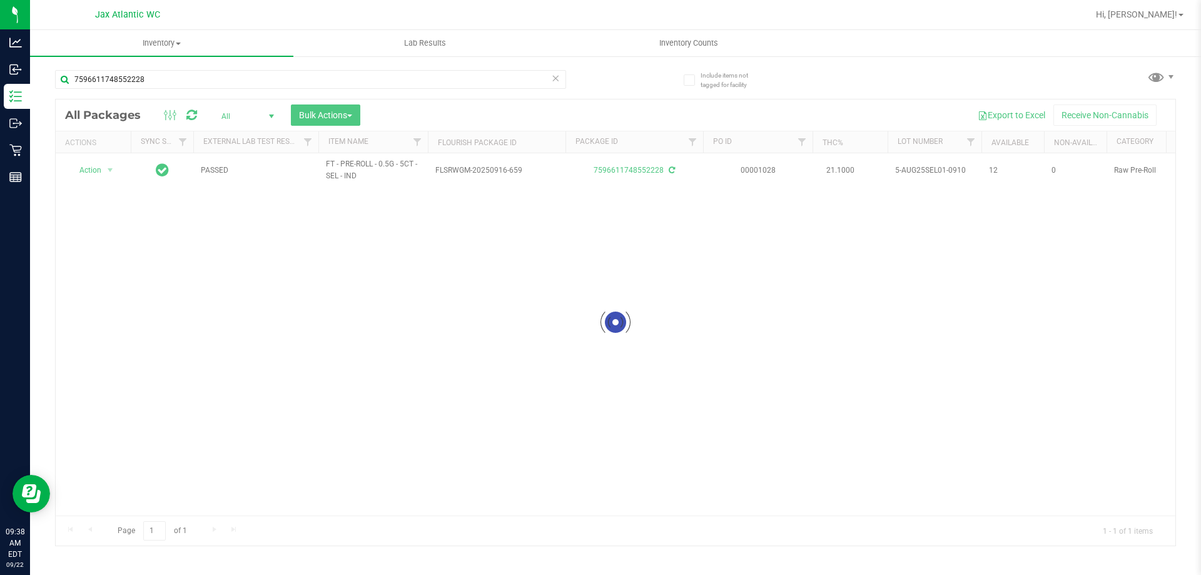
click at [106, 176] on div at bounding box center [616, 322] width 1120 height 446
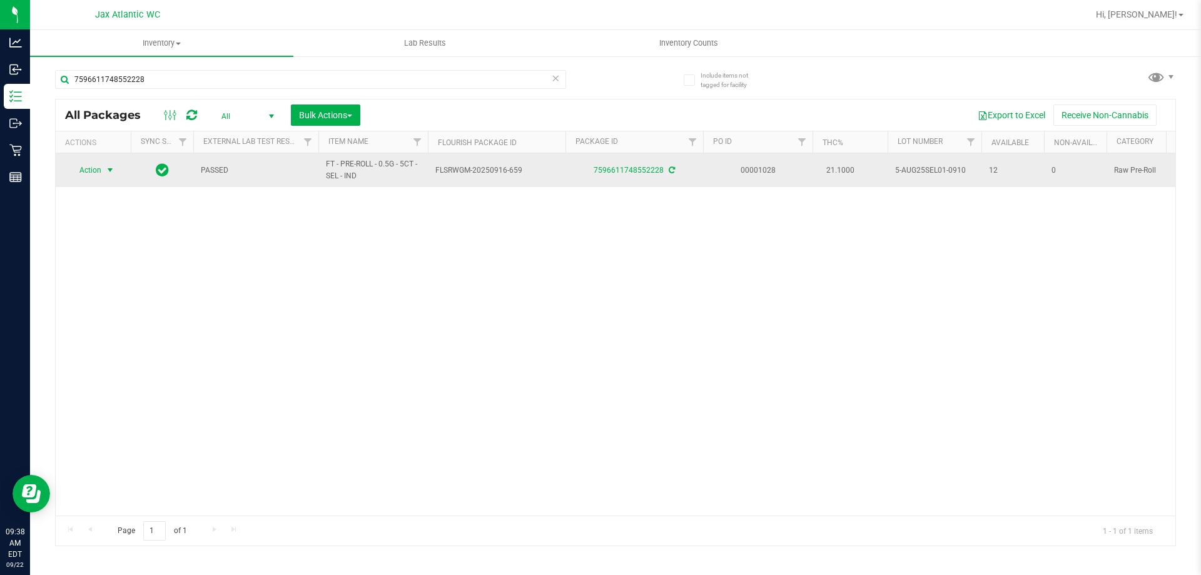
click at [109, 170] on span "select" at bounding box center [110, 170] width 10 height 10
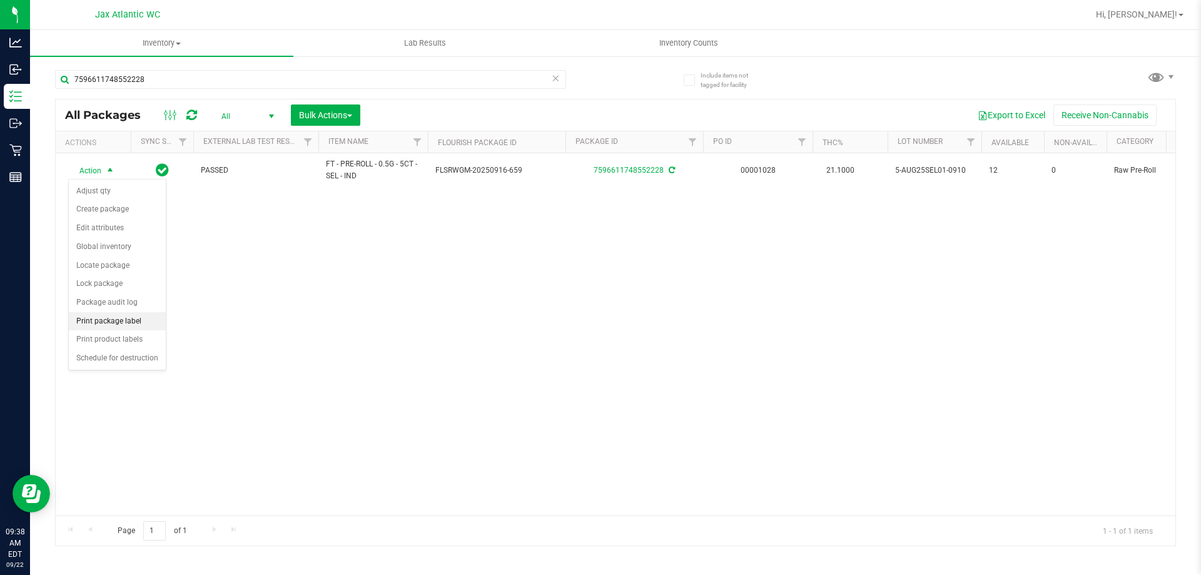
click at [98, 322] on li "Print package label" at bounding box center [117, 321] width 97 height 19
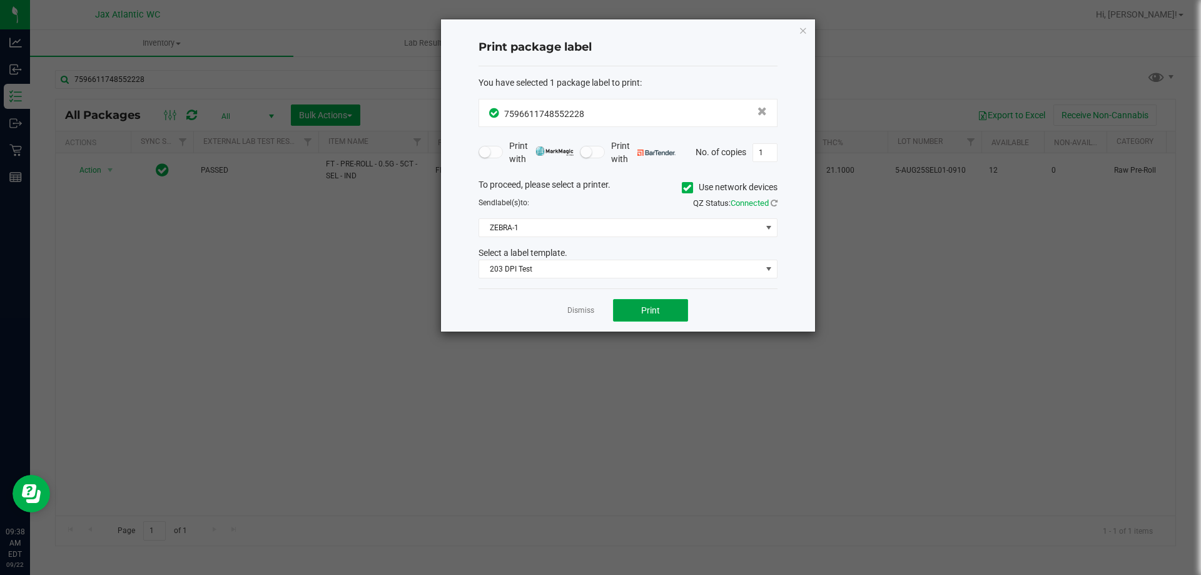
click at [647, 307] on span "Print" at bounding box center [650, 310] width 19 height 10
click at [566, 312] on div "Dismiss Print" at bounding box center [628, 309] width 299 height 43
drag, startPoint x: 583, startPoint y: 312, endPoint x: 533, endPoint y: 280, distance: 59.2
click at [583, 312] on link "Dismiss" at bounding box center [581, 310] width 27 height 11
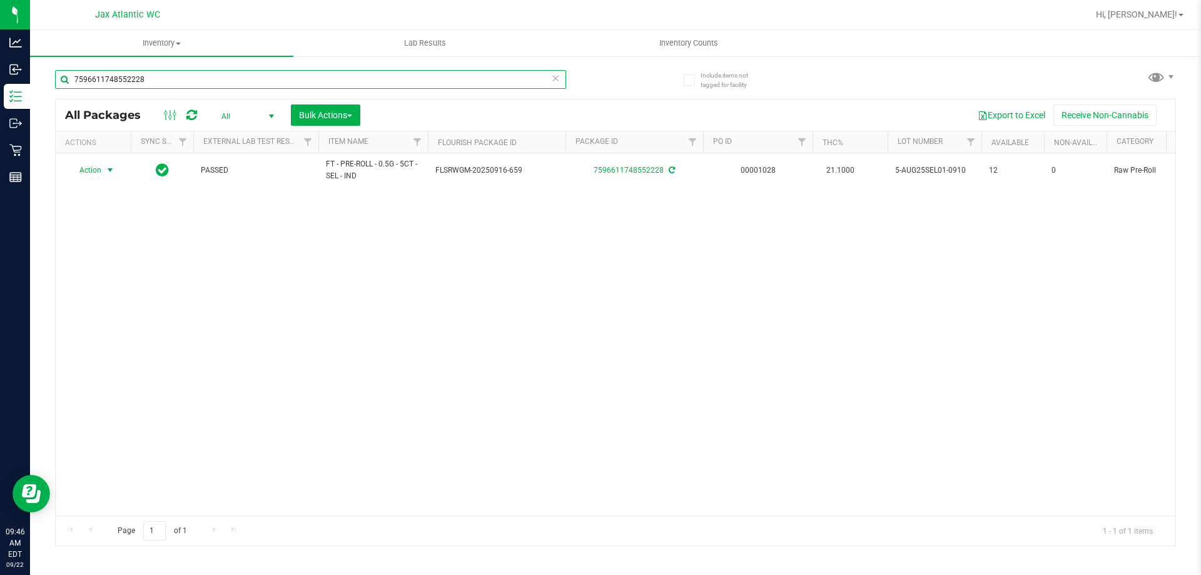
click at [276, 86] on input "7596611748552228" at bounding box center [310, 79] width 511 height 19
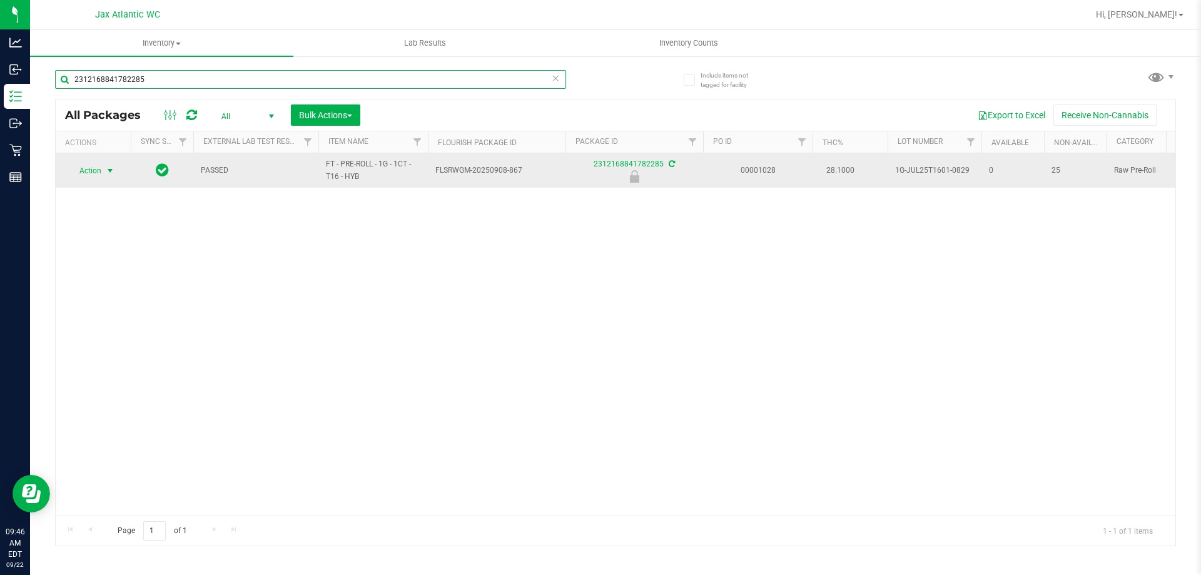
type input "2312168841782285"
click at [95, 179] on span "Action" at bounding box center [85, 171] width 34 height 18
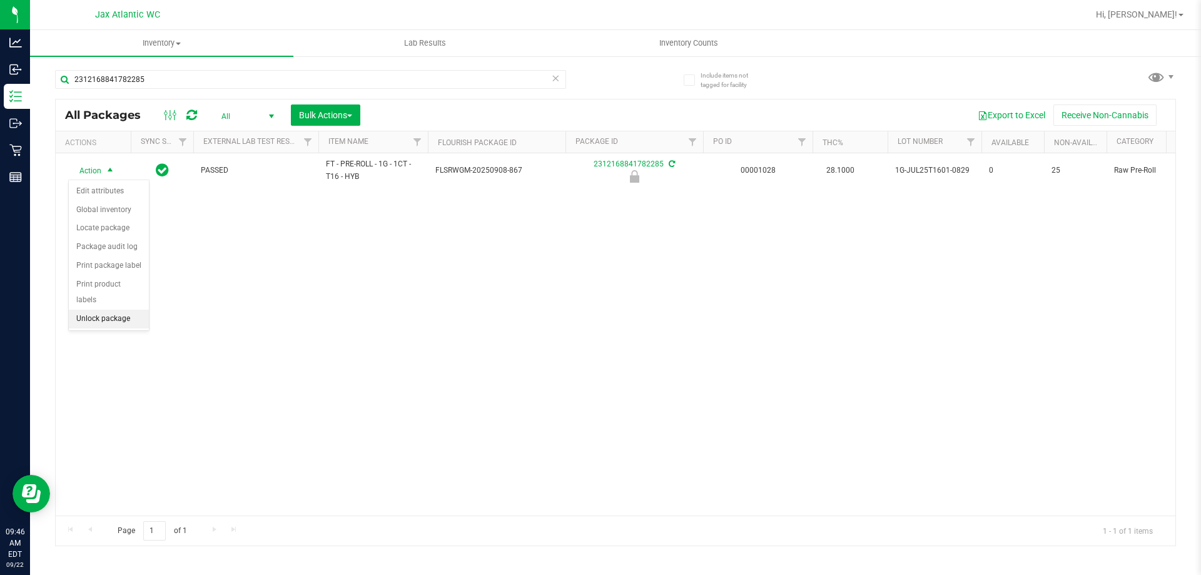
click at [111, 310] on li "Unlock package" at bounding box center [109, 319] width 80 height 19
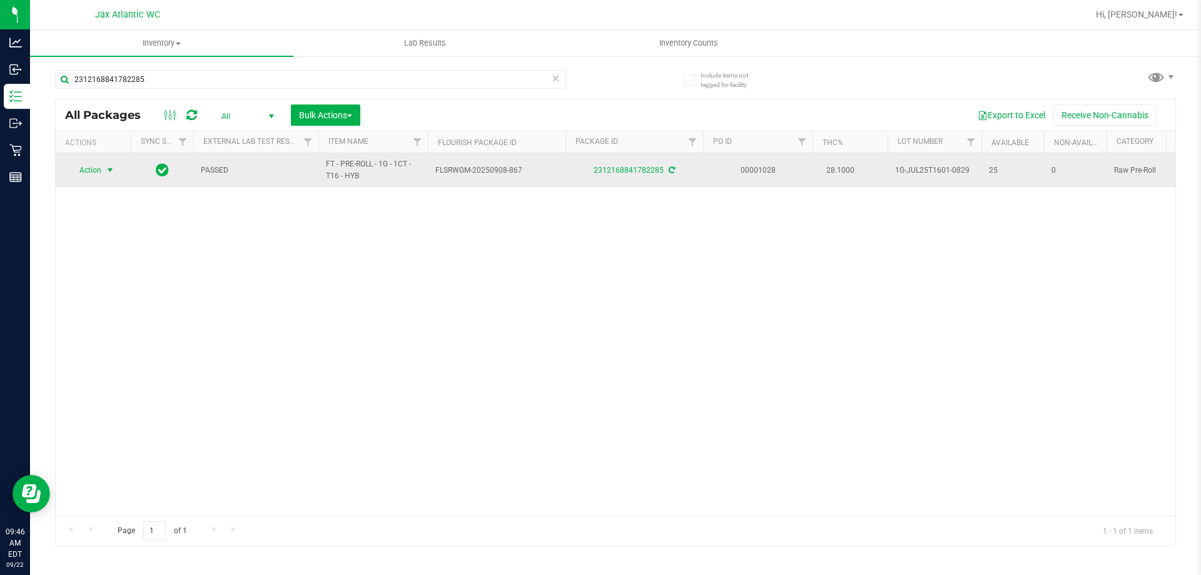
click at [111, 170] on span "select" at bounding box center [110, 170] width 10 height 10
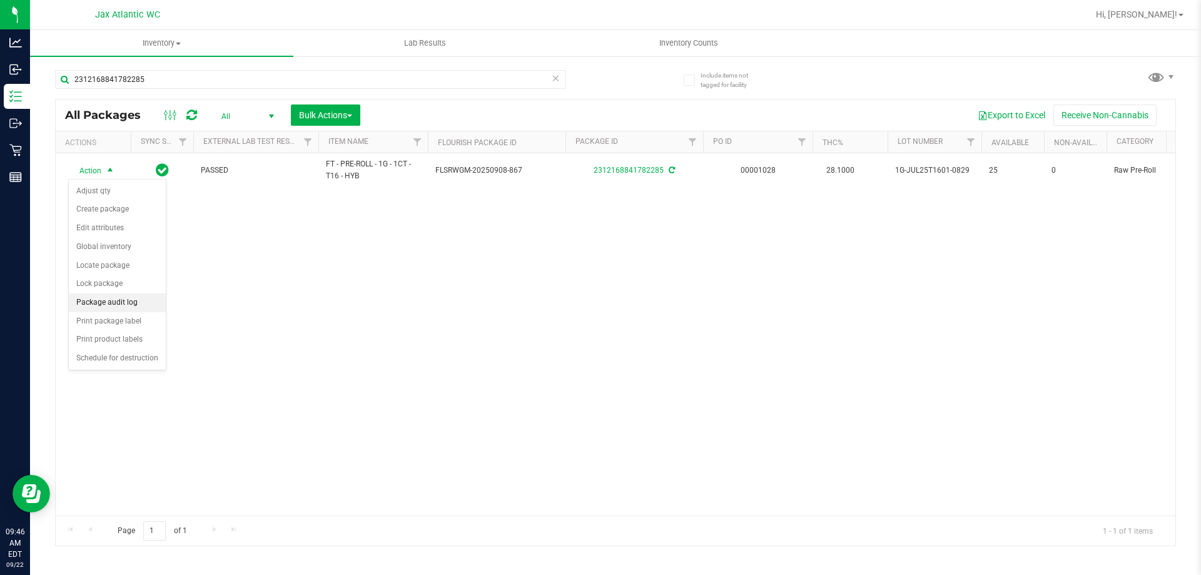
click at [117, 303] on li "Package audit log" at bounding box center [117, 302] width 97 height 19
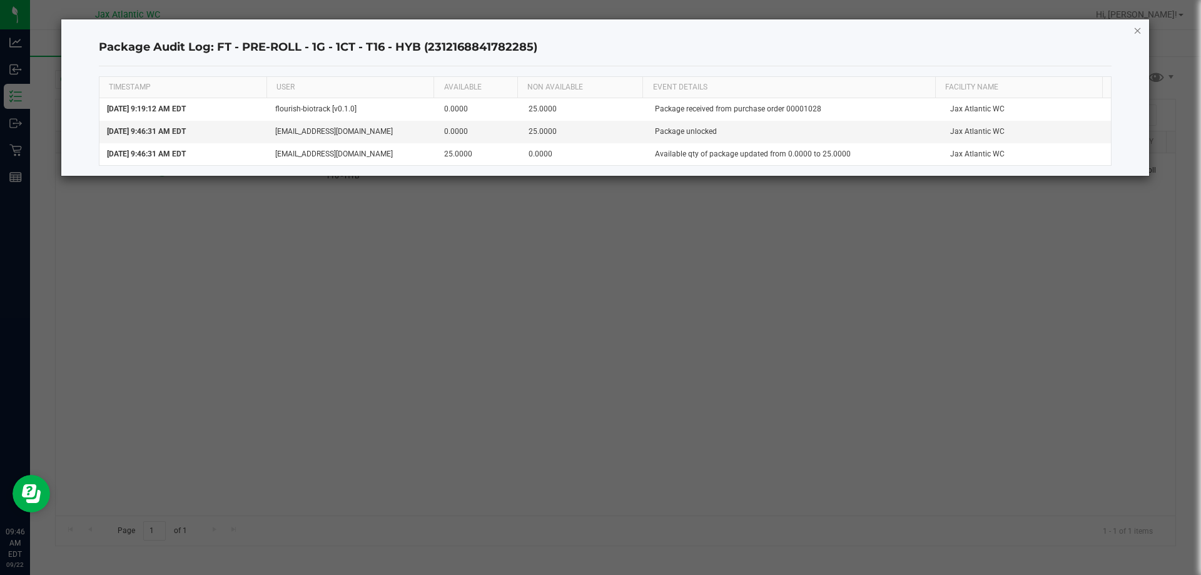
click at [1136, 24] on icon "button" at bounding box center [1138, 30] width 9 height 15
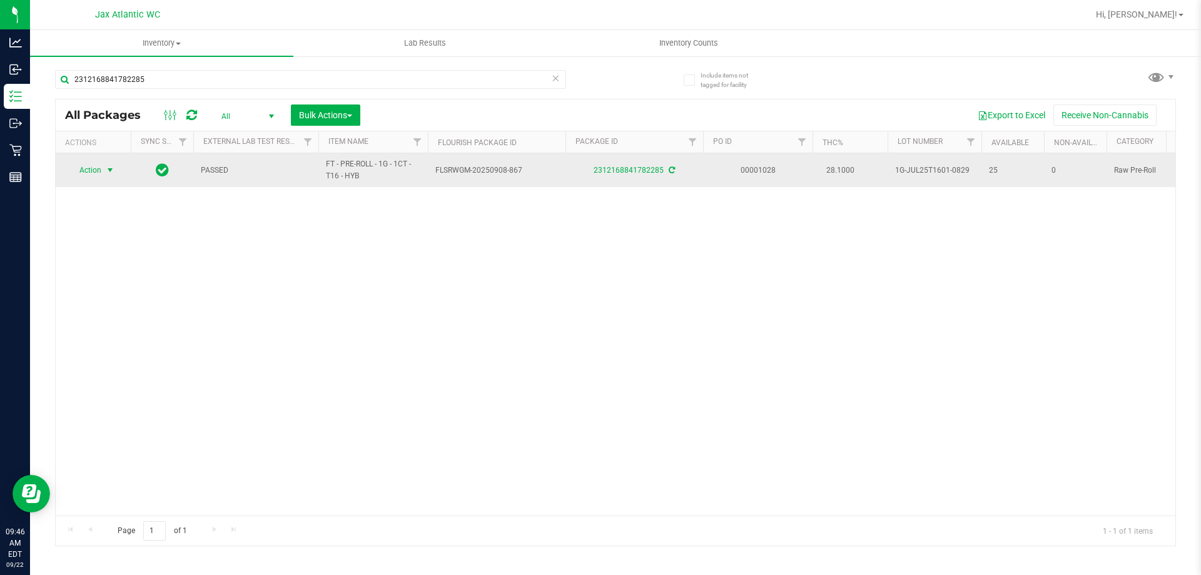
click at [115, 173] on span "select" at bounding box center [110, 170] width 10 height 10
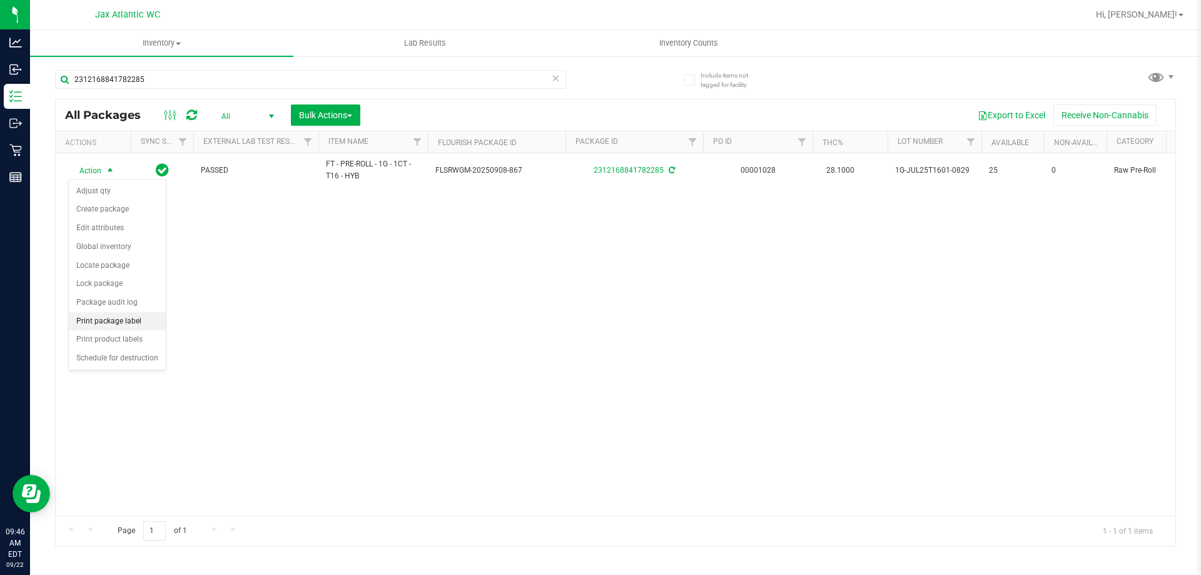
click at [121, 318] on li "Print package label" at bounding box center [117, 321] width 97 height 19
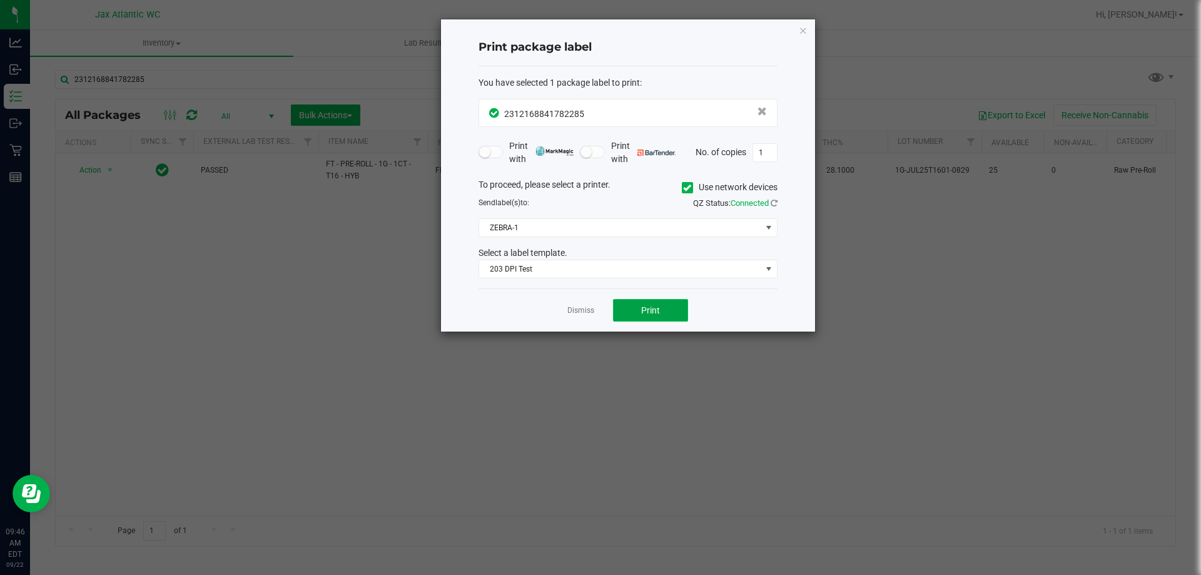
click at [665, 313] on button "Print" at bounding box center [650, 310] width 75 height 23
click at [570, 315] on link "Dismiss" at bounding box center [581, 310] width 27 height 11
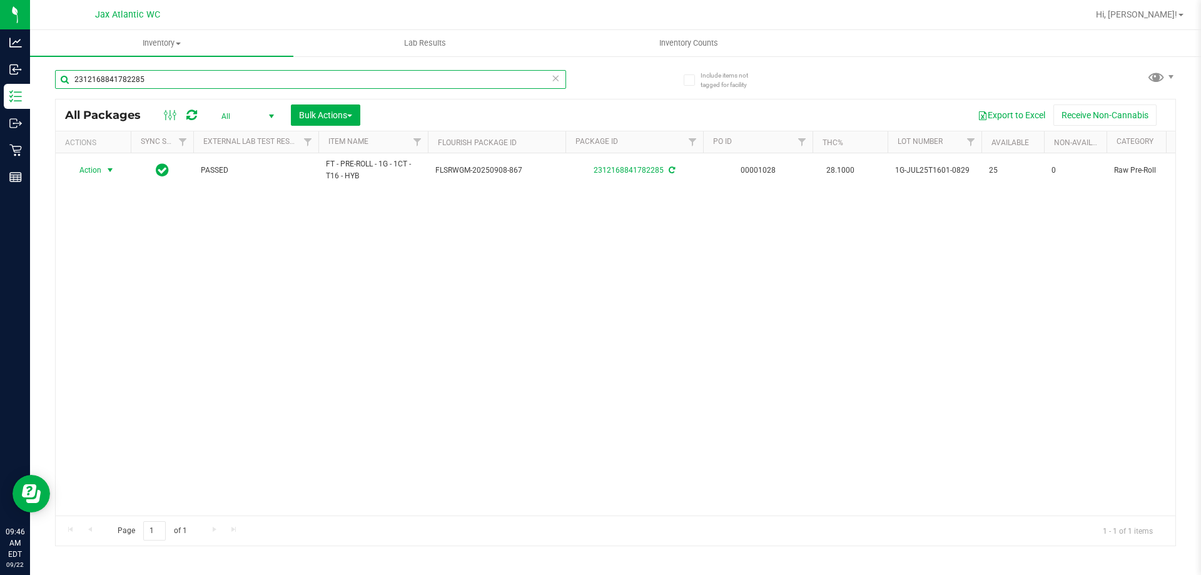
click at [370, 71] on input "2312168841782285" at bounding box center [310, 79] width 511 height 19
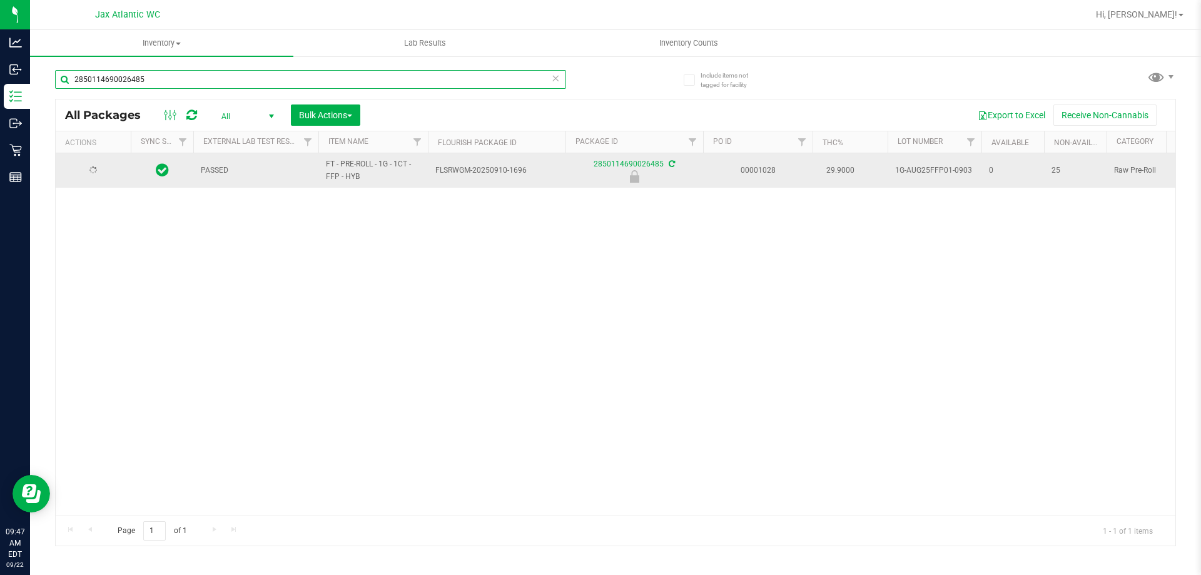
type input "2850114690026485"
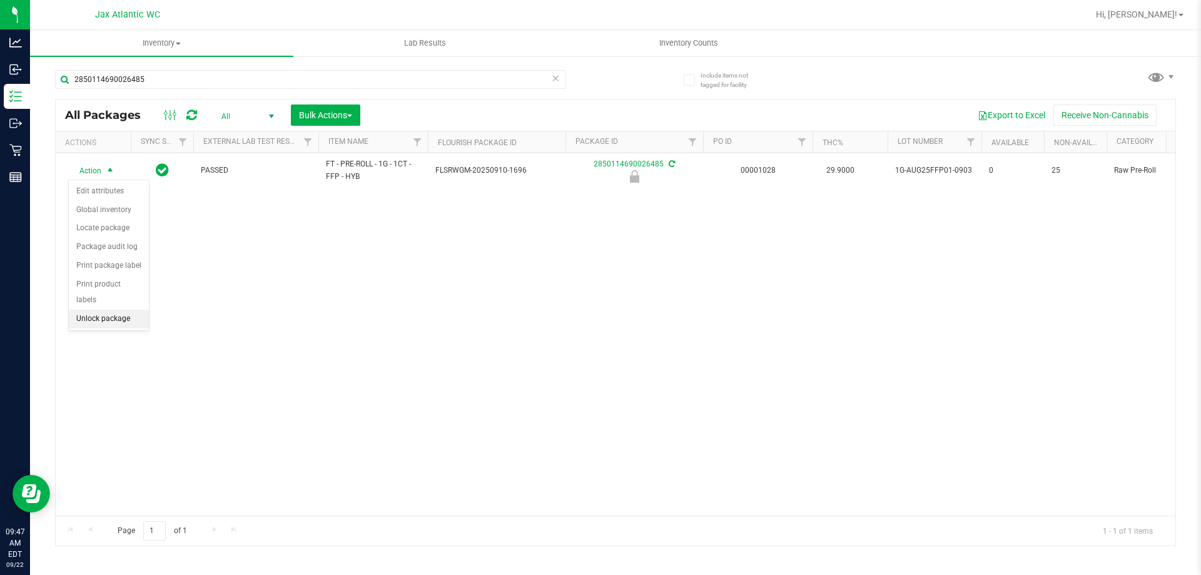
click at [127, 310] on li "Unlock package" at bounding box center [109, 319] width 80 height 19
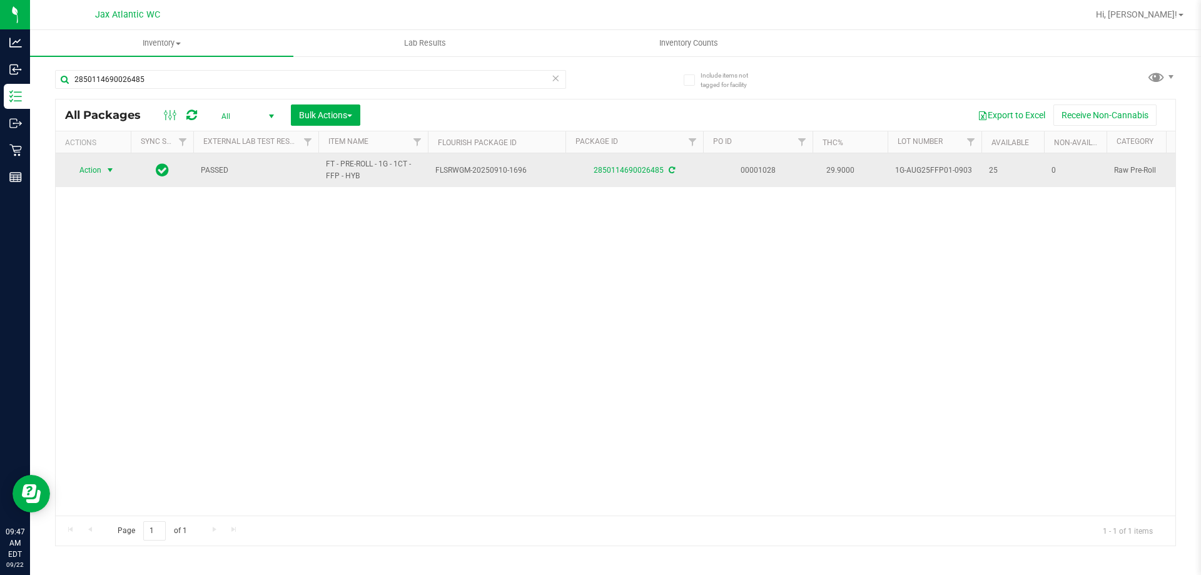
click at [81, 167] on span "Action" at bounding box center [85, 170] width 34 height 18
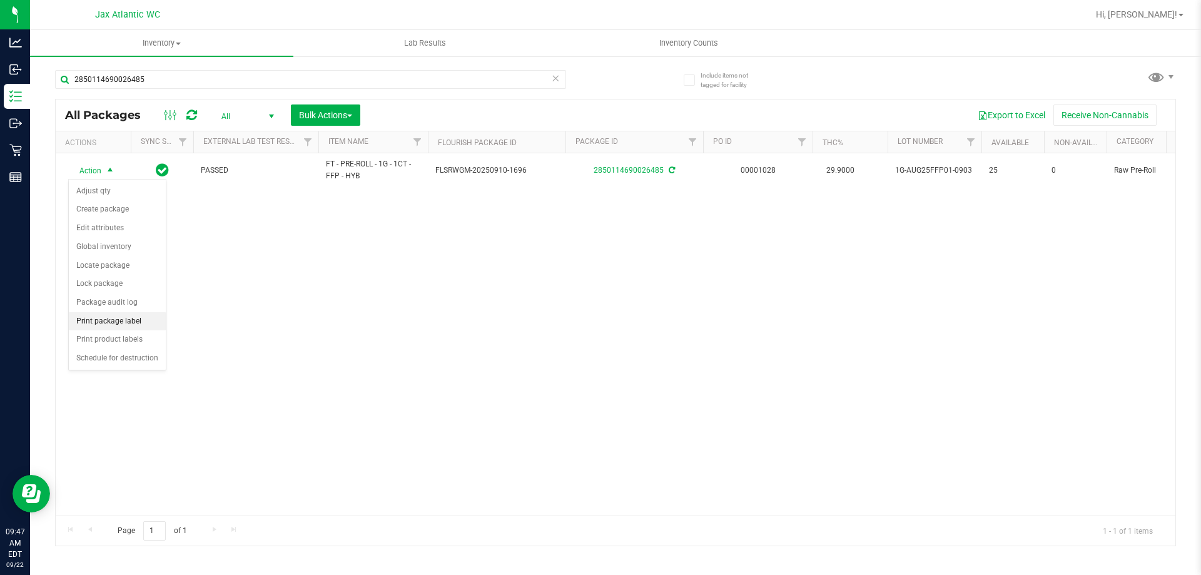
click at [140, 314] on li "Print package label" at bounding box center [117, 321] width 97 height 19
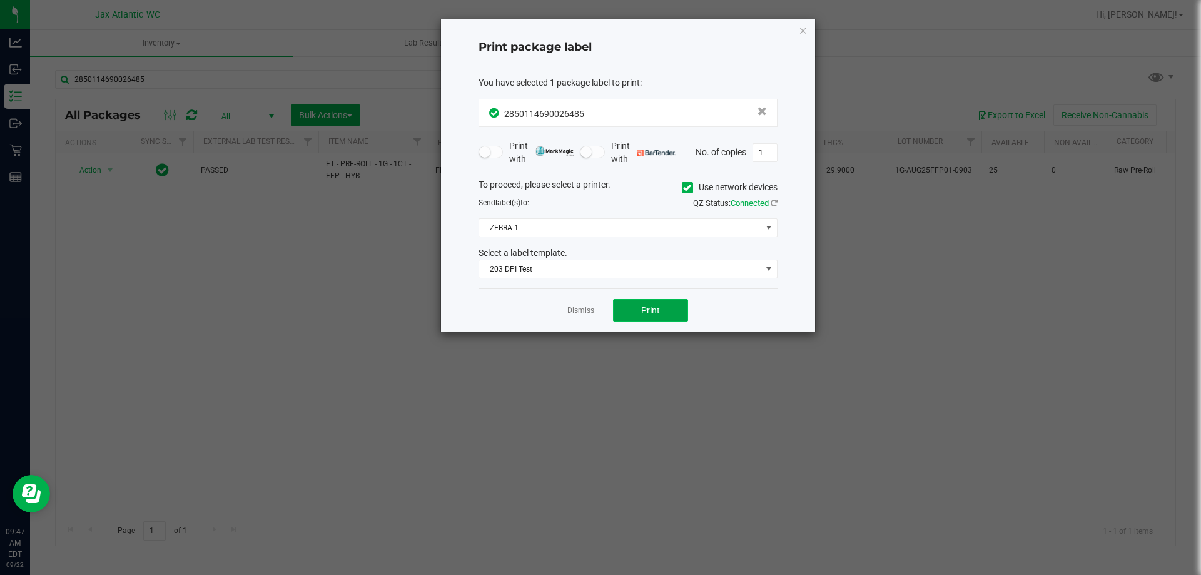
click at [624, 303] on button "Print" at bounding box center [650, 310] width 75 height 23
click at [580, 312] on link "Dismiss" at bounding box center [581, 310] width 27 height 11
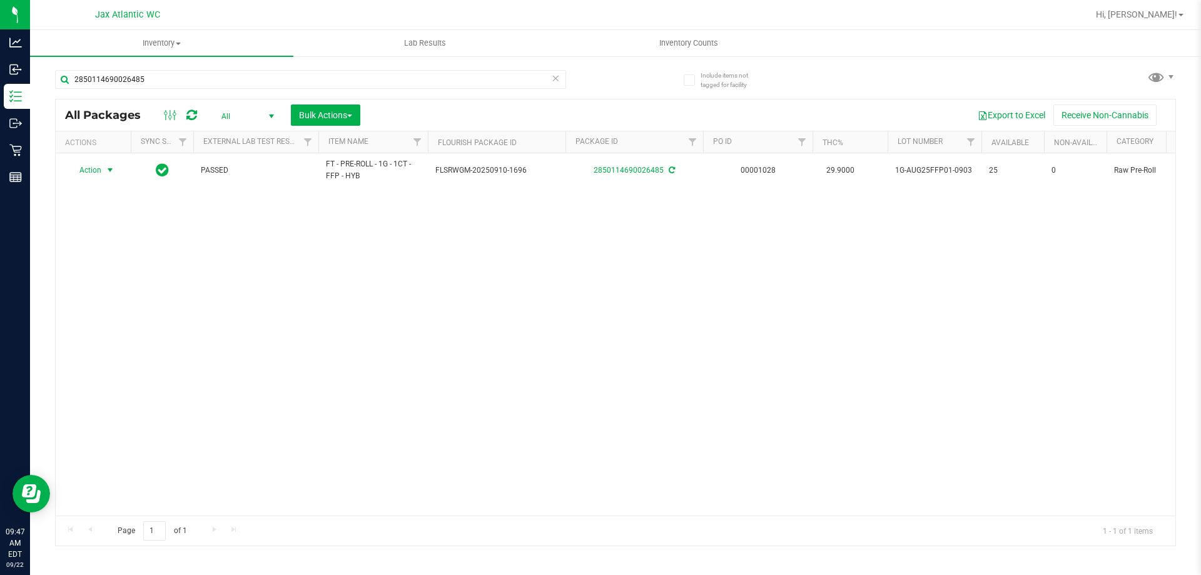
click at [330, 92] on div "2850114690026485" at bounding box center [310, 84] width 511 height 29
click at [336, 84] on input "2850114690026485" at bounding box center [310, 79] width 511 height 19
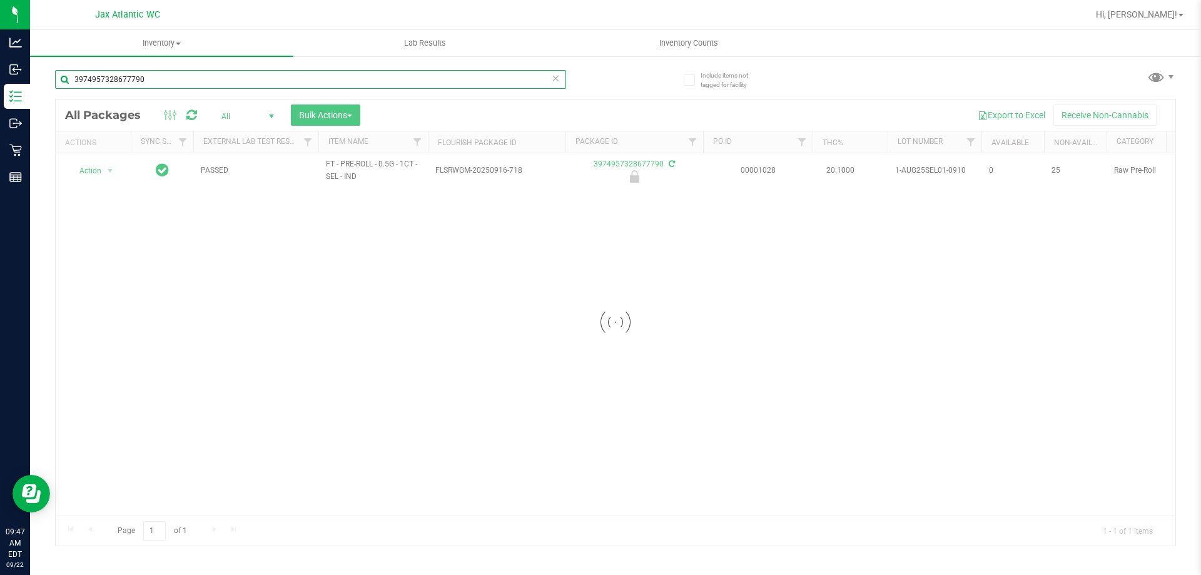
type input "3974957328677790"
click at [104, 173] on div at bounding box center [616, 322] width 1120 height 446
click at [89, 168] on div at bounding box center [616, 322] width 1120 height 446
click at [109, 175] on div at bounding box center [616, 322] width 1120 height 446
click at [104, 174] on div at bounding box center [616, 322] width 1120 height 446
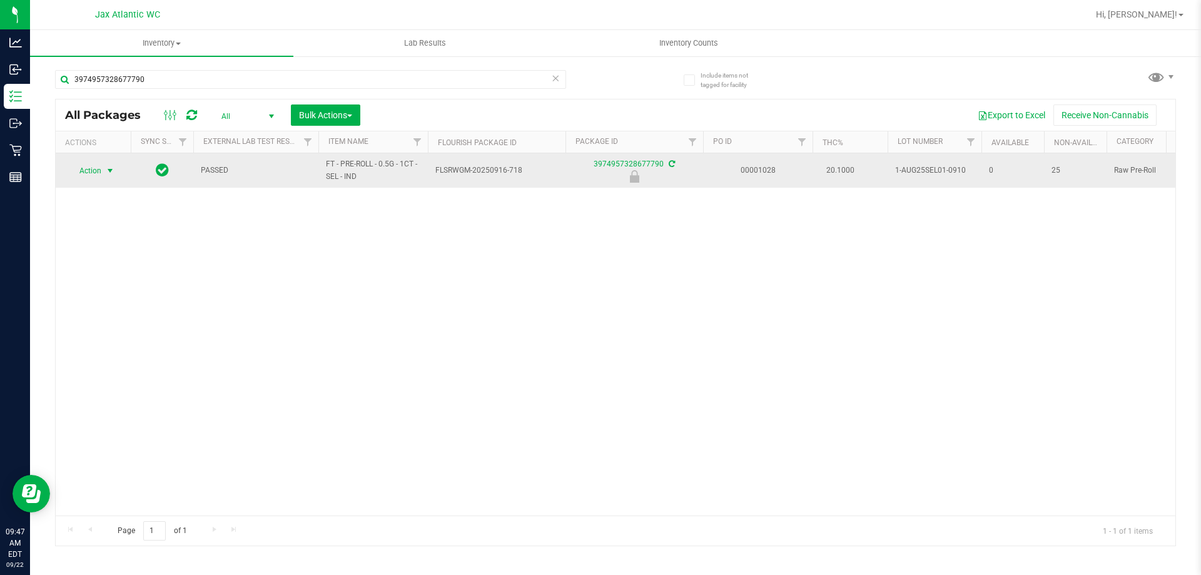
click at [104, 173] on span "select" at bounding box center [111, 171] width 16 height 18
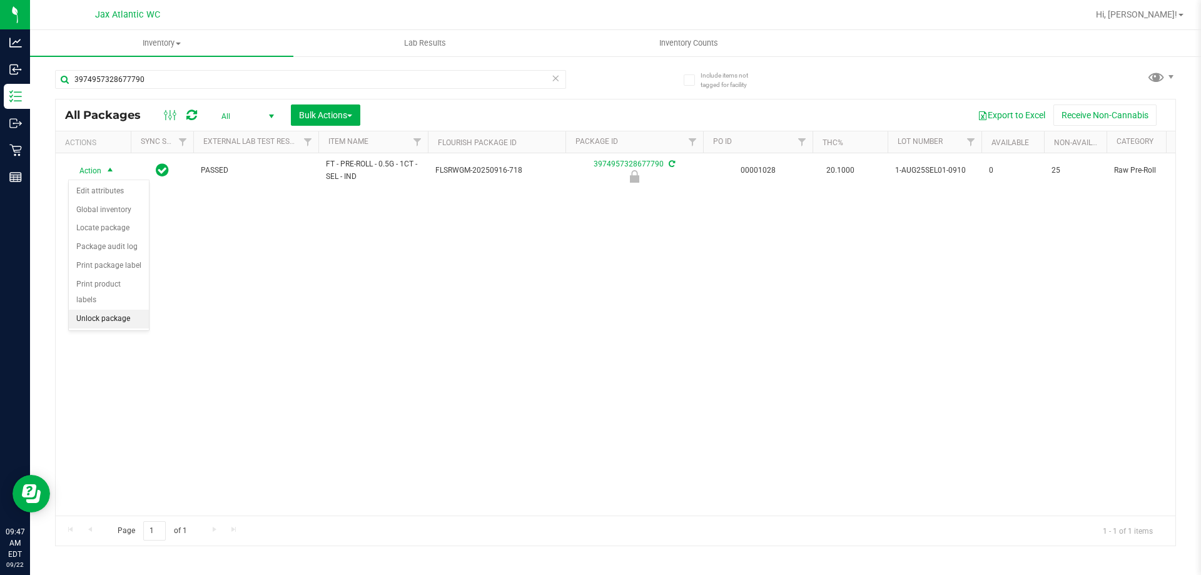
click at [129, 310] on li "Unlock package" at bounding box center [109, 319] width 80 height 19
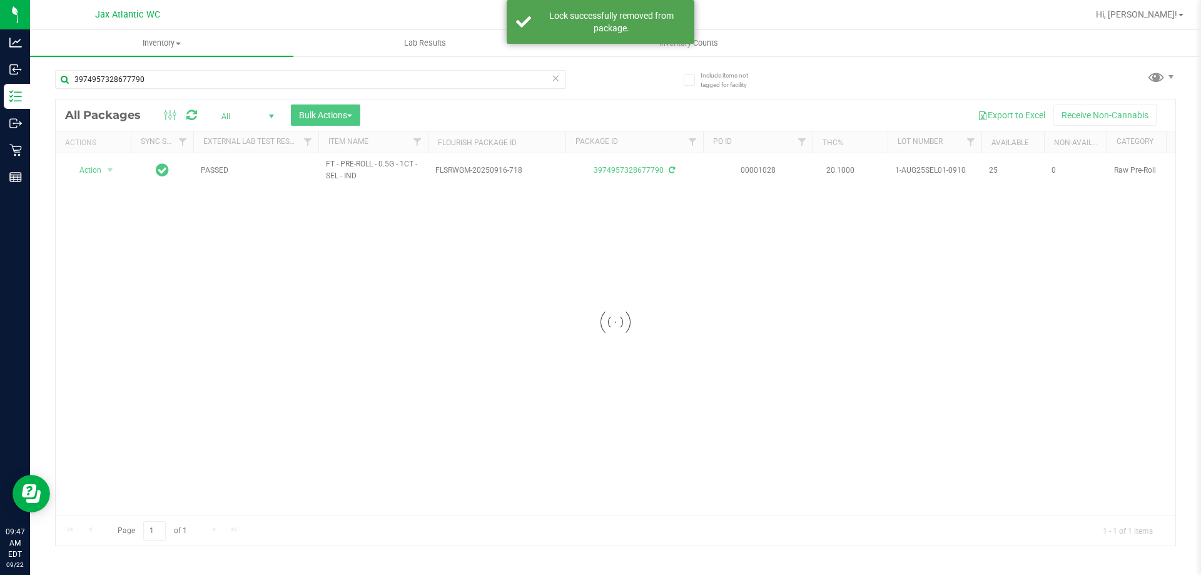
click at [93, 171] on div at bounding box center [616, 322] width 1120 height 446
click at [111, 173] on div at bounding box center [616, 322] width 1120 height 446
click at [106, 168] on div at bounding box center [616, 322] width 1120 height 446
click at [102, 176] on div at bounding box center [616, 322] width 1120 height 446
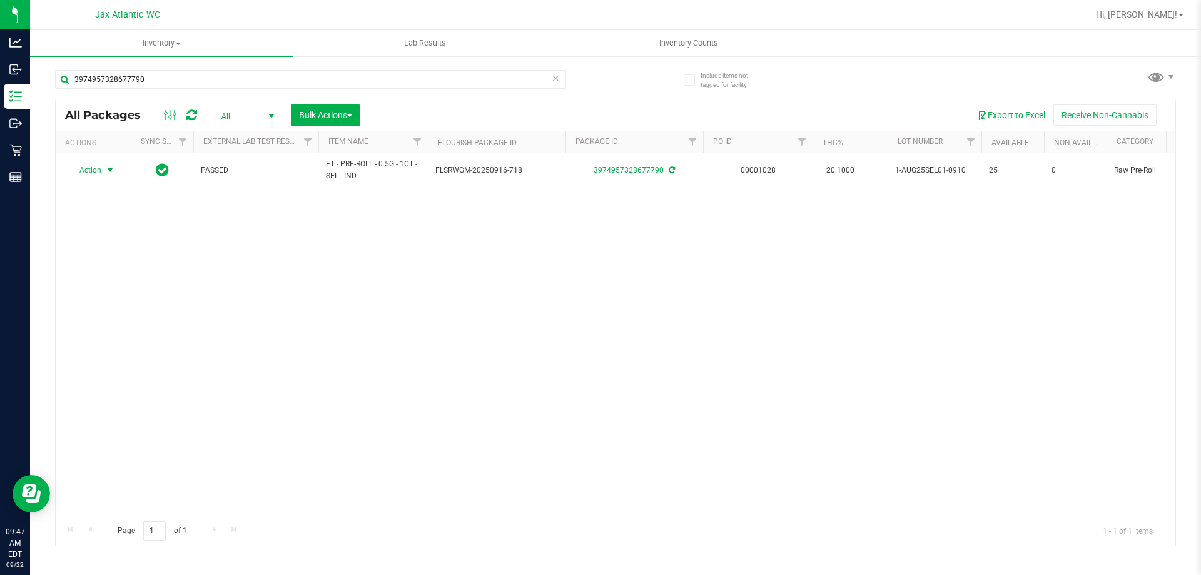
click at [103, 176] on span "select" at bounding box center [111, 170] width 16 height 18
click at [142, 318] on li "Print package label" at bounding box center [117, 321] width 97 height 19
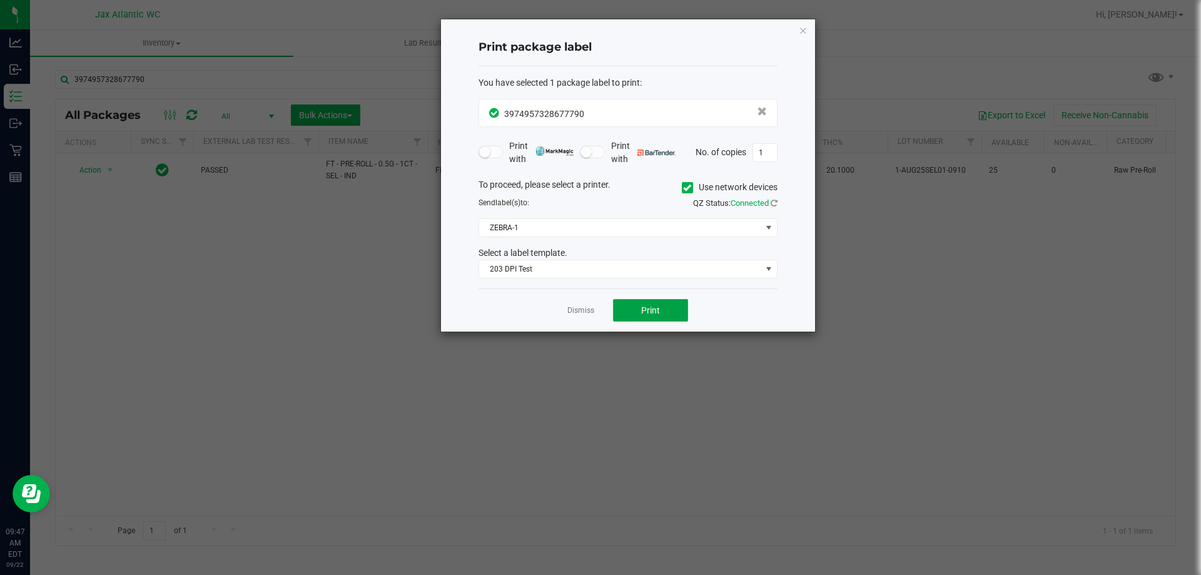
click at [670, 311] on button "Print" at bounding box center [650, 310] width 75 height 23
click at [591, 314] on link "Dismiss" at bounding box center [581, 310] width 27 height 11
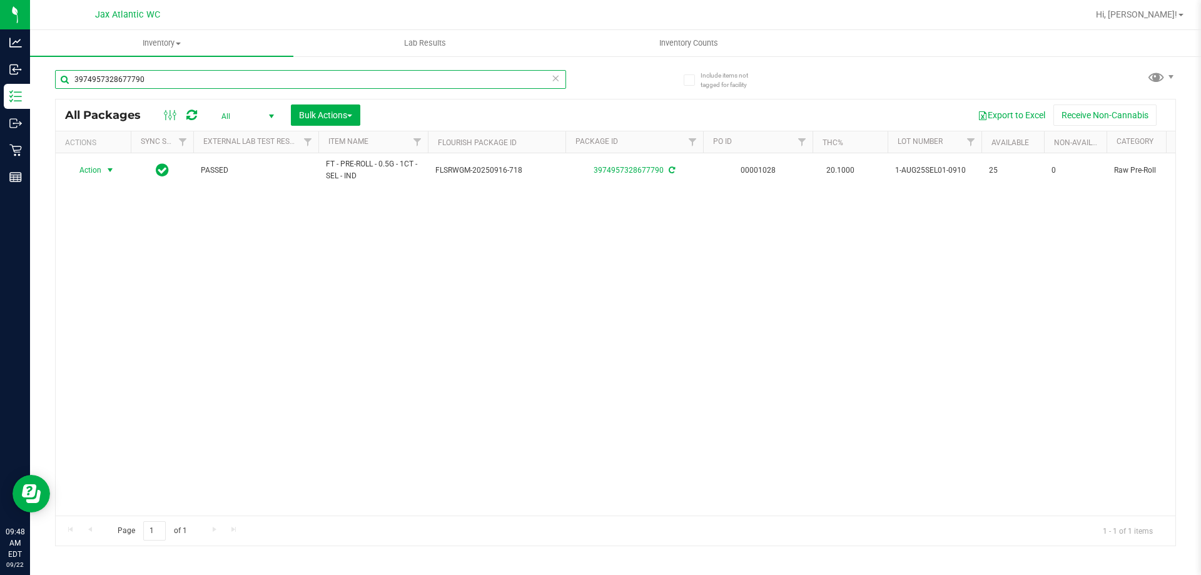
click at [314, 83] on input "3974957328677790" at bounding box center [310, 79] width 511 height 19
click at [315, 83] on input "3974957328677790" at bounding box center [310, 79] width 511 height 19
type input "2887647684659658"
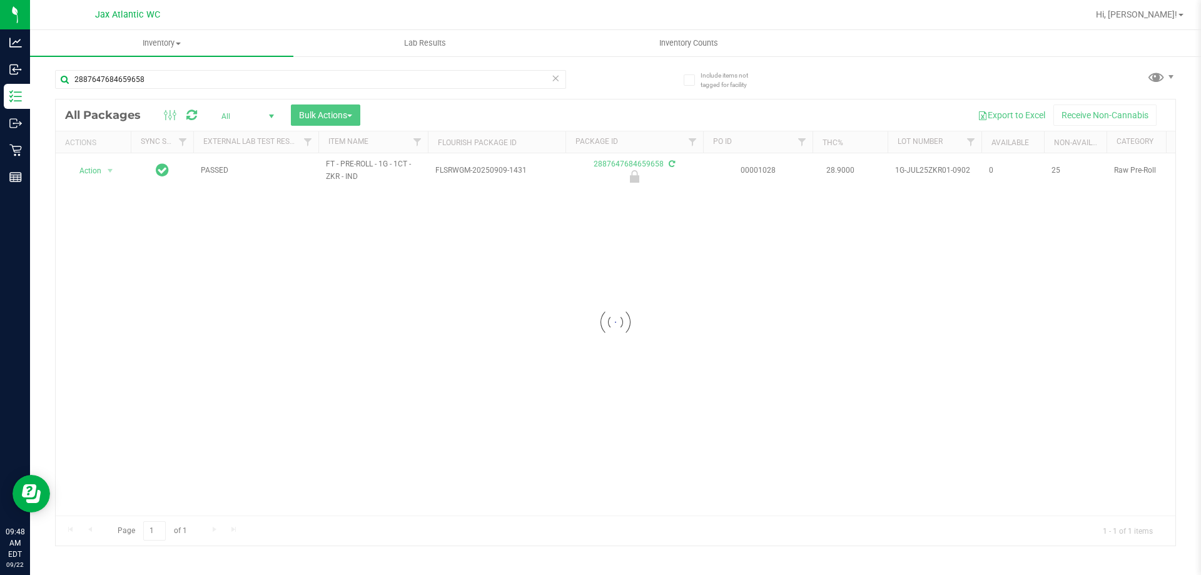
click at [107, 172] on div at bounding box center [616, 322] width 1120 height 446
click at [96, 177] on div at bounding box center [616, 322] width 1120 height 446
click at [101, 178] on div at bounding box center [616, 322] width 1120 height 446
click at [101, 170] on div at bounding box center [616, 322] width 1120 height 446
click at [99, 176] on div at bounding box center [616, 322] width 1120 height 446
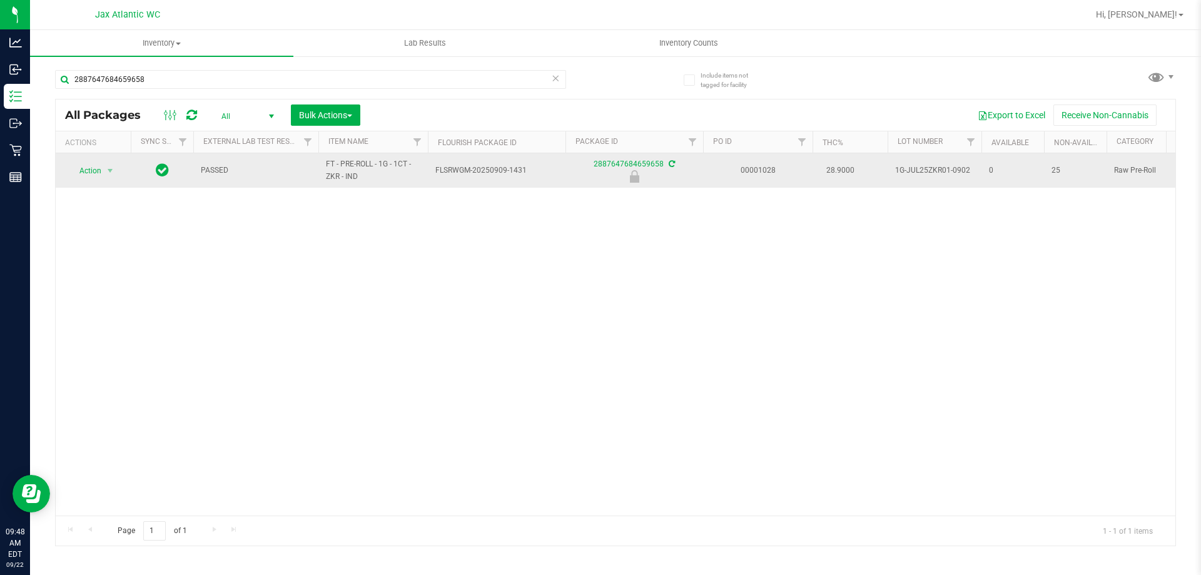
click at [103, 171] on span "select" at bounding box center [111, 171] width 16 height 18
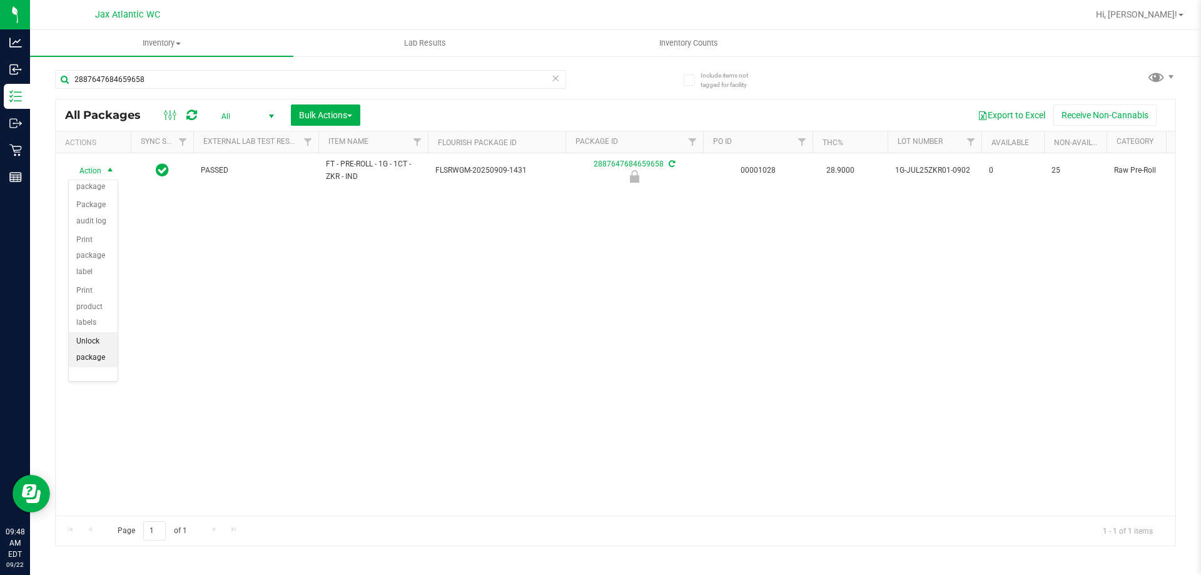
click at [88, 339] on li "Unlock package" at bounding box center [93, 349] width 49 height 34
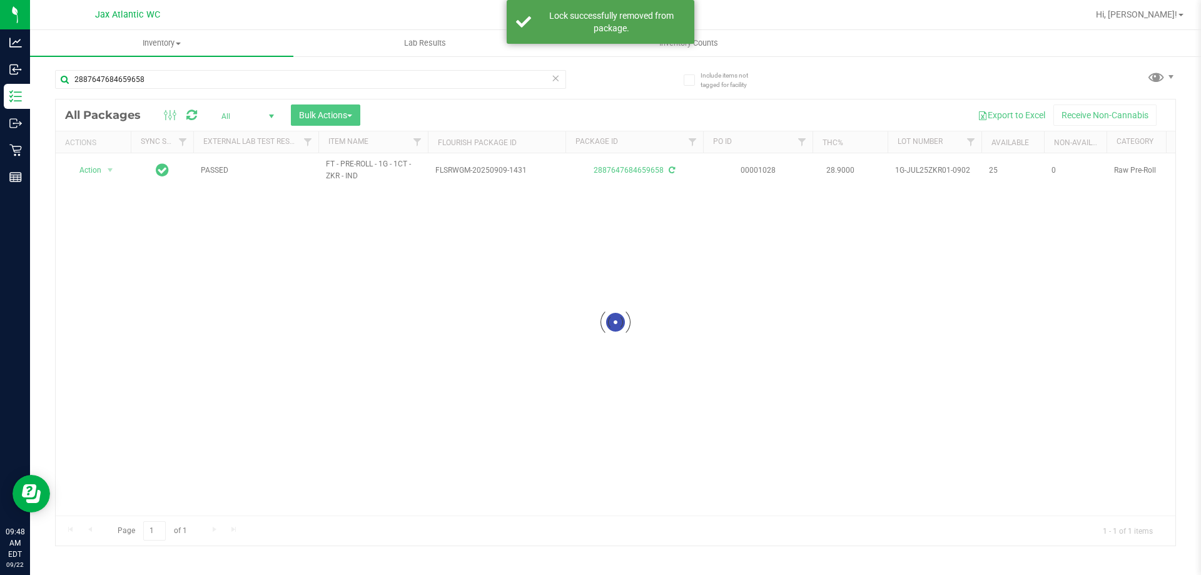
click at [102, 171] on div at bounding box center [616, 322] width 1120 height 446
click at [108, 173] on div at bounding box center [616, 322] width 1120 height 446
click at [100, 170] on div at bounding box center [616, 322] width 1120 height 446
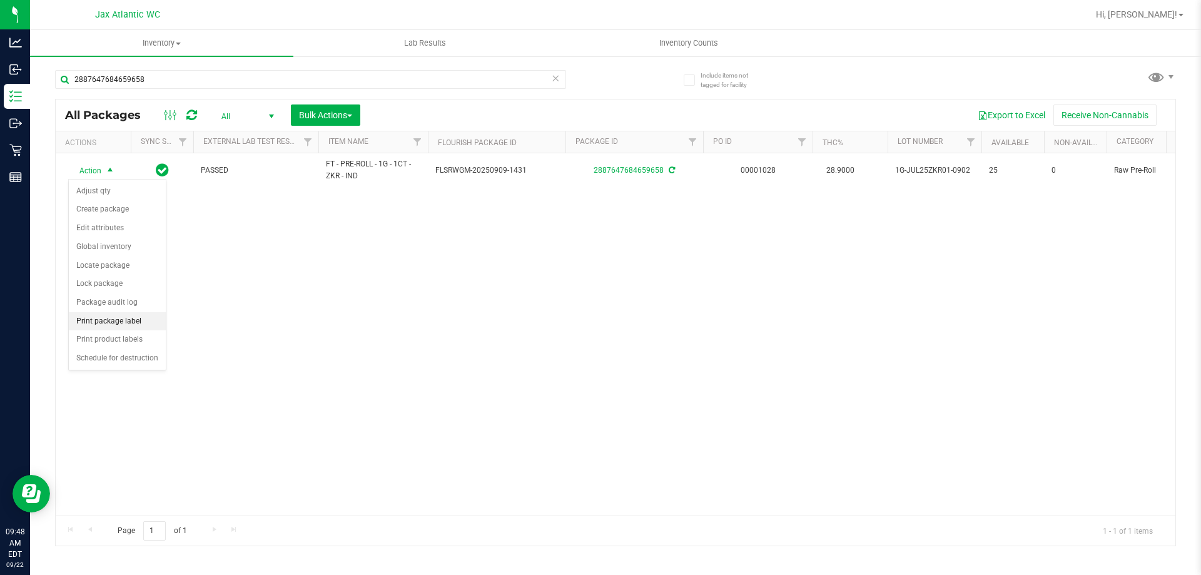
click at [126, 321] on li "Print package label" at bounding box center [117, 321] width 97 height 19
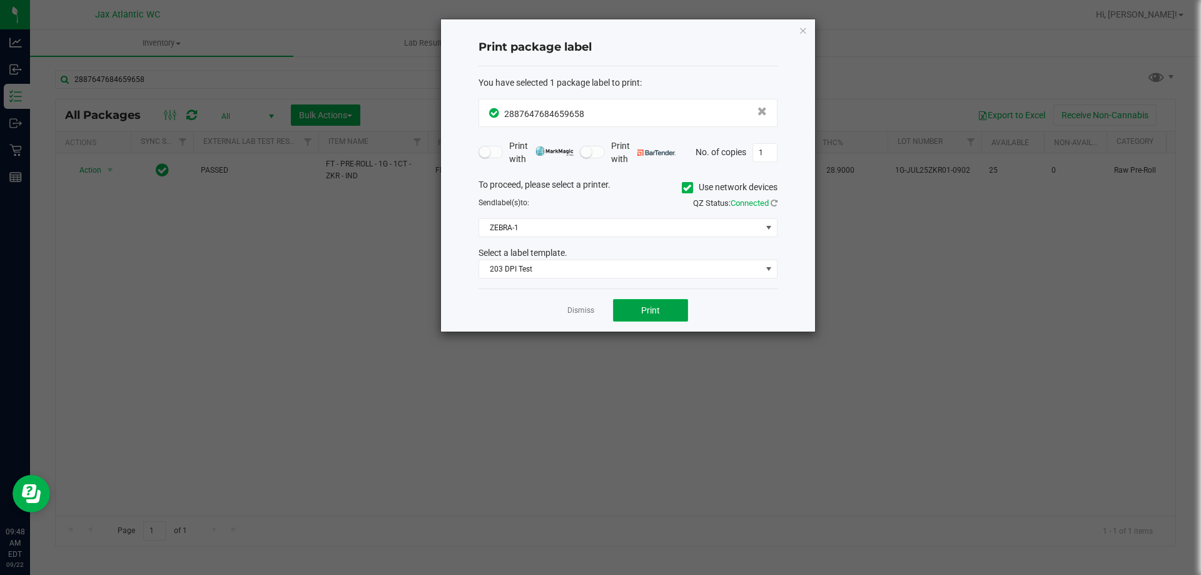
click at [633, 318] on button "Print" at bounding box center [650, 310] width 75 height 23
click at [597, 308] on div "Dismiss Print" at bounding box center [628, 309] width 299 height 43
click at [568, 313] on link "Dismiss" at bounding box center [581, 310] width 27 height 11
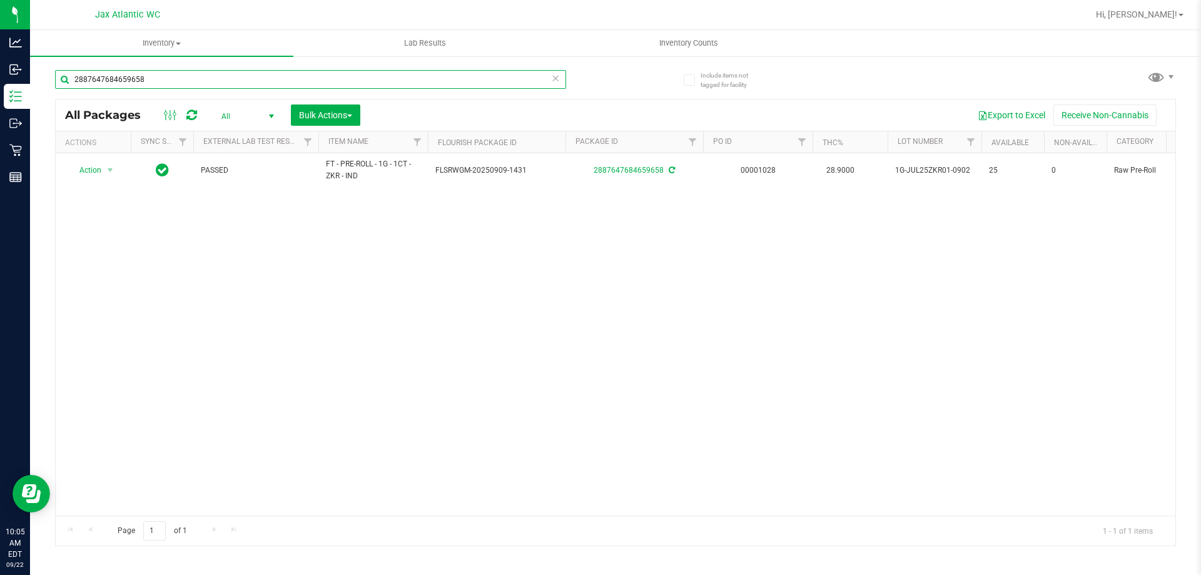
click at [284, 75] on input "2887647684659658" at bounding box center [310, 79] width 511 height 19
click at [285, 75] on input "2887647684659658" at bounding box center [310, 79] width 511 height 19
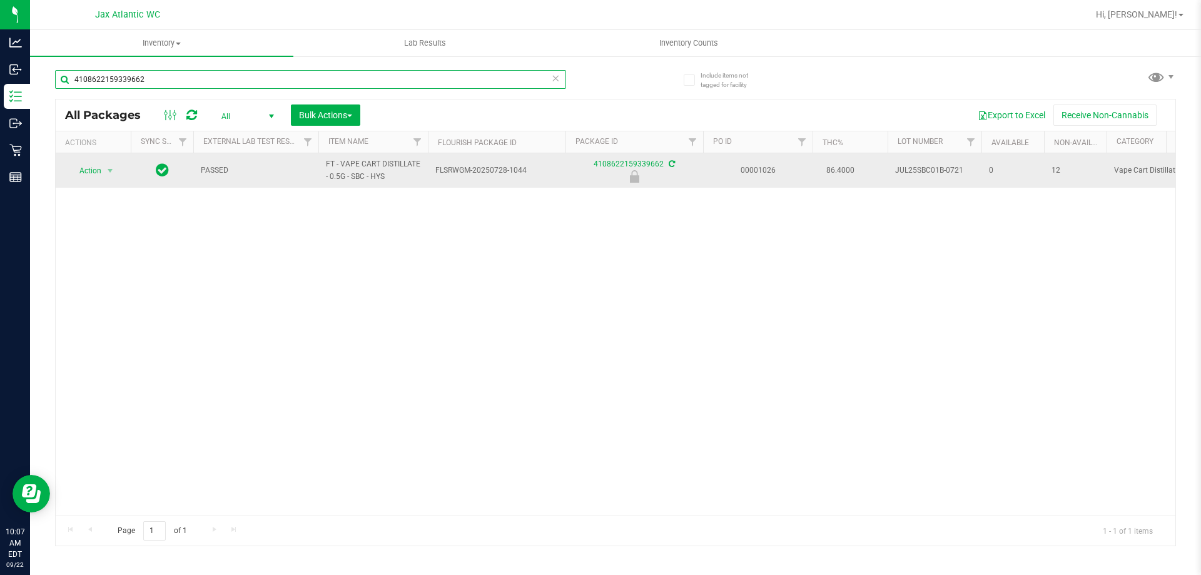
type input "4108622159339662"
click at [94, 168] on span "Action" at bounding box center [85, 171] width 34 height 18
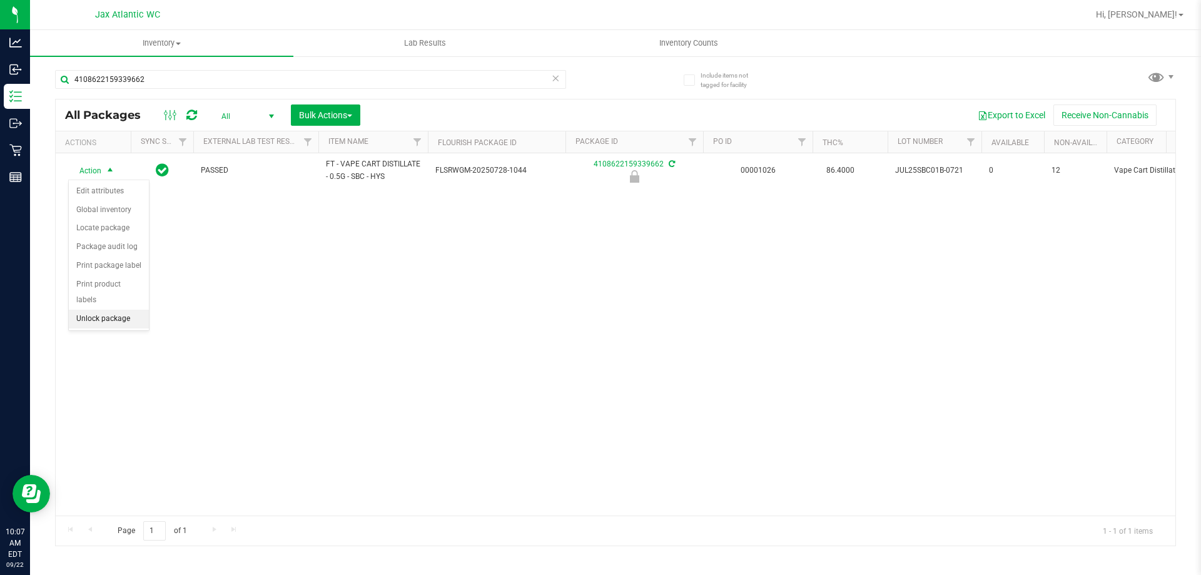
click at [125, 310] on li "Unlock package" at bounding box center [109, 319] width 80 height 19
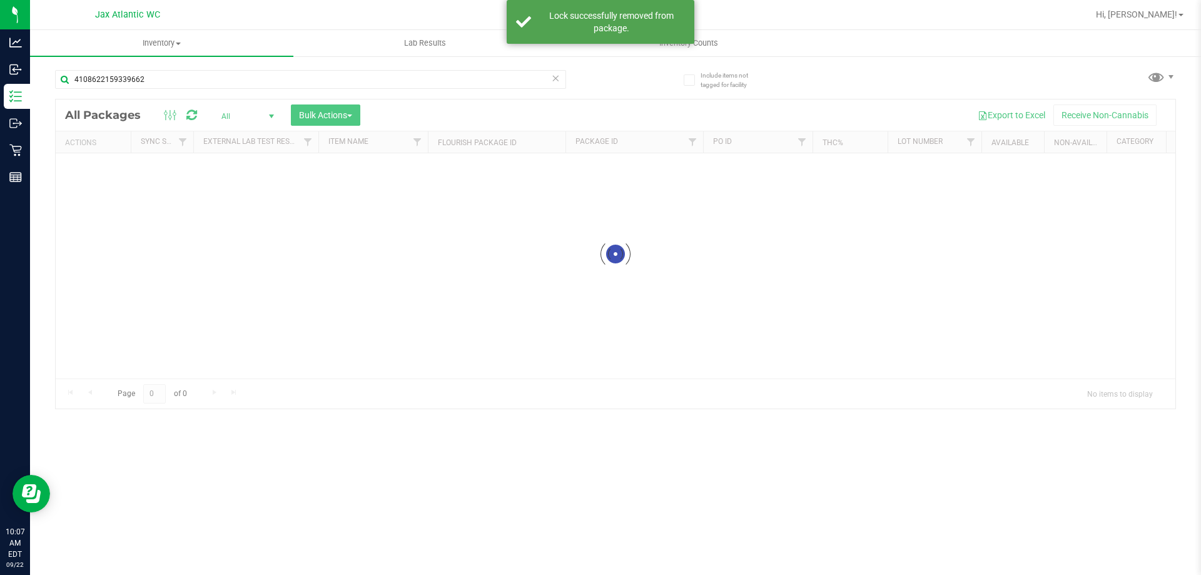
click at [98, 170] on div at bounding box center [616, 253] width 1120 height 309
click at [111, 179] on div at bounding box center [616, 253] width 1120 height 309
click at [103, 178] on div at bounding box center [616, 253] width 1120 height 309
click at [107, 172] on div at bounding box center [616, 322] width 1120 height 446
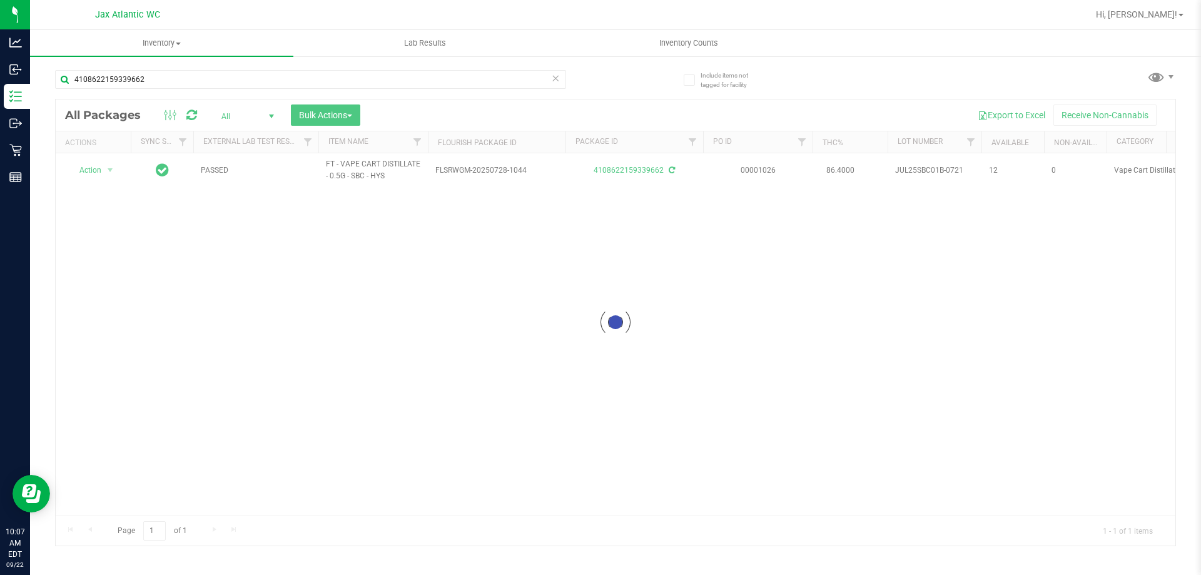
click at [108, 171] on div at bounding box center [616, 322] width 1120 height 446
click at [103, 165] on div at bounding box center [616, 322] width 1120 height 446
click at [100, 170] on div at bounding box center [616, 322] width 1120 height 446
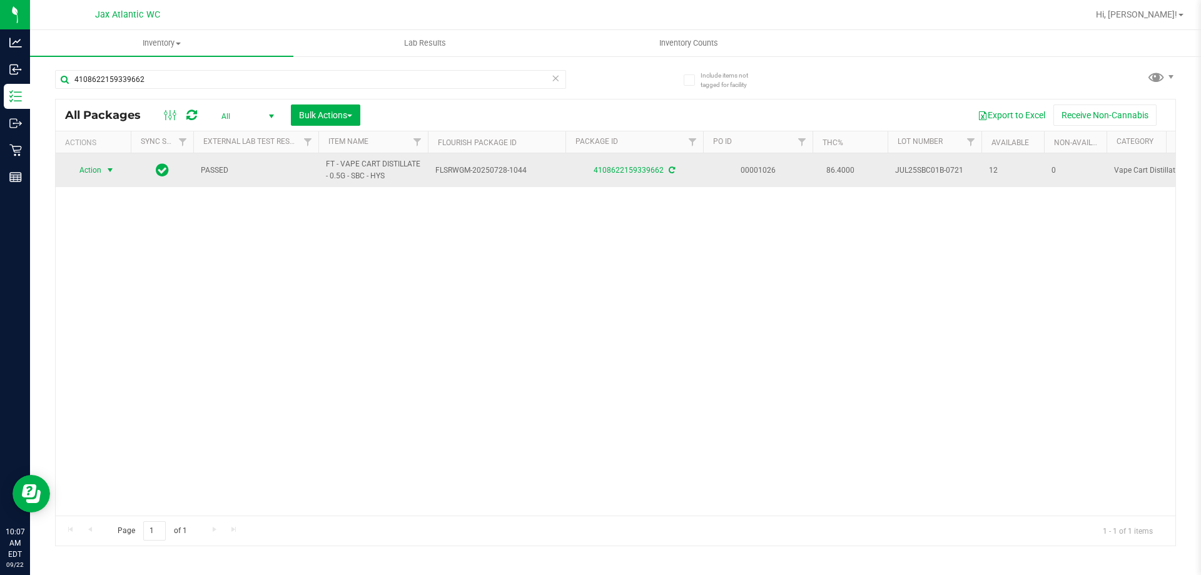
click at [110, 171] on span "select" at bounding box center [110, 170] width 10 height 10
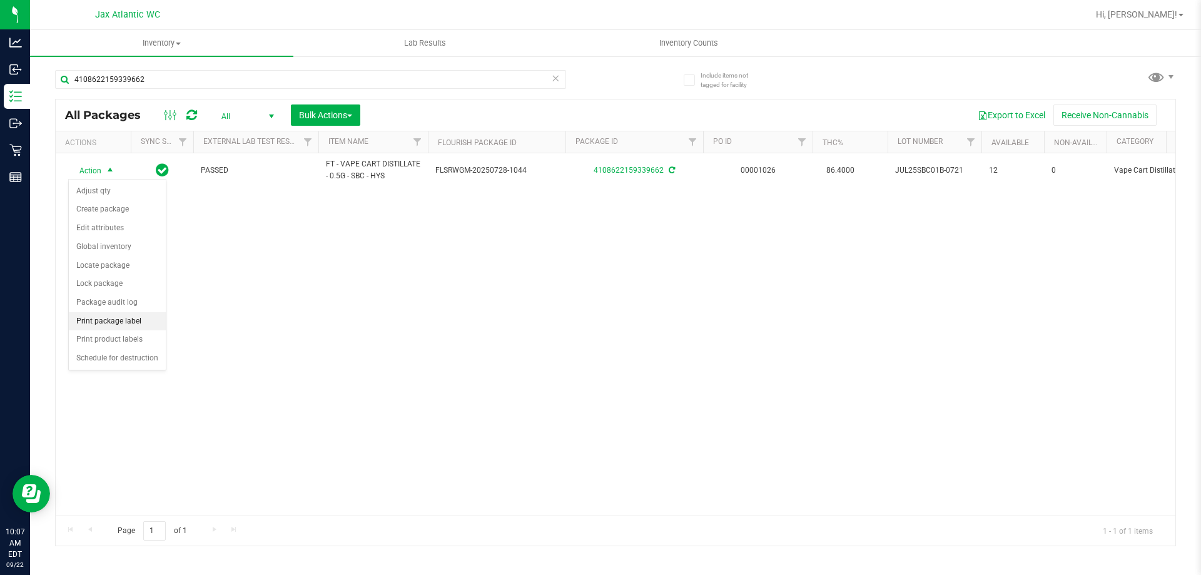
click at [133, 322] on li "Print package label" at bounding box center [117, 321] width 97 height 19
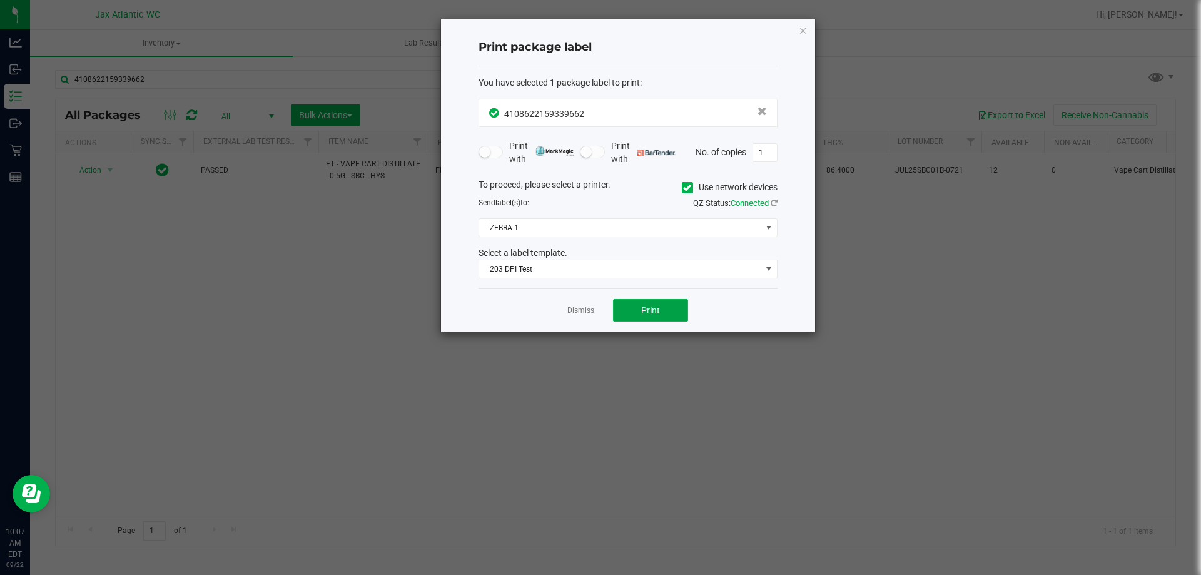
click at [645, 303] on button "Print" at bounding box center [650, 310] width 75 height 23
click at [590, 307] on link "Dismiss" at bounding box center [581, 310] width 27 height 11
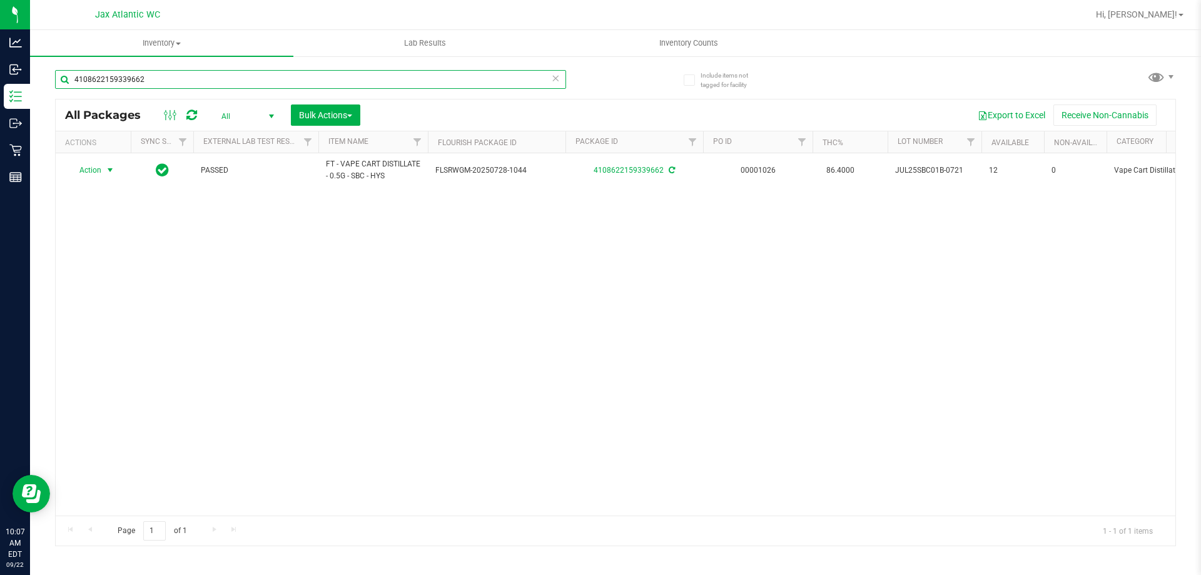
click at [429, 81] on input "4108622159339662" at bounding box center [310, 79] width 511 height 19
type input "1889677599476328"
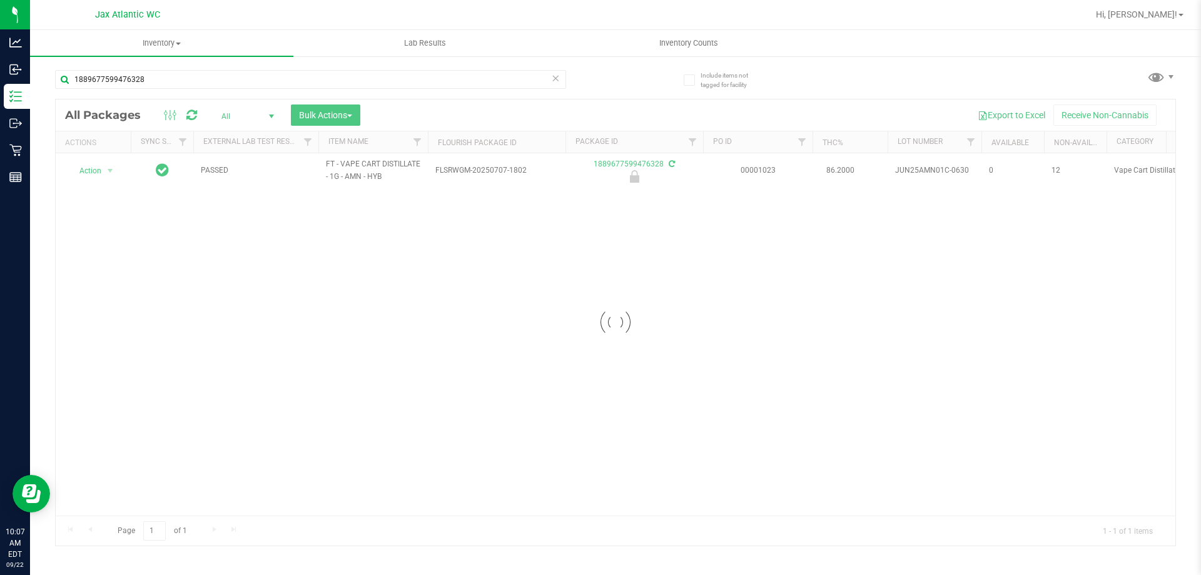
click at [91, 163] on div at bounding box center [616, 322] width 1120 height 446
click at [106, 179] on div at bounding box center [616, 322] width 1120 height 446
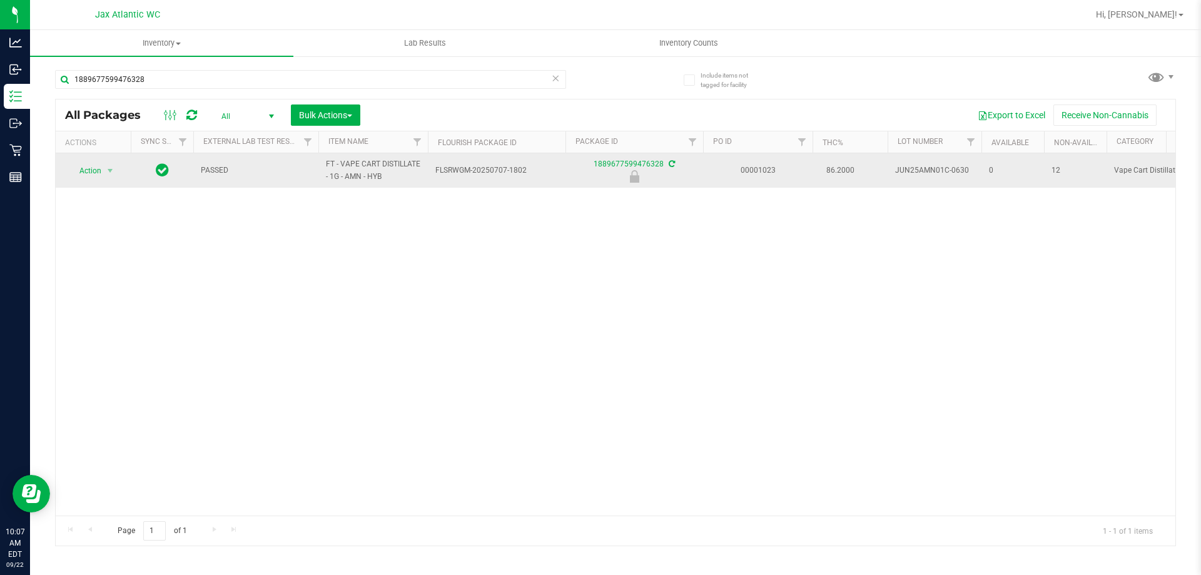
click at [94, 178] on span "Action" at bounding box center [85, 171] width 34 height 18
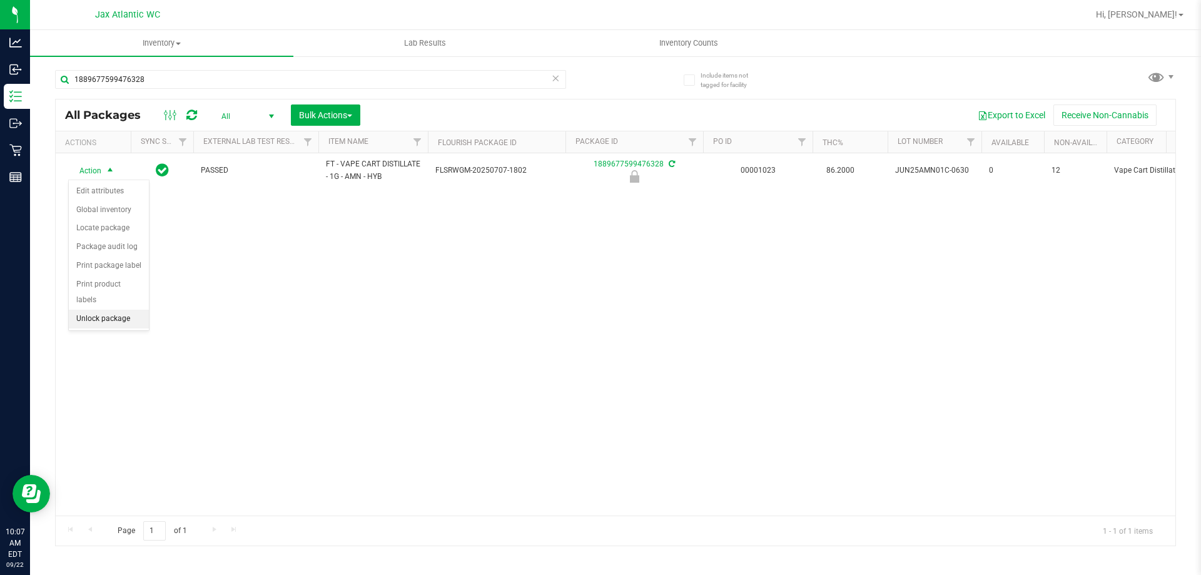
click at [113, 310] on li "Unlock package" at bounding box center [109, 319] width 80 height 19
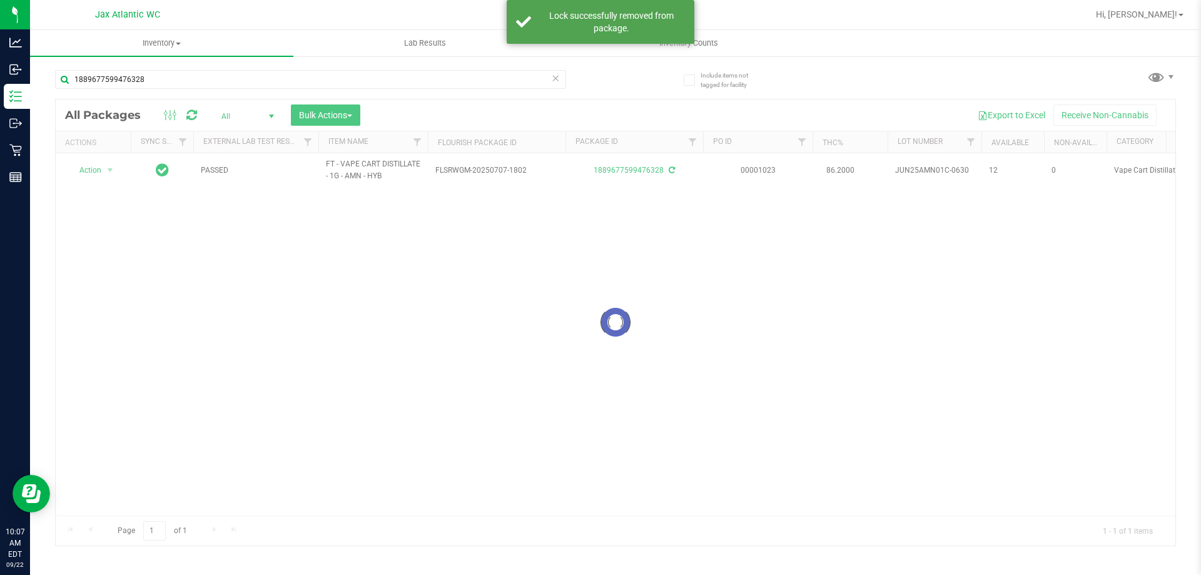
click at [103, 173] on div at bounding box center [616, 322] width 1120 height 446
click at [111, 174] on div at bounding box center [616, 322] width 1120 height 446
click at [101, 163] on div at bounding box center [616, 322] width 1120 height 446
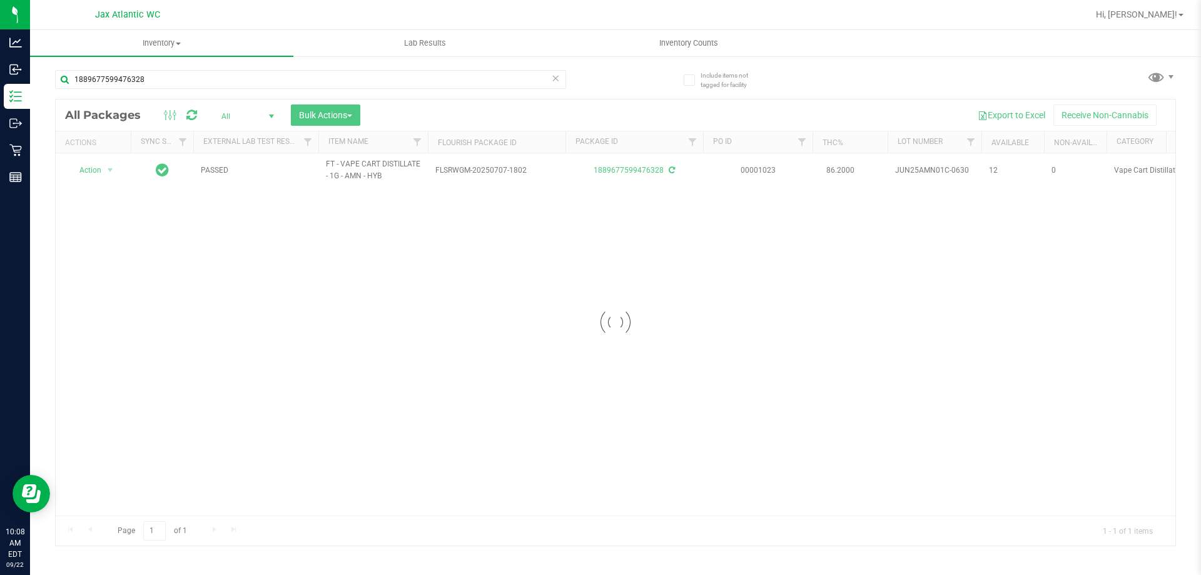
click at [99, 173] on div at bounding box center [616, 322] width 1120 height 446
click at [96, 176] on div at bounding box center [616, 322] width 1120 height 446
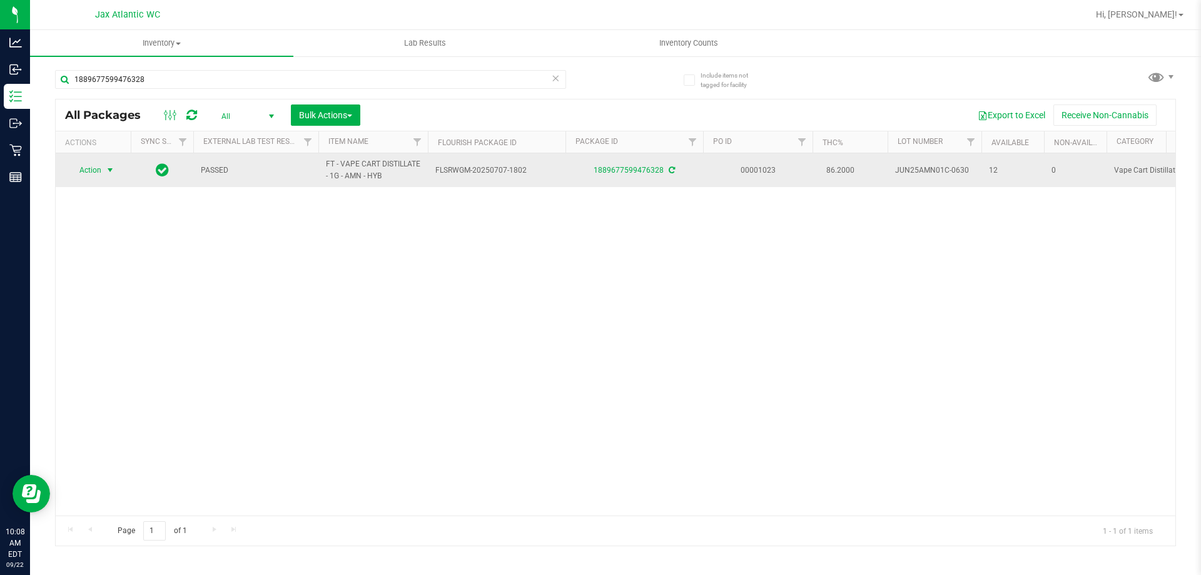
click at [107, 171] on span "select" at bounding box center [110, 170] width 10 height 10
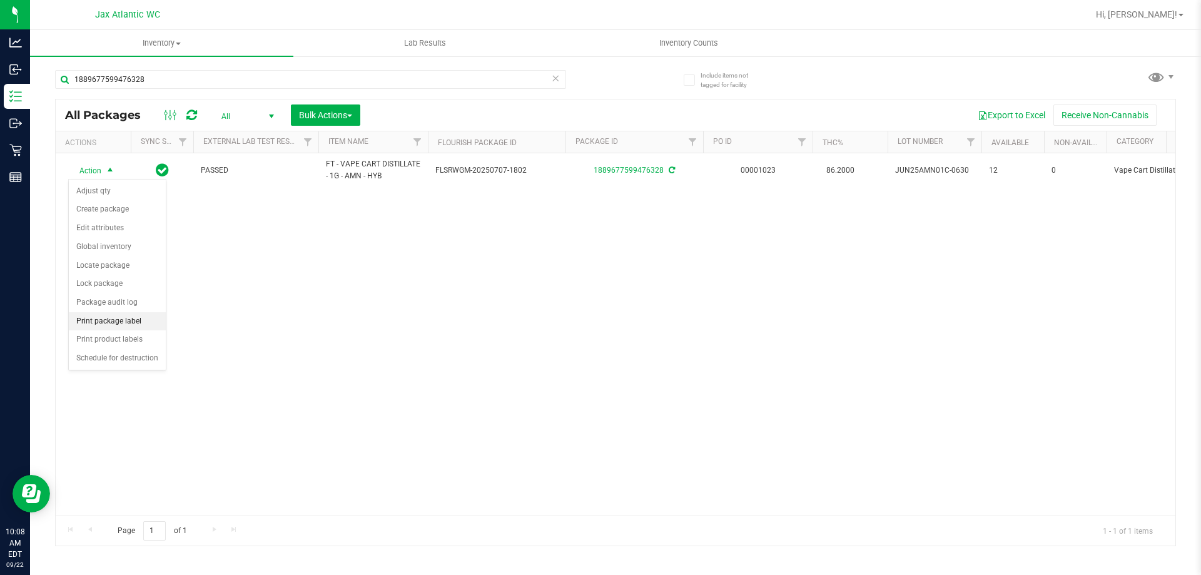
click at [135, 322] on li "Print package label" at bounding box center [117, 321] width 97 height 19
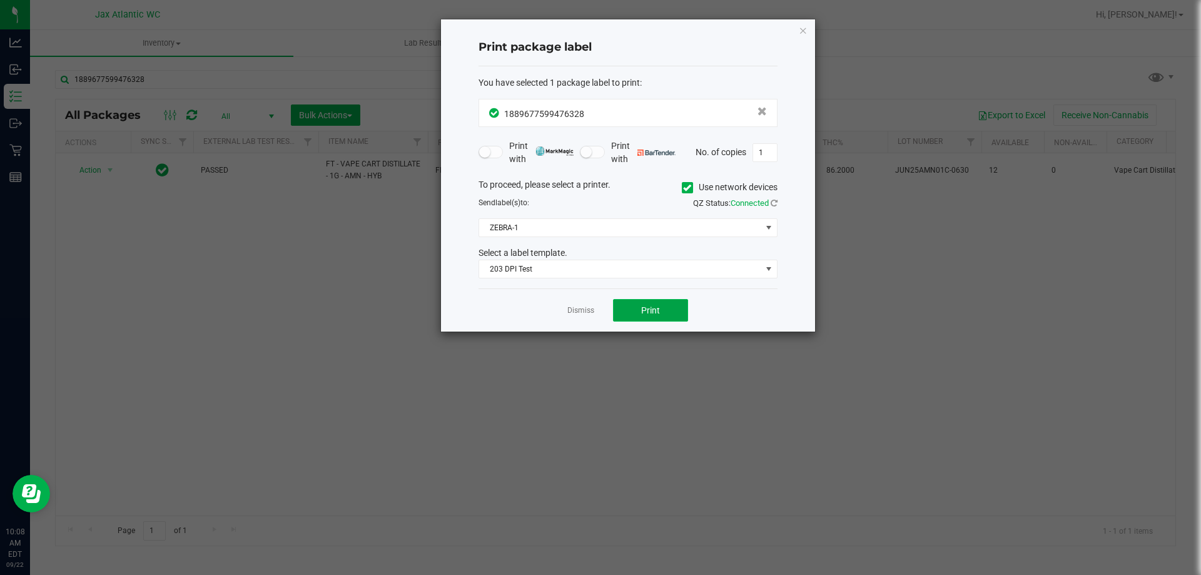
click at [646, 320] on button "Print" at bounding box center [650, 310] width 75 height 23
click at [670, 300] on button "Print" at bounding box center [650, 310] width 75 height 23
click at [588, 315] on link "Dismiss" at bounding box center [581, 310] width 27 height 11
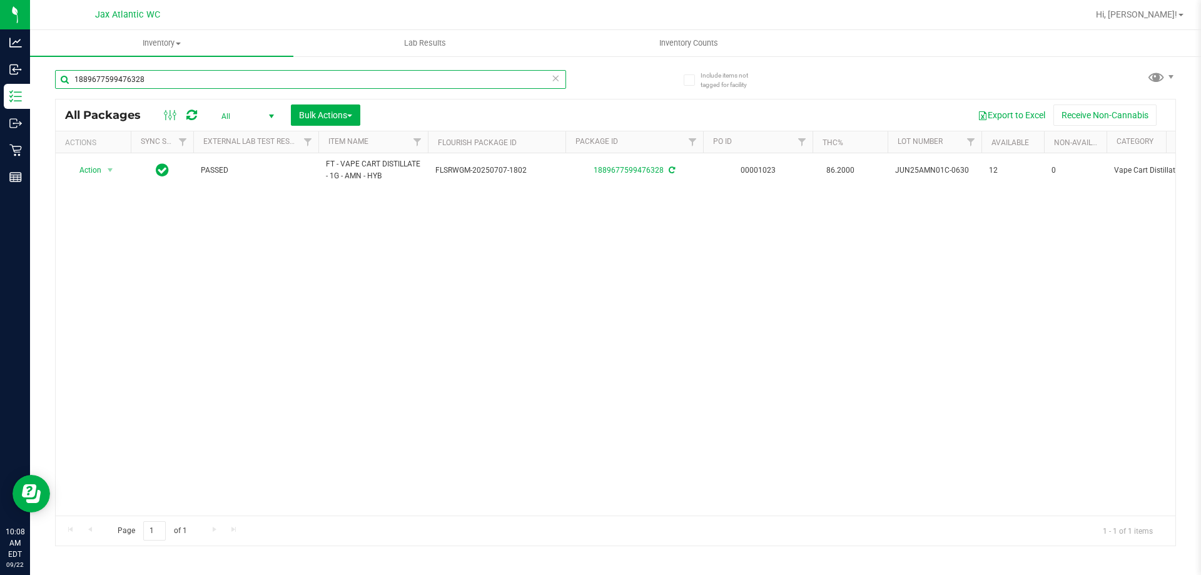
click at [329, 73] on input "1889677599476328" at bounding box center [310, 79] width 511 height 19
type input "6117006139368120"
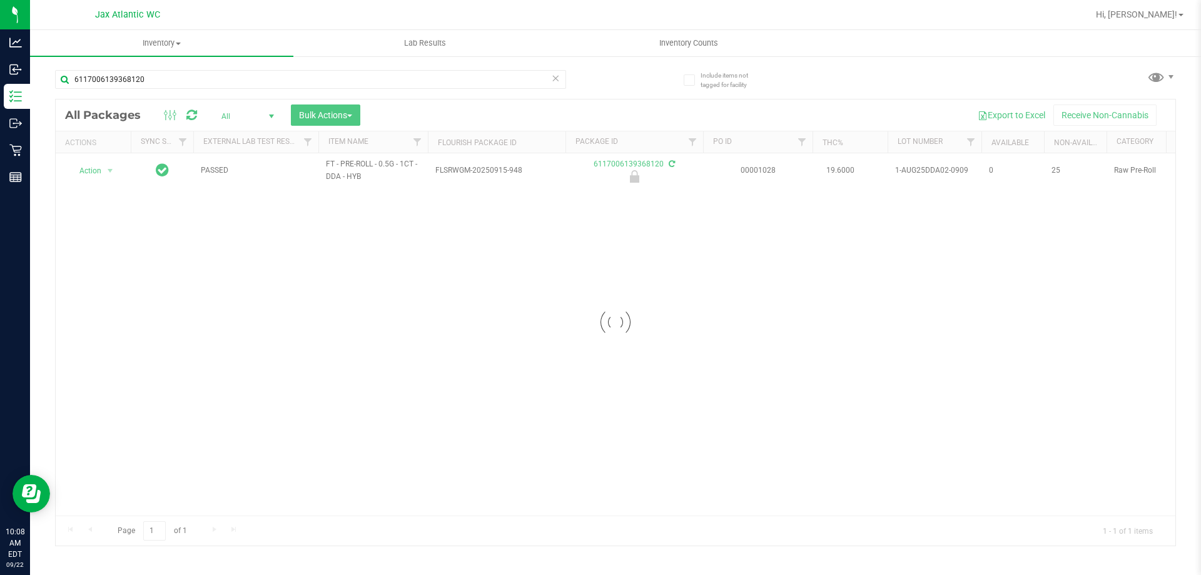
click at [111, 163] on div at bounding box center [616, 322] width 1120 height 446
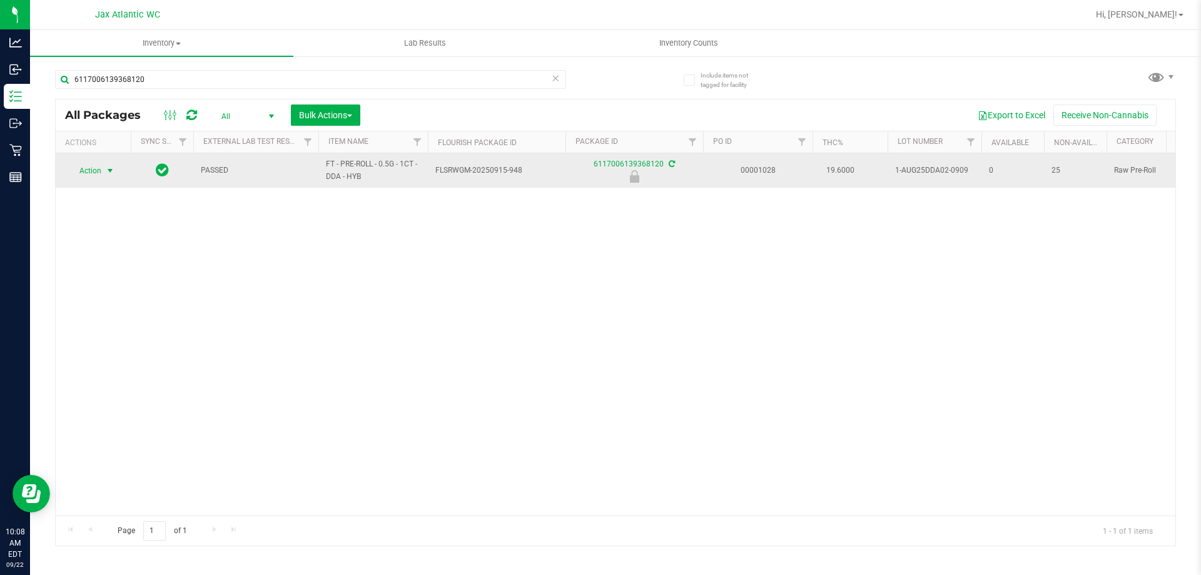
click at [104, 179] on span "select" at bounding box center [111, 171] width 16 height 18
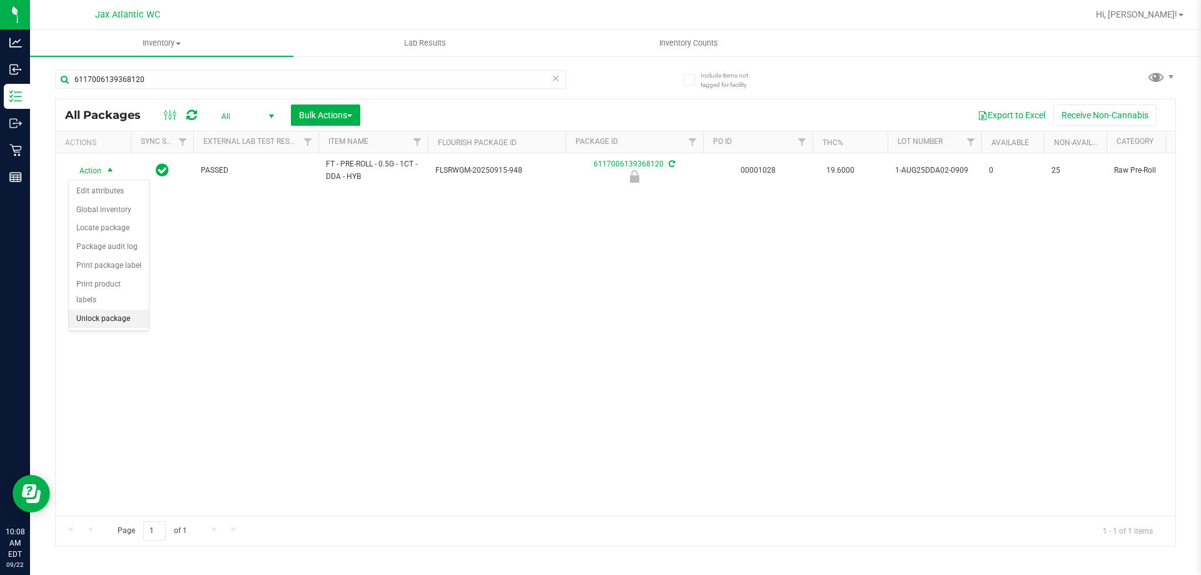
click at [104, 310] on li "Unlock package" at bounding box center [109, 319] width 80 height 19
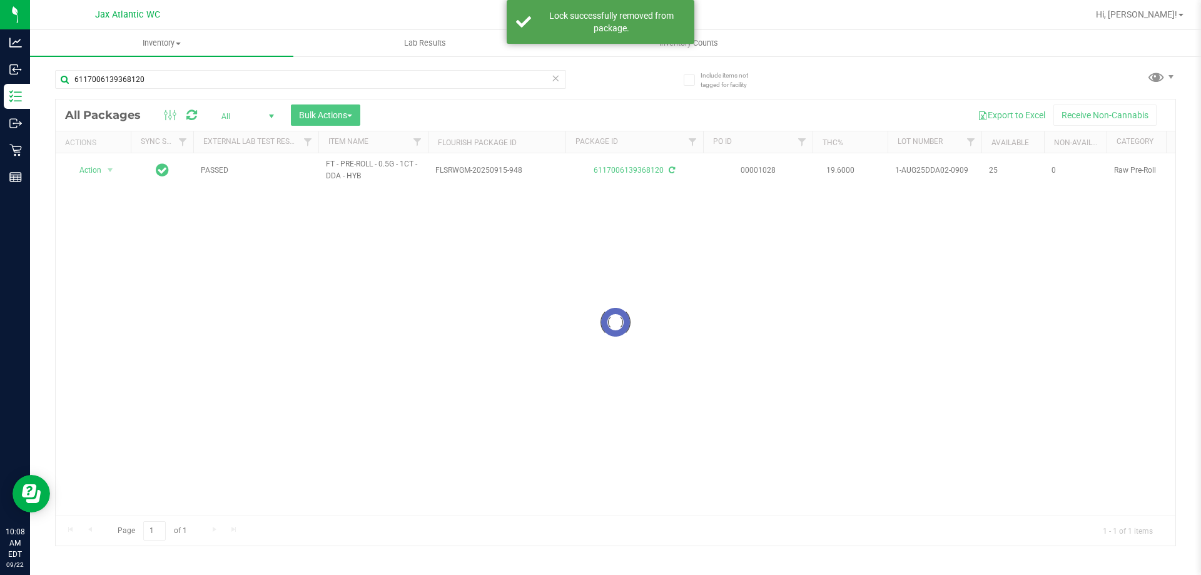
click at [98, 168] on div at bounding box center [616, 322] width 1120 height 446
click at [110, 175] on div at bounding box center [616, 322] width 1120 height 446
click at [103, 169] on div at bounding box center [616, 322] width 1120 height 446
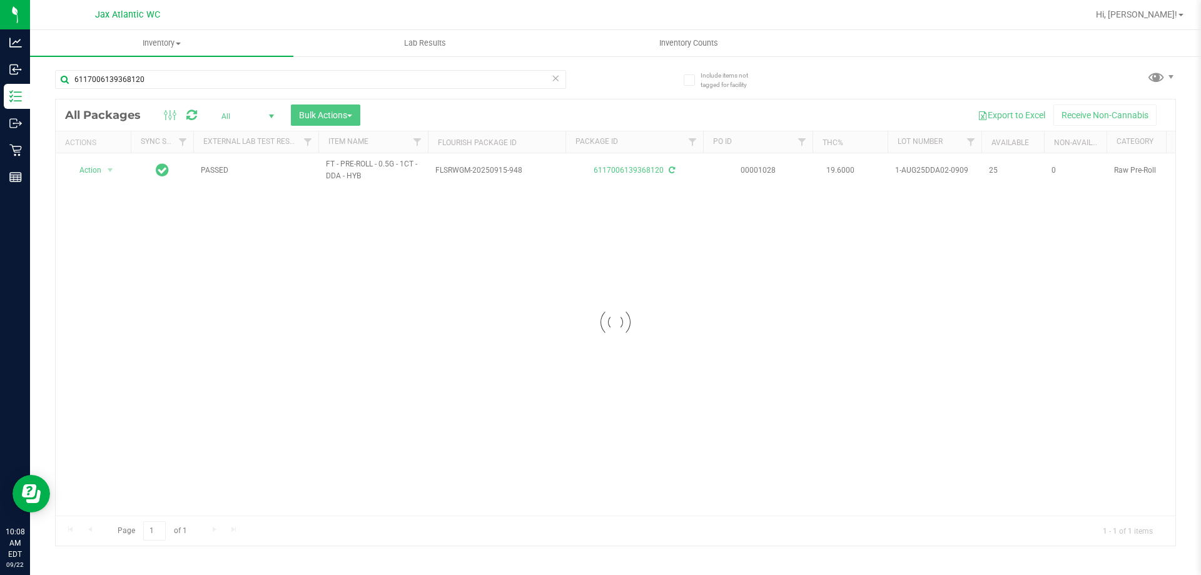
click at [108, 171] on div at bounding box center [616, 322] width 1120 height 446
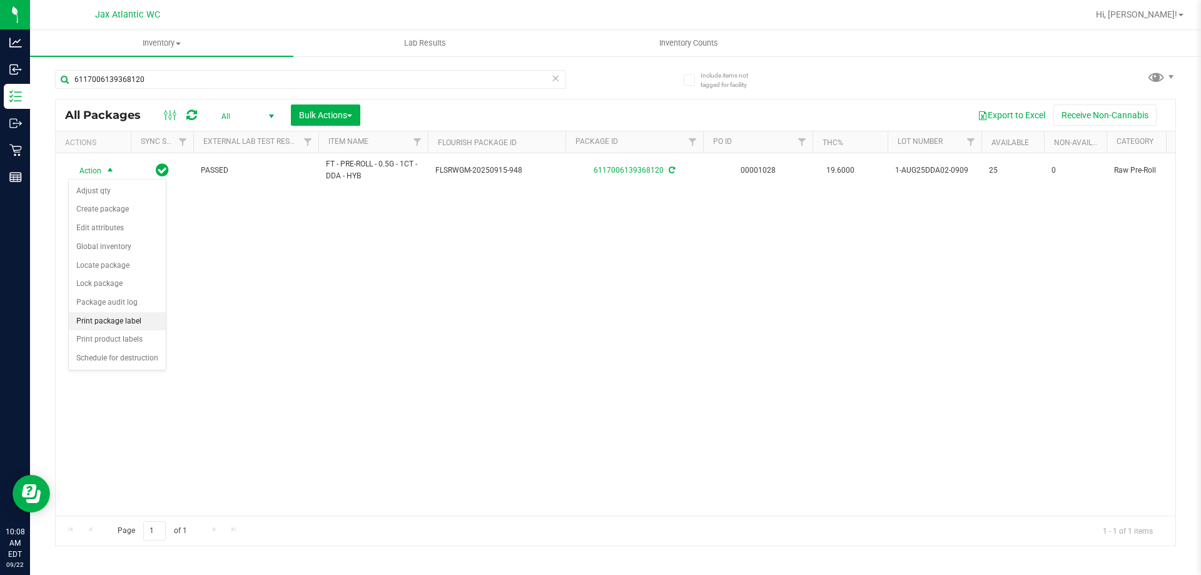
click at [105, 324] on li "Print package label" at bounding box center [117, 321] width 97 height 19
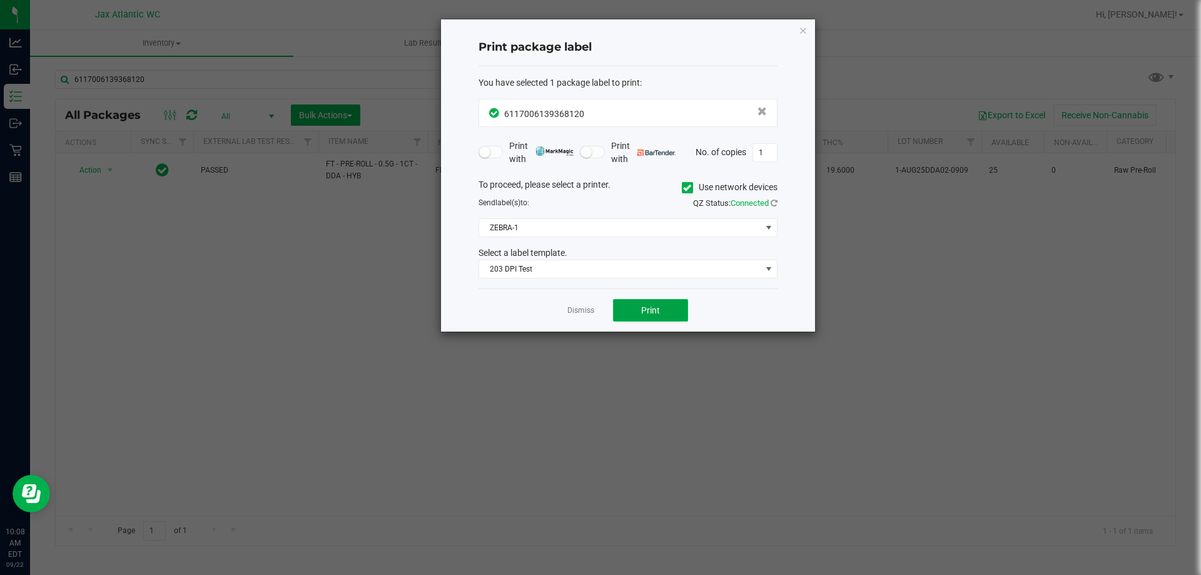
click at [653, 316] on button "Print" at bounding box center [650, 310] width 75 height 23
click at [582, 310] on link "Dismiss" at bounding box center [581, 310] width 27 height 11
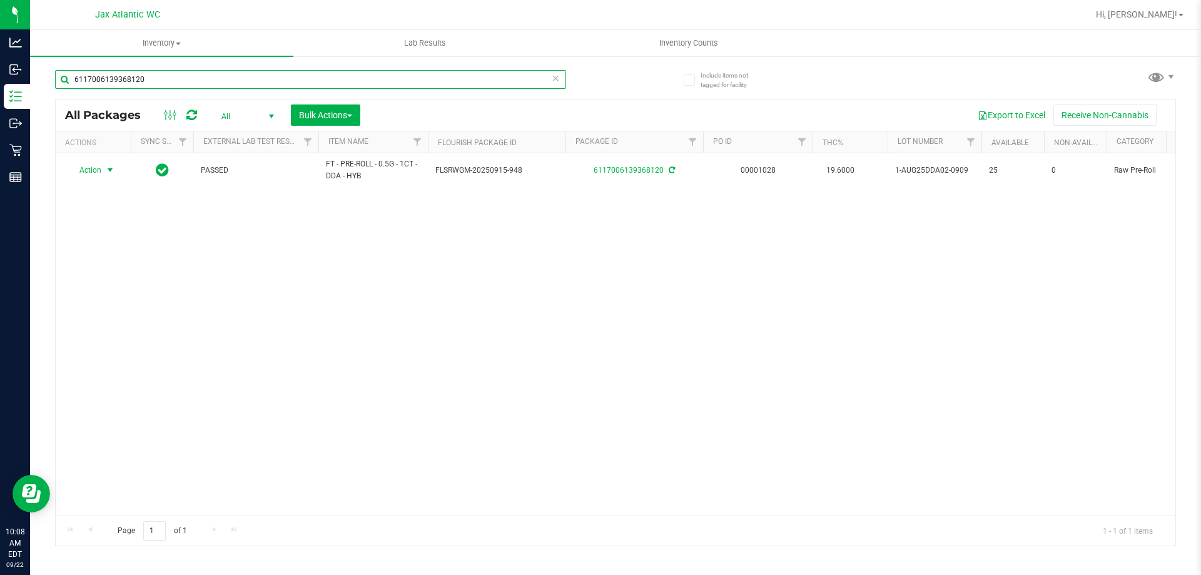
click at [266, 82] on input "6117006139368120" at bounding box center [310, 79] width 511 height 19
click at [266, 83] on input "6117006139368120" at bounding box center [310, 79] width 511 height 19
click at [268, 85] on input "6117006139368120" at bounding box center [310, 79] width 511 height 19
type input "7106232914597750"
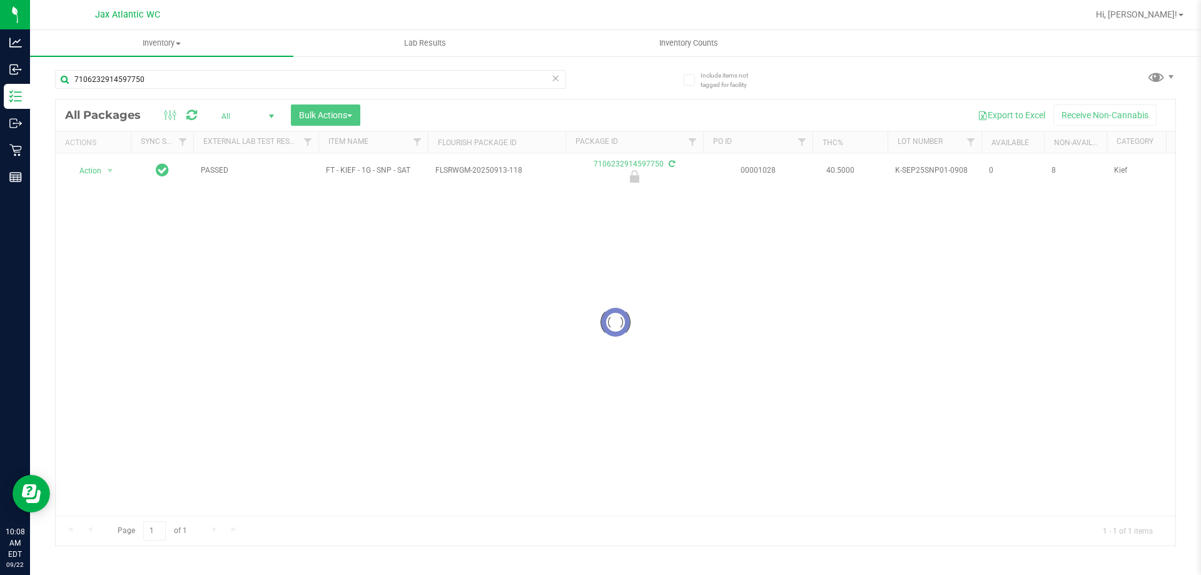
click at [91, 165] on div at bounding box center [616, 322] width 1120 height 446
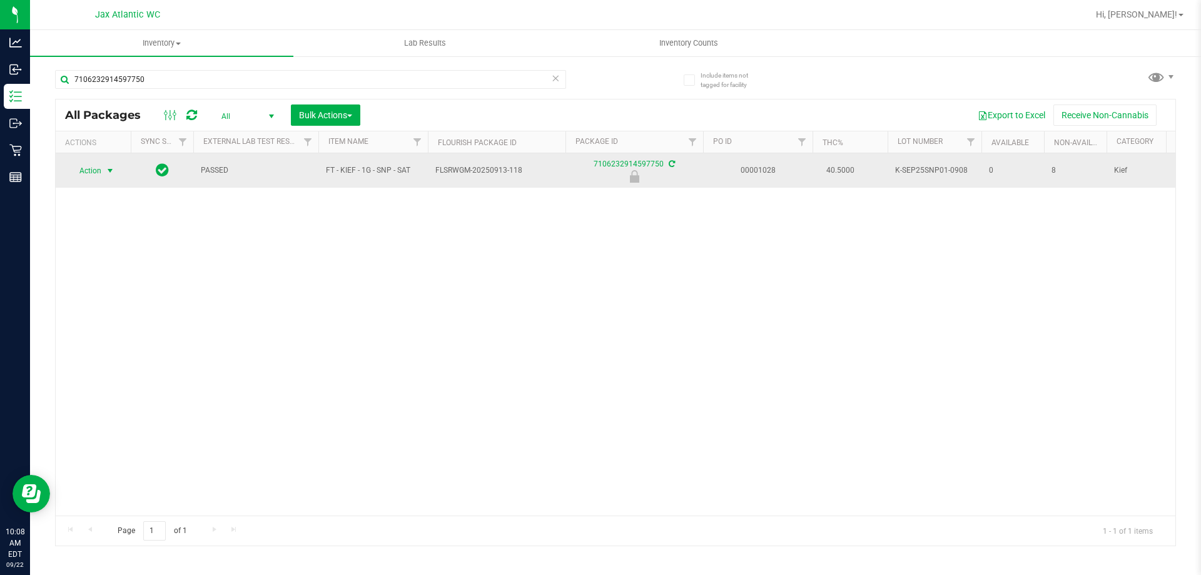
click at [108, 168] on span "select" at bounding box center [110, 171] width 10 height 10
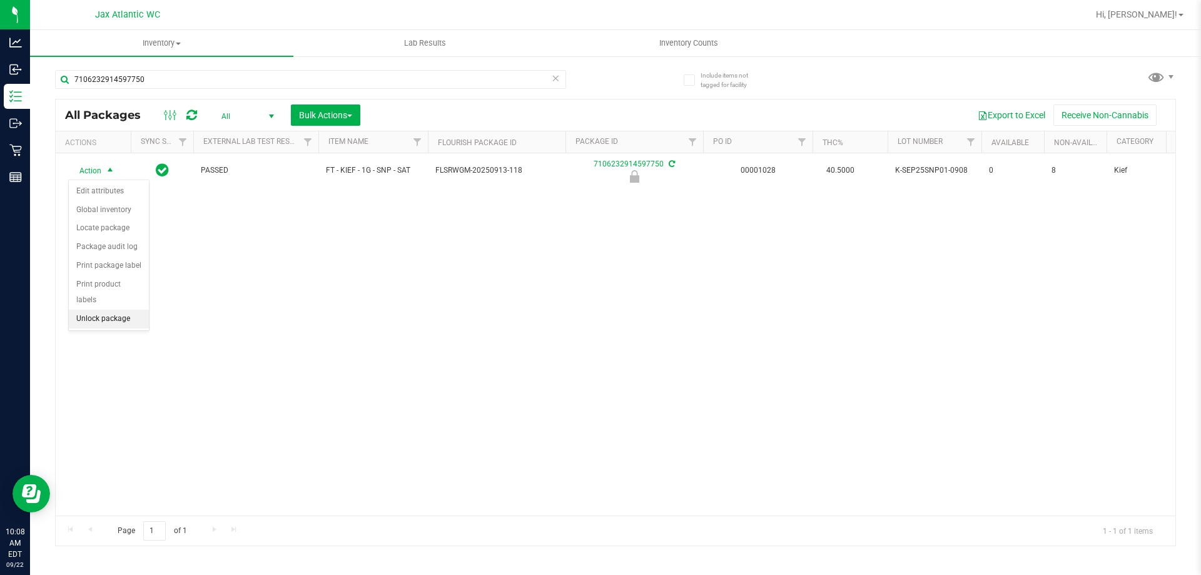
click at [95, 310] on li "Unlock package" at bounding box center [109, 319] width 80 height 19
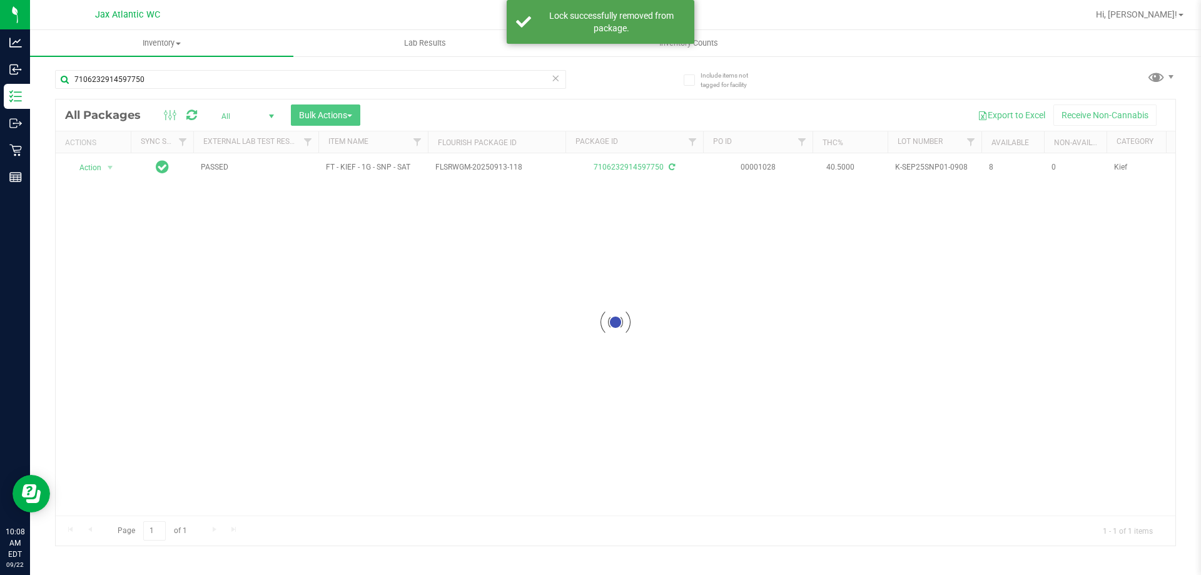
click at [110, 173] on div at bounding box center [616, 322] width 1120 height 446
click at [110, 168] on div at bounding box center [616, 322] width 1120 height 446
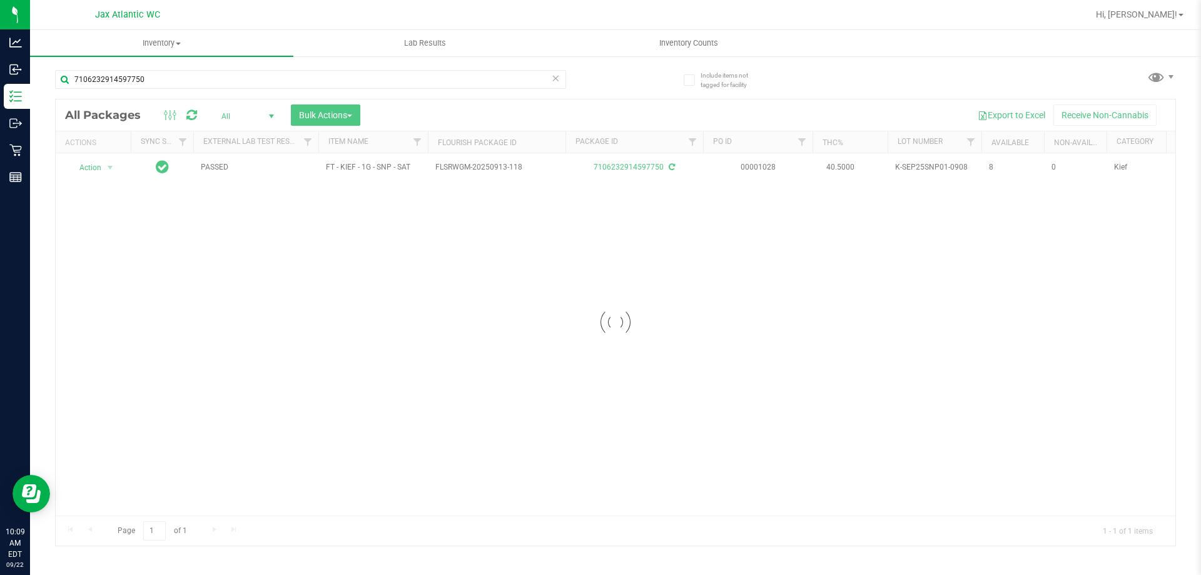
click at [110, 166] on div at bounding box center [616, 322] width 1120 height 446
click at [110, 166] on span "select" at bounding box center [110, 168] width 10 height 10
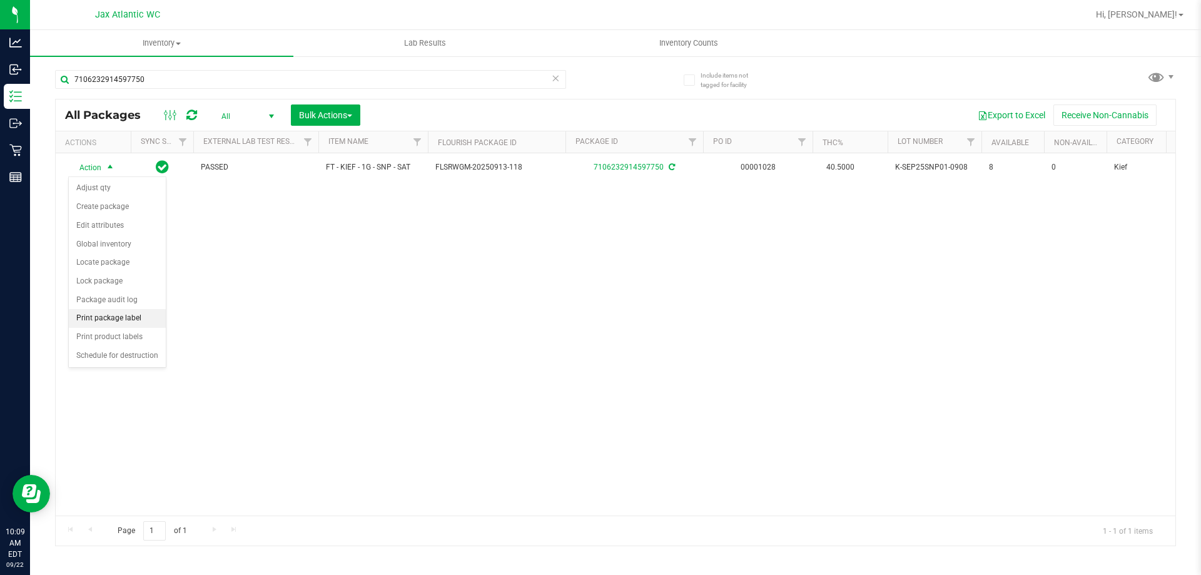
click at [103, 317] on li "Print package label" at bounding box center [117, 318] width 97 height 19
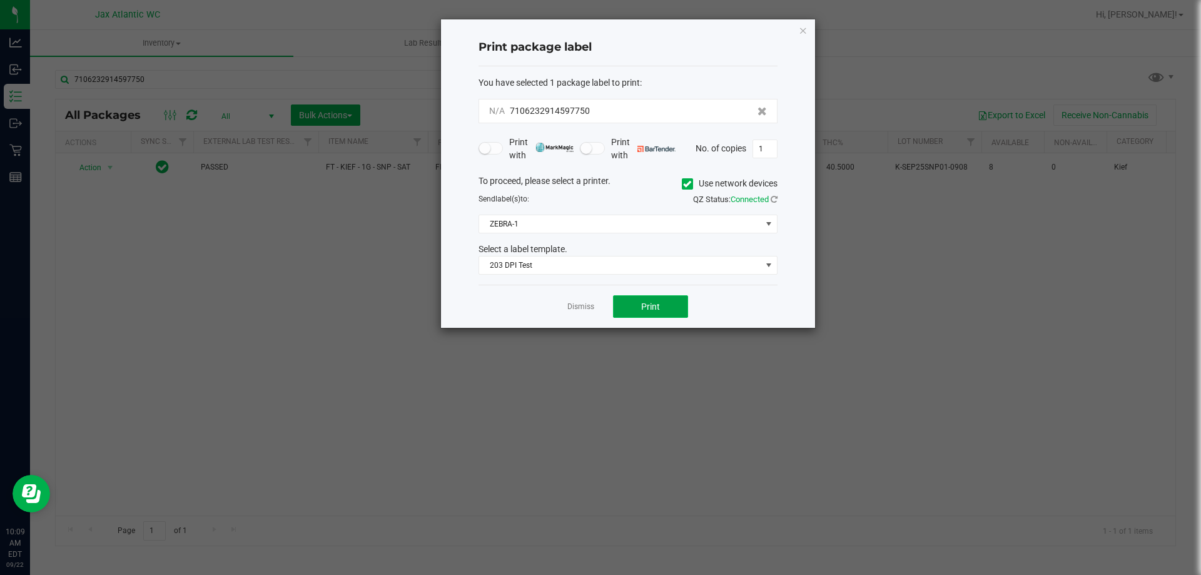
click at [660, 308] on button "Print" at bounding box center [650, 306] width 75 height 23
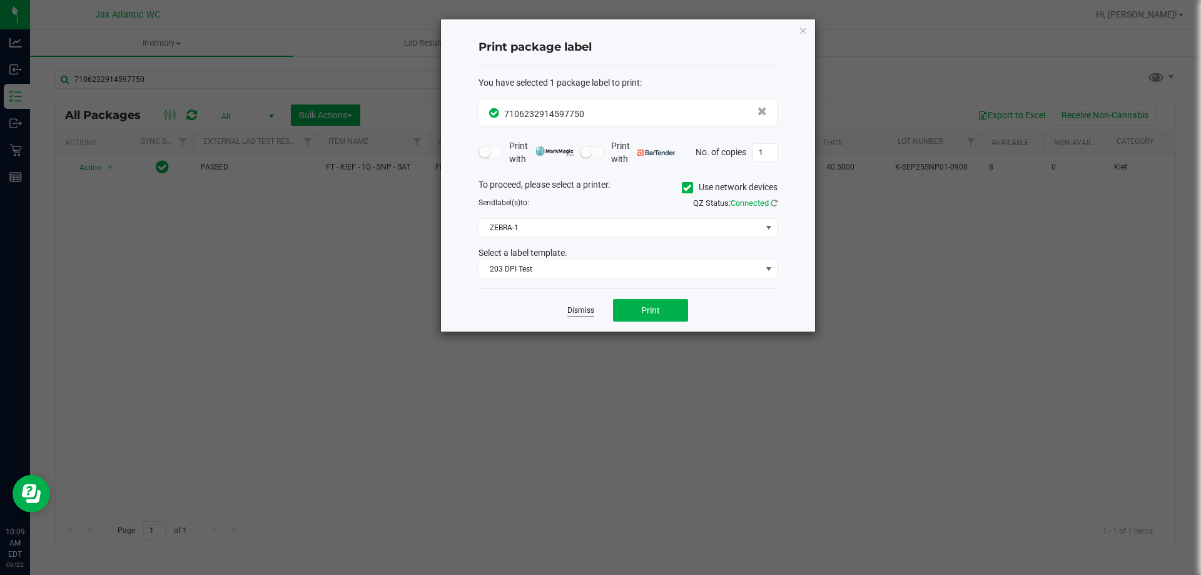
click at [589, 313] on link "Dismiss" at bounding box center [581, 310] width 27 height 11
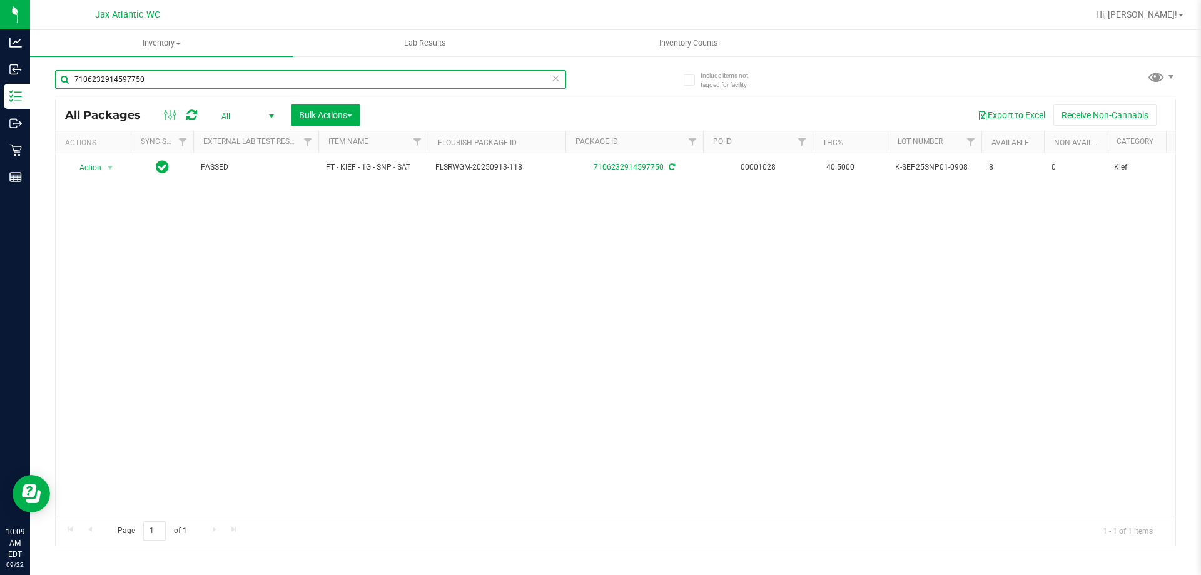
click at [355, 80] on input "7106232914597750" at bounding box center [310, 79] width 511 height 19
click at [357, 81] on input "7106232914597750" at bounding box center [310, 79] width 511 height 19
type input "3923669369649709"
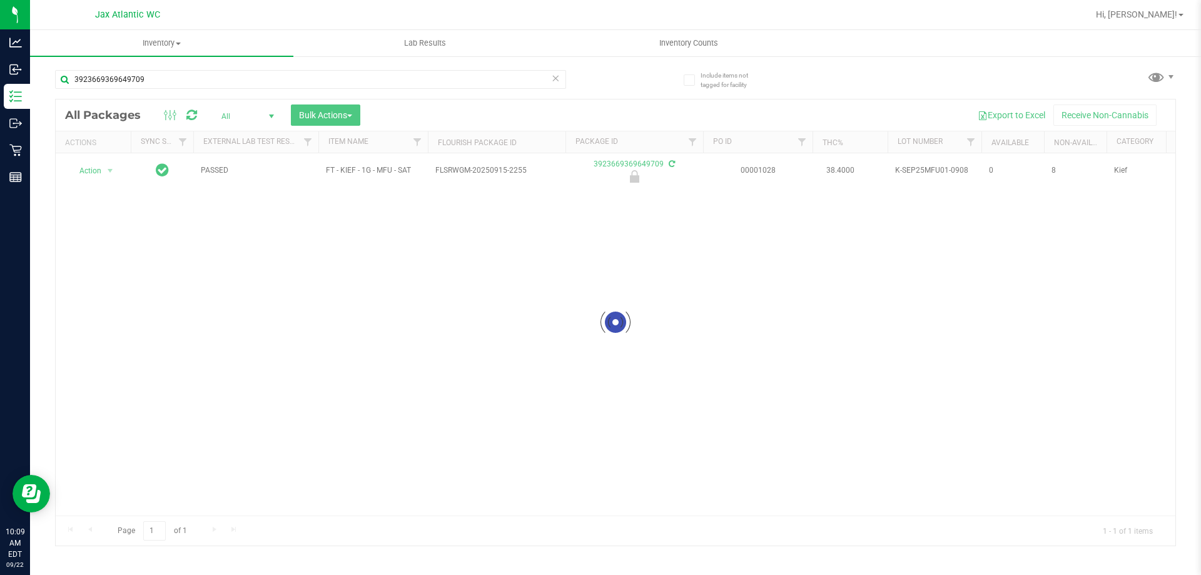
click at [68, 156] on div at bounding box center [616, 322] width 1120 height 446
click at [110, 171] on div at bounding box center [616, 322] width 1120 height 446
click at [109, 171] on div at bounding box center [616, 322] width 1120 height 446
click at [106, 171] on div at bounding box center [616, 322] width 1120 height 446
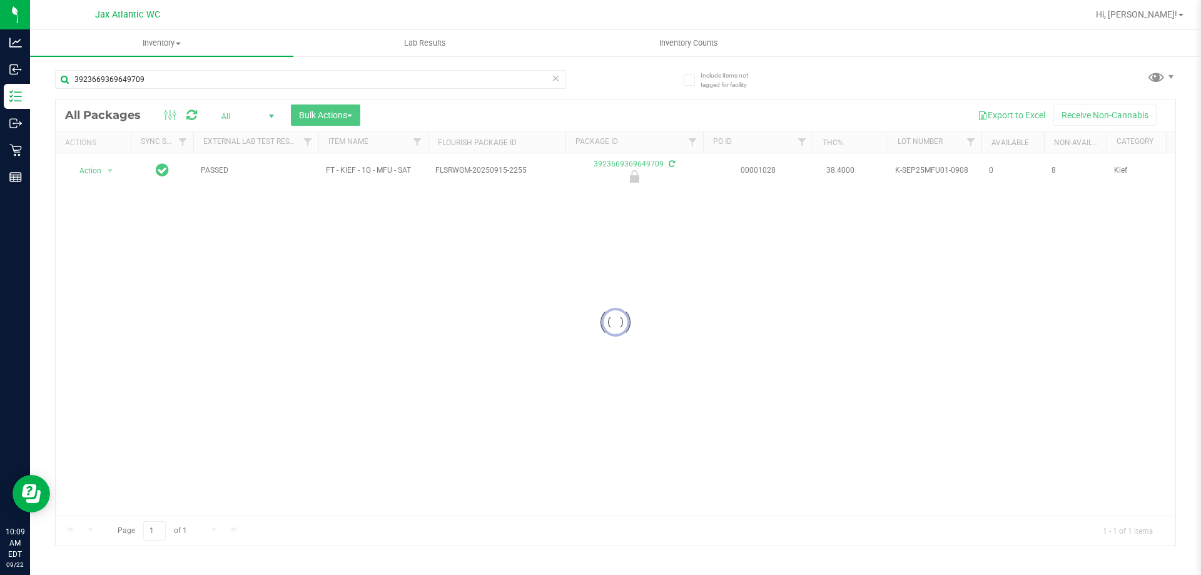
click at [106, 171] on div at bounding box center [616, 322] width 1120 height 446
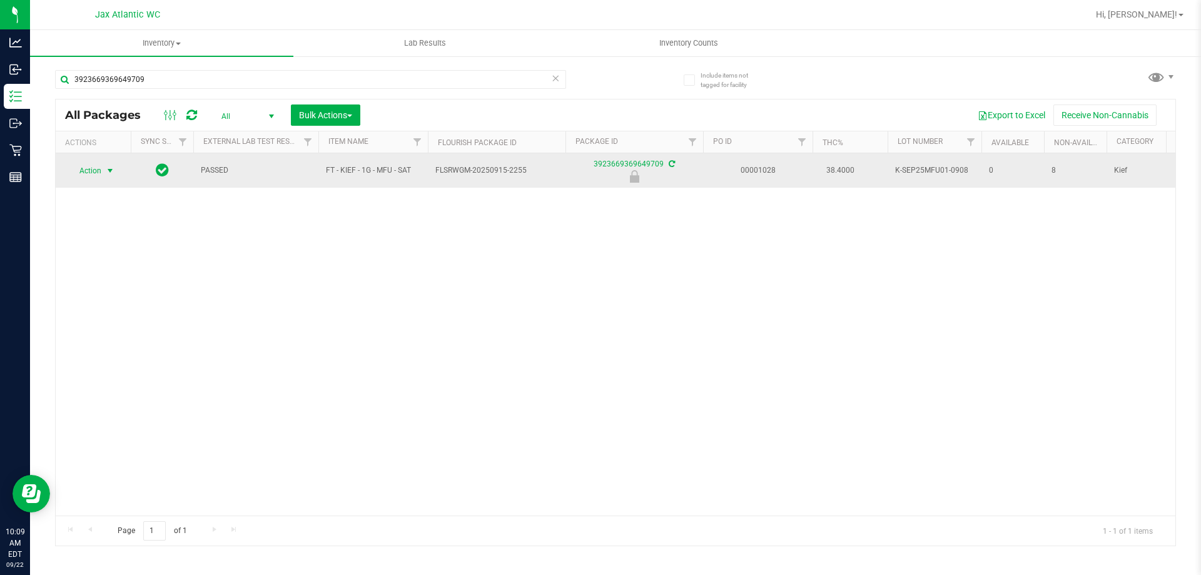
click at [108, 170] on span "select" at bounding box center [110, 171] width 10 height 10
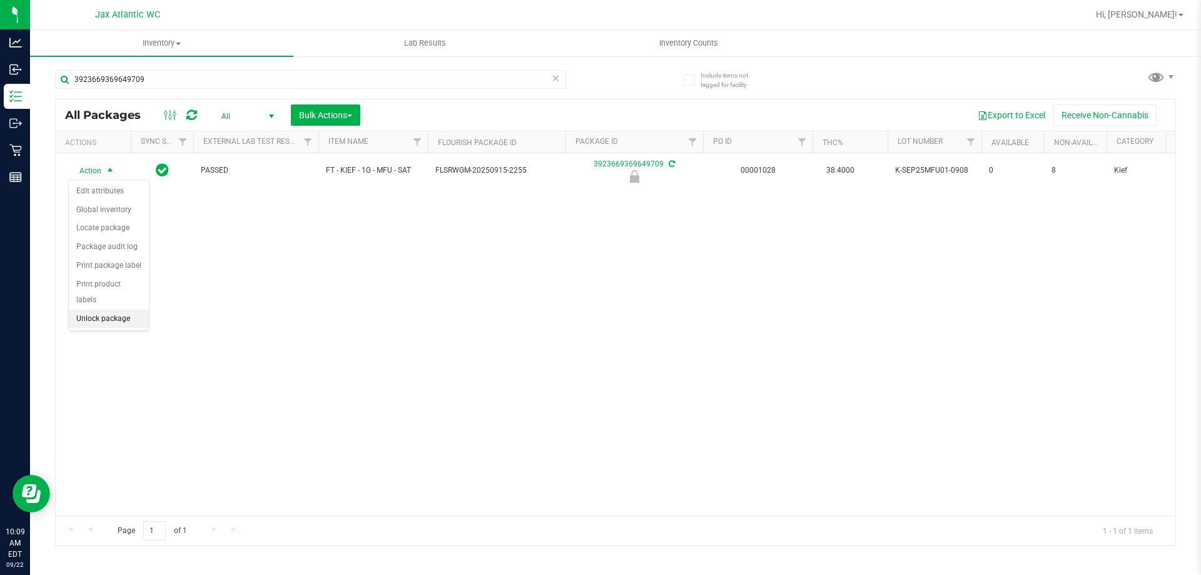
click at [98, 310] on li "Unlock package" at bounding box center [109, 319] width 80 height 19
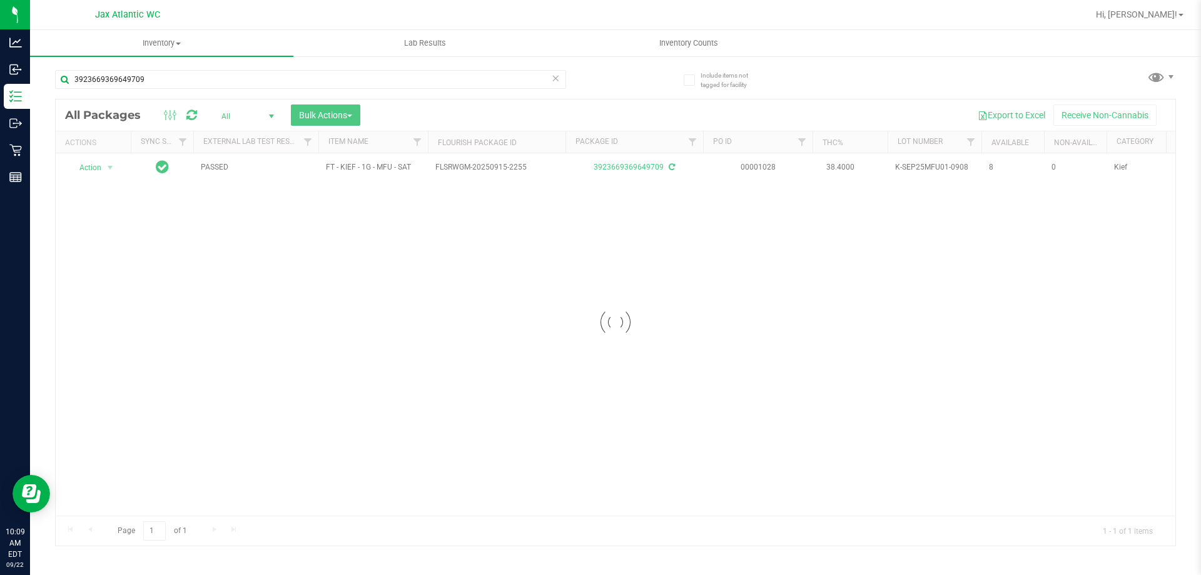
click at [93, 169] on div at bounding box center [616, 322] width 1120 height 446
click at [112, 167] on div at bounding box center [616, 322] width 1120 height 446
click at [106, 169] on div at bounding box center [616, 322] width 1120 height 446
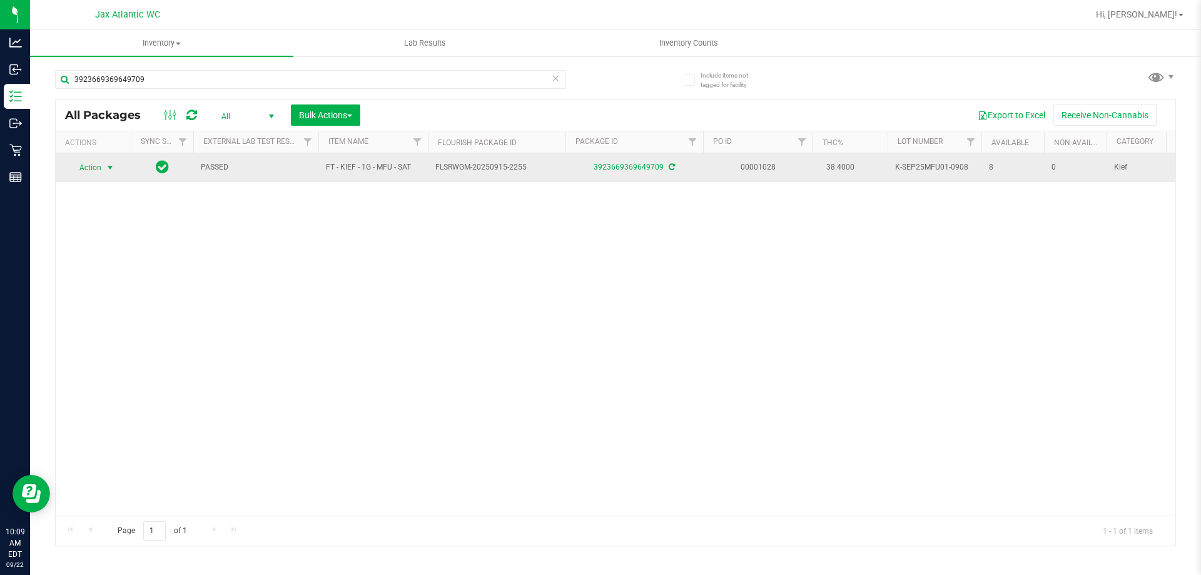
click at [107, 169] on span "select" at bounding box center [110, 168] width 10 height 10
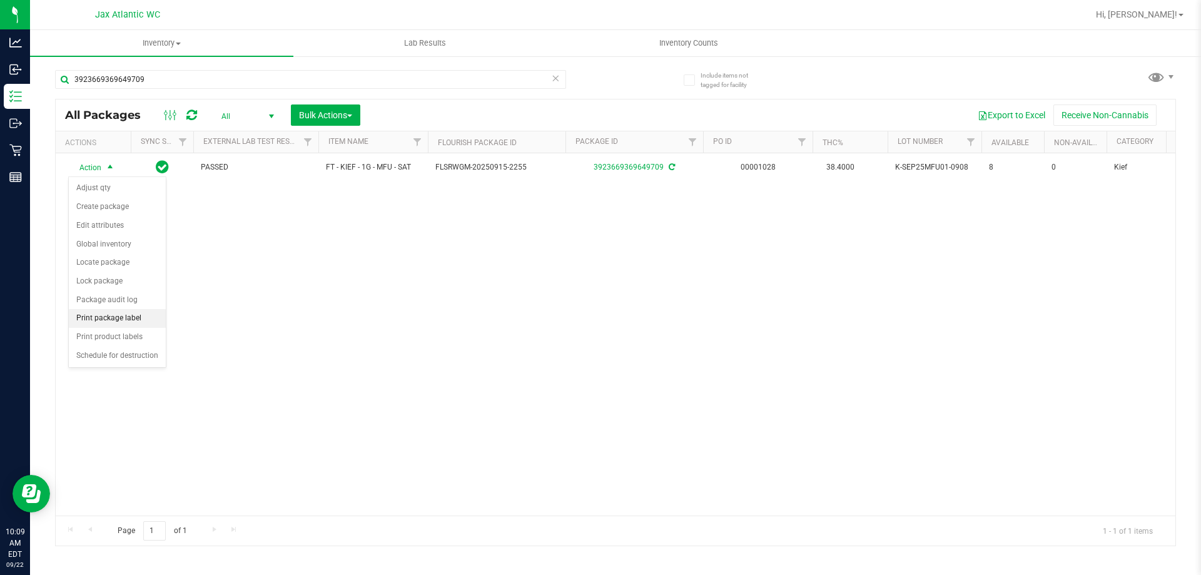
click at [101, 313] on li "Print package label" at bounding box center [117, 318] width 97 height 19
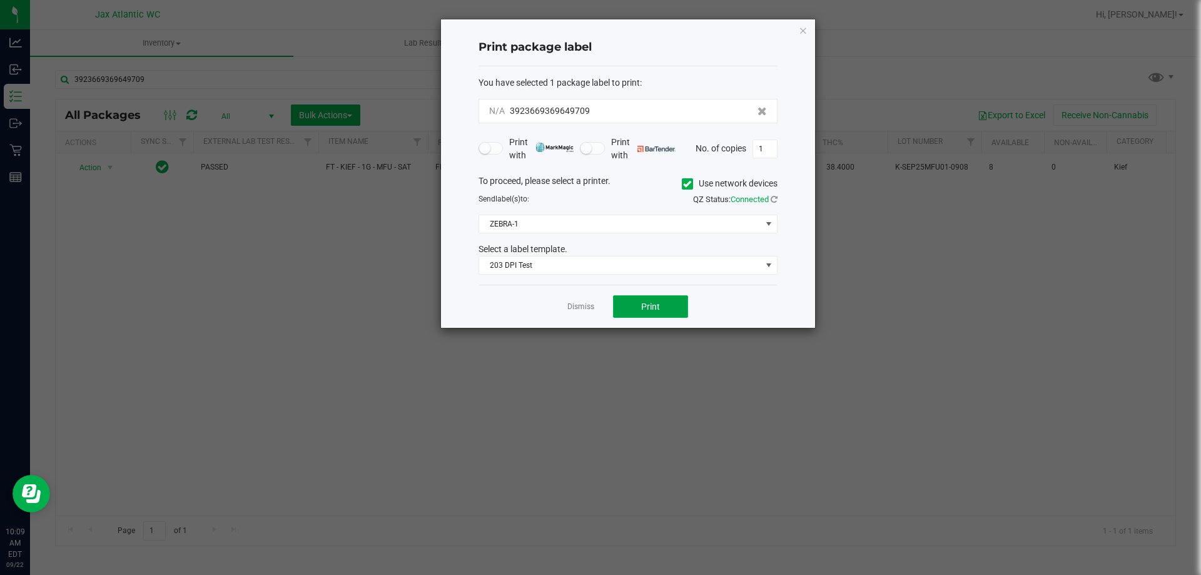
click at [653, 305] on span "Print" at bounding box center [650, 307] width 19 height 10
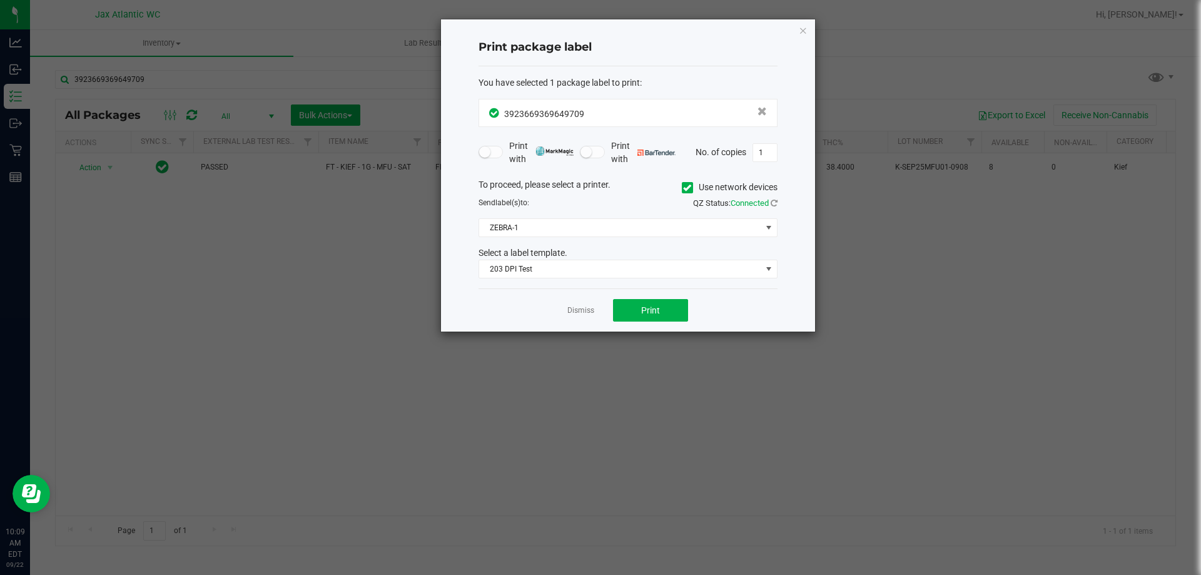
click at [594, 315] on link "Dismiss" at bounding box center [581, 310] width 27 height 11
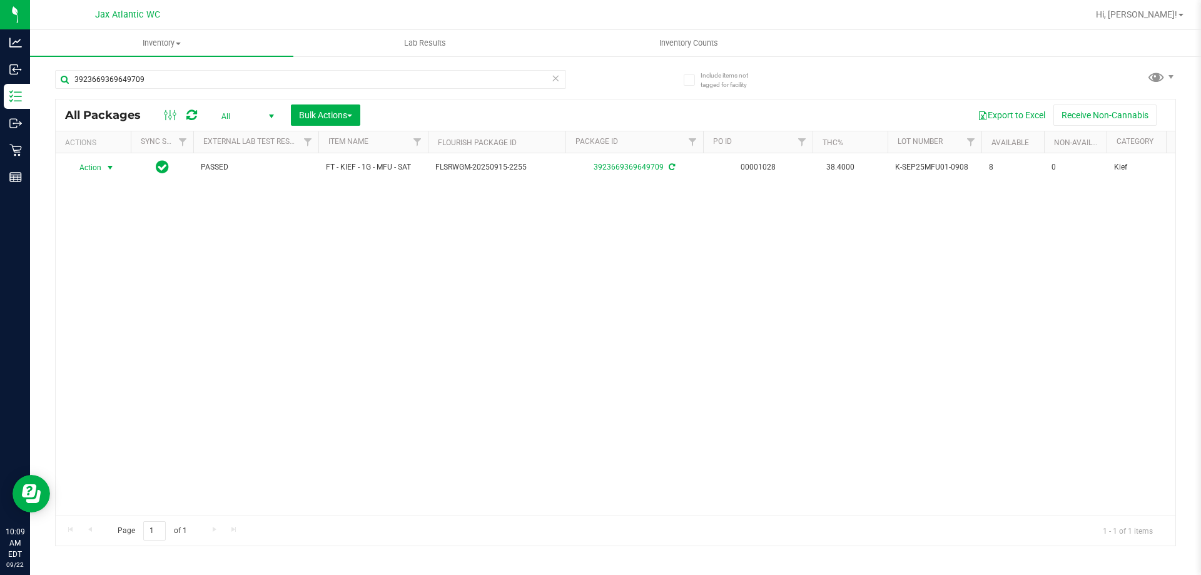
click at [342, 89] on div "3923669369649709" at bounding box center [310, 84] width 511 height 29
click at [347, 85] on input "3923669369649709" at bounding box center [310, 79] width 511 height 19
click at [349, 83] on input "3923669369649709" at bounding box center [310, 79] width 511 height 19
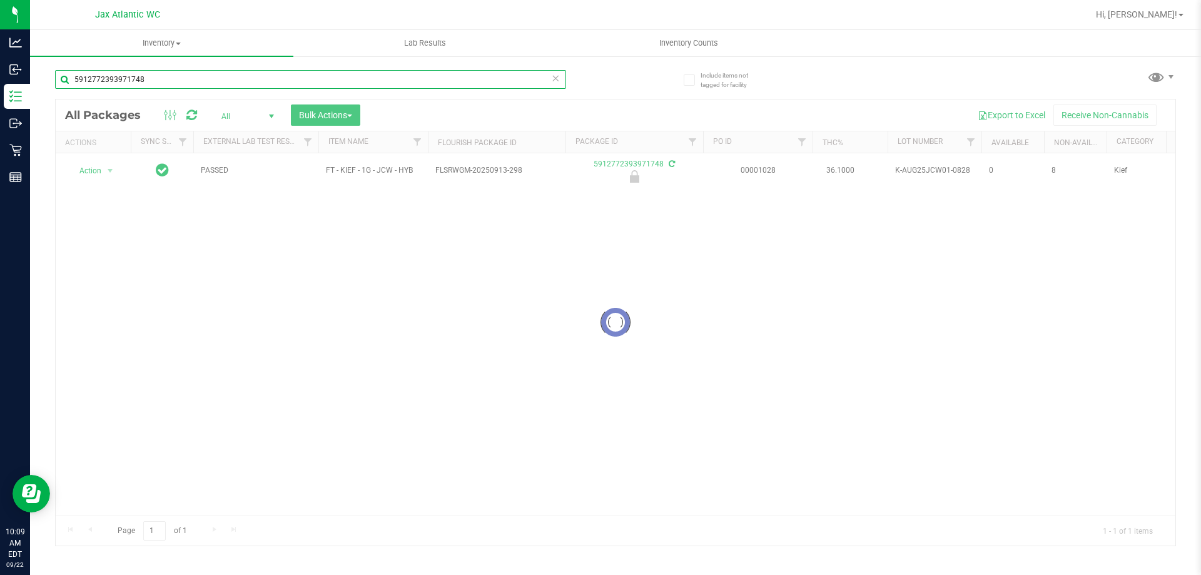
type input "5912772393971748"
drag, startPoint x: 81, startPoint y: 166, endPoint x: 99, endPoint y: 172, distance: 19.0
click at [82, 166] on div at bounding box center [616, 322] width 1120 height 446
click at [99, 172] on div at bounding box center [616, 322] width 1120 height 446
click at [111, 175] on div at bounding box center [616, 322] width 1120 height 446
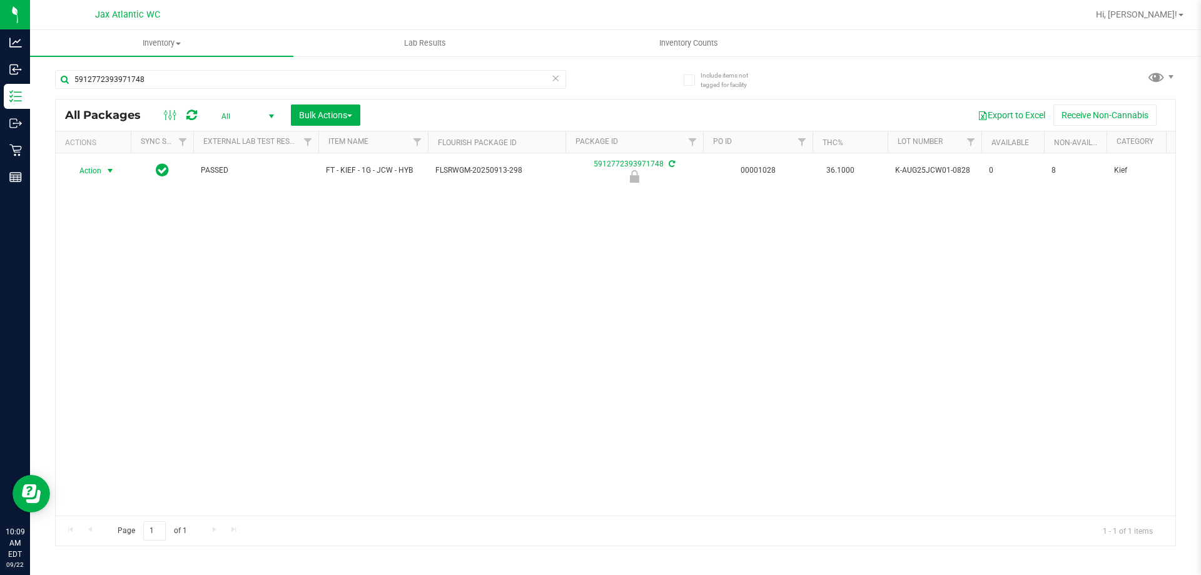
click at [107, 172] on span "select" at bounding box center [110, 171] width 10 height 10
click at [108, 310] on li "Unlock package" at bounding box center [109, 319] width 80 height 19
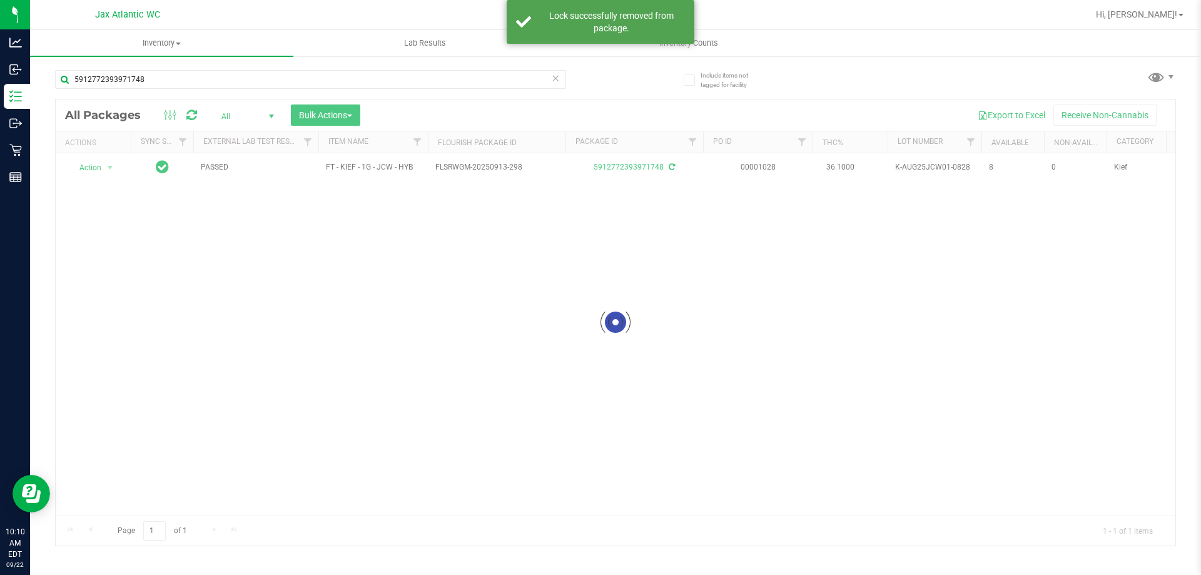
click at [79, 167] on div at bounding box center [616, 322] width 1120 height 446
click at [89, 165] on div at bounding box center [616, 322] width 1120 height 446
click at [113, 166] on div at bounding box center [616, 322] width 1120 height 446
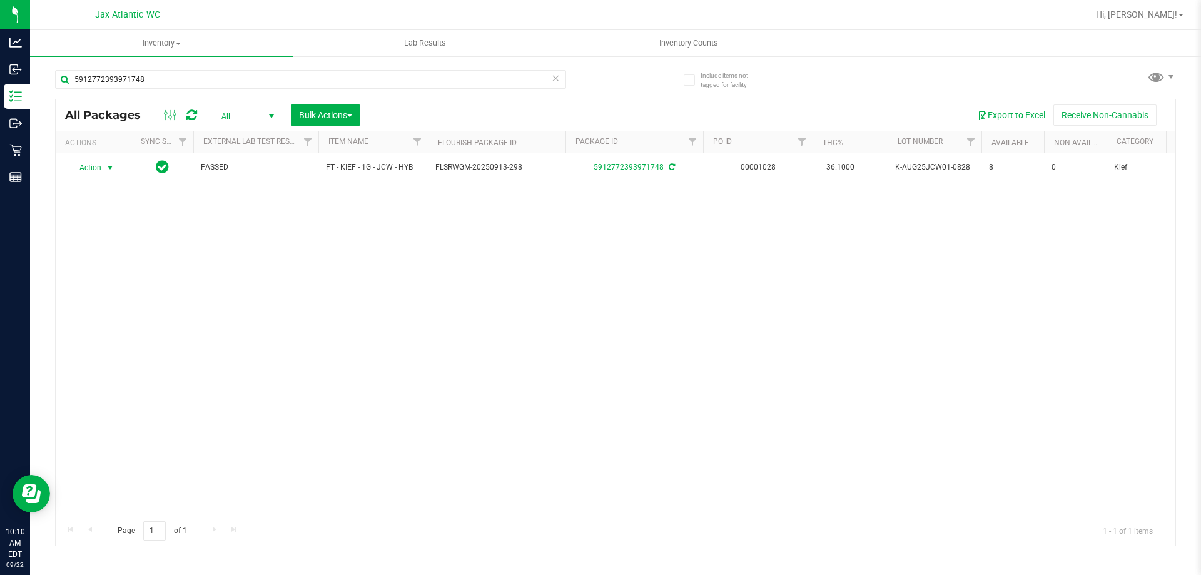
click at [108, 166] on span "select" at bounding box center [110, 168] width 10 height 10
click at [113, 316] on li "Print package label" at bounding box center [117, 318] width 97 height 19
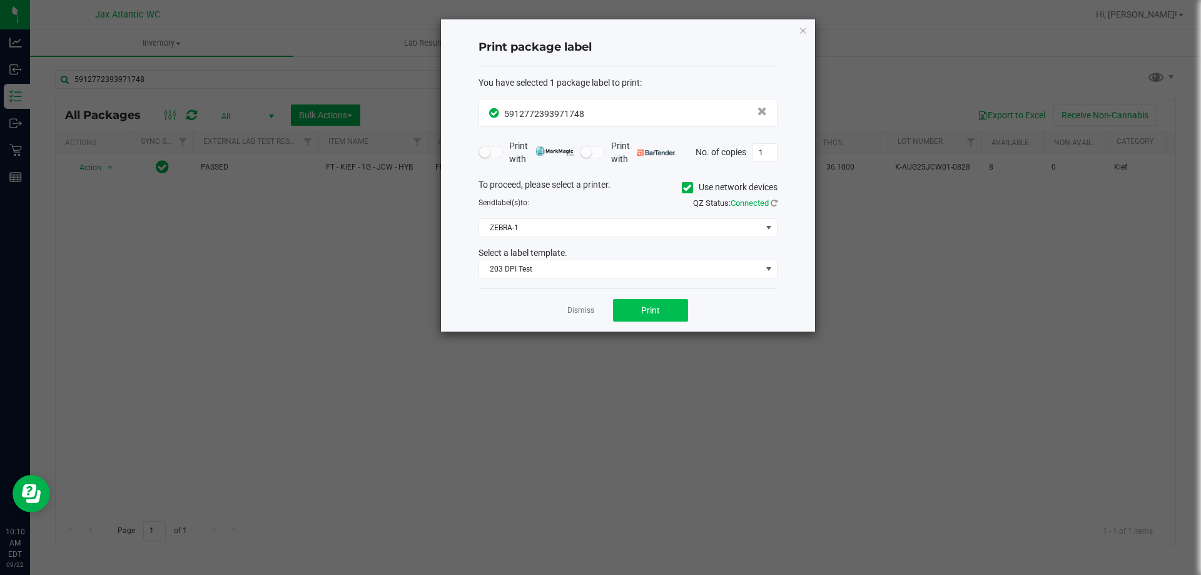
click at [657, 297] on div "Dismiss Print" at bounding box center [628, 309] width 299 height 43
click at [656, 302] on button "Print" at bounding box center [650, 310] width 75 height 23
click at [589, 312] on link "Dismiss" at bounding box center [581, 310] width 27 height 11
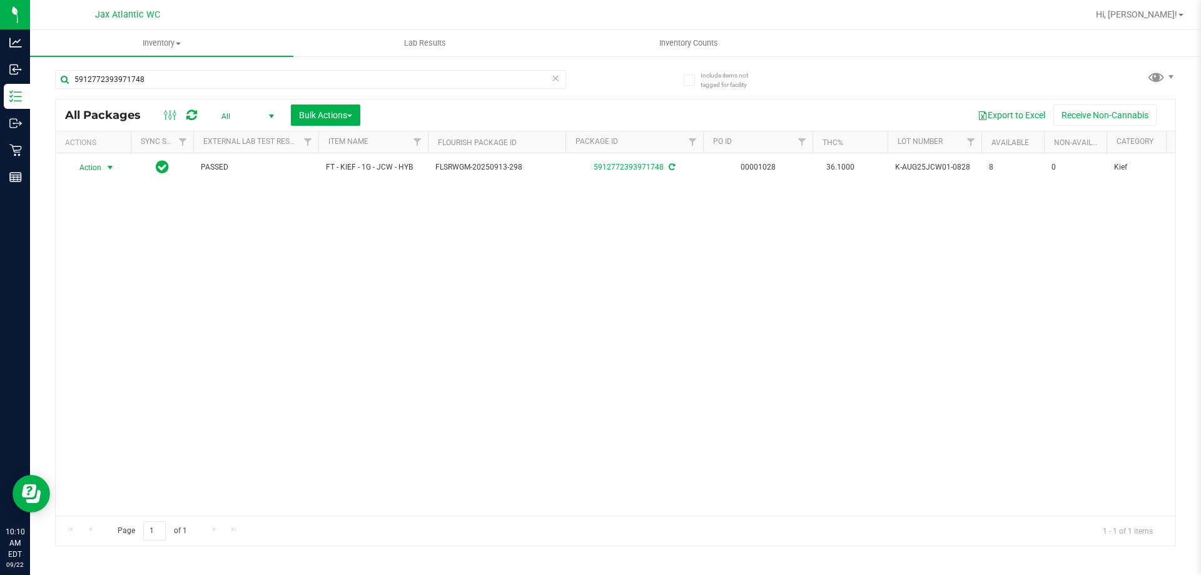
click at [272, 63] on div "5912772393971748" at bounding box center [335, 79] width 561 height 40
click at [266, 71] on input "5912772393971748" at bounding box center [310, 79] width 511 height 19
click at [265, 71] on input "5912772393971748" at bounding box center [310, 79] width 511 height 19
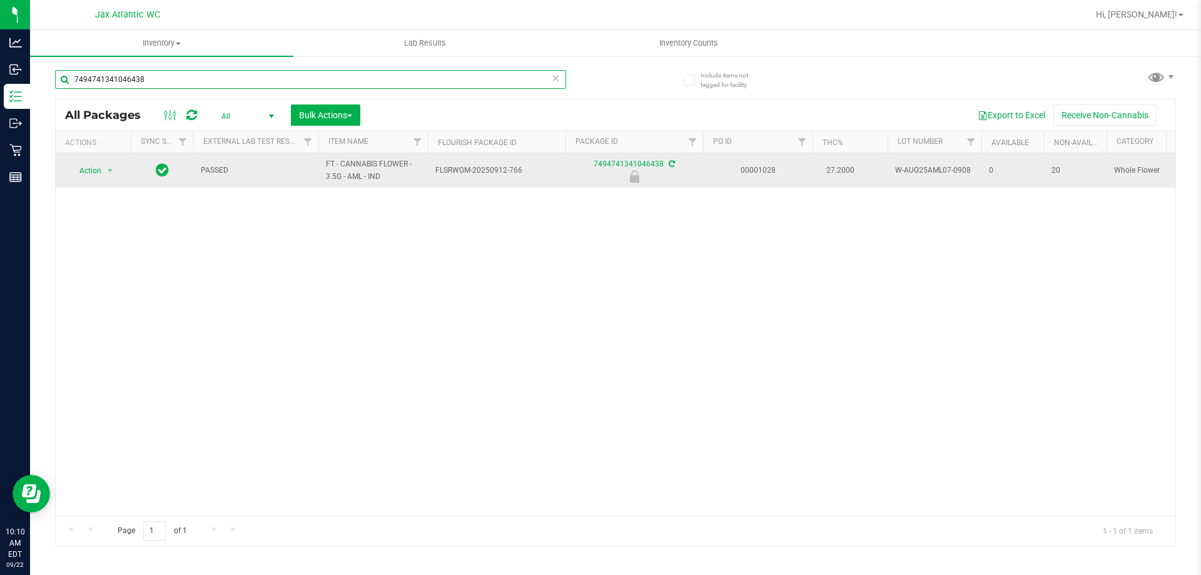
type input "7494741341046438"
click at [91, 184] on td "Action Action Edit attributes Global inventory Locate package Package audit log…" at bounding box center [93, 170] width 75 height 34
click at [109, 170] on span "select" at bounding box center [110, 171] width 10 height 10
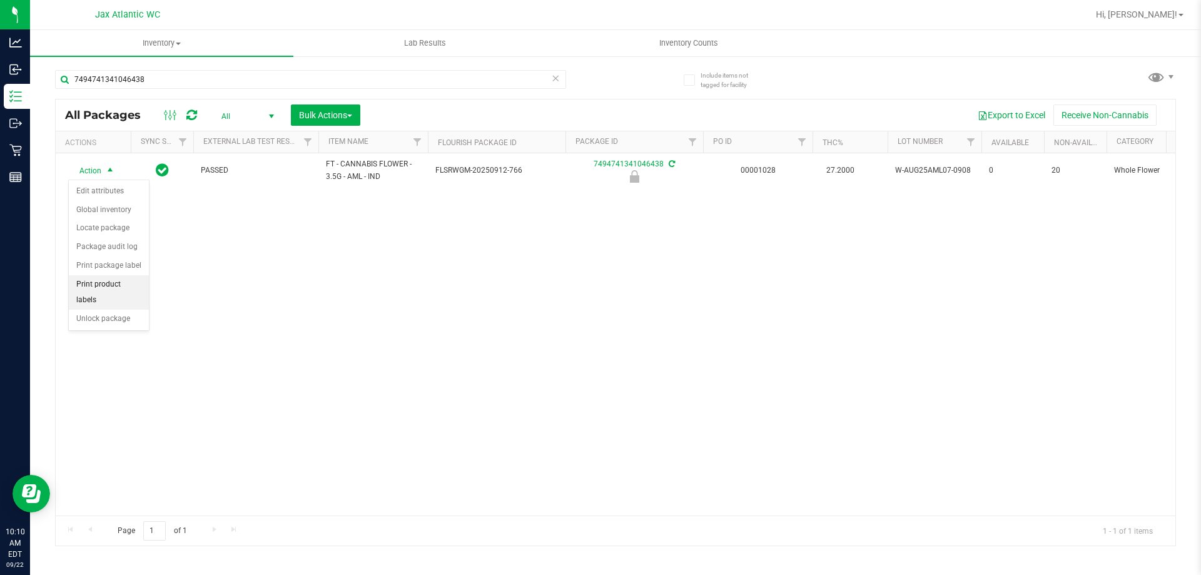
click at [118, 284] on li "Print product labels" at bounding box center [109, 292] width 80 height 34
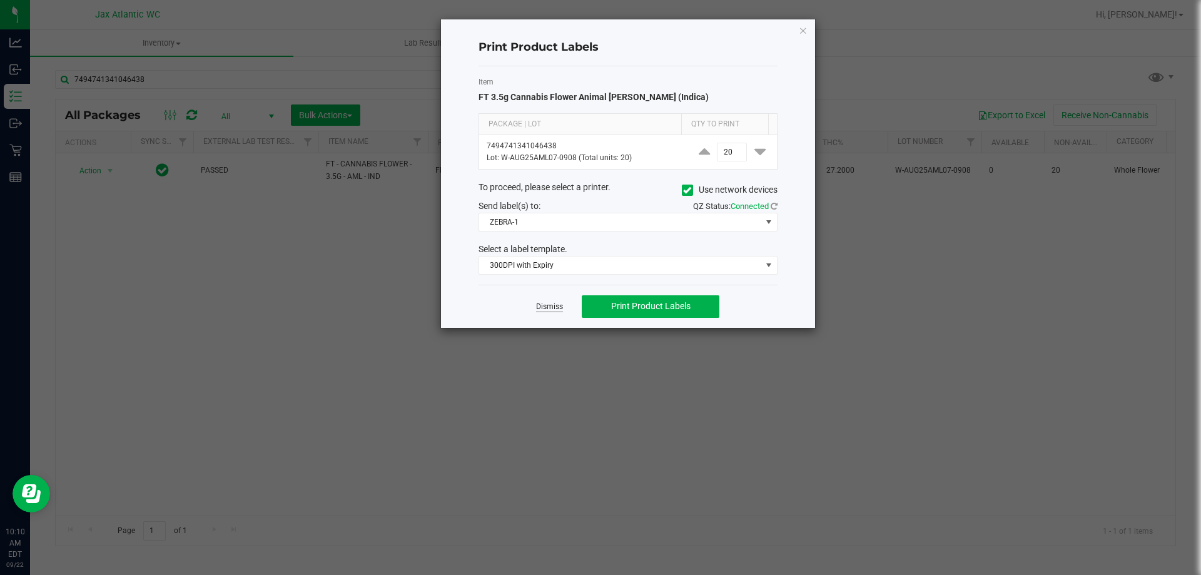
click at [541, 310] on link "Dismiss" at bounding box center [549, 307] width 27 height 11
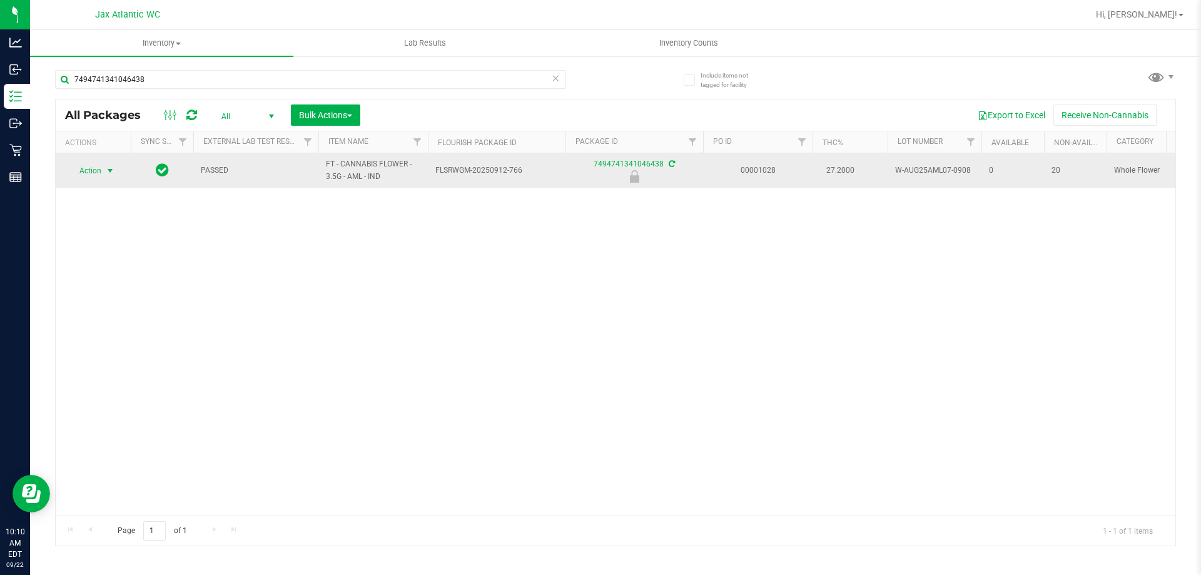
click at [108, 170] on span "select" at bounding box center [110, 171] width 10 height 10
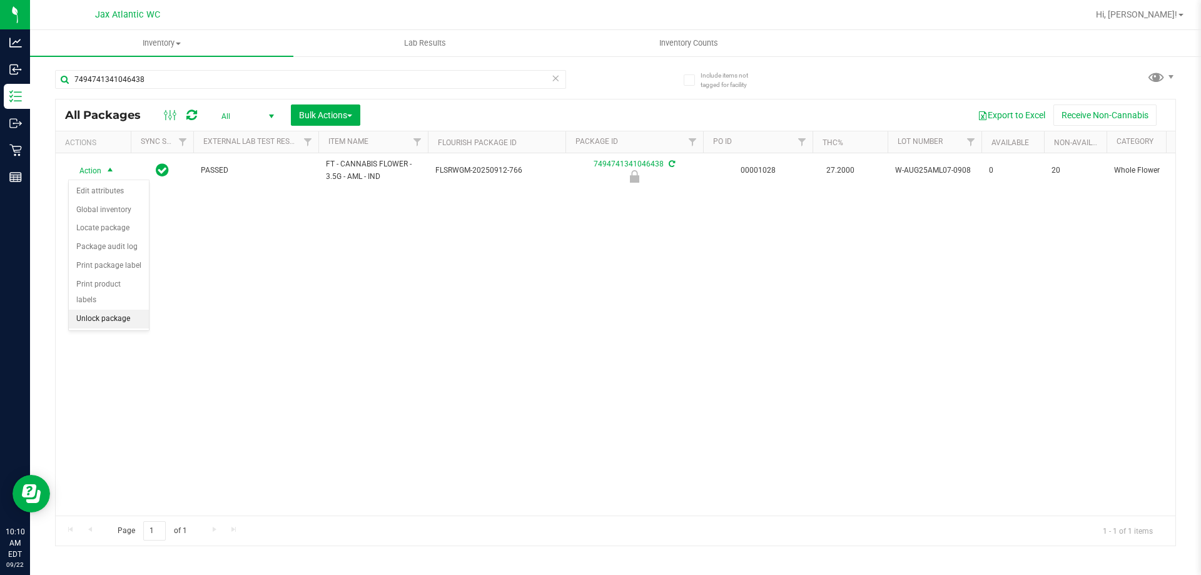
click at [108, 310] on li "Unlock package" at bounding box center [109, 319] width 80 height 19
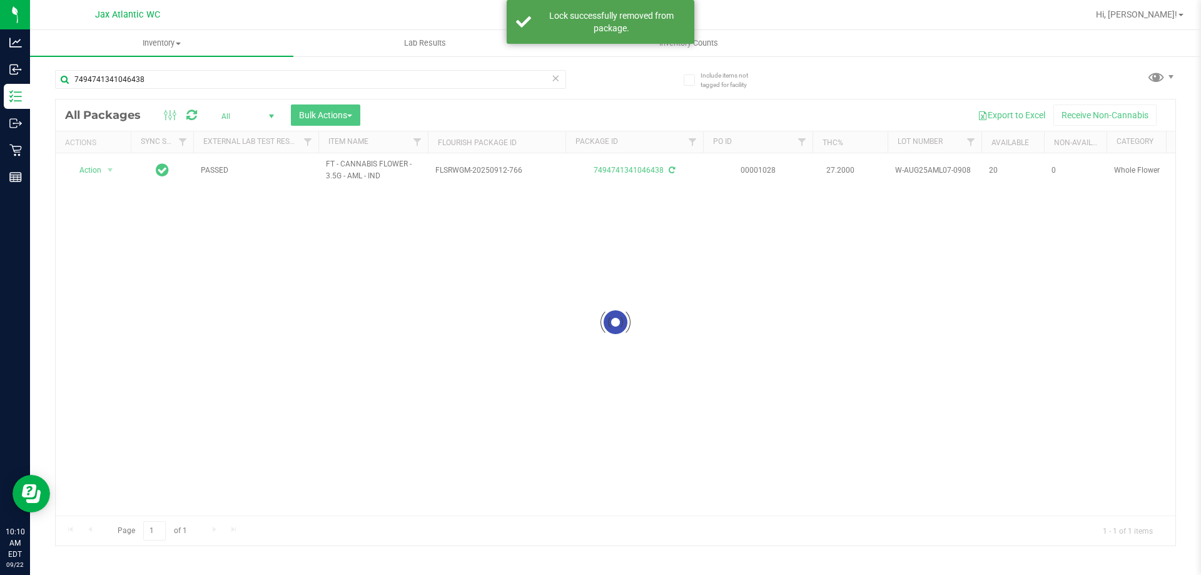
click at [79, 174] on div at bounding box center [616, 322] width 1120 height 446
click at [78, 158] on div at bounding box center [616, 322] width 1120 height 446
click at [97, 171] on div at bounding box center [616, 322] width 1120 height 446
click at [106, 175] on div at bounding box center [616, 322] width 1120 height 446
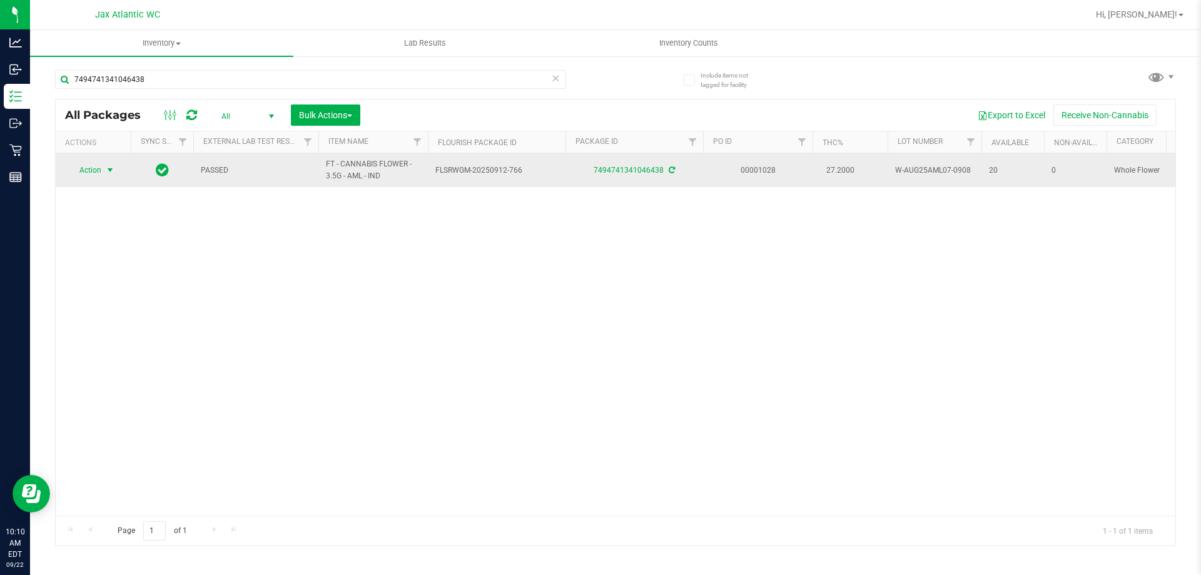
click at [108, 169] on span "select" at bounding box center [110, 170] width 10 height 10
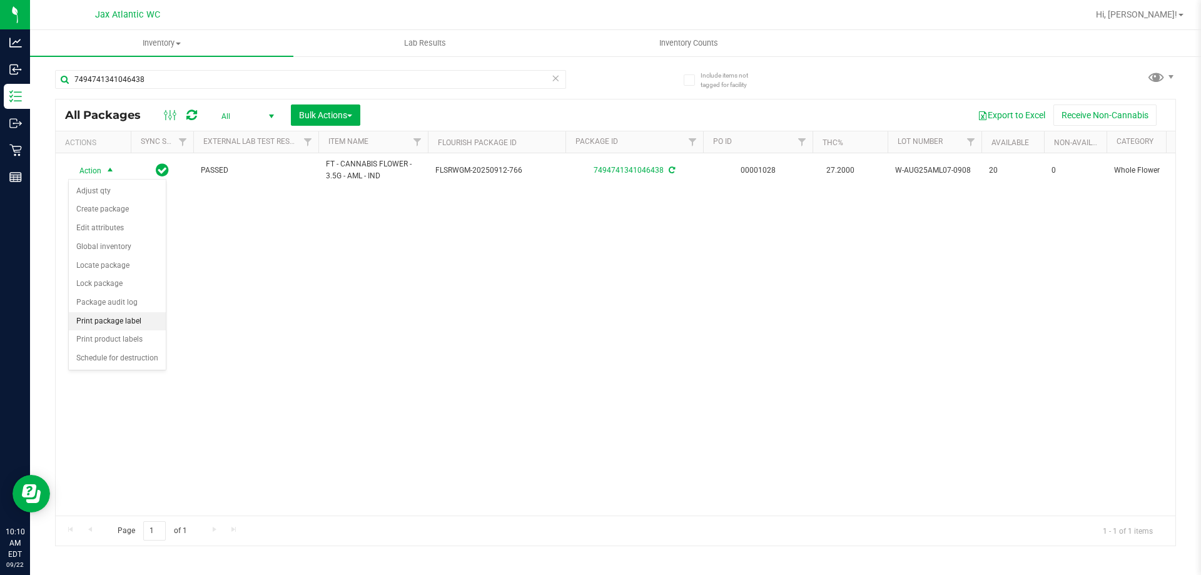
click at [135, 318] on li "Print package label" at bounding box center [117, 321] width 97 height 19
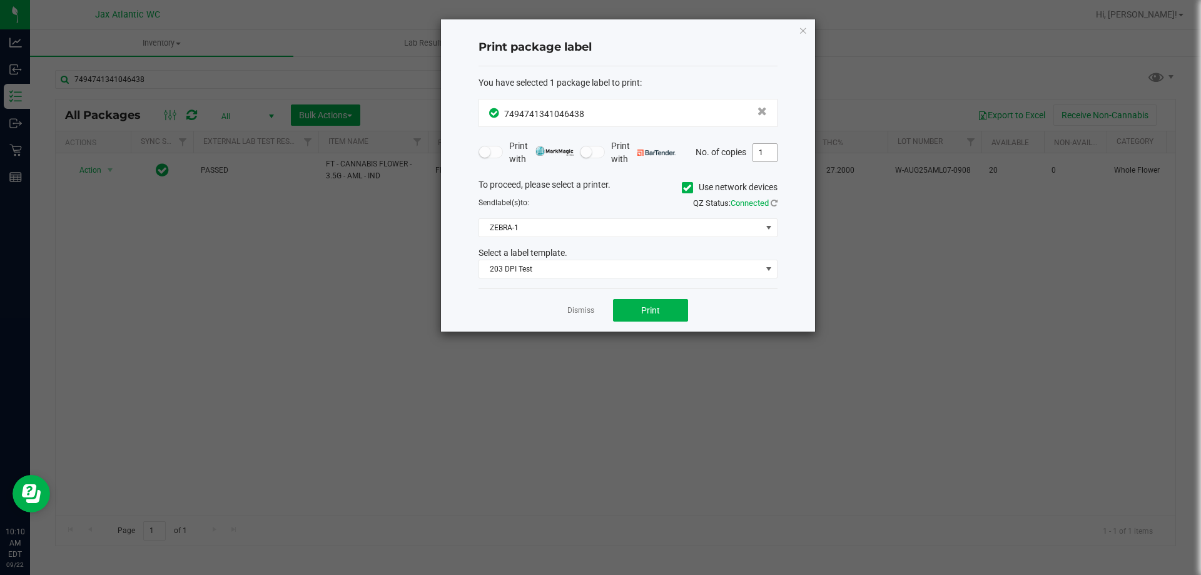
click at [767, 152] on input "1" at bounding box center [765, 153] width 24 height 18
type input "2"
click at [629, 305] on button "Print" at bounding box center [650, 310] width 75 height 23
click at [588, 309] on link "Dismiss" at bounding box center [581, 310] width 27 height 11
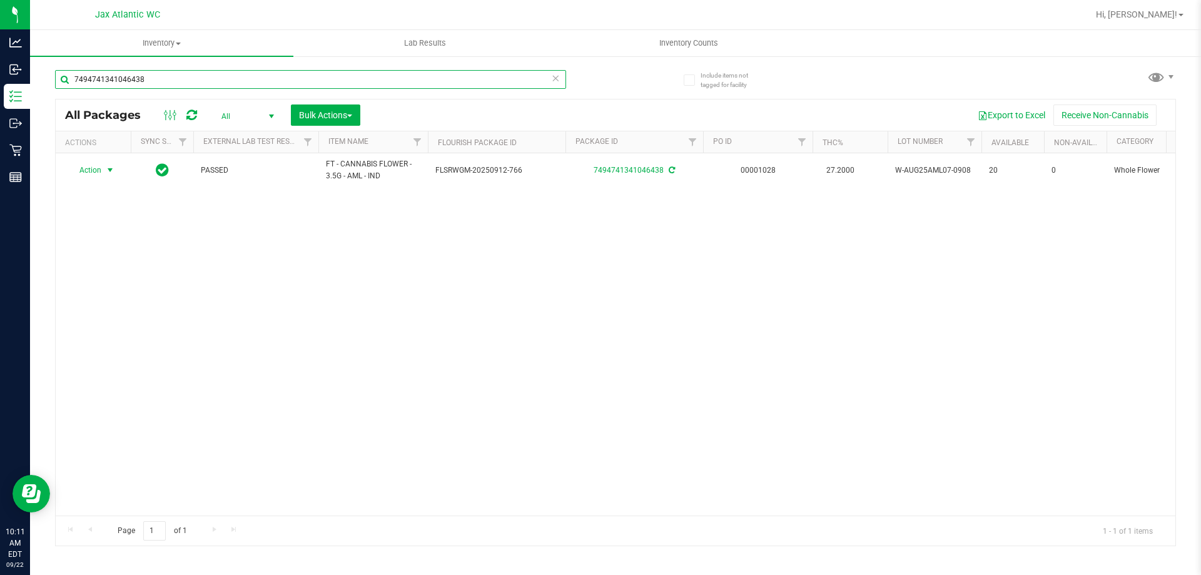
click at [293, 78] on input "7494741341046438" at bounding box center [310, 79] width 511 height 19
type input "7"
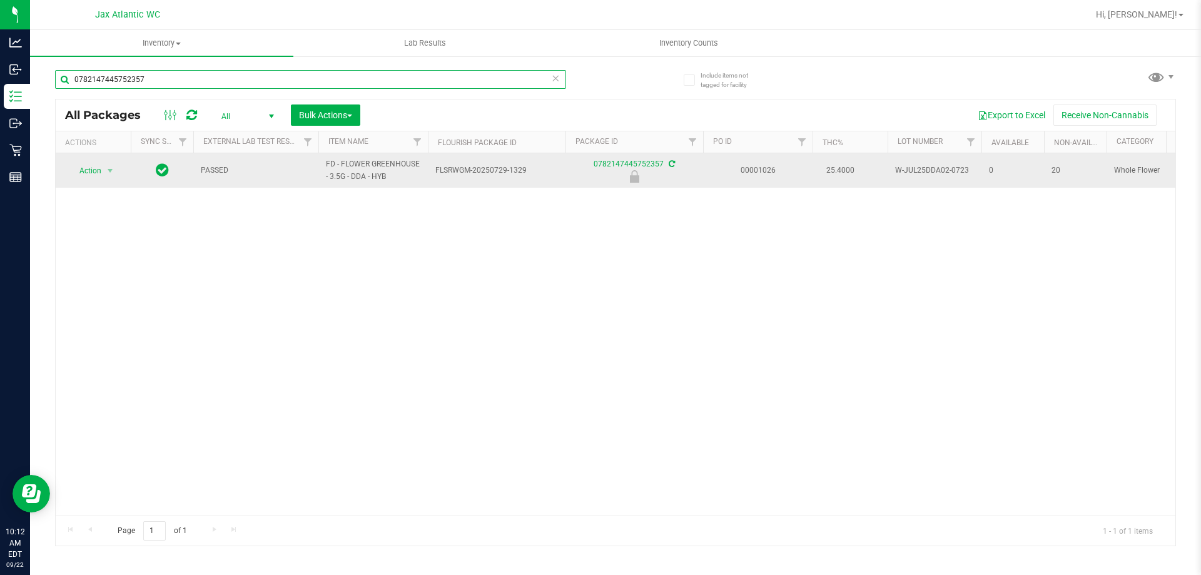
type input "0782147445752357"
click at [88, 170] on span "Action" at bounding box center [85, 171] width 34 height 18
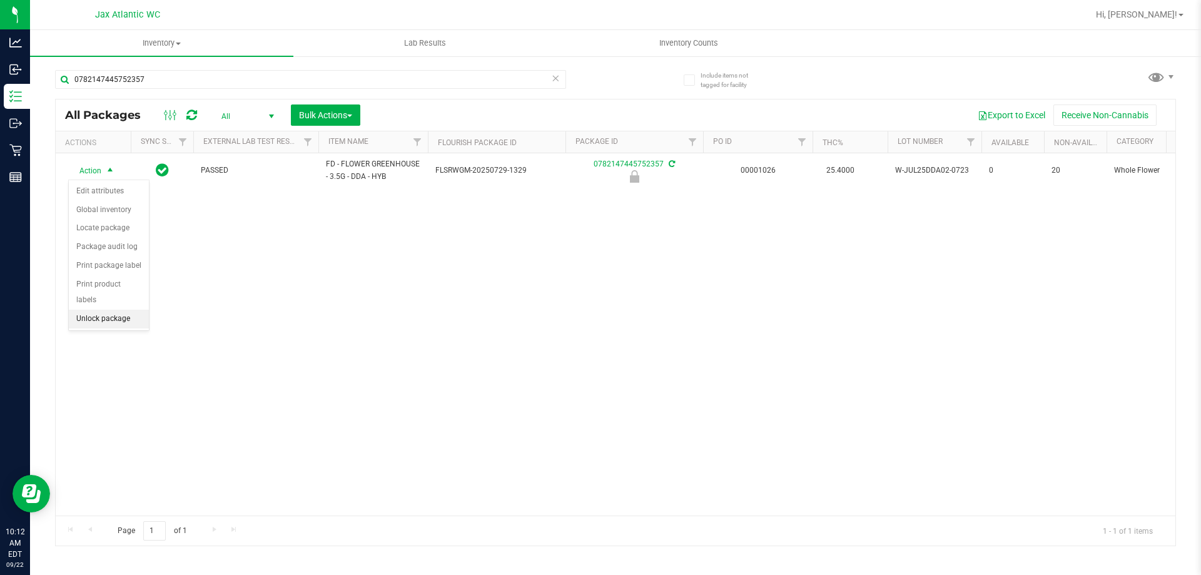
click at [92, 310] on li "Unlock package" at bounding box center [109, 319] width 80 height 19
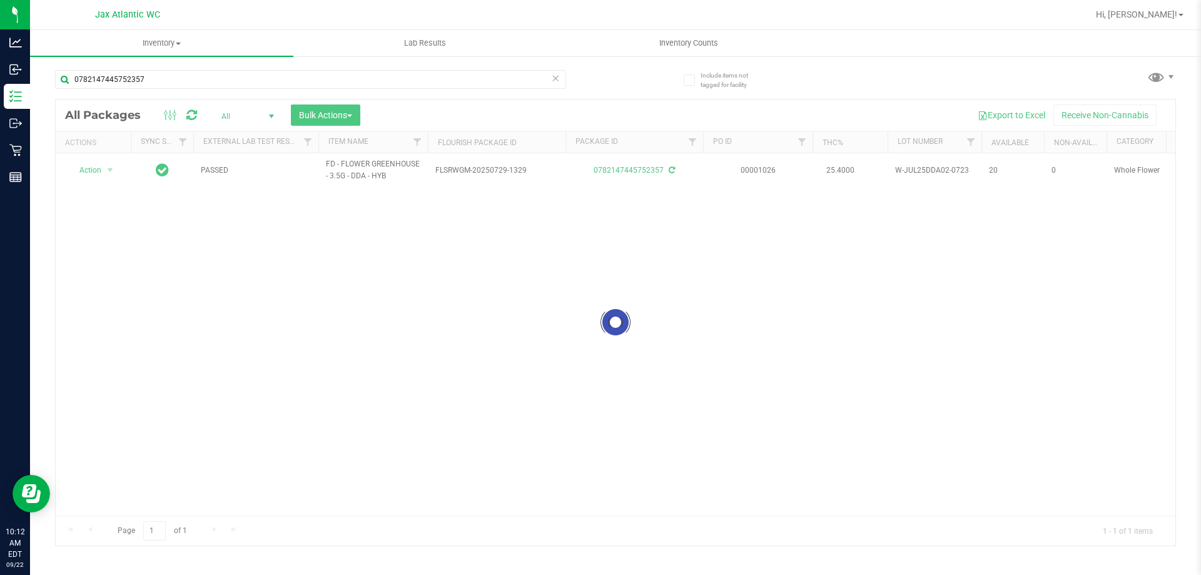
click at [106, 170] on div at bounding box center [616, 322] width 1120 height 446
click at [107, 178] on div at bounding box center [616, 322] width 1120 height 446
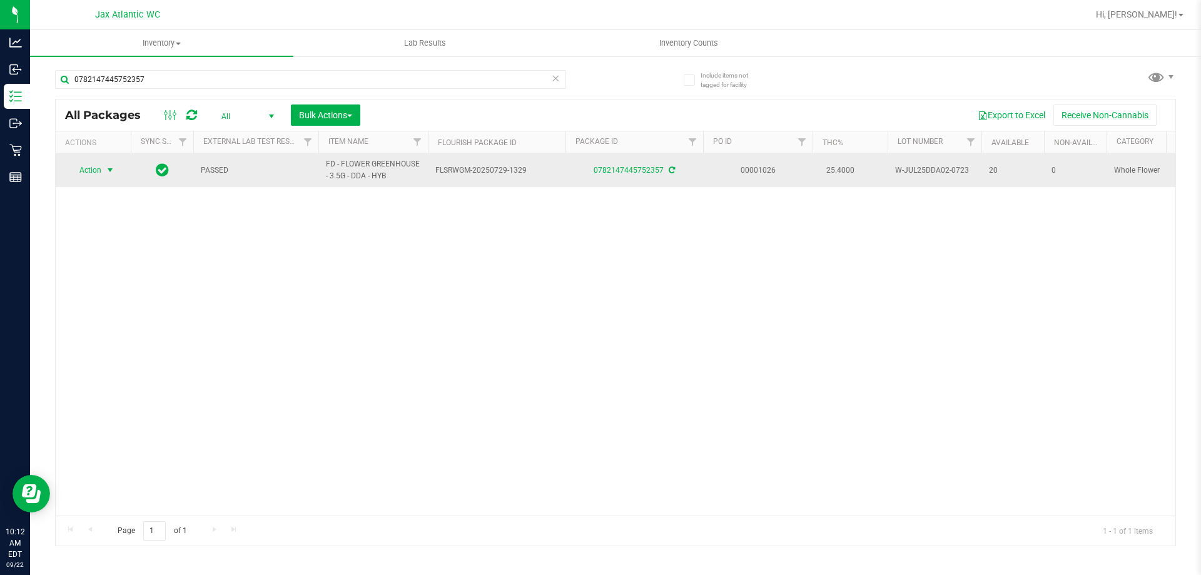
click at [110, 171] on span "select" at bounding box center [110, 170] width 10 height 10
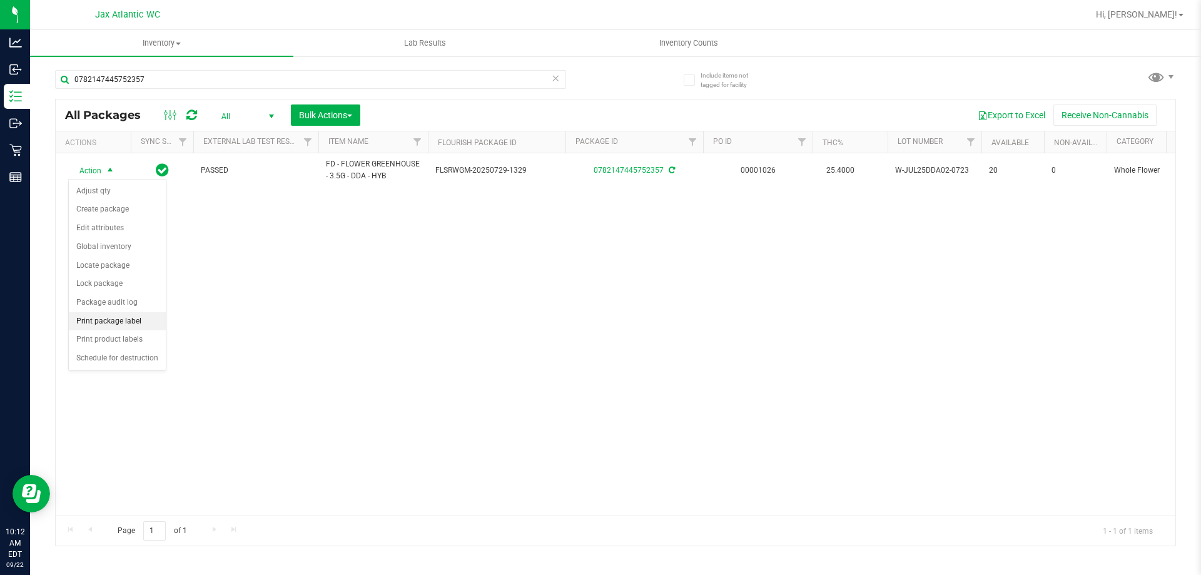
click at [119, 319] on li "Print package label" at bounding box center [117, 321] width 97 height 19
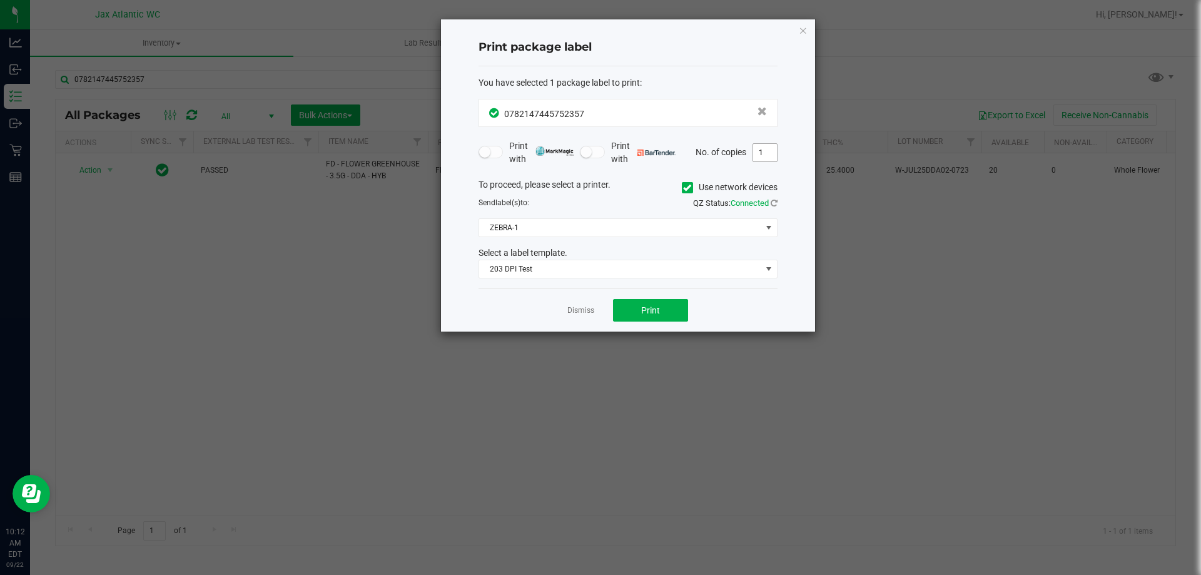
click at [755, 148] on input "1" at bounding box center [765, 153] width 24 height 18
type input "2"
click at [623, 313] on button "Print" at bounding box center [650, 310] width 75 height 23
click at [579, 313] on link "Dismiss" at bounding box center [581, 310] width 27 height 11
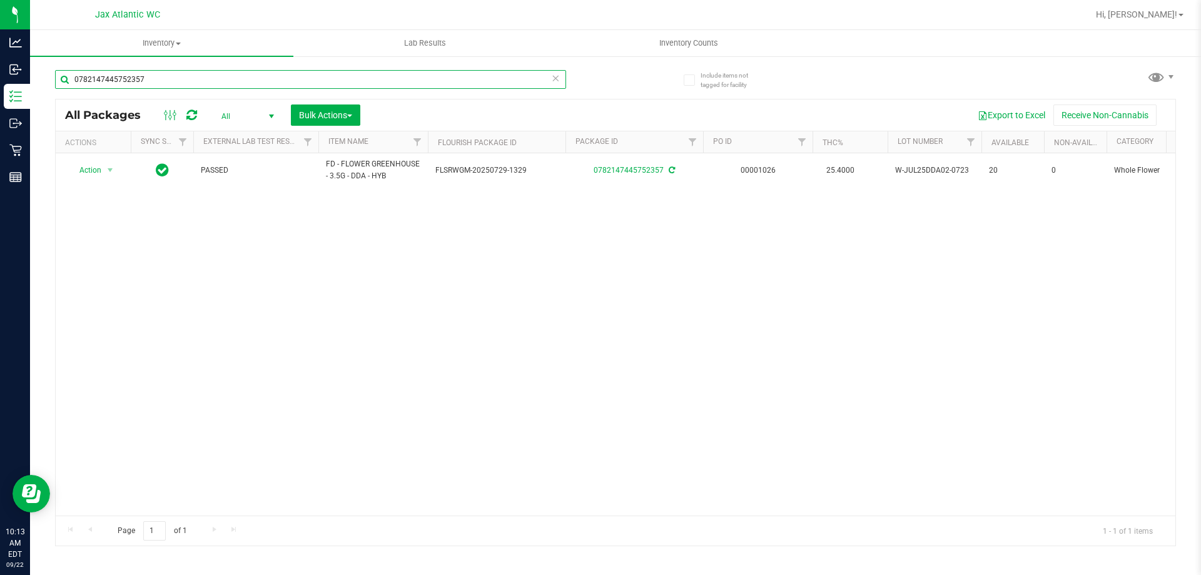
click at [406, 85] on input "0782147445752357" at bounding box center [310, 79] width 511 height 19
click at [407, 85] on input "0782147445752357" at bounding box center [310, 79] width 511 height 19
type input "9689871977946901"
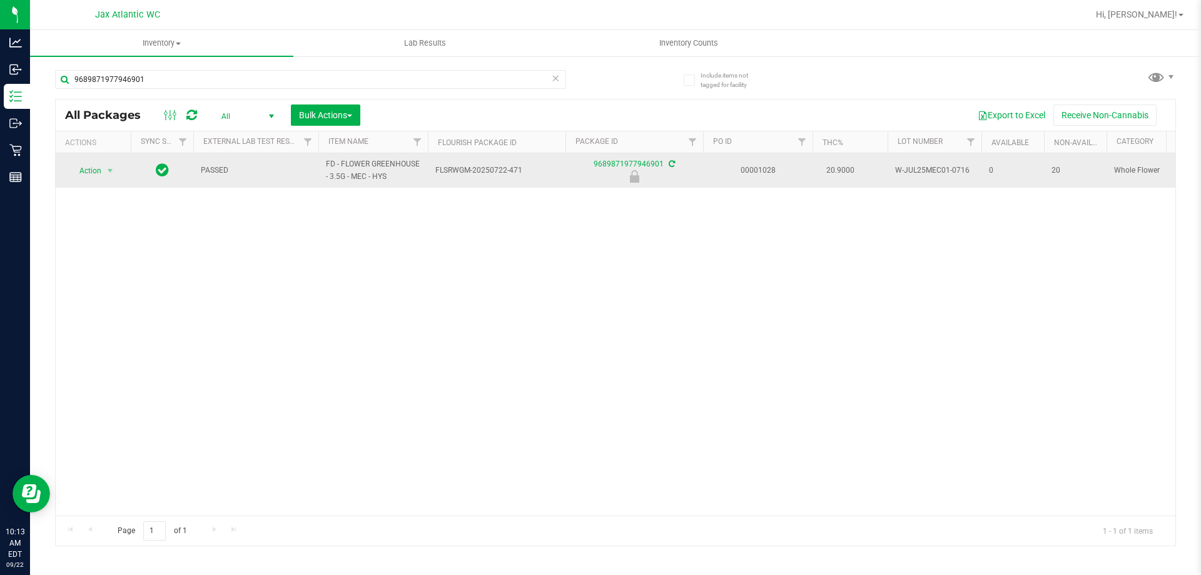
click at [75, 171] on span "Action" at bounding box center [85, 171] width 34 height 18
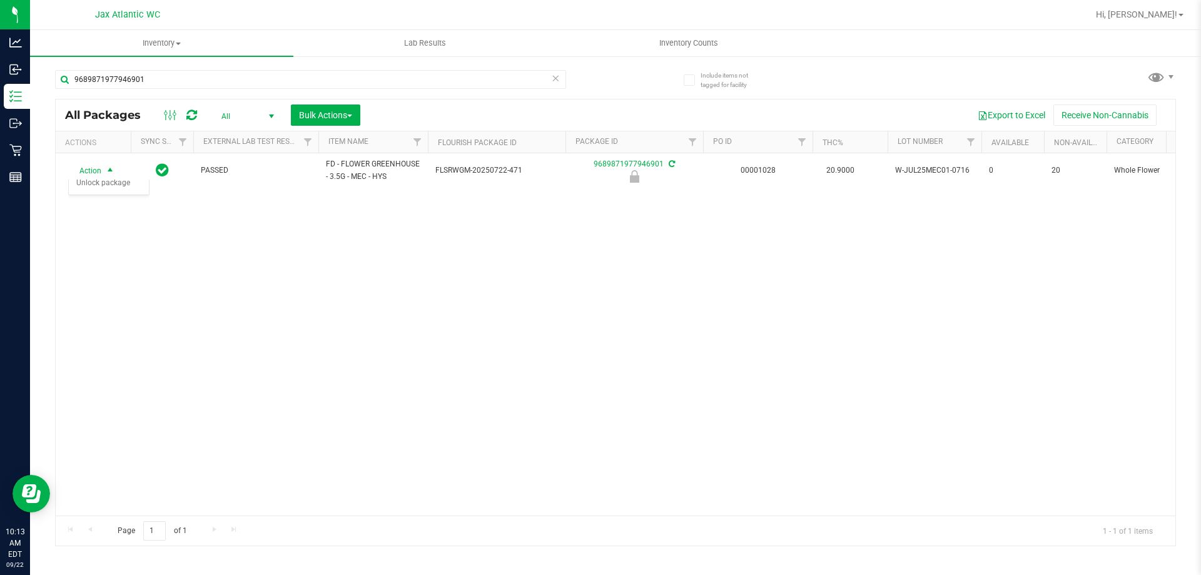
click at [104, 315] on div "Action Action Edit attributes Global inventory Locate package Package audit log…" at bounding box center [616, 334] width 1120 height 362
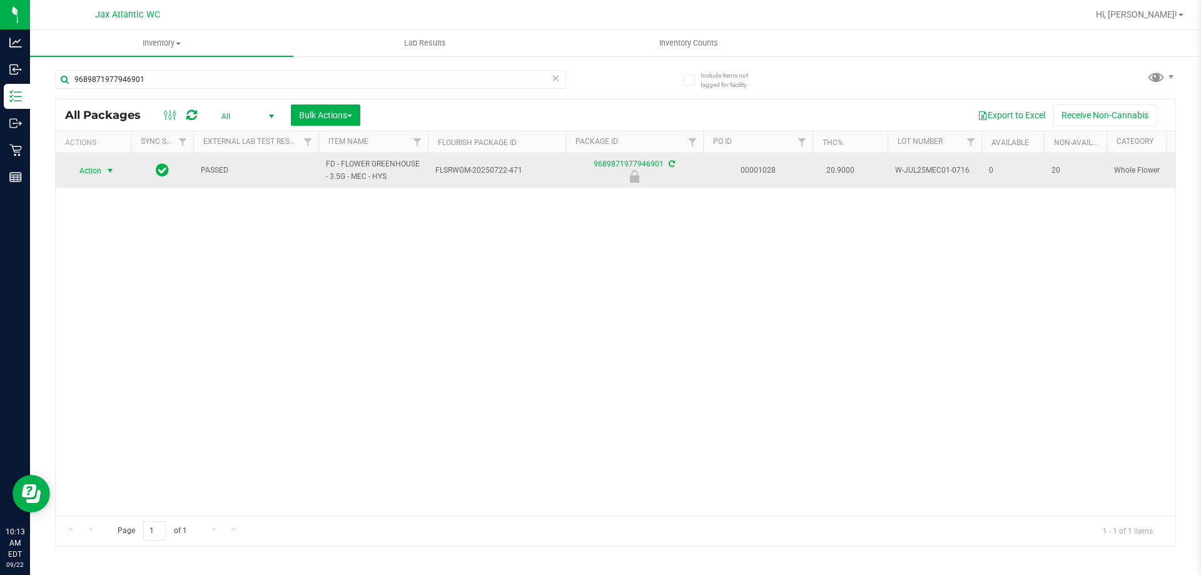
click at [107, 175] on span "select" at bounding box center [110, 171] width 10 height 10
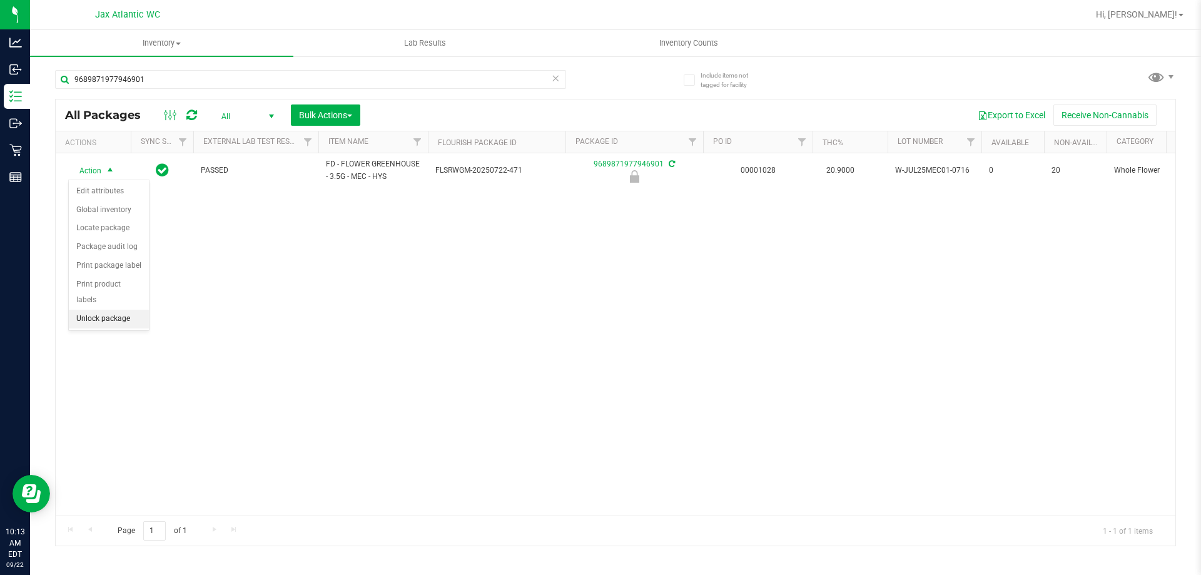
click at [103, 310] on li "Unlock package" at bounding box center [109, 319] width 80 height 19
click at [96, 153] on th "Actions" at bounding box center [93, 142] width 75 height 22
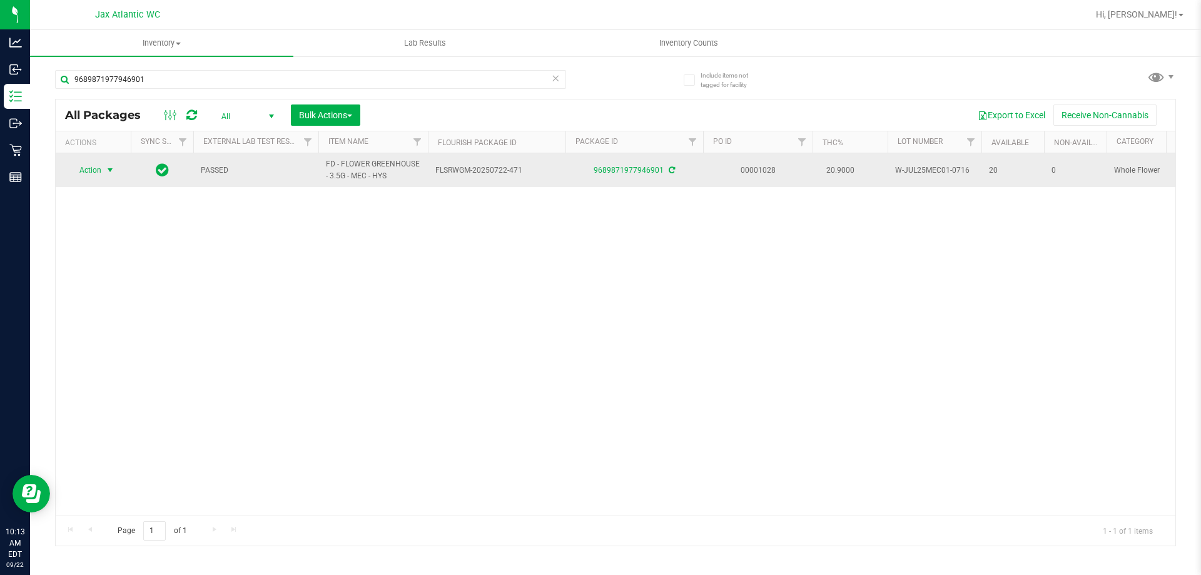
click at [108, 173] on span "select" at bounding box center [110, 170] width 10 height 10
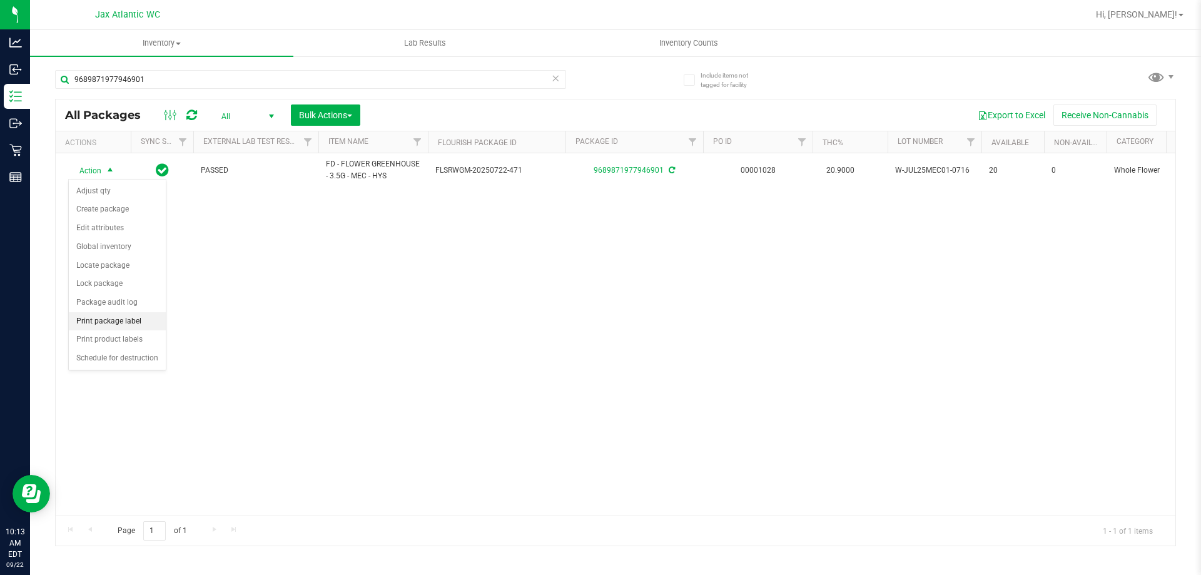
click at [105, 320] on li "Print package label" at bounding box center [117, 321] width 97 height 19
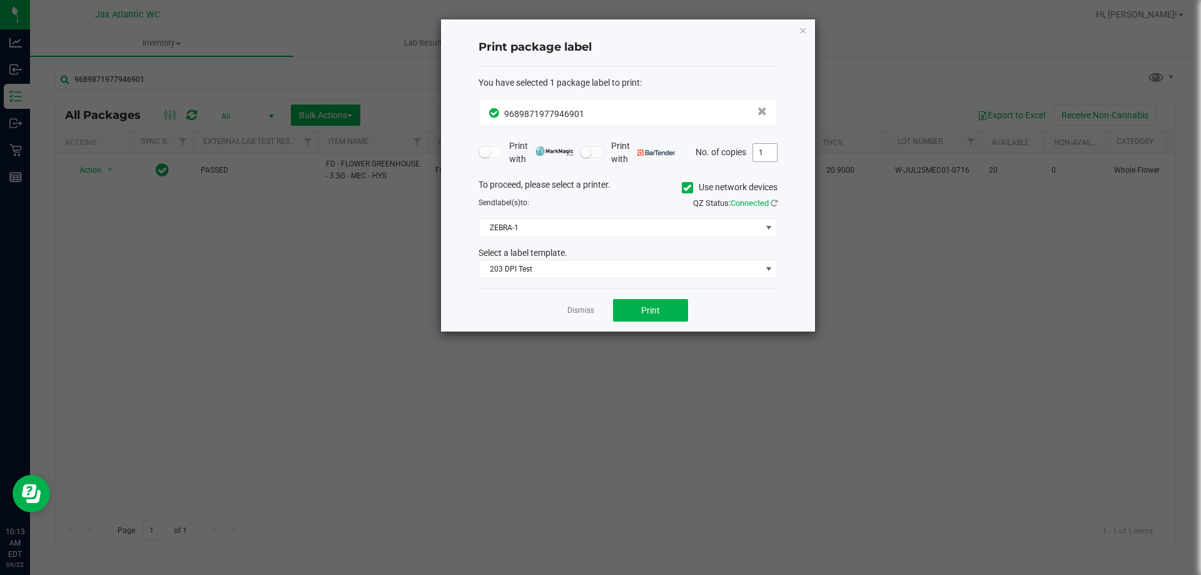
click at [763, 148] on input "1" at bounding box center [765, 153] width 24 height 18
type input "2"
click at [663, 320] on button "Print" at bounding box center [650, 310] width 75 height 23
click at [588, 312] on link "Dismiss" at bounding box center [581, 310] width 27 height 11
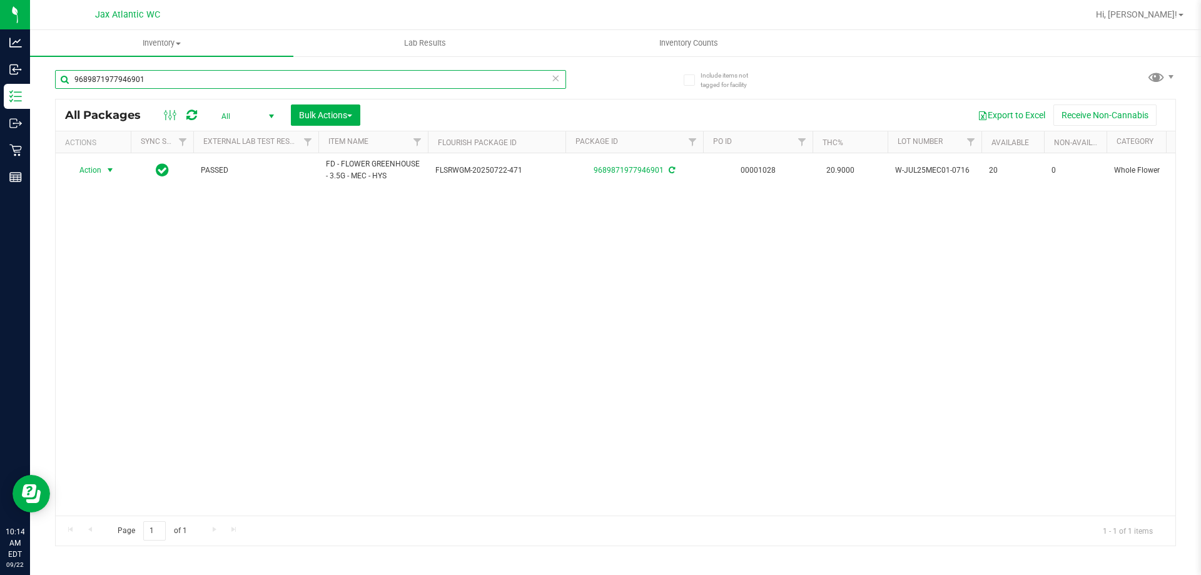
click at [234, 81] on input "9689871977946901" at bounding box center [310, 79] width 511 height 19
type input "7495805760243747"
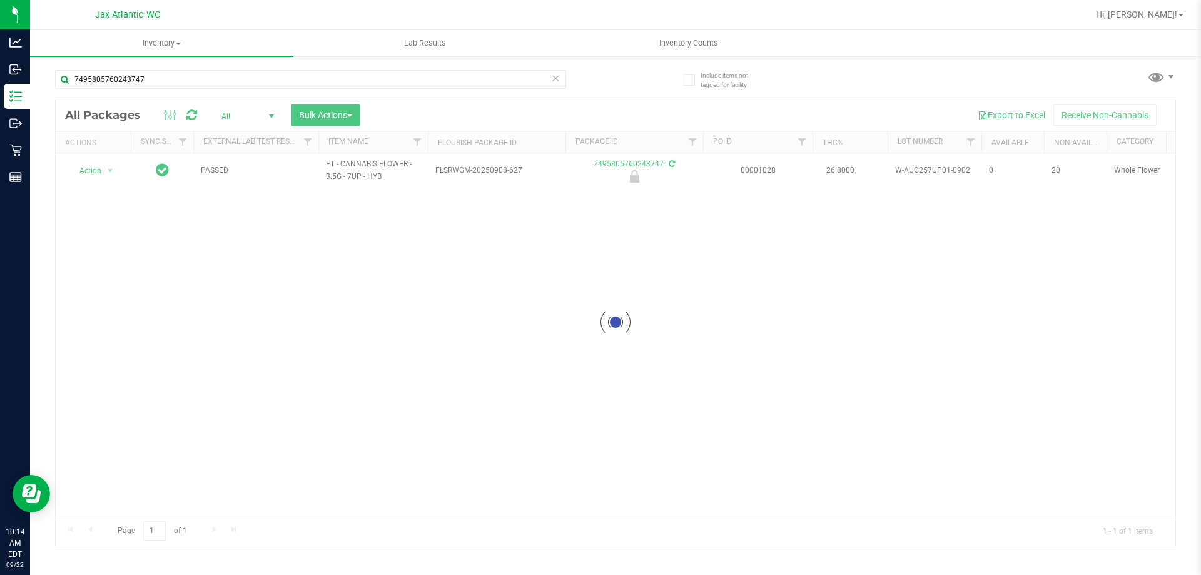
click at [78, 173] on div at bounding box center [616, 322] width 1120 height 446
click at [96, 176] on div at bounding box center [616, 322] width 1120 height 446
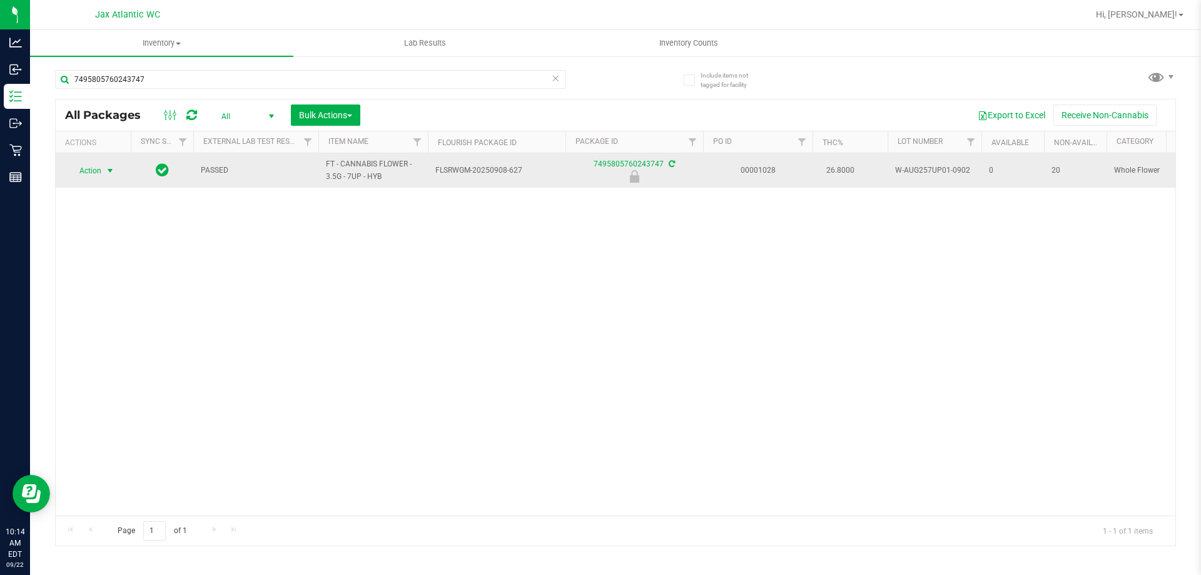
click at [106, 170] on span "select" at bounding box center [110, 171] width 10 height 10
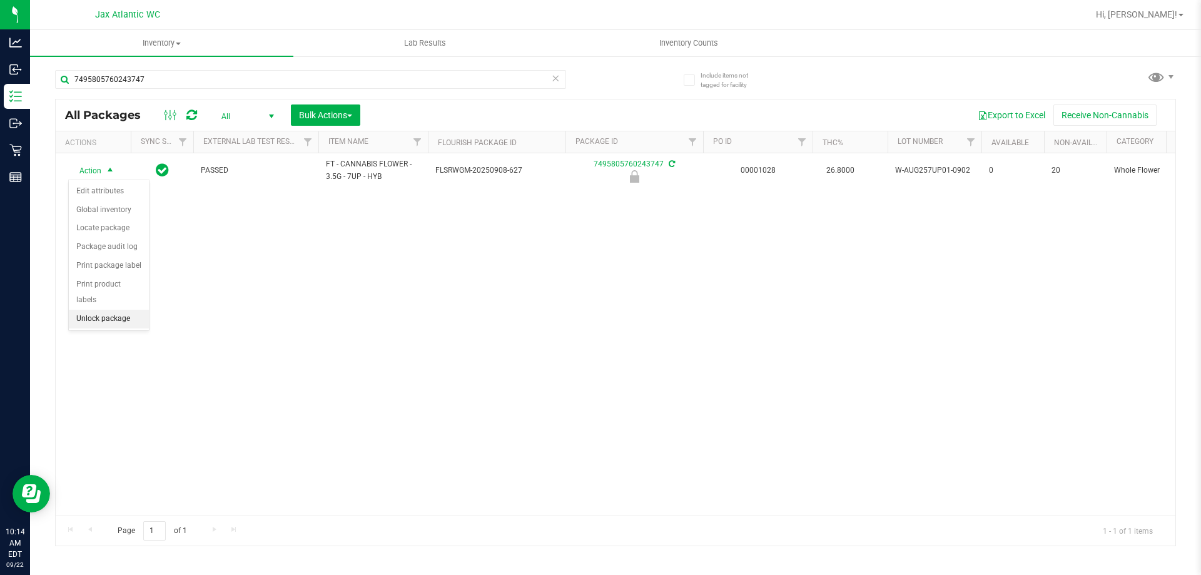
click at [128, 310] on li "Unlock package" at bounding box center [109, 319] width 80 height 19
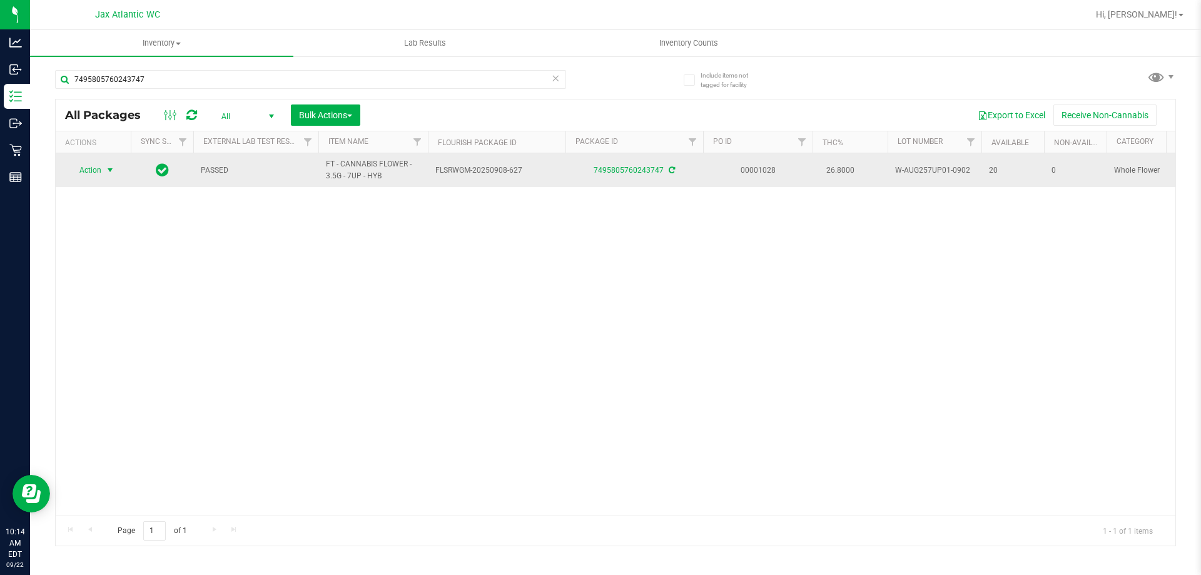
click at [109, 171] on span "select" at bounding box center [110, 170] width 10 height 10
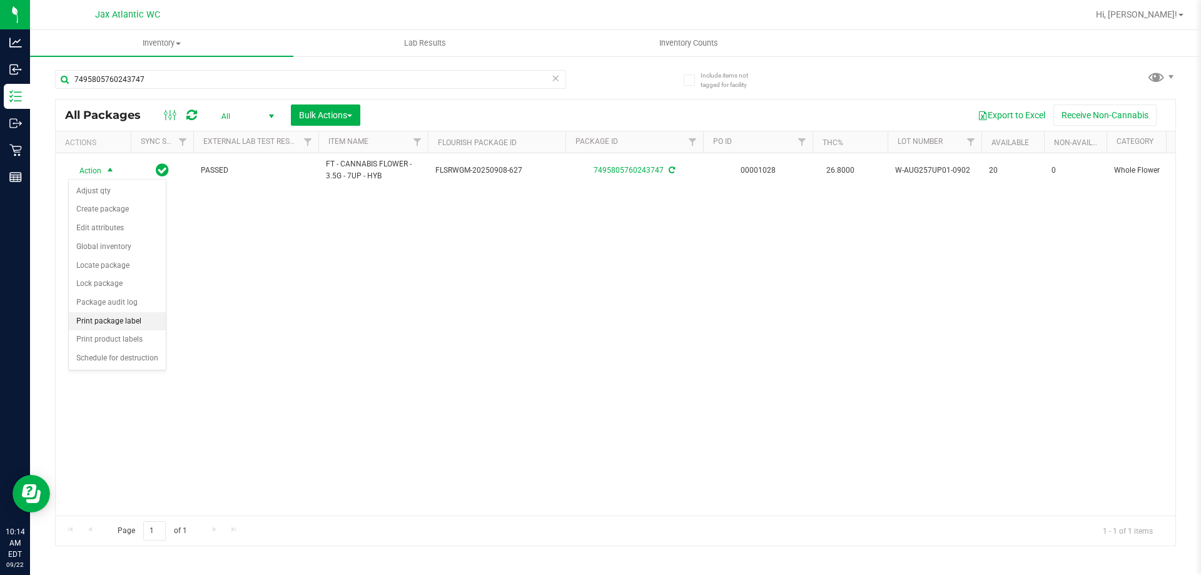
click at [116, 323] on li "Print package label" at bounding box center [117, 321] width 97 height 19
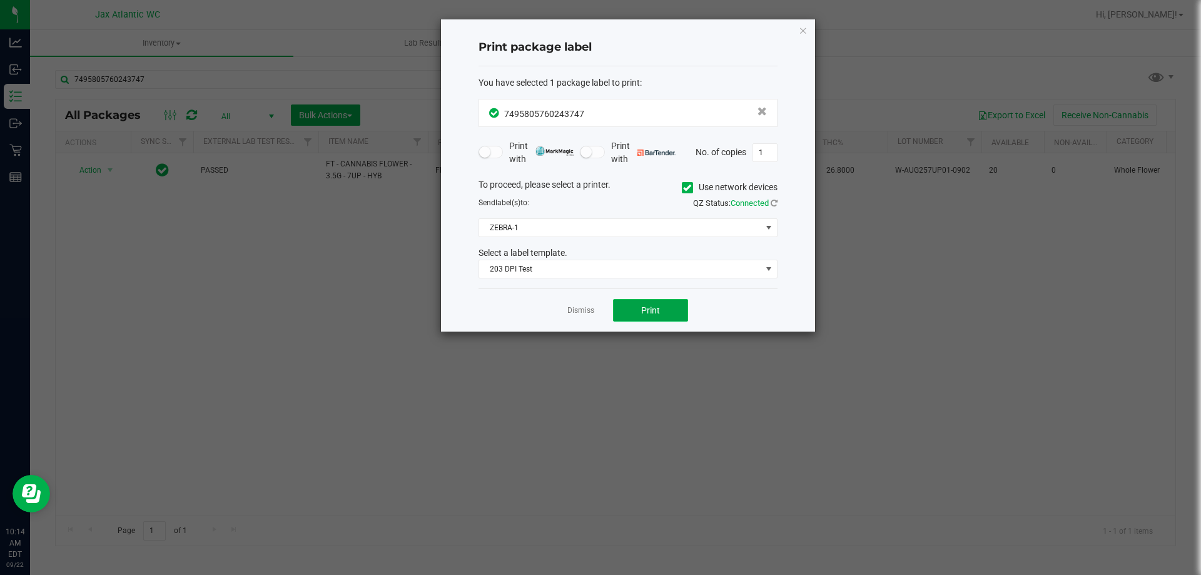
click at [655, 315] on span "Print" at bounding box center [650, 310] width 19 height 10
click at [620, 312] on button "Print" at bounding box center [650, 310] width 75 height 23
click at [586, 306] on link "Dismiss" at bounding box center [581, 310] width 27 height 11
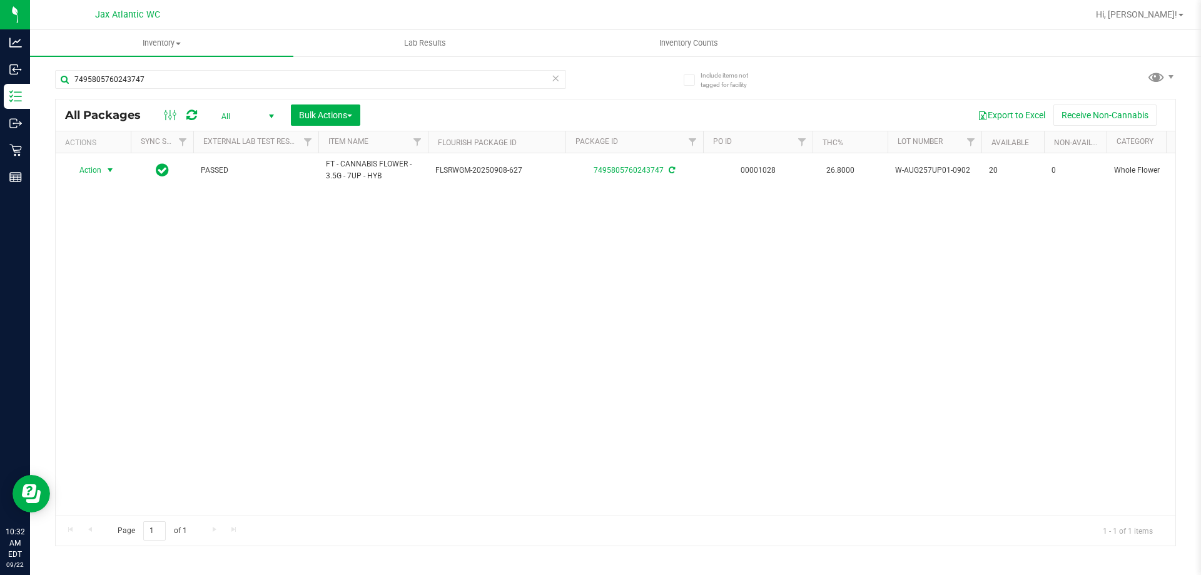
click at [214, 68] on div "7495805760243747" at bounding box center [335, 79] width 561 height 40
click at [213, 91] on div "7495805760243747" at bounding box center [310, 84] width 511 height 29
click at [219, 80] on input "7495805760243747" at bounding box center [310, 79] width 511 height 19
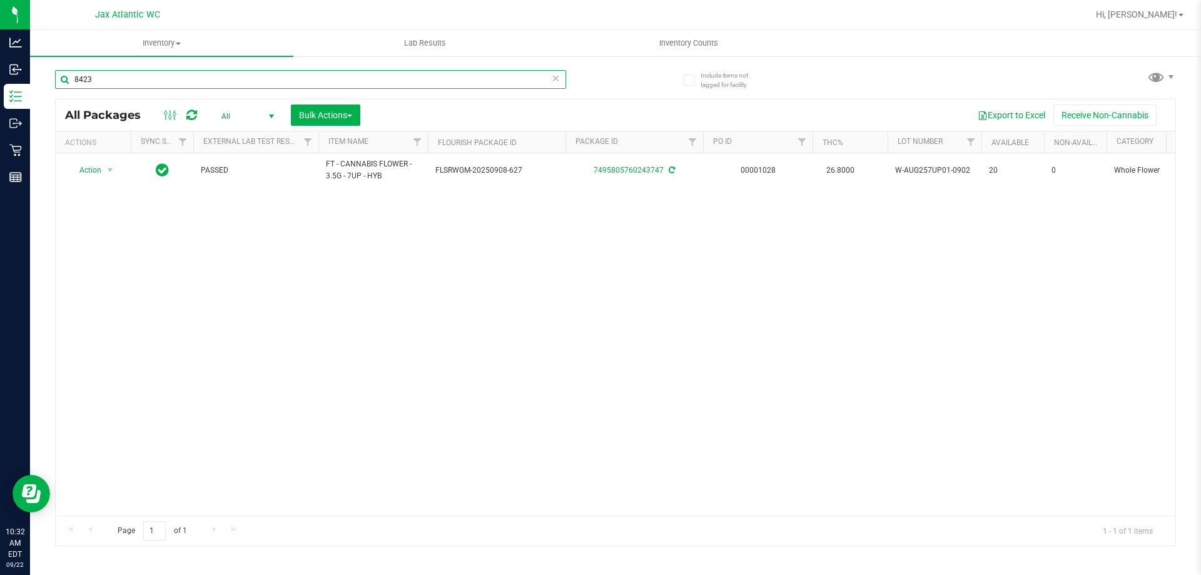
type input "8423"
